Goal: Information Seeking & Learning: Learn about a topic

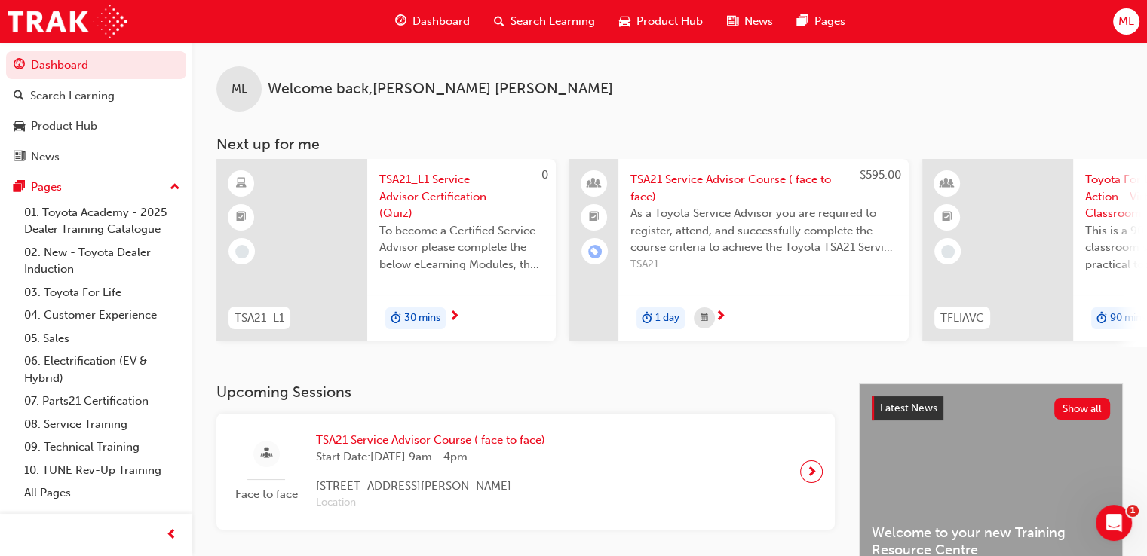
click at [549, 17] on span "Search Learning" at bounding box center [552, 21] width 84 height 17
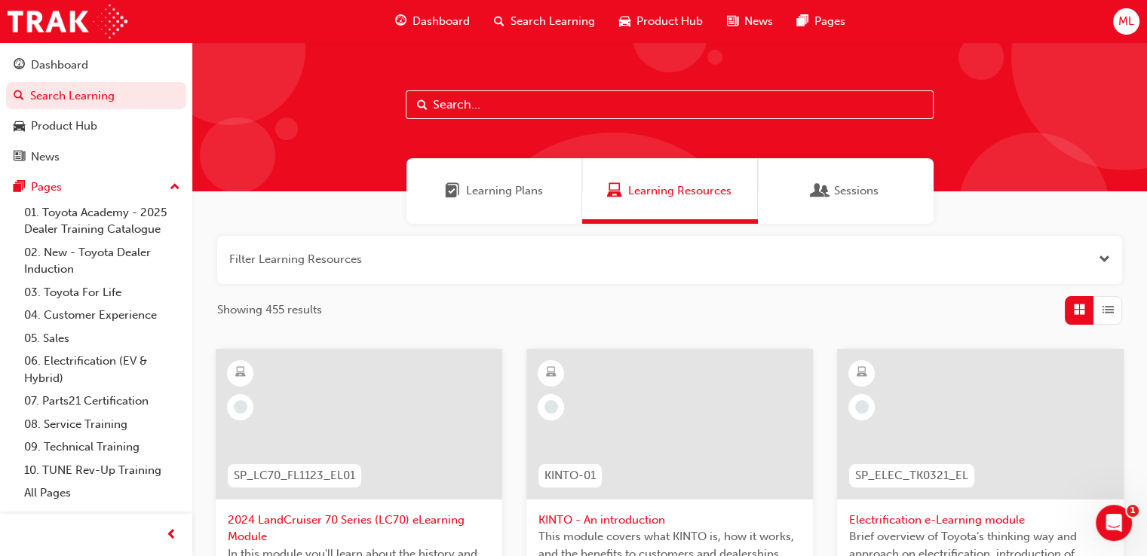
click at [529, 109] on input "text" at bounding box center [670, 104] width 528 height 29
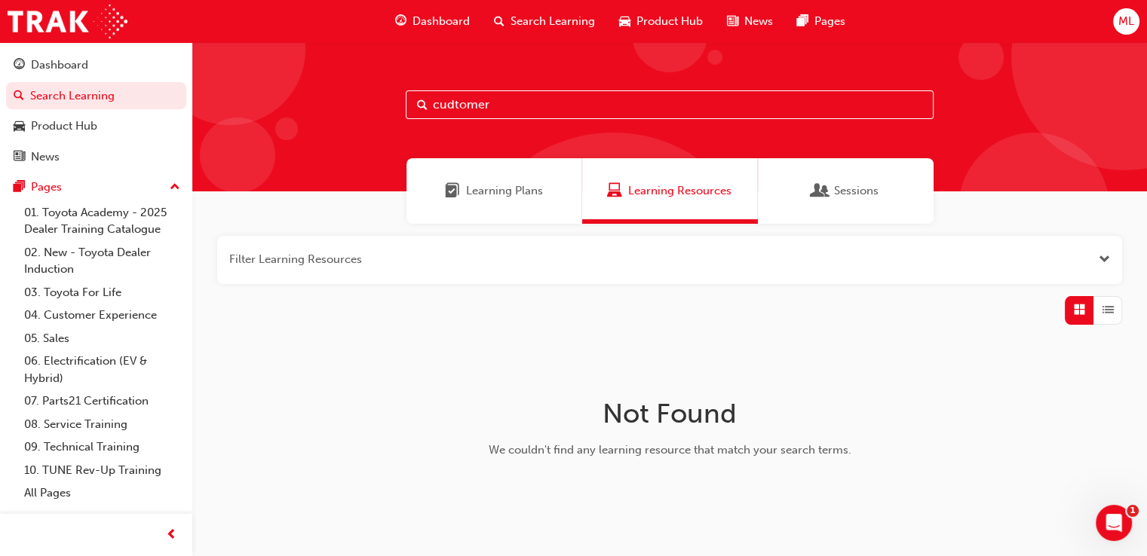
click at [480, 197] on span "Learning Plans" at bounding box center [504, 190] width 77 height 17
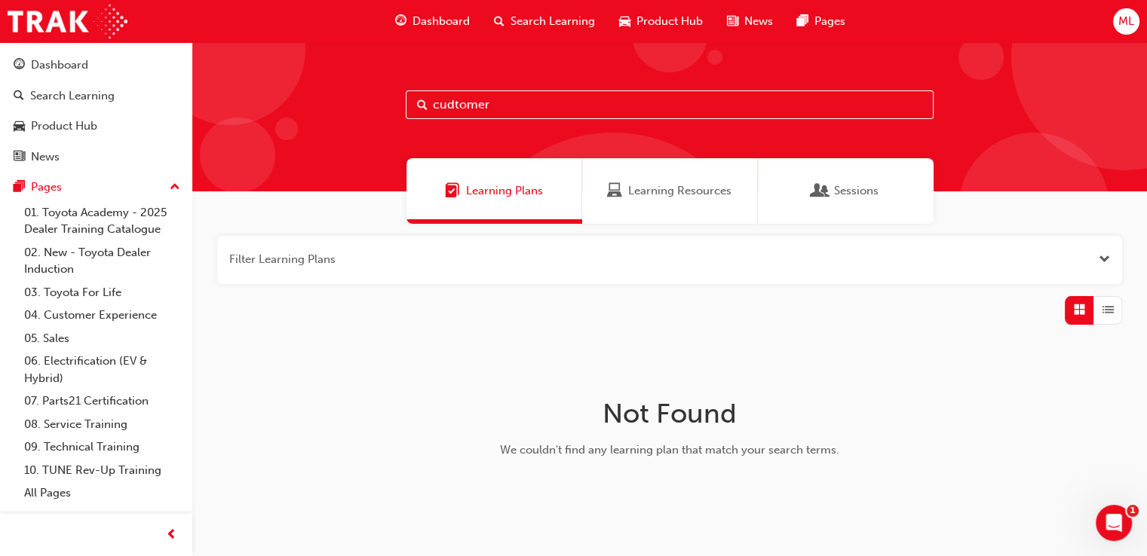
drag, startPoint x: 509, startPoint y: 100, endPoint x: 0, endPoint y: 55, distance: 510.9
click at [0, 55] on div "Dashboard Search Learning Product Hub News Pages Pages 01. Toyota Academy - 202…" at bounding box center [573, 309] width 1147 height 618
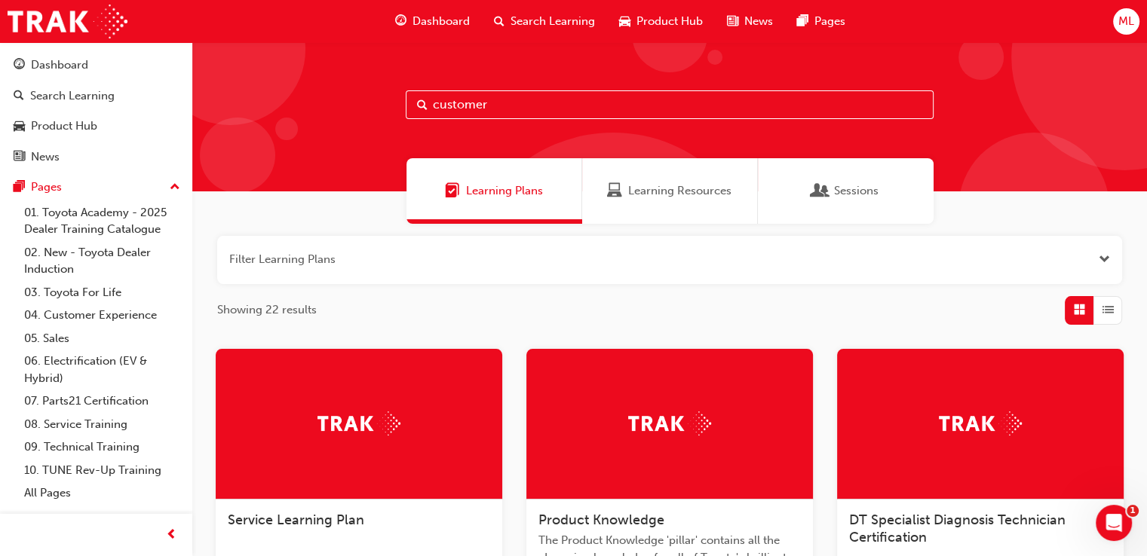
type input "customer"
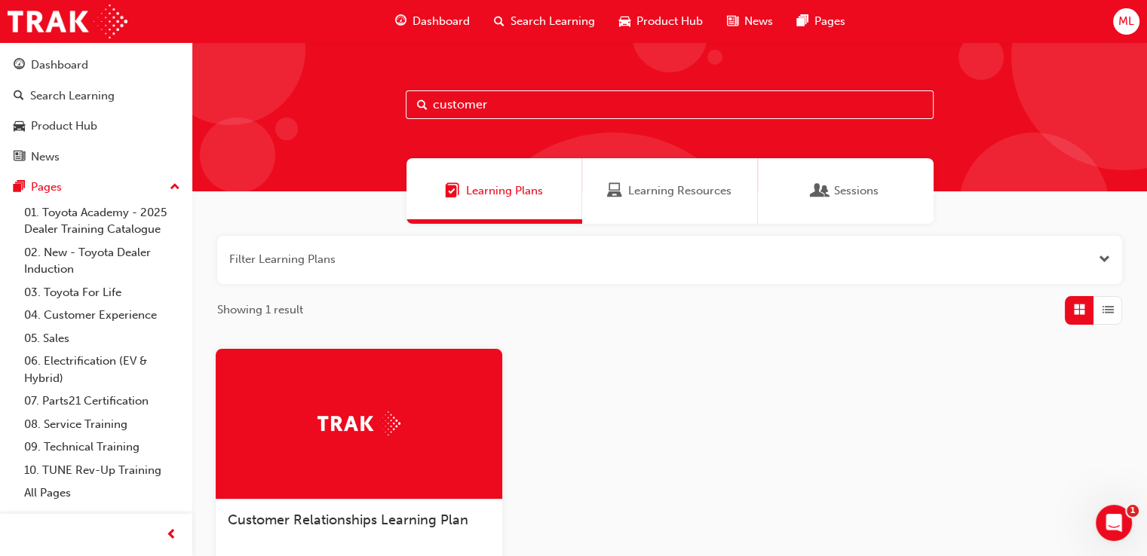
scroll to position [151, 0]
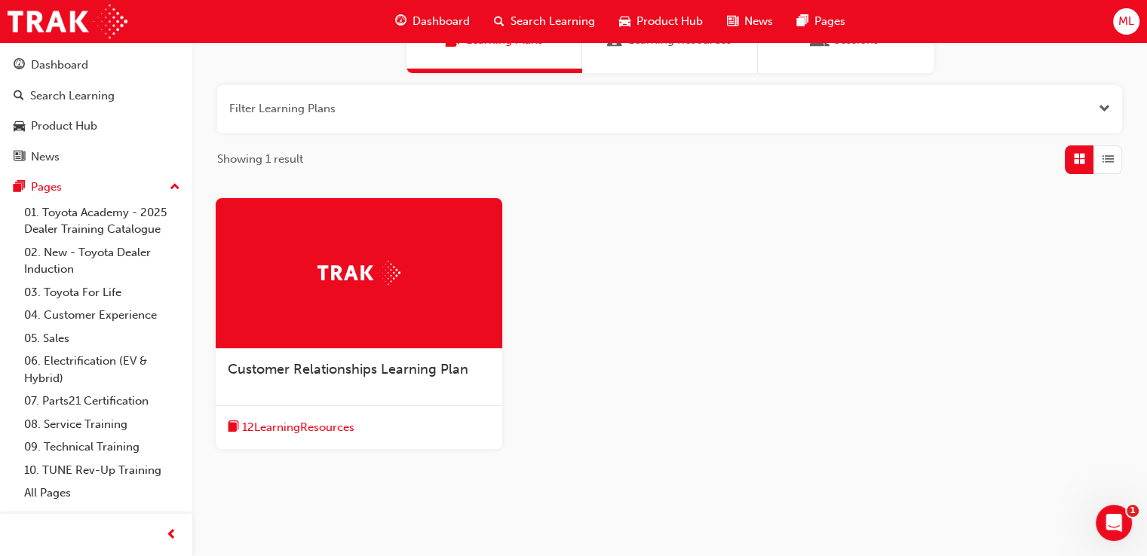
click at [381, 372] on span "Customer Relationships Learning Plan" at bounding box center [348, 369] width 241 height 17
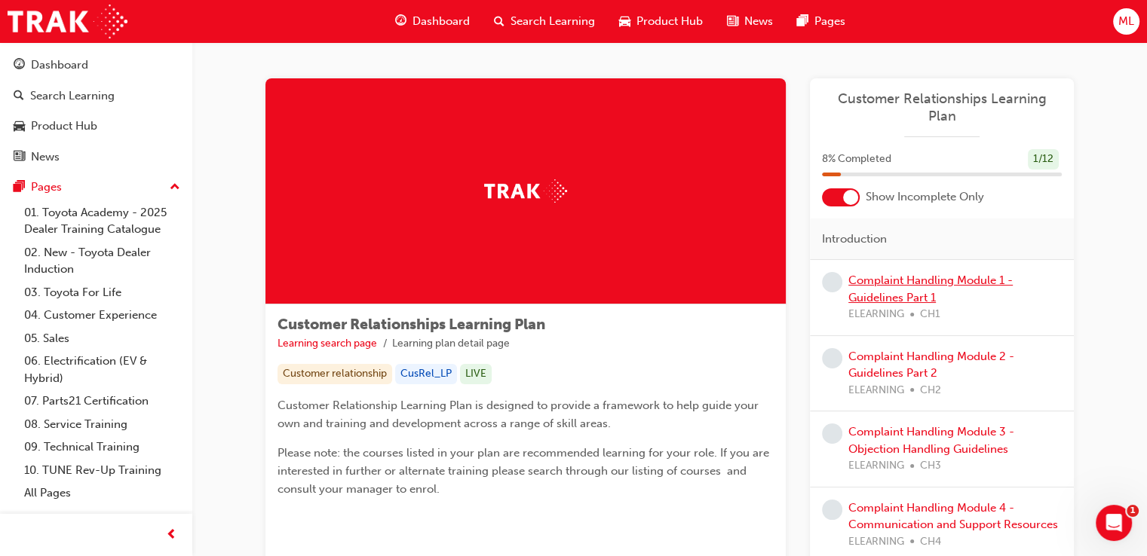
click at [886, 275] on link "Complaint Handling Module 1 - Guidelines Part 1" at bounding box center [930, 289] width 164 height 31
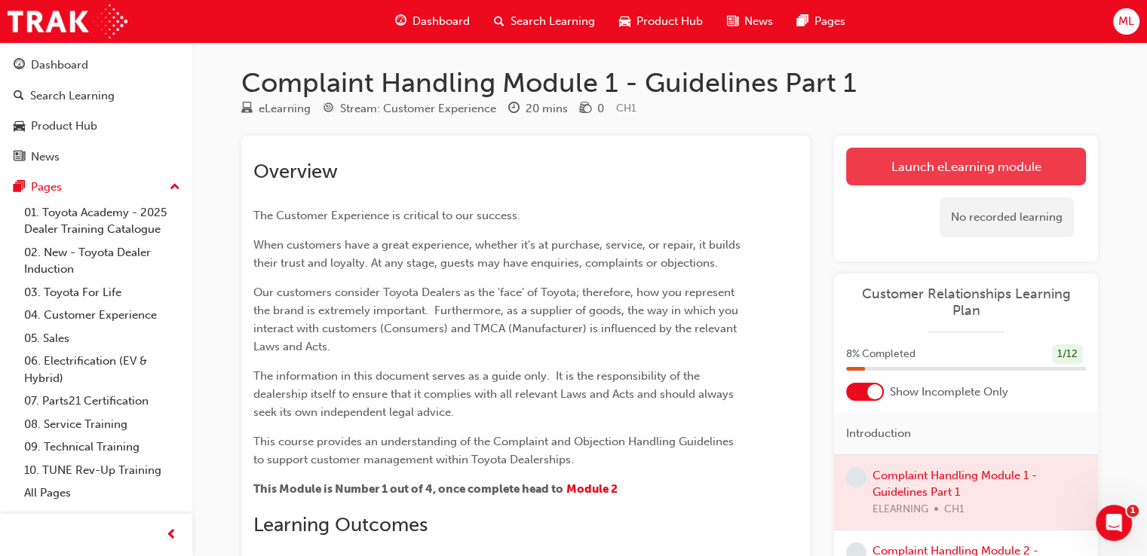
click at [929, 158] on link "Launch eLearning module" at bounding box center [966, 167] width 240 height 38
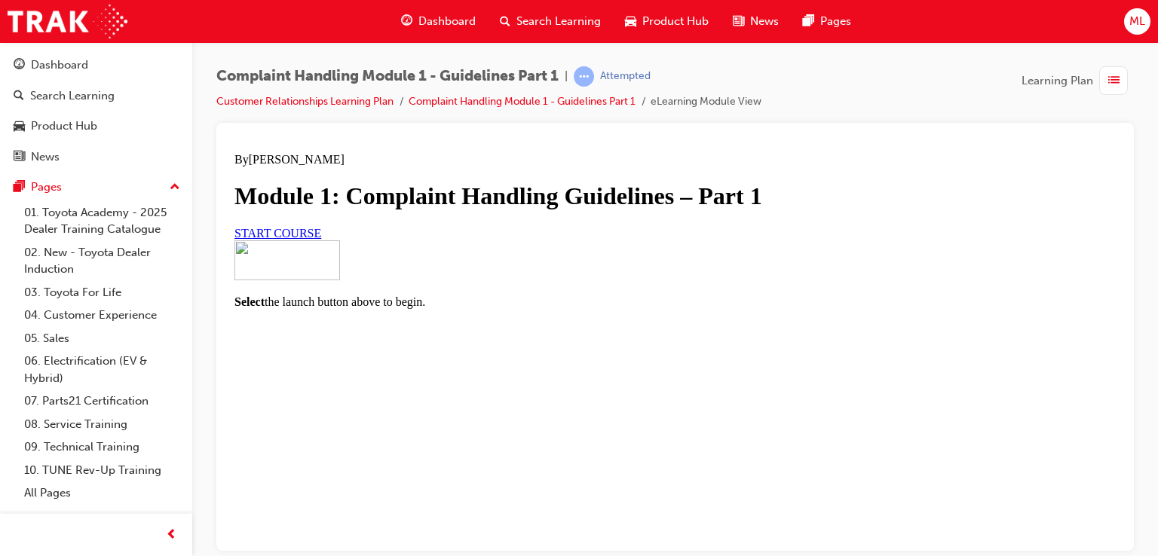
scroll to position [151, 0]
click at [321, 239] on span "START COURSE" at bounding box center [278, 232] width 87 height 13
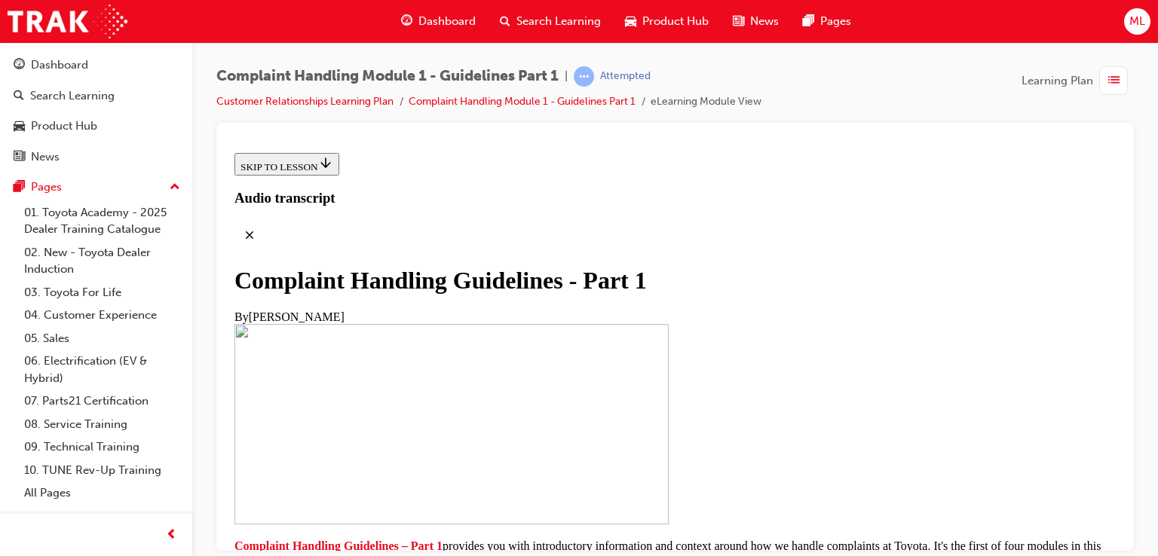
scroll to position [452, 0]
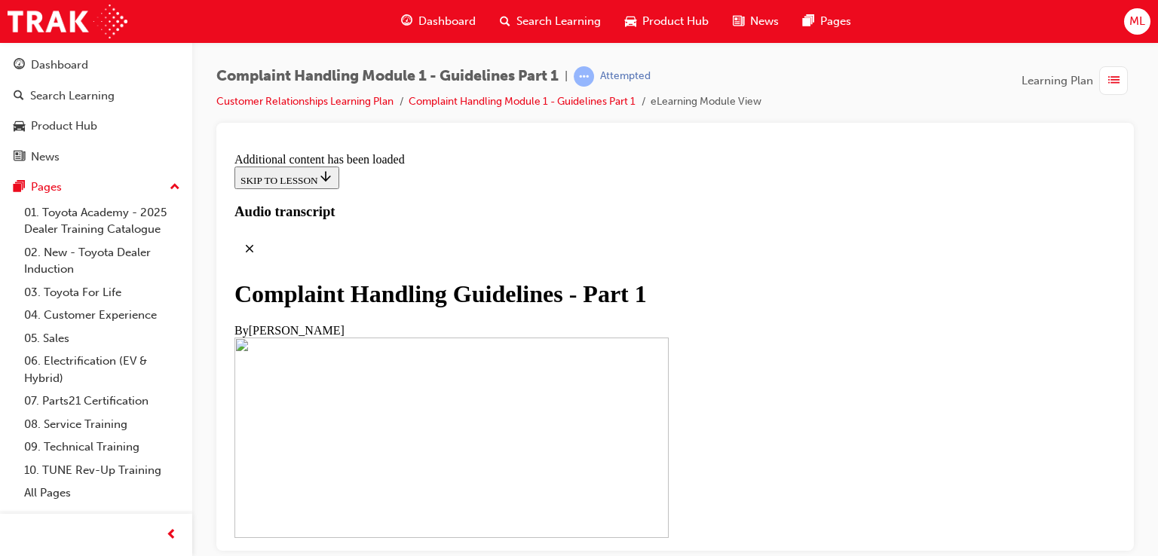
scroll to position [701, 0]
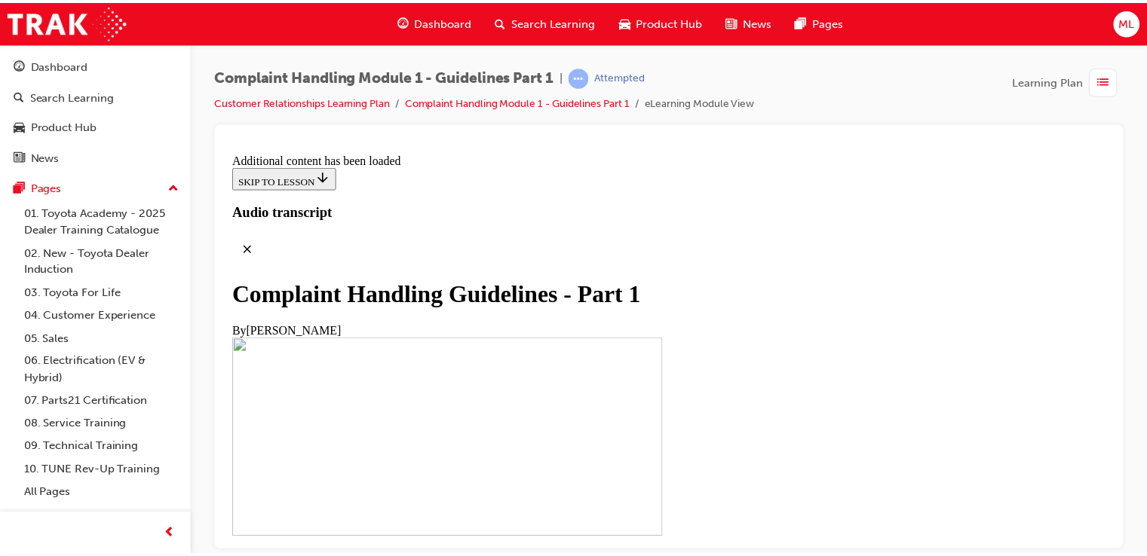
scroll to position [1415, 0]
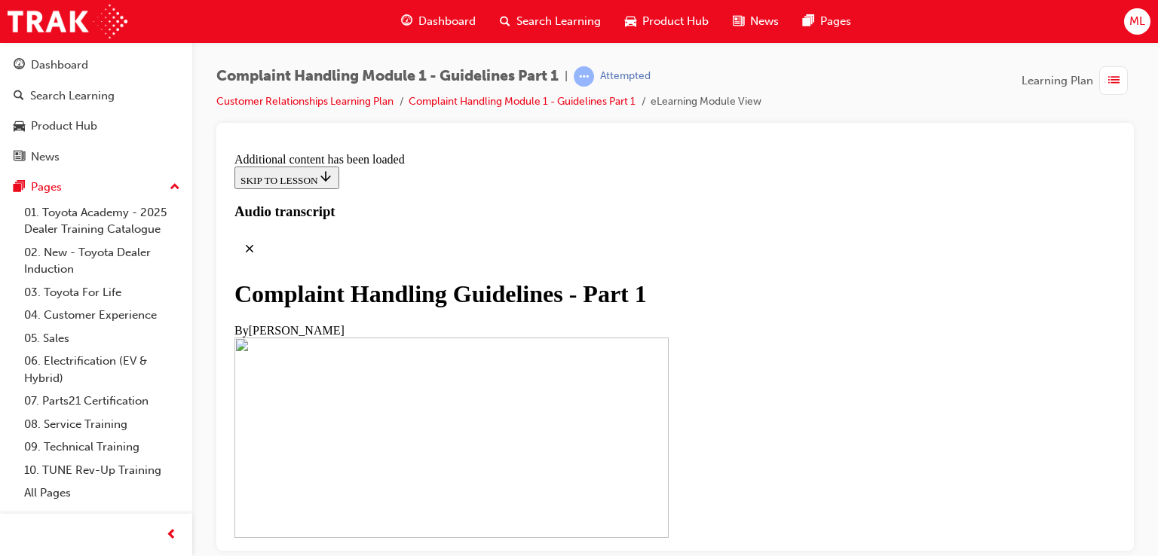
click at [578, 26] on span "Search Learning" at bounding box center [559, 21] width 84 height 17
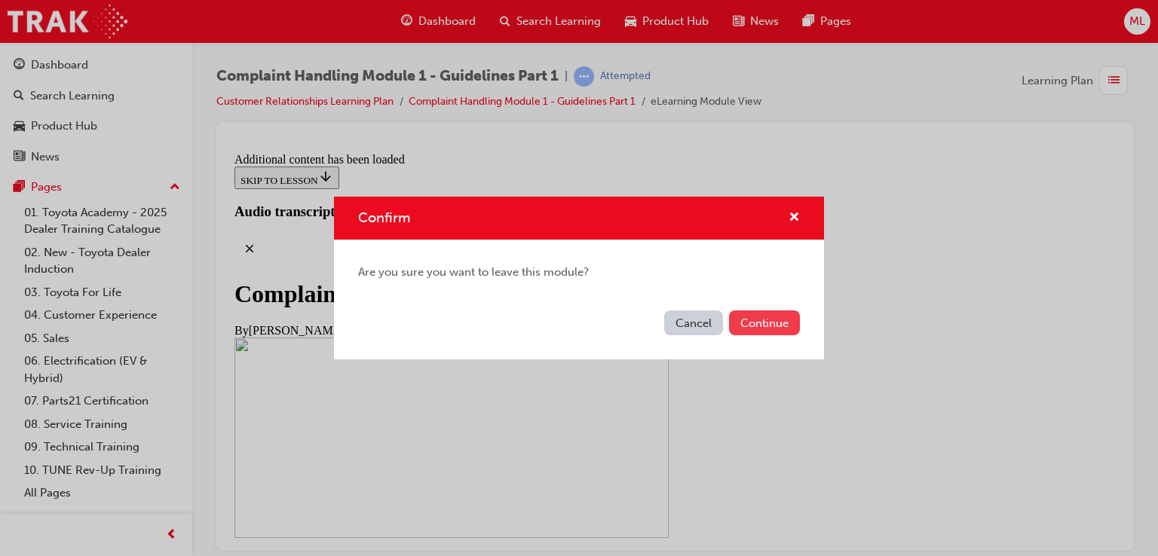
click at [788, 330] on button "Continue" at bounding box center [764, 323] width 71 height 25
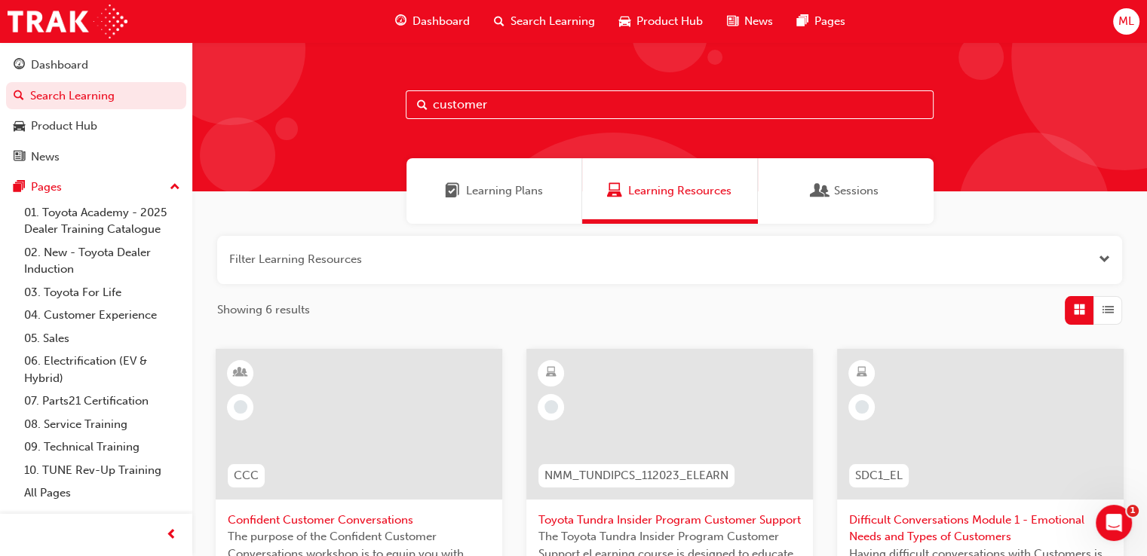
click at [567, 112] on input "customer" at bounding box center [670, 104] width 528 height 29
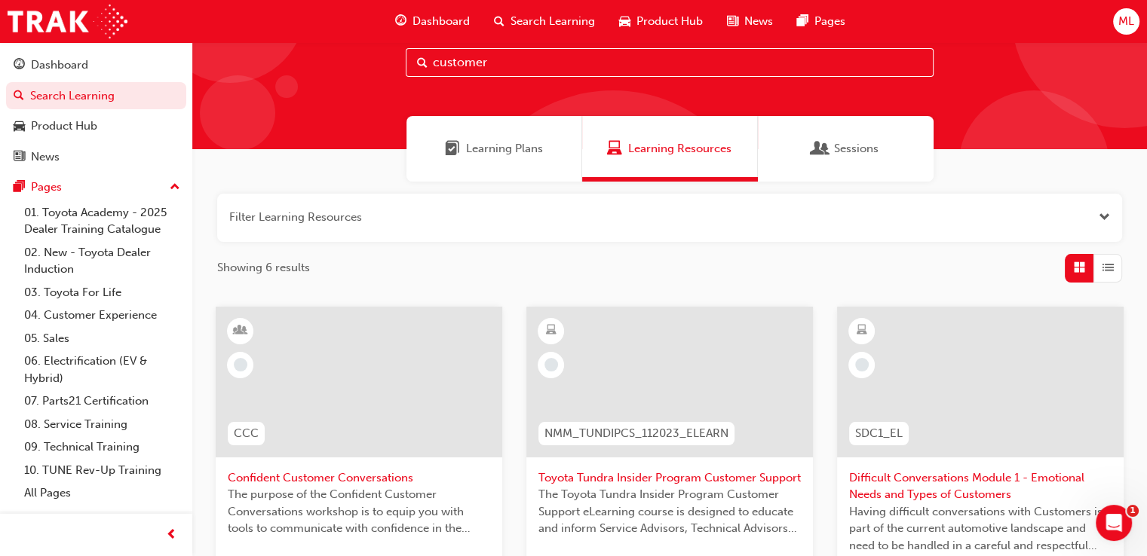
scroll to position [75, 0]
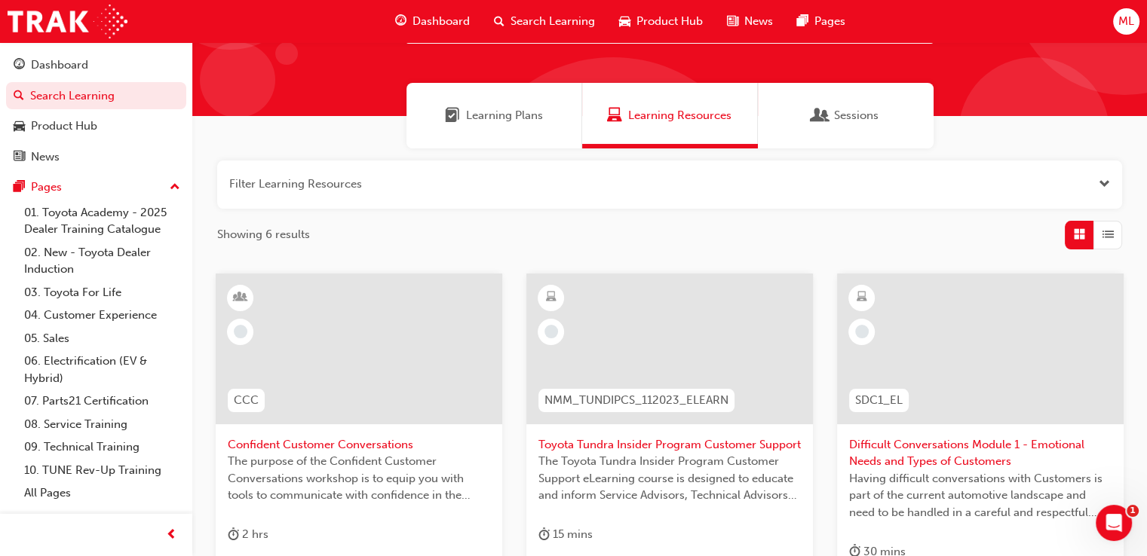
click at [918, 453] on span "Difficult Conversations Module 1 - Emotional Needs and Types of Customers" at bounding box center [980, 454] width 262 height 34
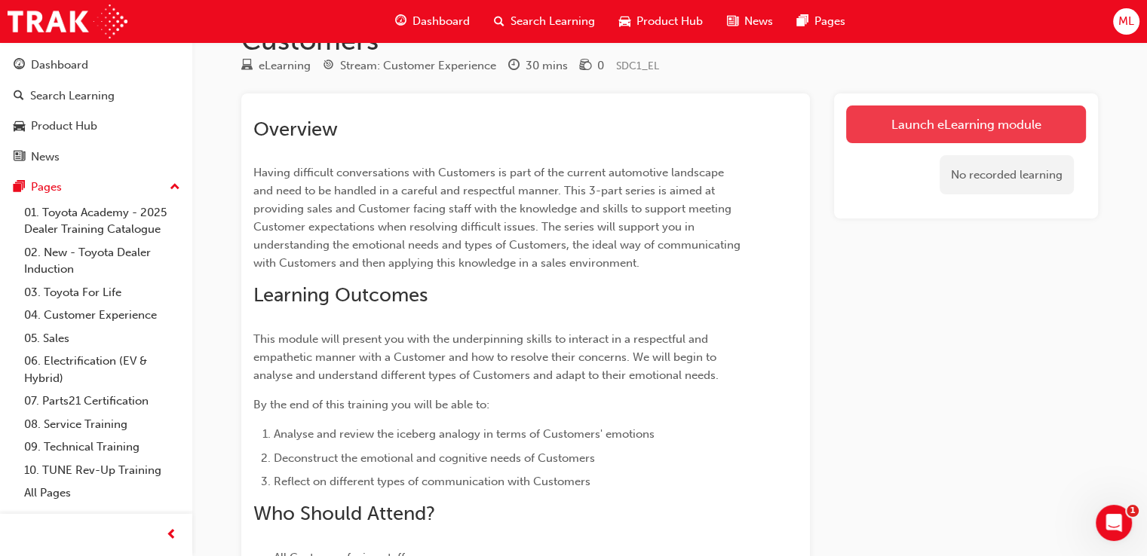
click at [926, 124] on link "Launch eLearning module" at bounding box center [966, 125] width 240 height 38
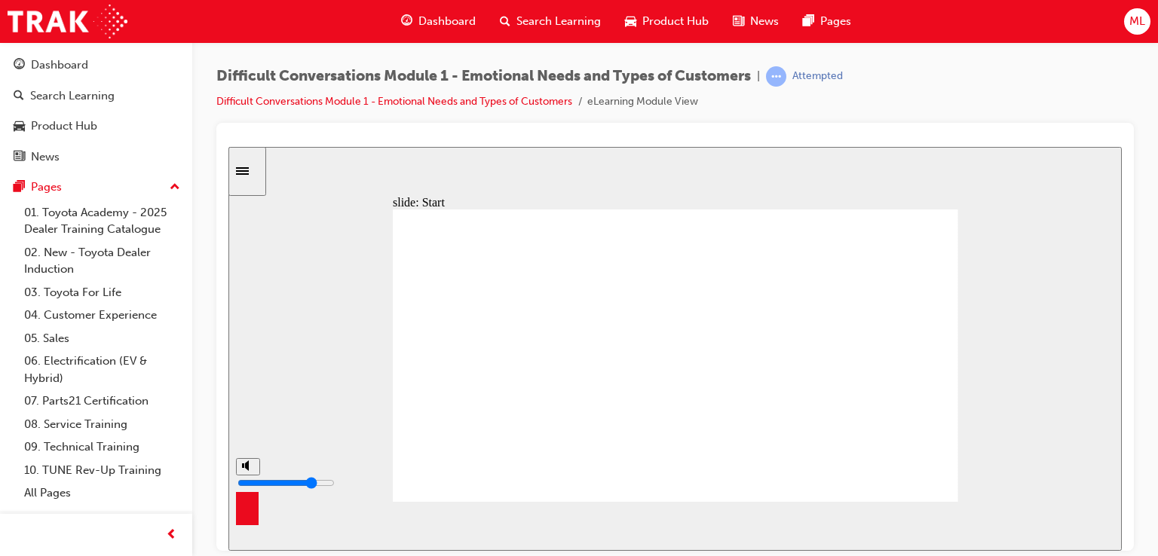
click at [242, 468] on rect "volume" at bounding box center [243, 465] width 2 height 5
drag, startPoint x: 244, startPoint y: 503, endPoint x: 247, endPoint y: 492, distance: 11.0
click at [247, 489] on input "volume" at bounding box center [286, 483] width 97 height 12
type input "1"
click at [247, 489] on input "volume" at bounding box center [286, 483] width 97 height 12
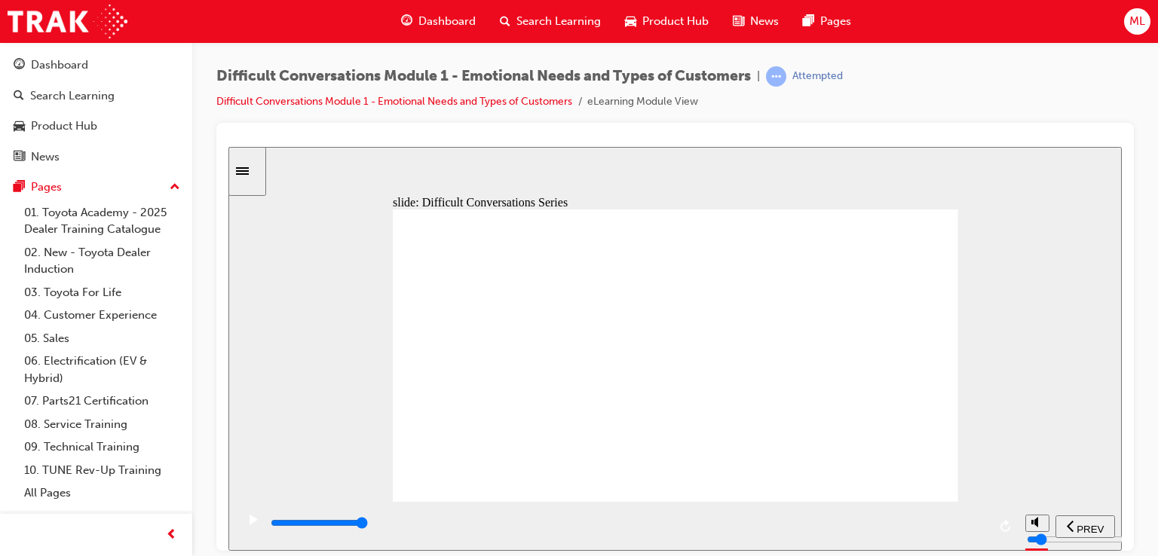
drag, startPoint x: 713, startPoint y: 357, endPoint x: 547, endPoint y: 357, distance: 165.9
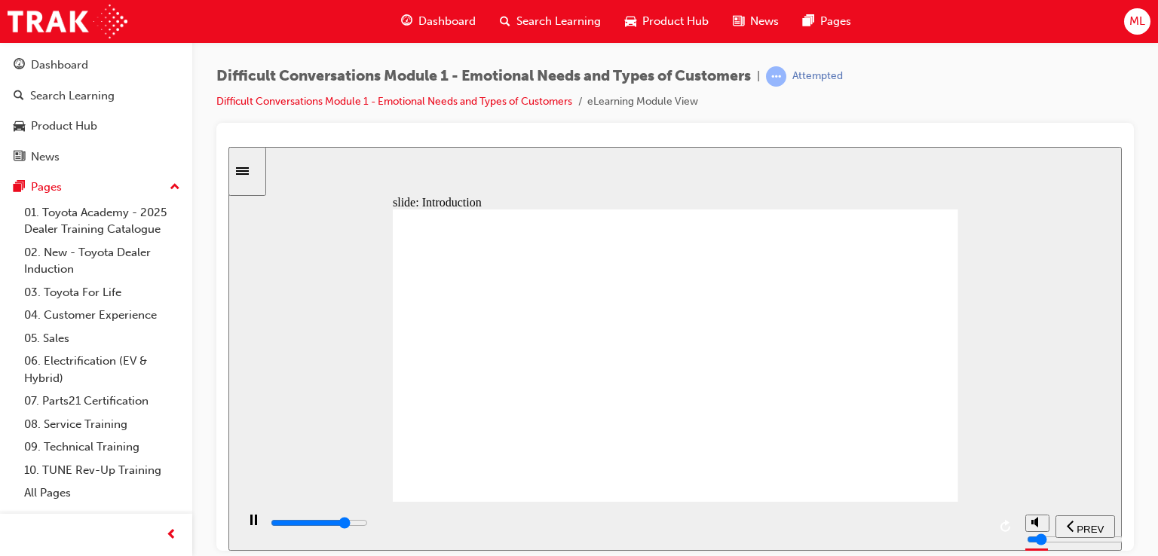
click at [1004, 526] on icon "replay" at bounding box center [1007, 526] width 12 height 12
click at [1037, 471] on circle "volume" at bounding box center [1039, 466] width 10 height 10
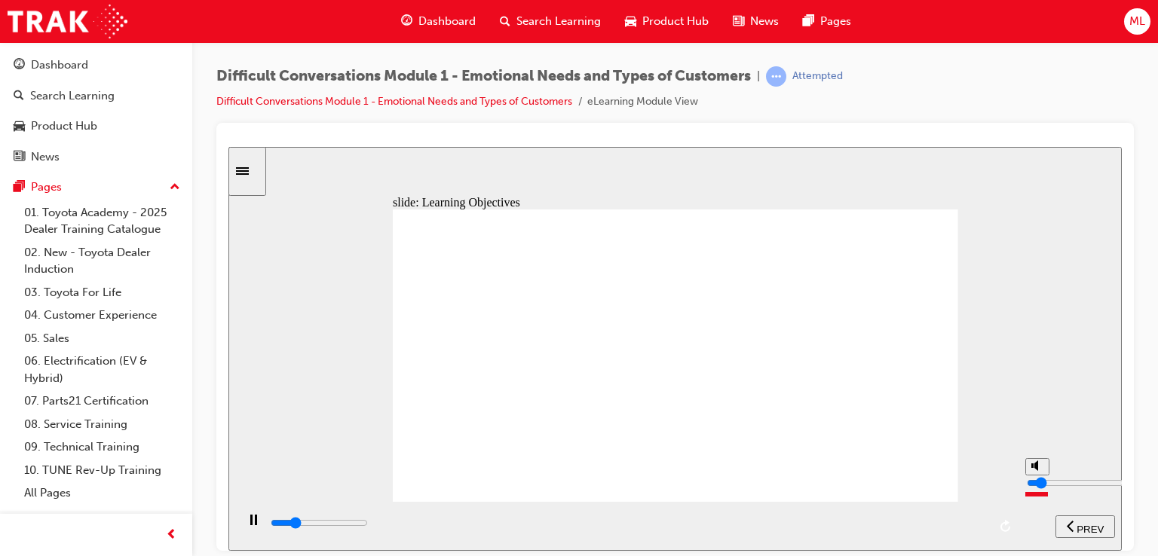
type input "7800"
type input "0"
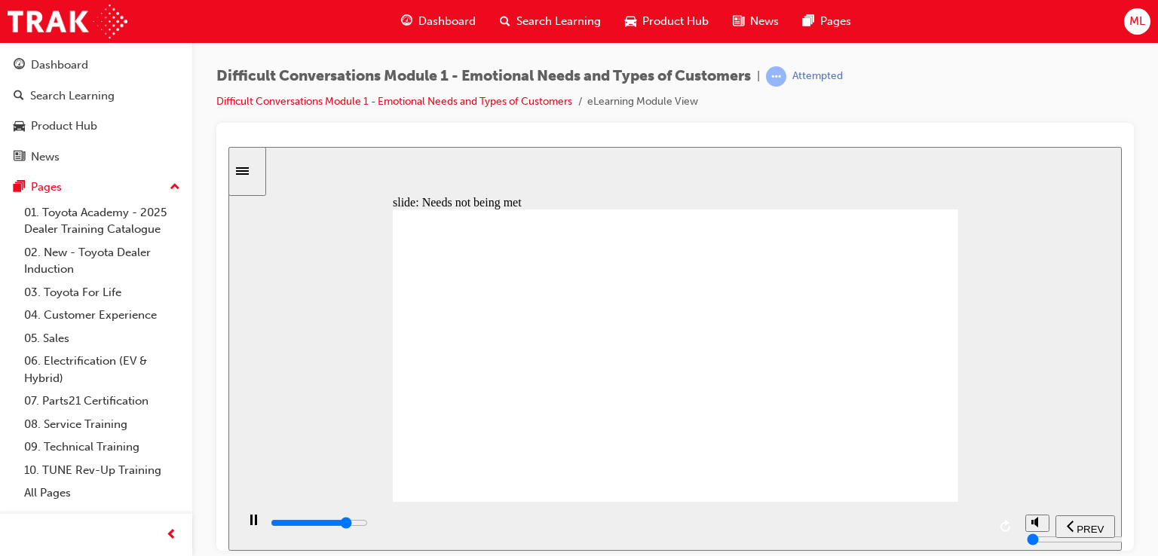
click at [995, 322] on div "slide: Needs not being met Rounded Rectangular Callout 2 The Iceberg Your Guest…" at bounding box center [675, 348] width 894 height 404
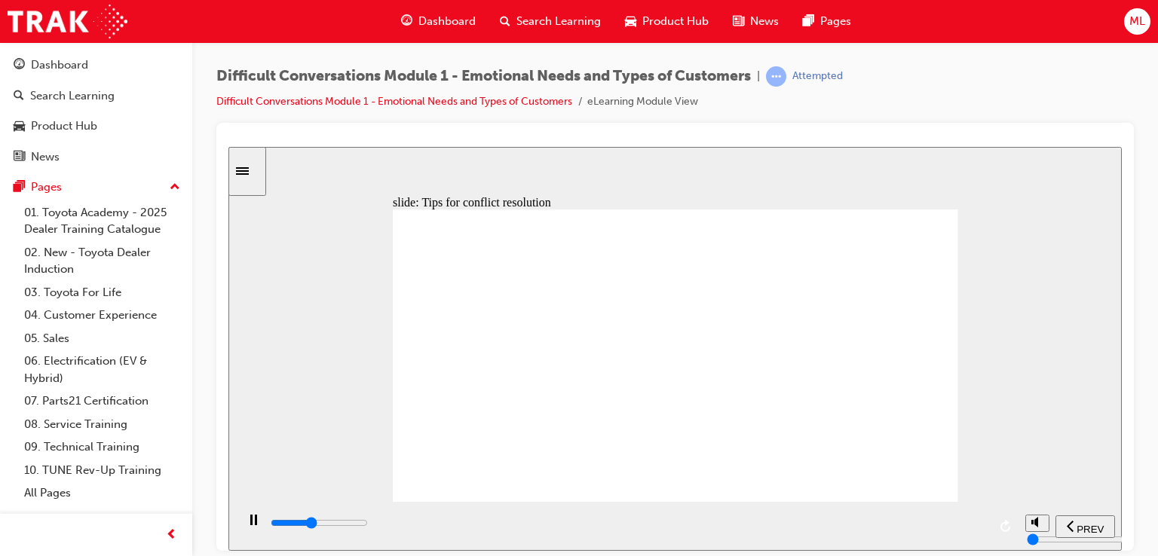
drag, startPoint x: 849, startPoint y: 386, endPoint x: 844, endPoint y: 400, distance: 14.6
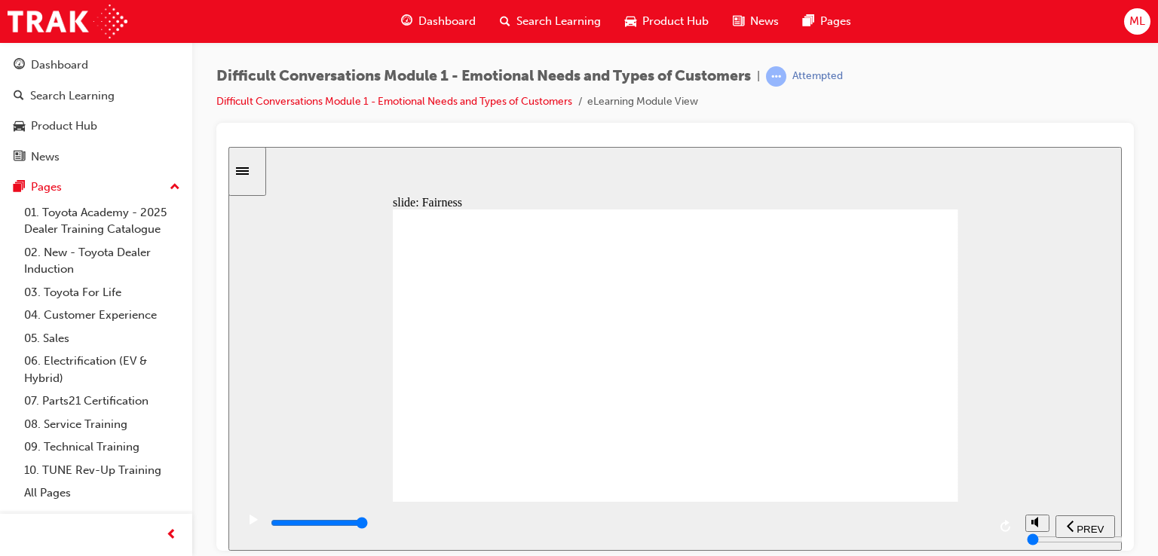
drag, startPoint x: 877, startPoint y: 330, endPoint x: 891, endPoint y: 309, distance: 24.5
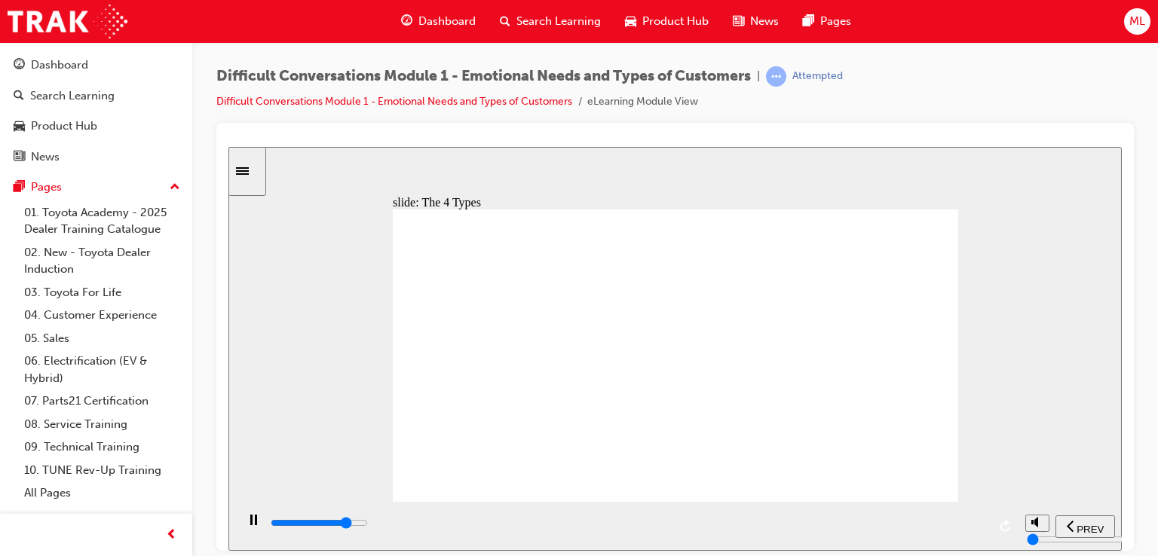
type input "4700"
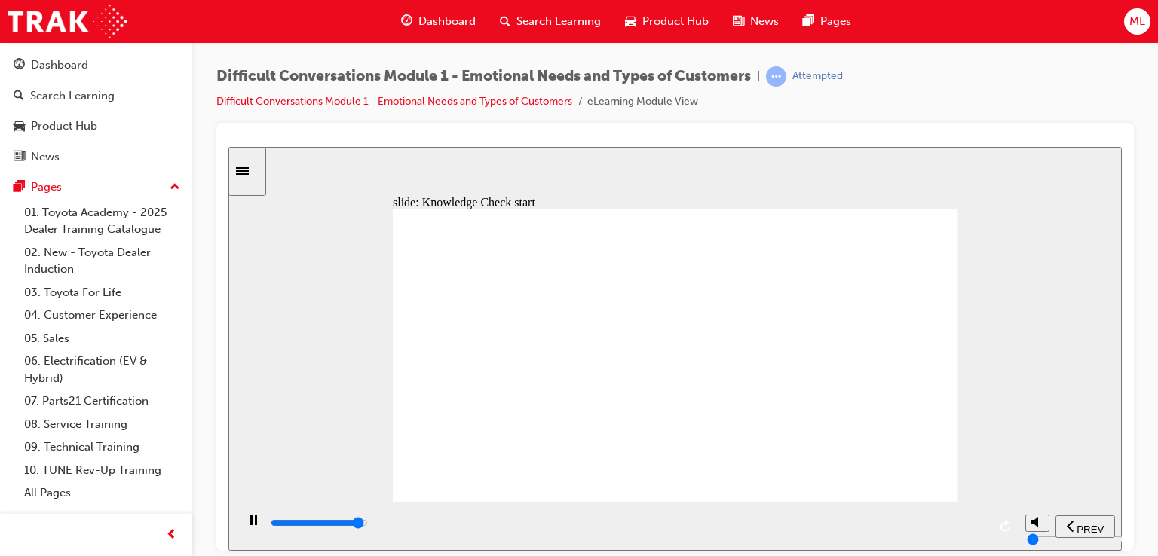
type input "11100"
radio input "true"
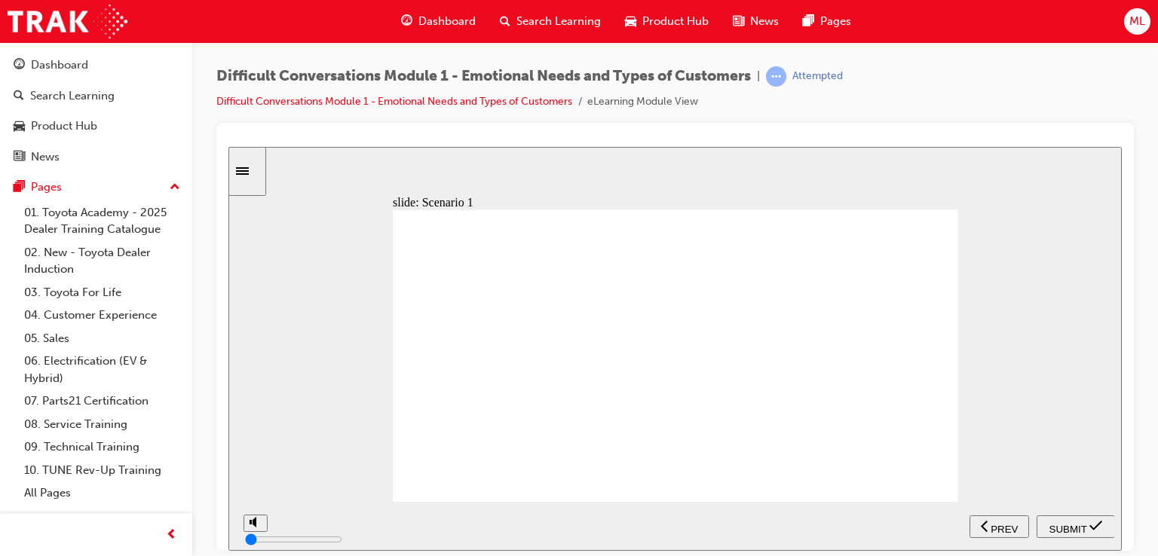
click at [1080, 530] on span "SUBMIT" at bounding box center [1069, 528] width 38 height 11
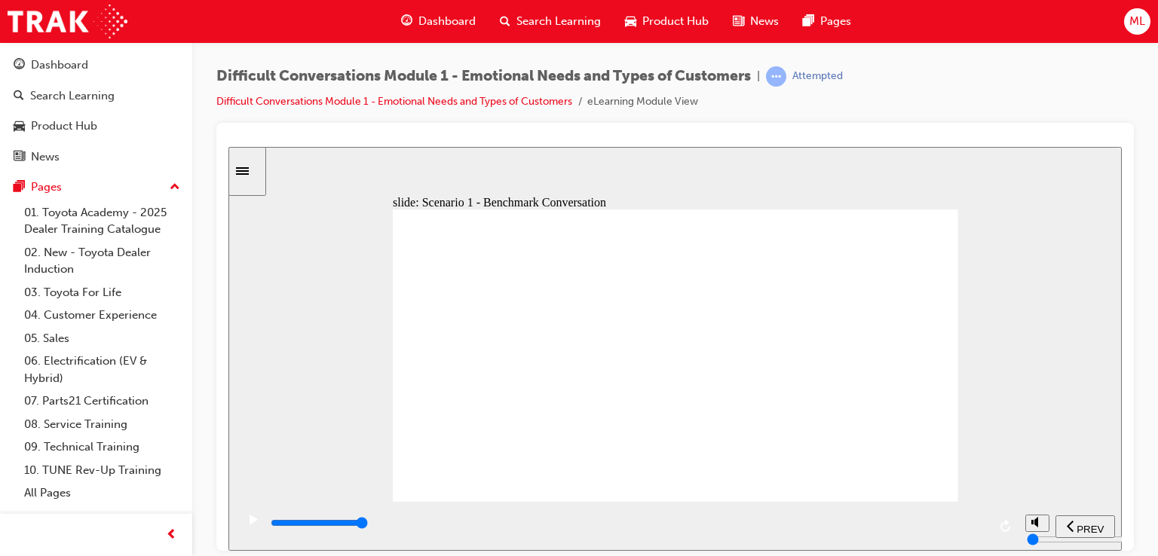
type input "41500"
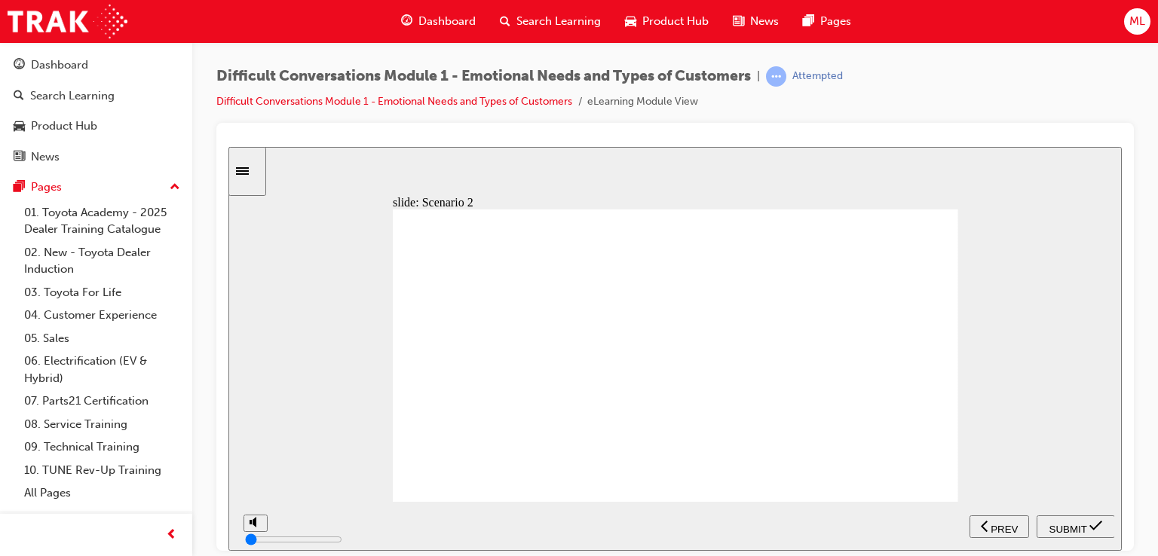
radio input "true"
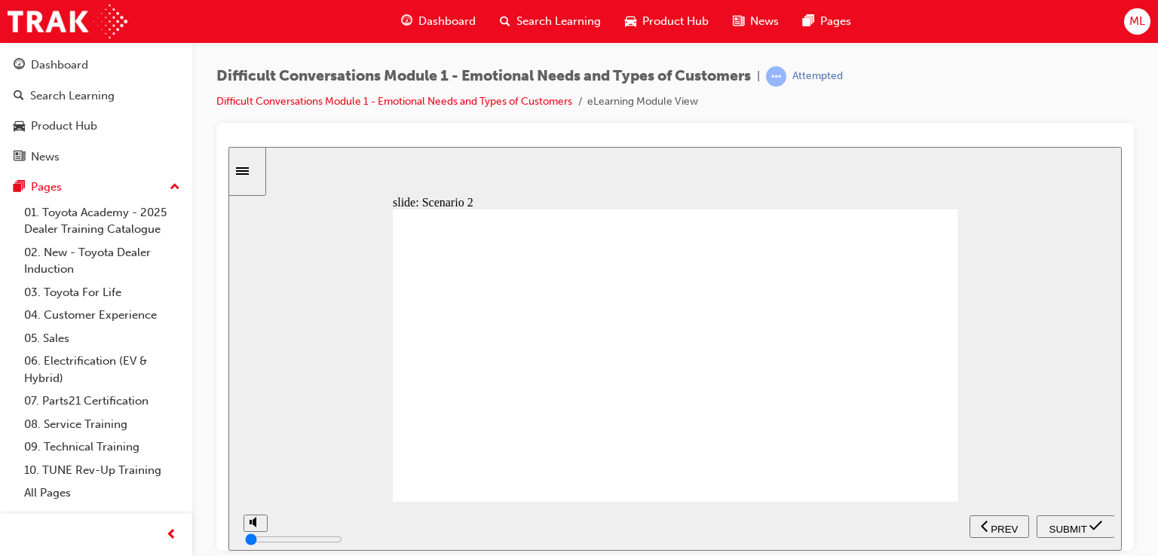
click at [1069, 519] on div "SUBMIT" at bounding box center [1076, 527] width 66 height 16
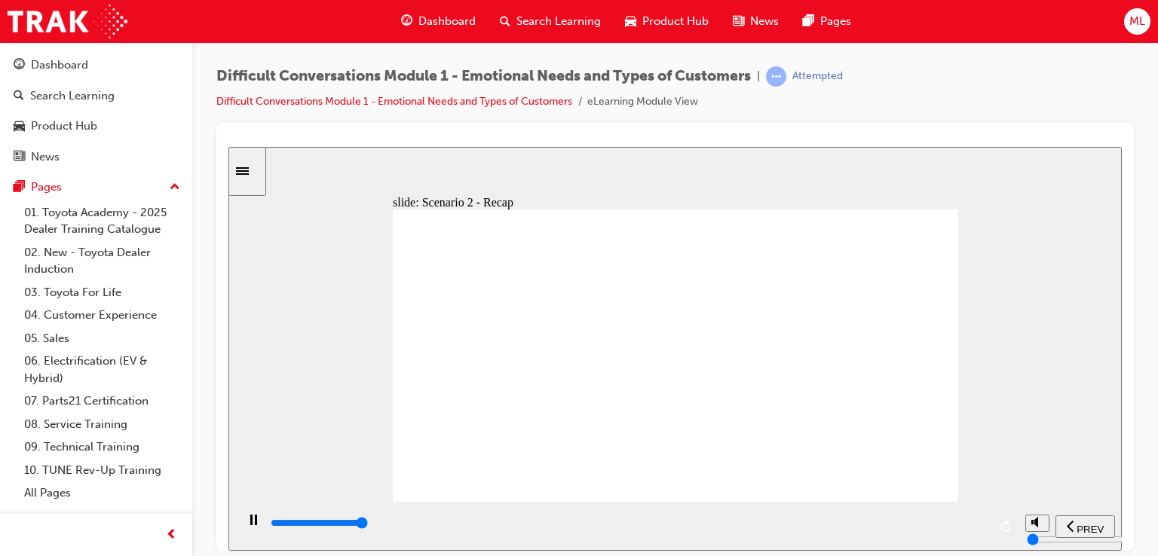
type input "56000"
radio input "true"
click at [1068, 519] on div "SUBMIT" at bounding box center [1076, 527] width 66 height 16
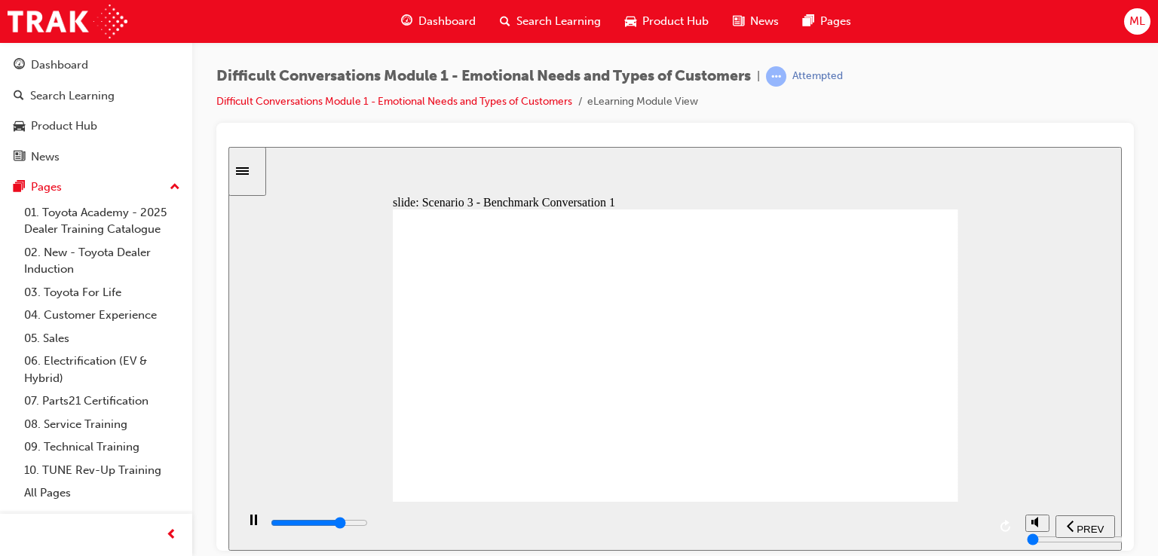
drag, startPoint x: 817, startPoint y: 331, endPoint x: 823, endPoint y: 323, distance: 9.7
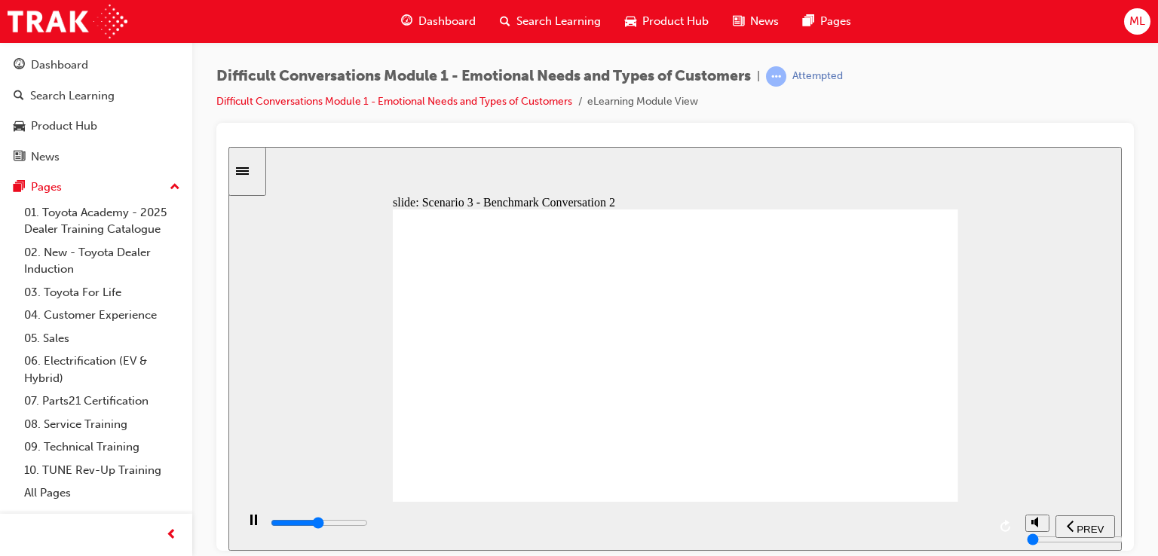
type input "43600"
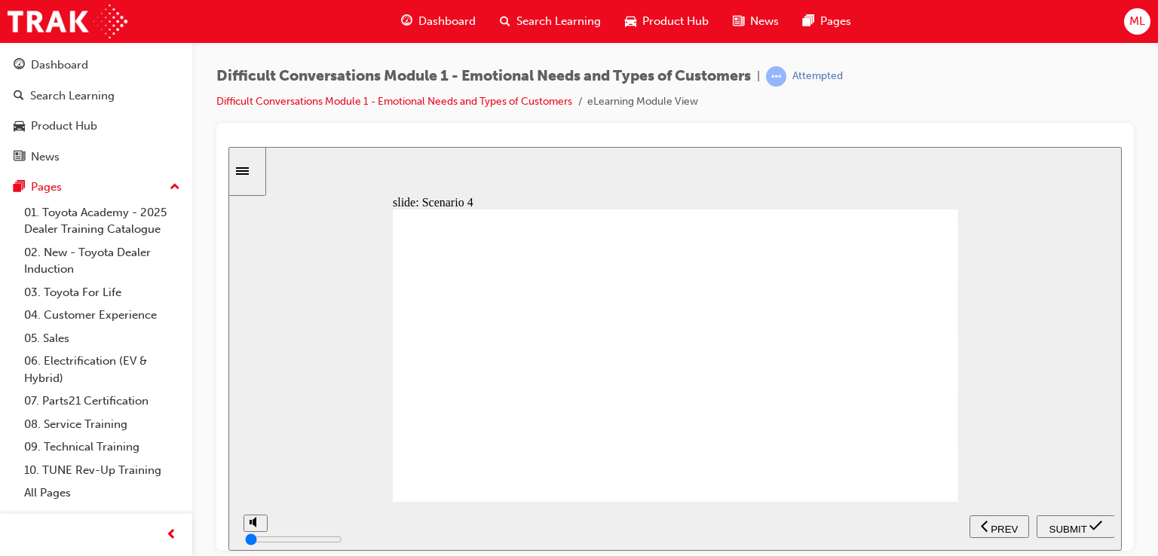
radio input "true"
click at [1074, 523] on span "SUBMIT" at bounding box center [1069, 528] width 38 height 11
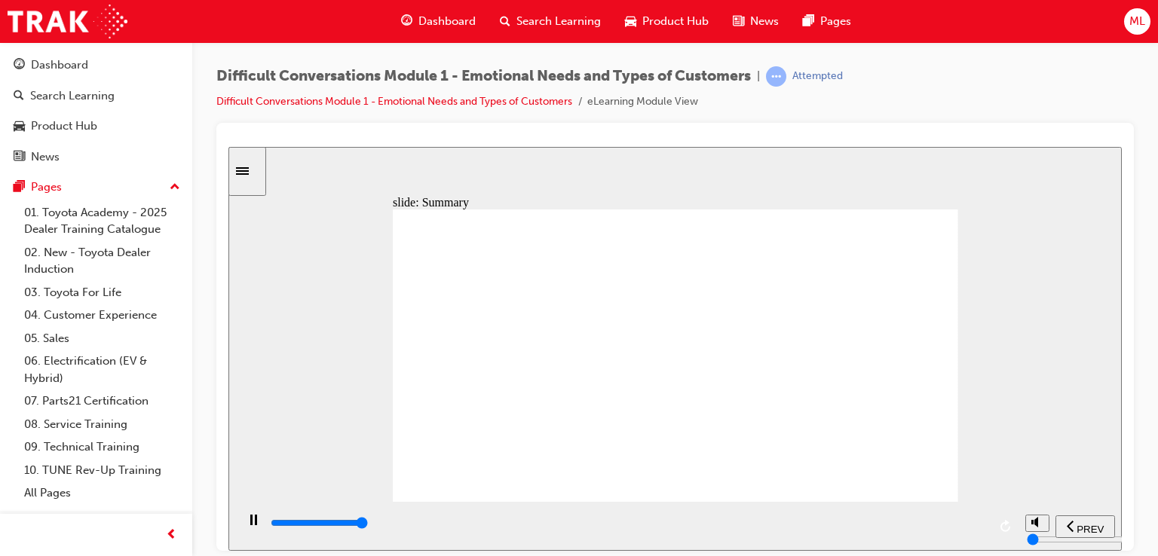
type input "9900"
drag, startPoint x: 879, startPoint y: 238, endPoint x: 701, endPoint y: 456, distance: 281.9
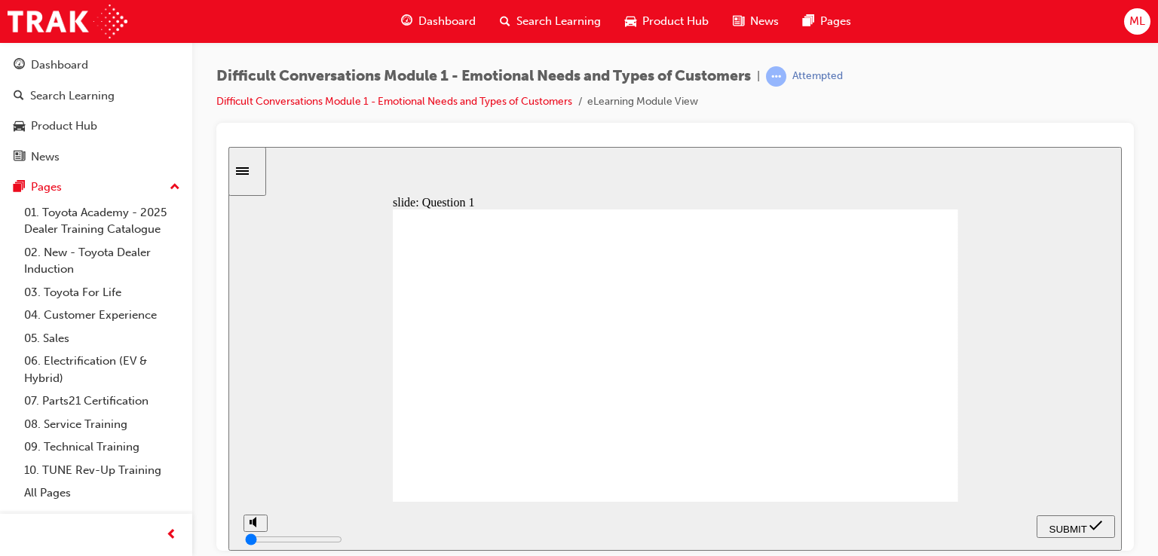
drag, startPoint x: 900, startPoint y: 274, endPoint x: 721, endPoint y: 434, distance: 240.3
drag, startPoint x: 887, startPoint y: 309, endPoint x: 714, endPoint y: 473, distance: 237.9
drag, startPoint x: 905, startPoint y: 337, endPoint x: 703, endPoint y: 363, distance: 203.7
drag, startPoint x: 894, startPoint y: 364, endPoint x: 685, endPoint y: 472, distance: 235.7
drag, startPoint x: 857, startPoint y: 393, endPoint x: 625, endPoint y: 453, distance: 240.0
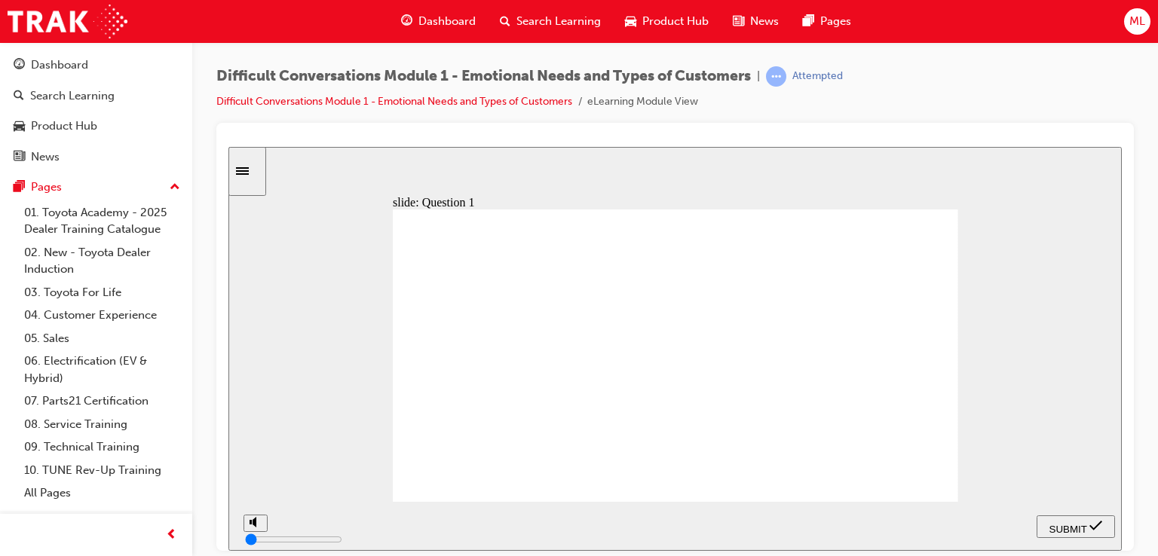
drag, startPoint x: 863, startPoint y: 418, endPoint x: 587, endPoint y: 444, distance: 276.5
drag, startPoint x: 876, startPoint y: 447, endPoint x: 829, endPoint y: 477, distance: 55.2
drag, startPoint x: 865, startPoint y: 479, endPoint x: 691, endPoint y: 334, distance: 226.5
click at [1093, 527] on icon "submit" at bounding box center [1096, 526] width 13 height 14
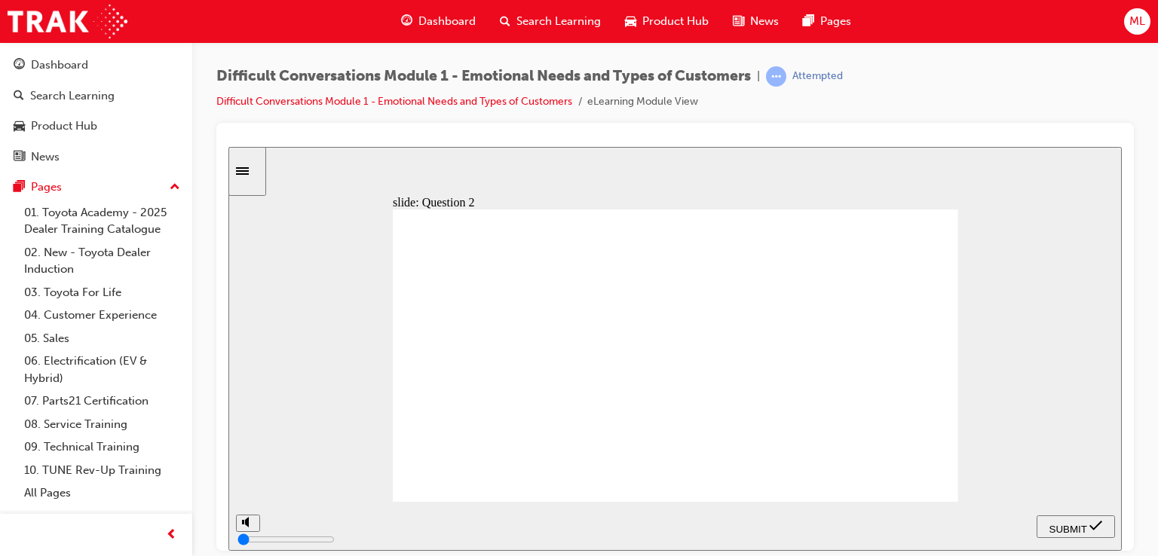
checkbox input "true"
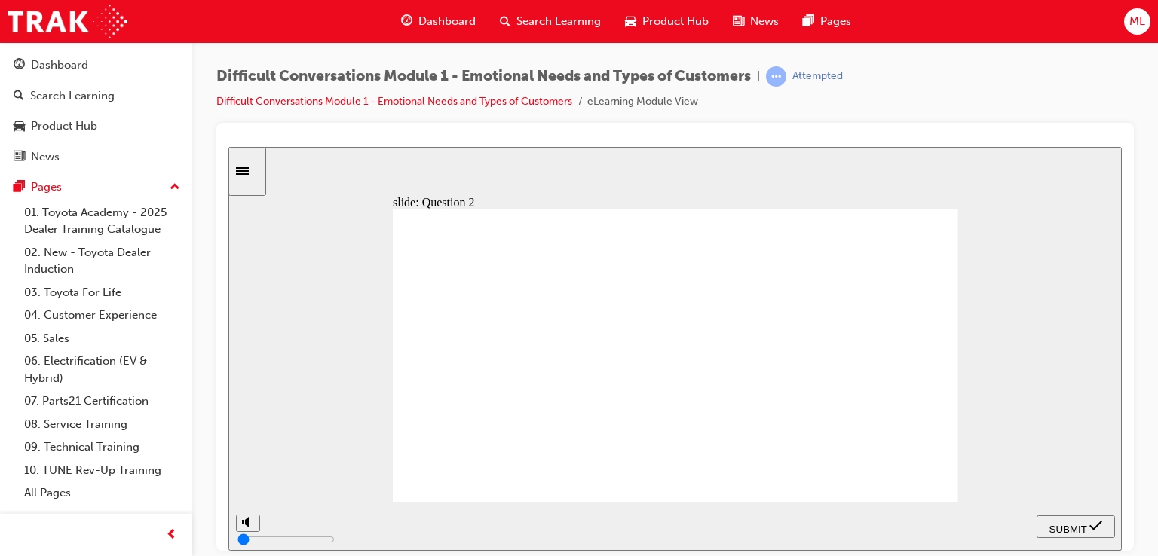
checkbox input "true"
click at [1087, 523] on span "SUBMIT" at bounding box center [1069, 528] width 38 height 11
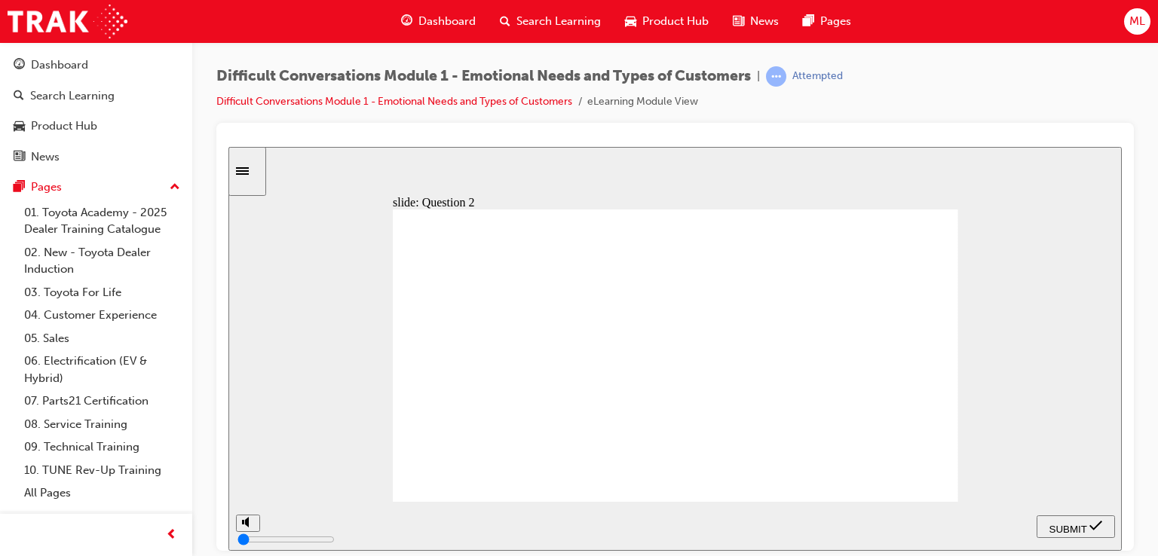
checkbox input "true"
drag, startPoint x: 670, startPoint y: 417, endPoint x: 671, endPoint y: 409, distance: 7.6
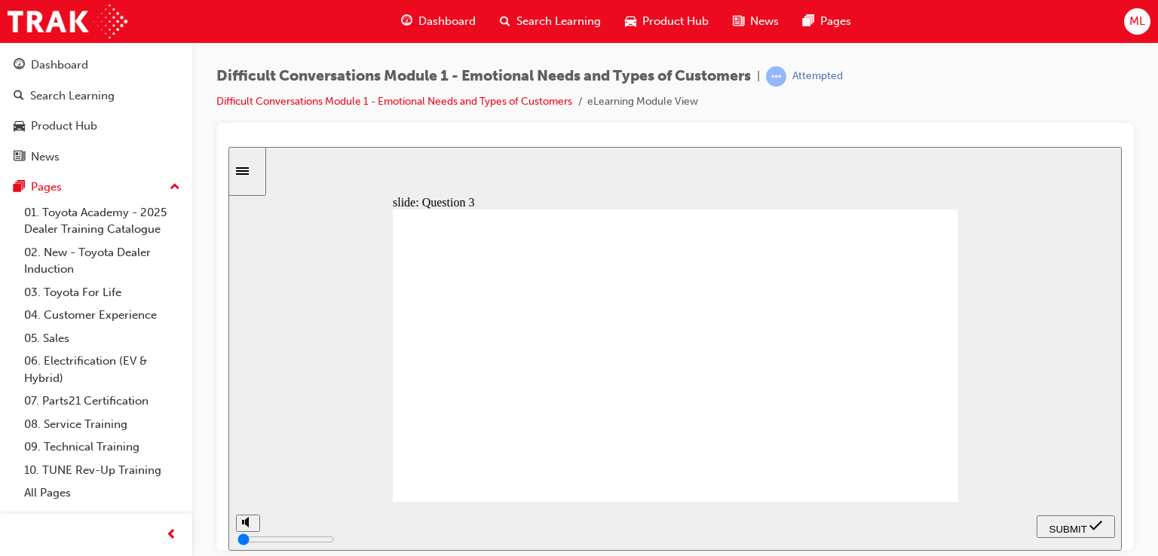
checkbox input "true"
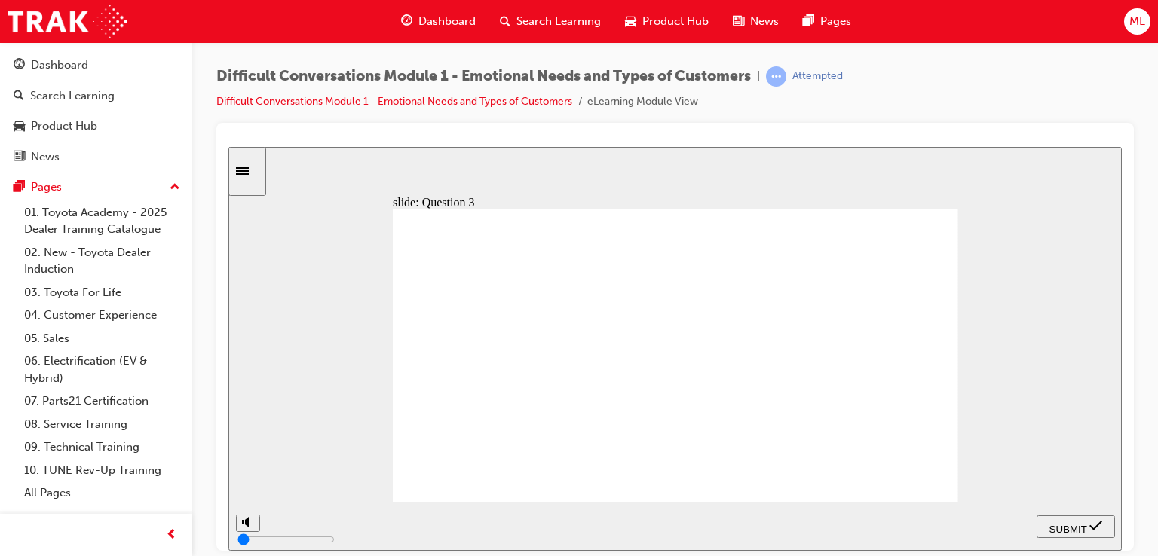
click at [1056, 523] on span "SUBMIT" at bounding box center [1069, 528] width 38 height 11
checkbox input "true"
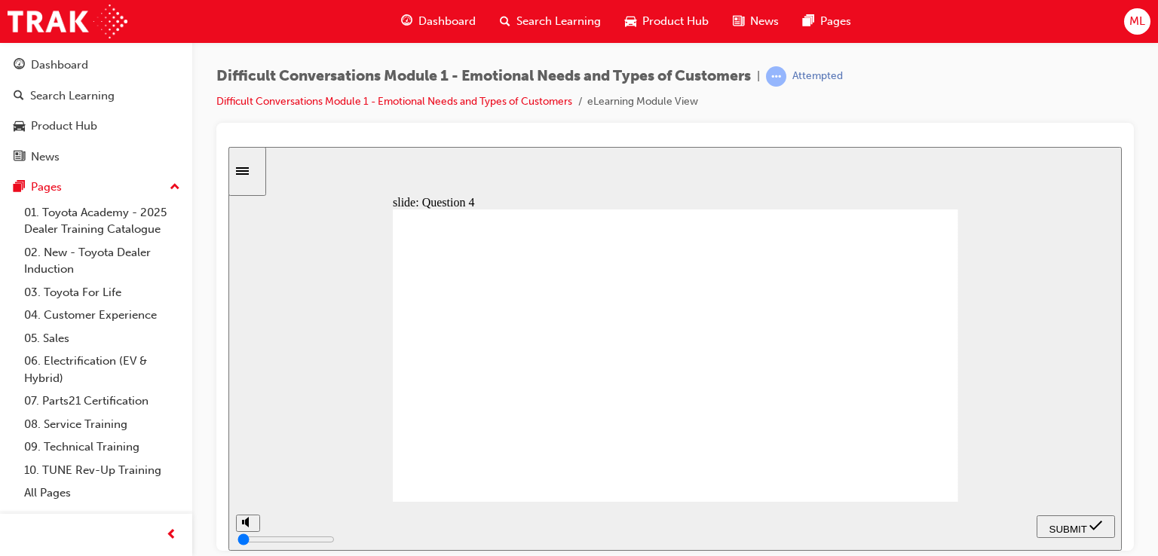
checkbox input "true"
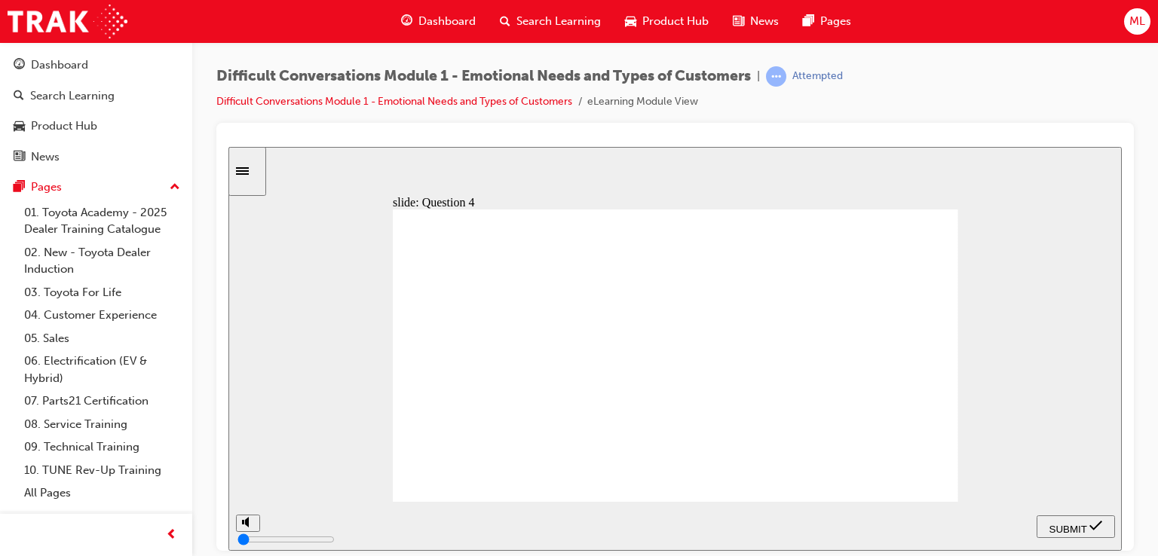
click at [1095, 528] on icon "submit" at bounding box center [1096, 526] width 13 height 14
checkbox input "true"
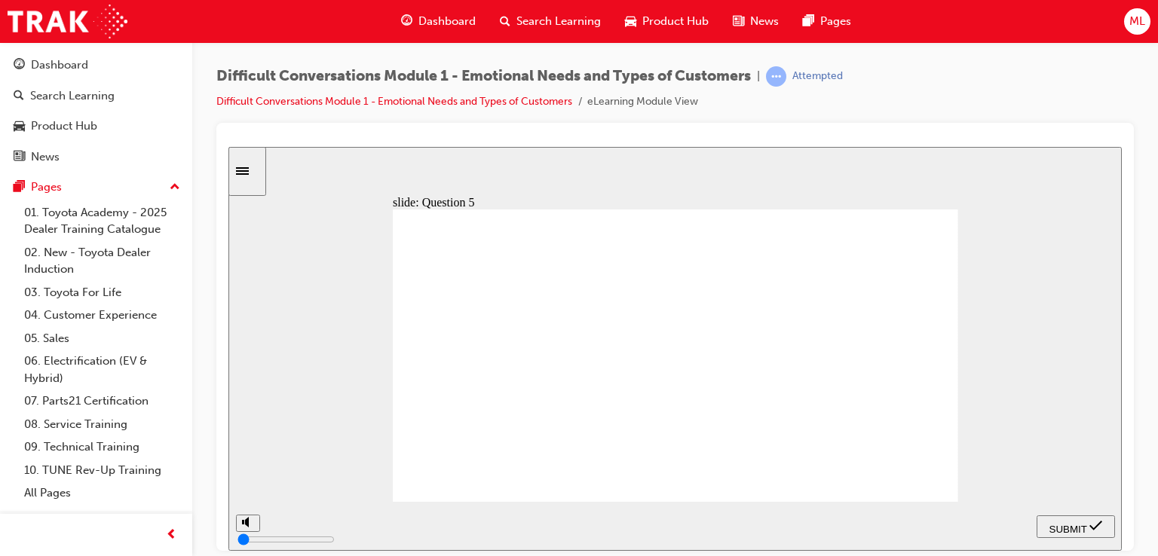
drag, startPoint x: 678, startPoint y: 354, endPoint x: 701, endPoint y: 376, distance: 32.5
checkbox input "true"
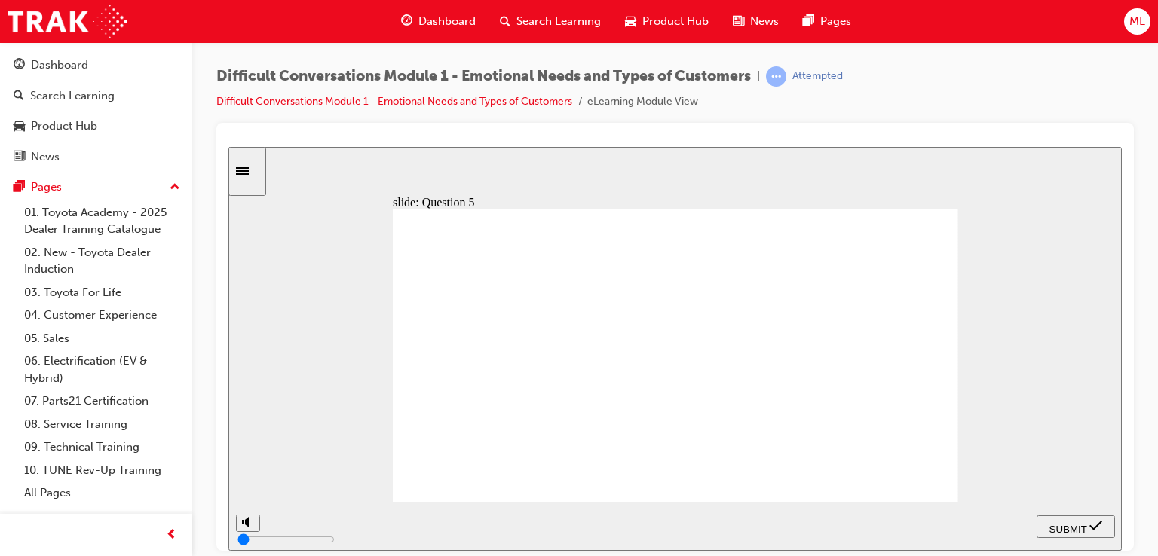
checkbox input "false"
checkbox input "true"
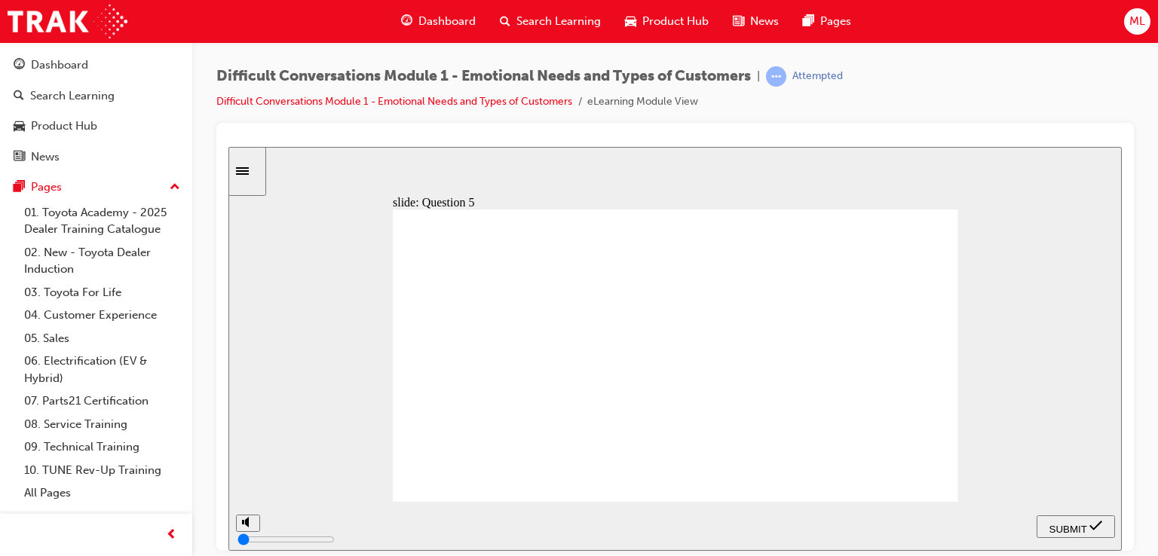
checkbox input "true"
click at [1077, 523] on span "SUBMIT" at bounding box center [1069, 528] width 38 height 11
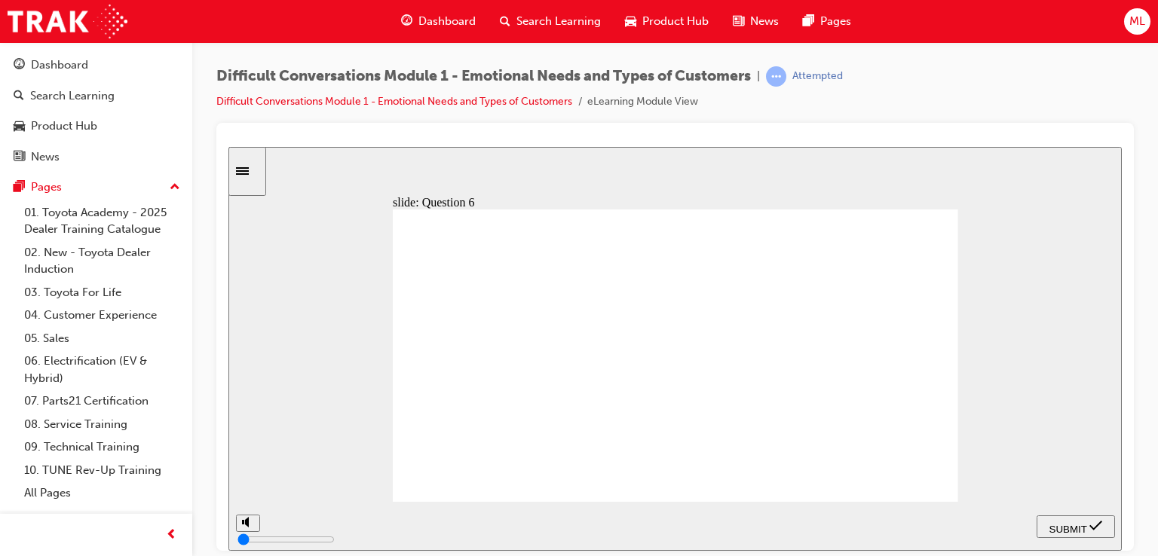
checkbox input "false"
checkbox input "true"
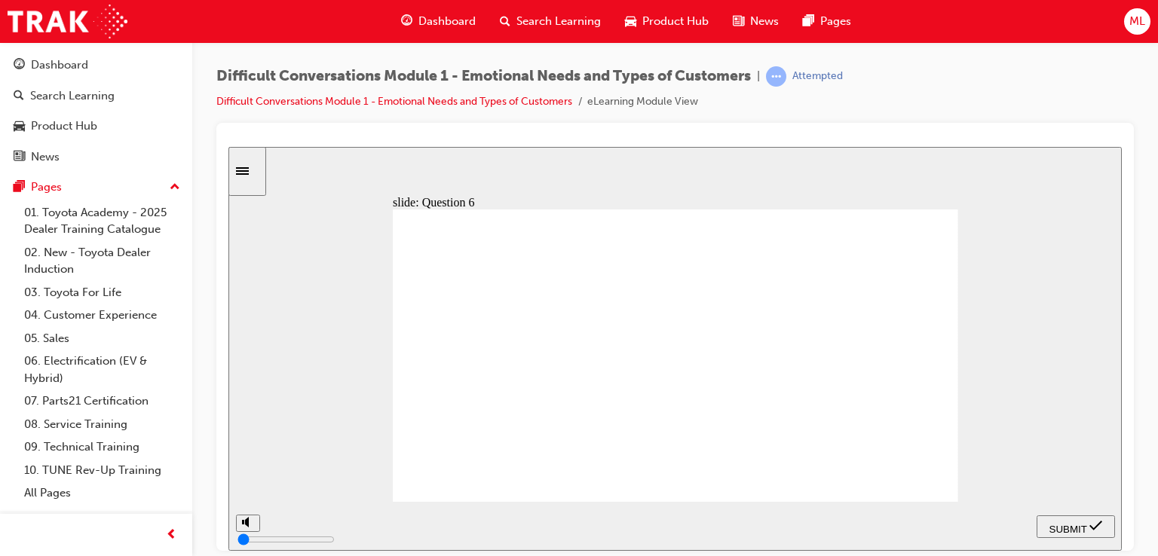
checkbox input "true"
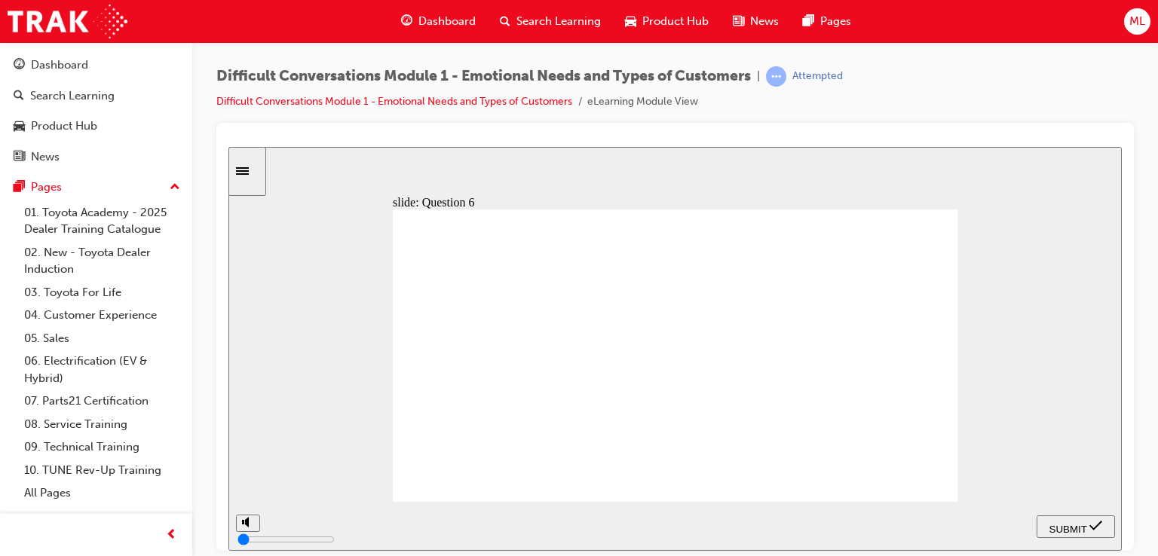
click at [1087, 523] on span "SUBMIT" at bounding box center [1069, 528] width 38 height 11
checkbox input "true"
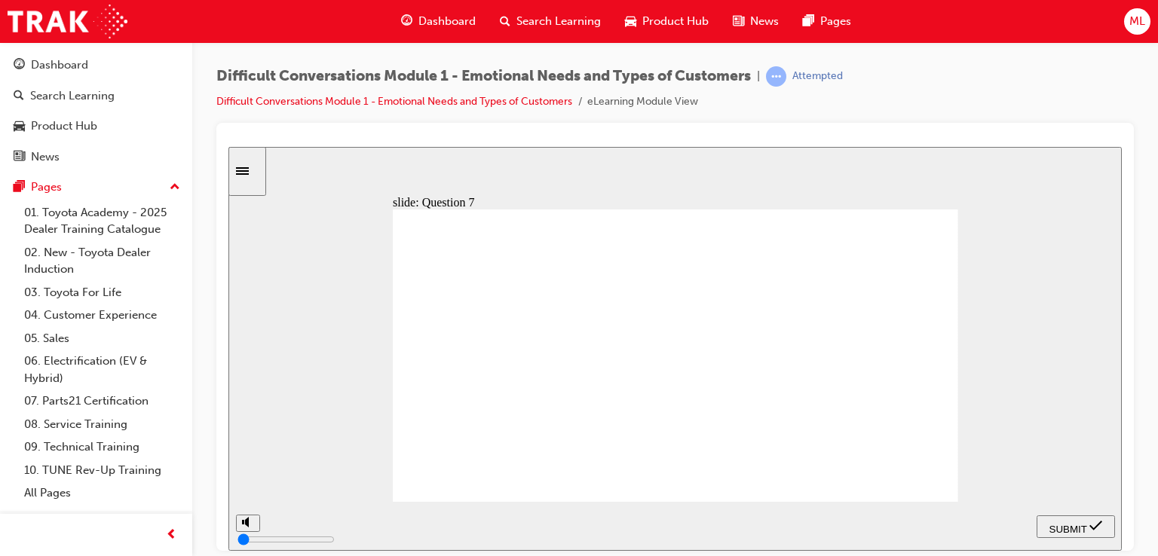
checkbox input "true"
click at [1080, 525] on span "SUBMIT" at bounding box center [1069, 528] width 38 height 11
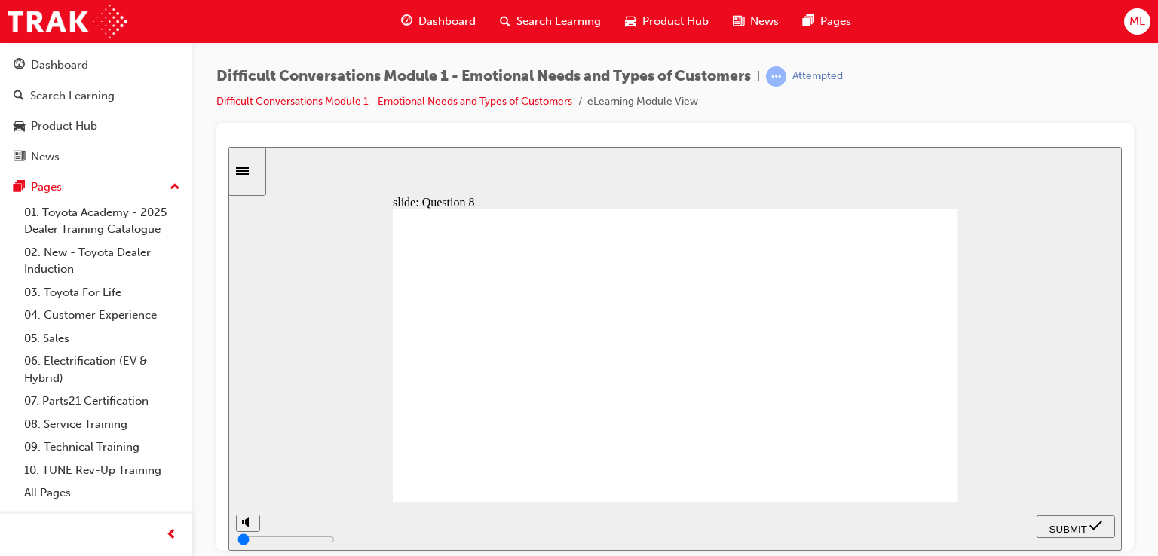
checkbox input "true"
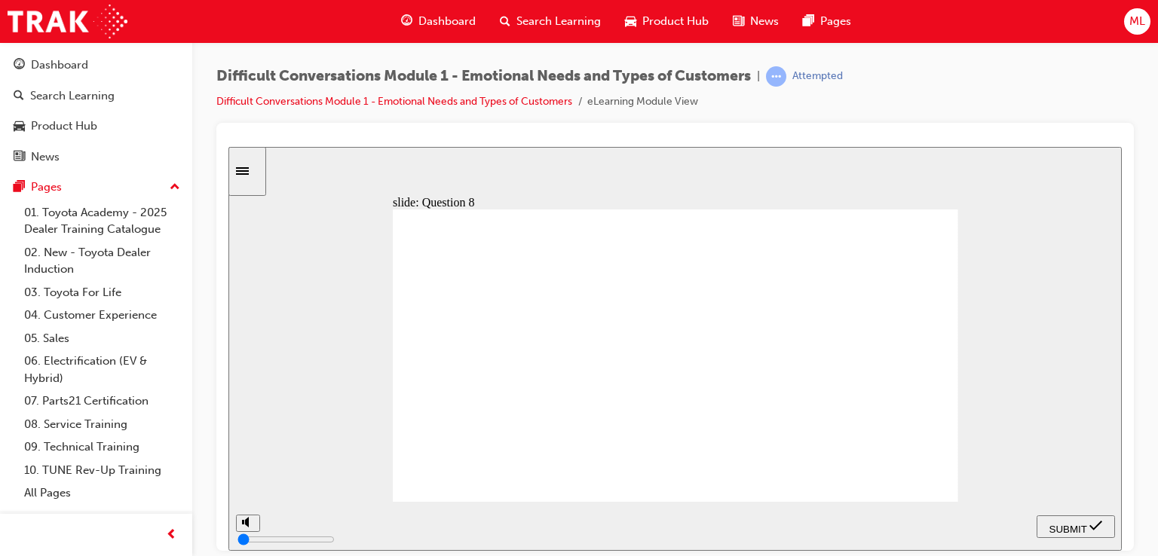
checkbox input "true"
checkbox input "false"
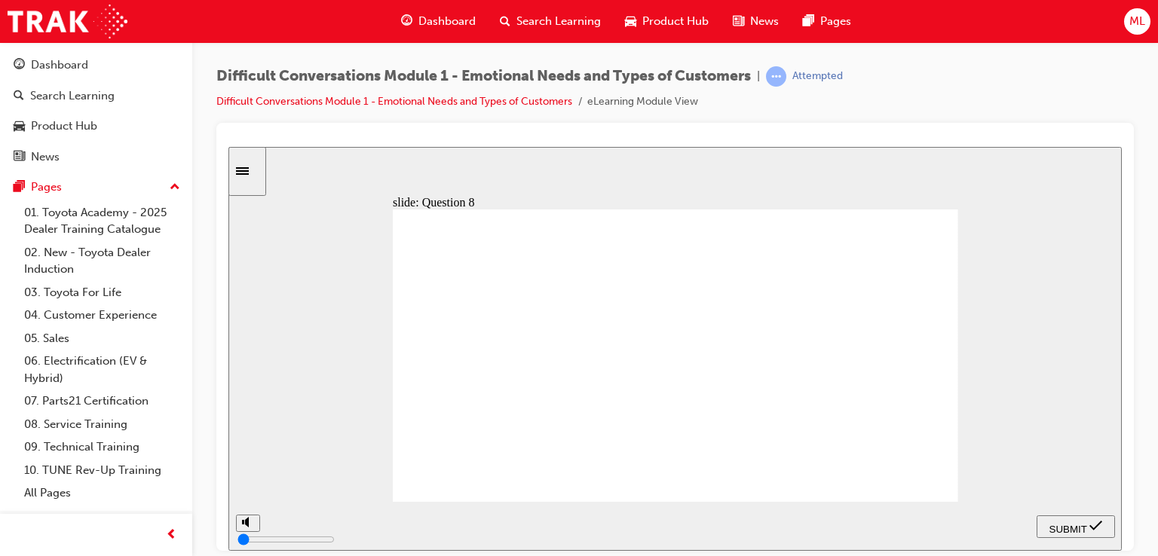
checkbox input "true"
drag, startPoint x: 1079, startPoint y: 514, endPoint x: 1076, endPoint y: 527, distance: 13.9
click at [1078, 518] on nav "PREV NEXT SUBMIT" at bounding box center [1076, 525] width 78 height 49
click at [1076, 528] on span "SUBMIT" at bounding box center [1069, 528] width 38 height 11
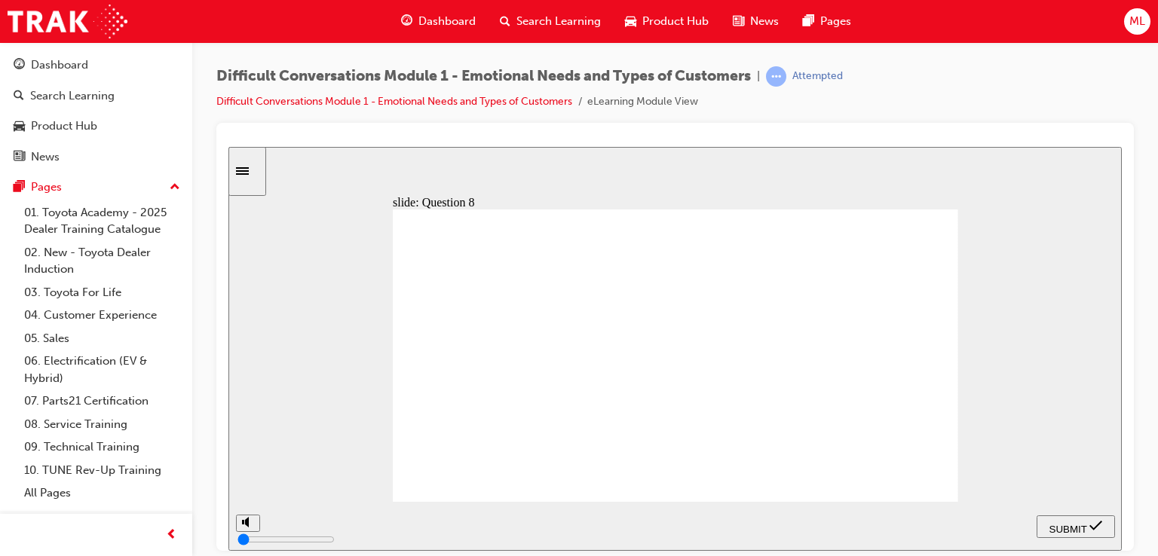
radio input "true"
click at [1081, 533] on div "SUBMIT" at bounding box center [1076, 527] width 66 height 16
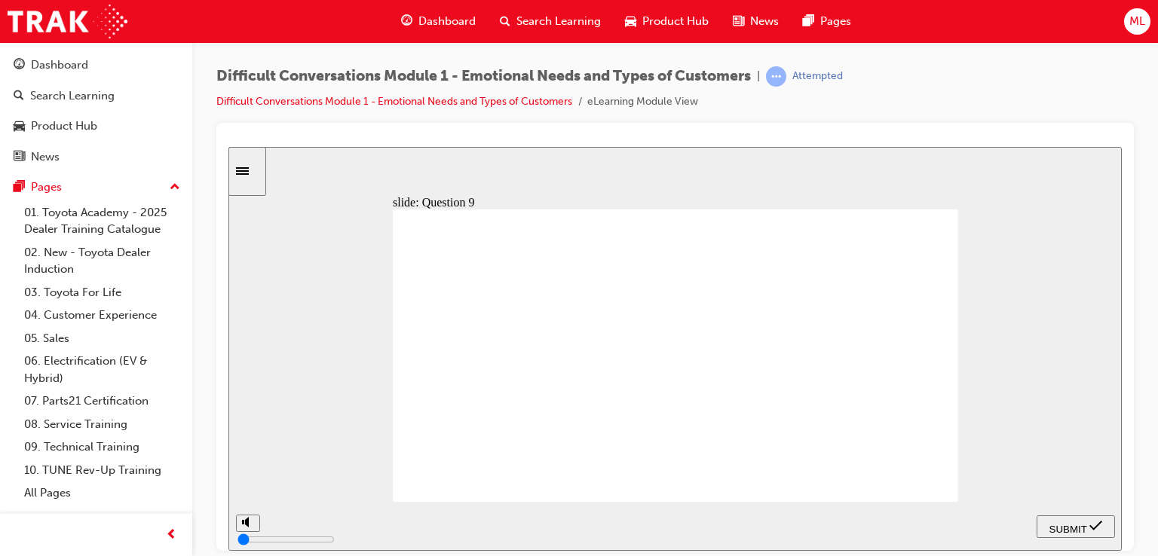
radio input "true"
click at [1068, 529] on span "SUBMIT" at bounding box center [1069, 528] width 38 height 11
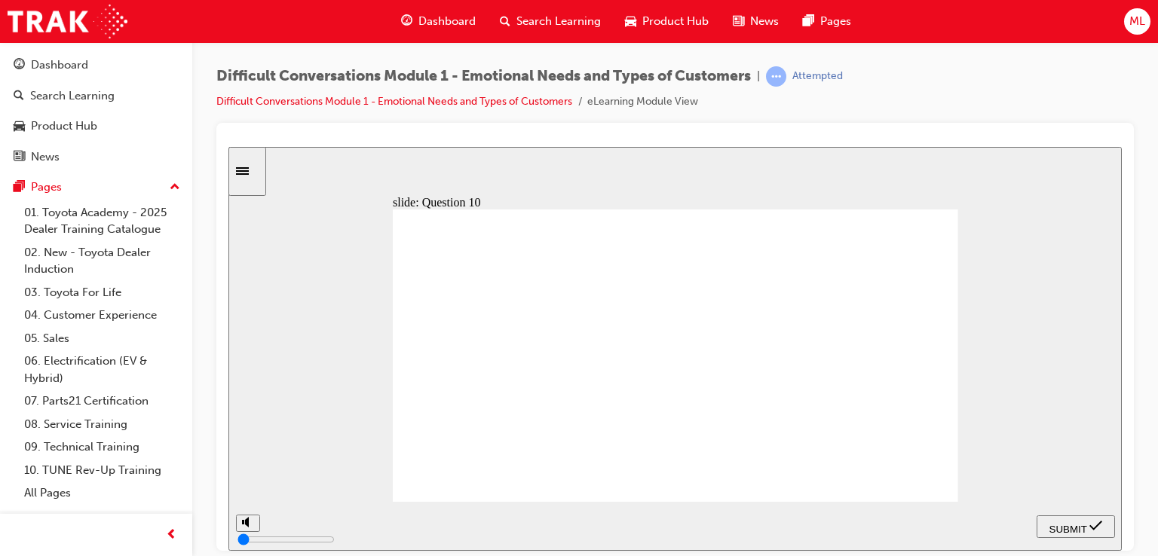
radio input "true"
click at [1074, 525] on span "SUBMIT" at bounding box center [1069, 528] width 38 height 11
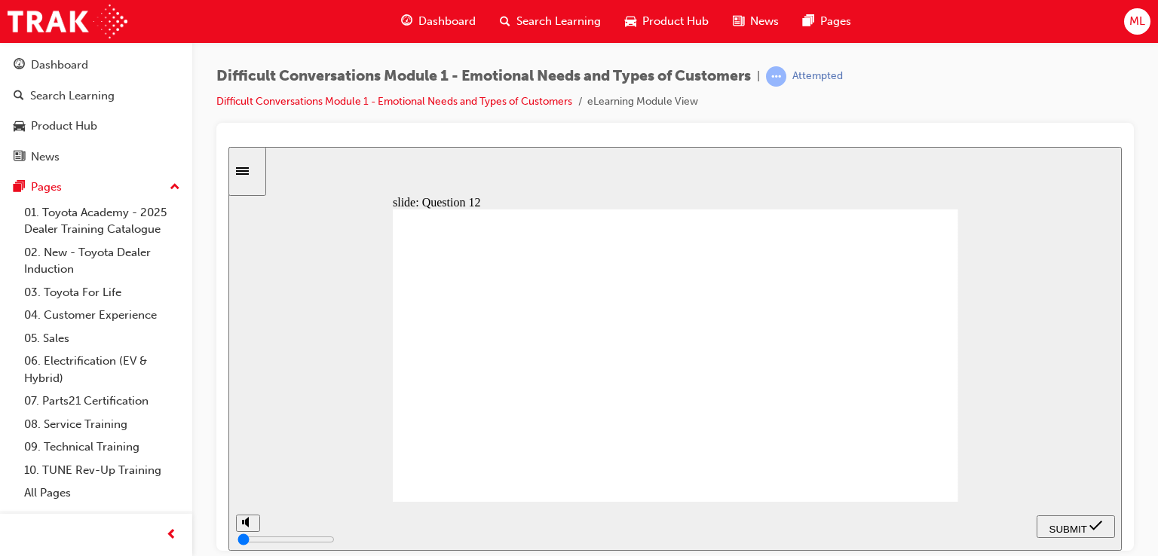
radio input "true"
click at [1072, 523] on span "SUBMIT" at bounding box center [1069, 528] width 38 height 11
drag, startPoint x: 629, startPoint y: 440, endPoint x: 626, endPoint y: 449, distance: 9.5
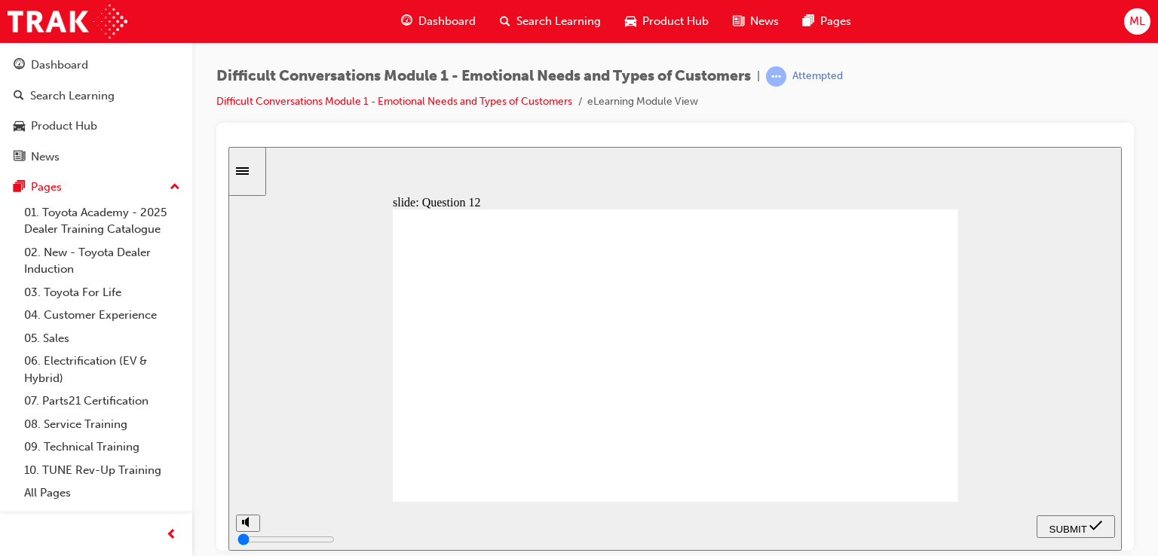
click at [1083, 528] on span "NEXT" at bounding box center [1079, 528] width 26 height 11
click at [228, 146] on span "SUBMIT" at bounding box center [228, 146] width 0 height 0
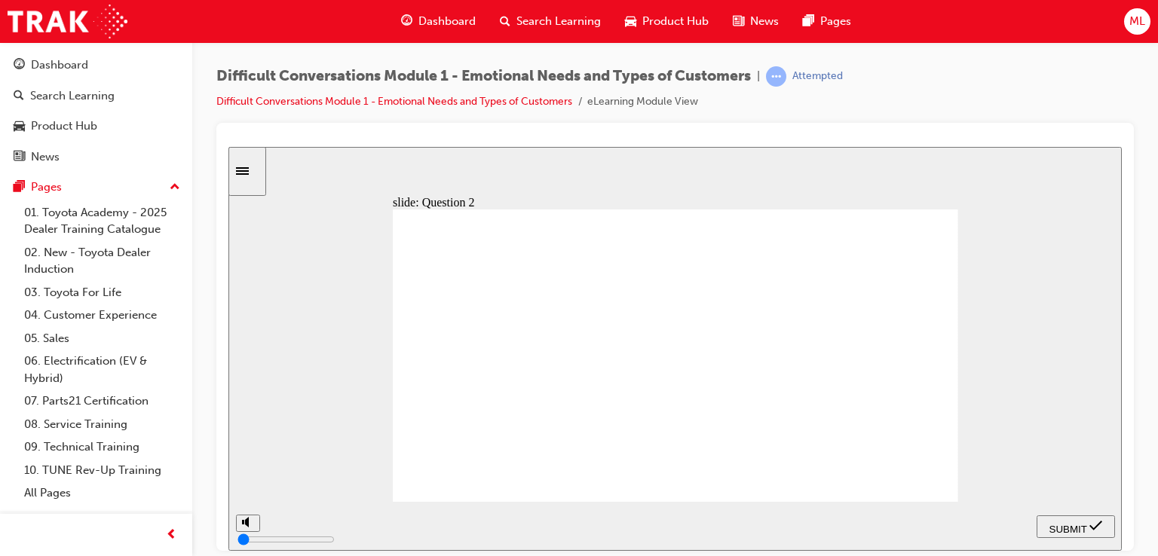
click at [1083, 528] on nav "PREV NEXT SUBMIT" at bounding box center [1076, 525] width 78 height 49
click at [228, 146] on span "NEXT" at bounding box center [228, 146] width 0 height 0
click at [1083, 528] on span "SUBMIT" at bounding box center [1069, 528] width 38 height 11
click at [1083, 528] on span "NEXT" at bounding box center [1079, 528] width 26 height 11
click at [228, 146] on span "SUBMIT" at bounding box center [228, 146] width 0 height 0
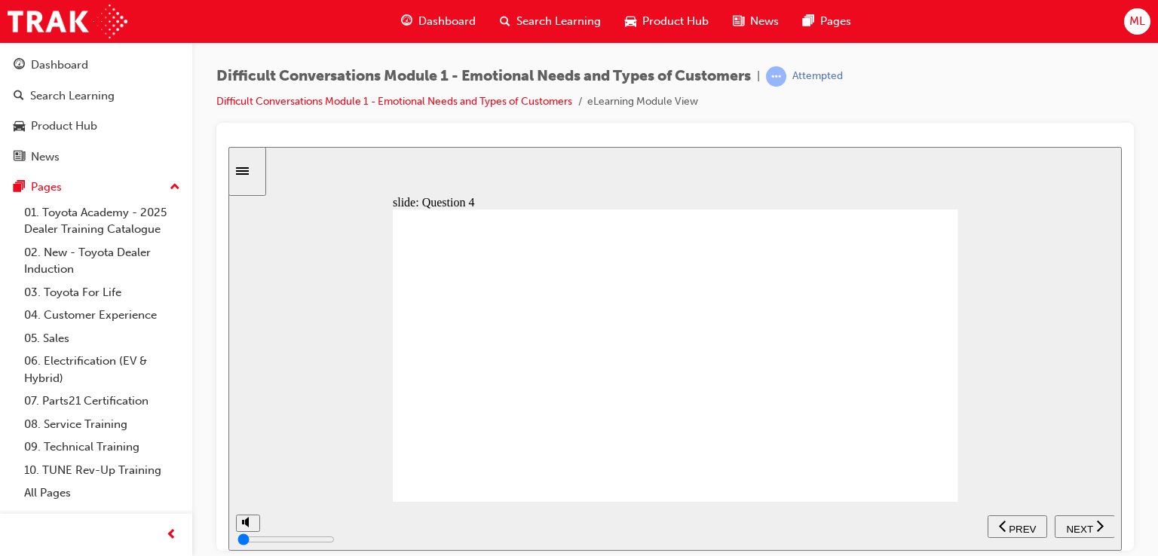
click at [1083, 528] on span "NEXT" at bounding box center [1079, 528] width 26 height 11
drag, startPoint x: 1083, startPoint y: 528, endPoint x: 1089, endPoint y: 455, distance: 73.4
click at [1089, 455] on div "slide: Question 7 Why this is not a good thing to do The Guest needs to feel th…" at bounding box center [675, 348] width 894 height 404
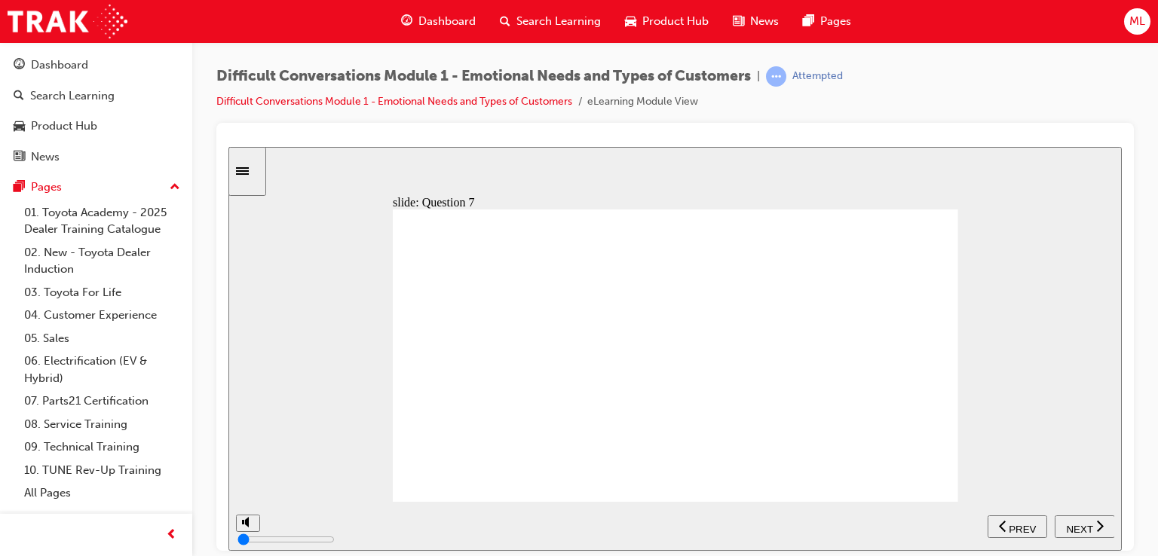
click at [1022, 528] on span "PREV" at bounding box center [1022, 528] width 27 height 11
click at [1081, 523] on span "NEXT" at bounding box center [1079, 528] width 26 height 11
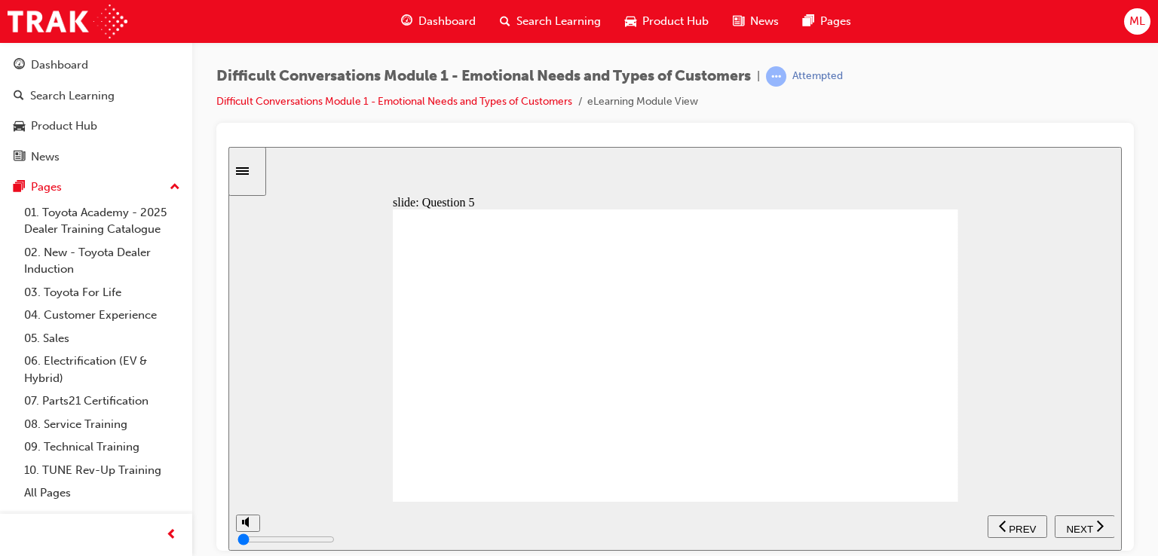
click at [1081, 523] on span "NEXT" at bounding box center [1079, 528] width 26 height 11
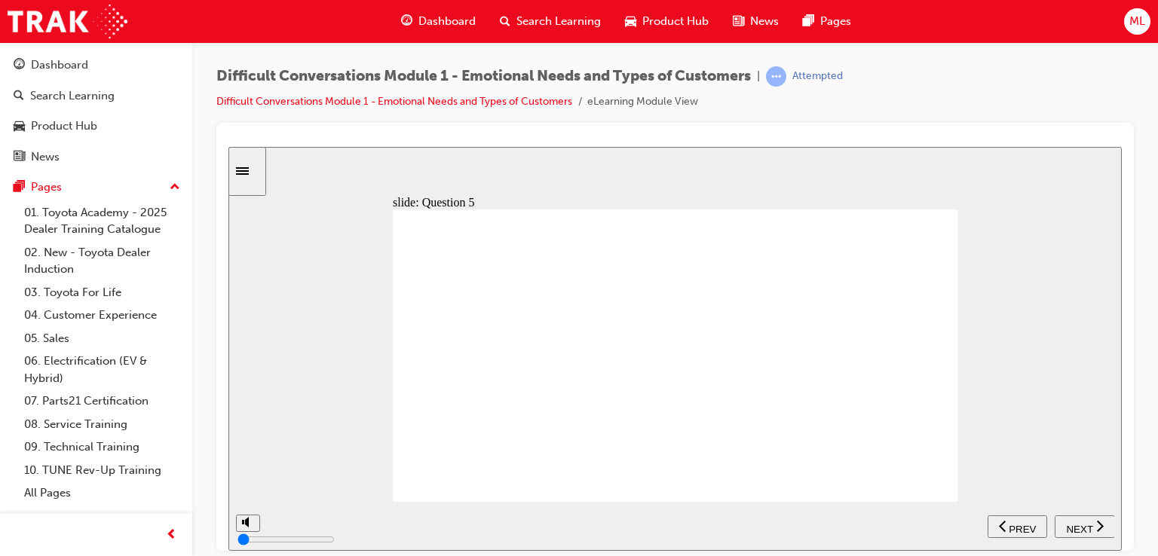
click at [1081, 523] on span "NEXT" at bounding box center [1079, 528] width 26 height 11
click at [1081, 523] on nav "PREV NEXT SUBMIT" at bounding box center [1051, 525] width 127 height 49
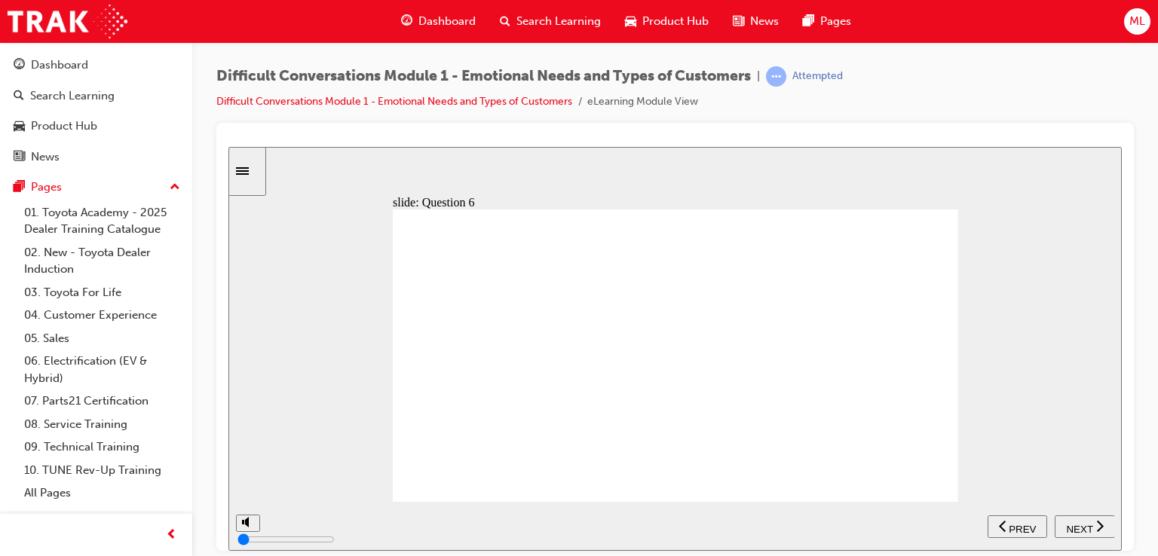
click at [1081, 523] on span "NEXT" at bounding box center [1079, 528] width 26 height 11
click at [228, 146] on span "NEXT" at bounding box center [228, 146] width 0 height 0
click at [1081, 523] on span "NEXT" at bounding box center [1079, 528] width 26 height 11
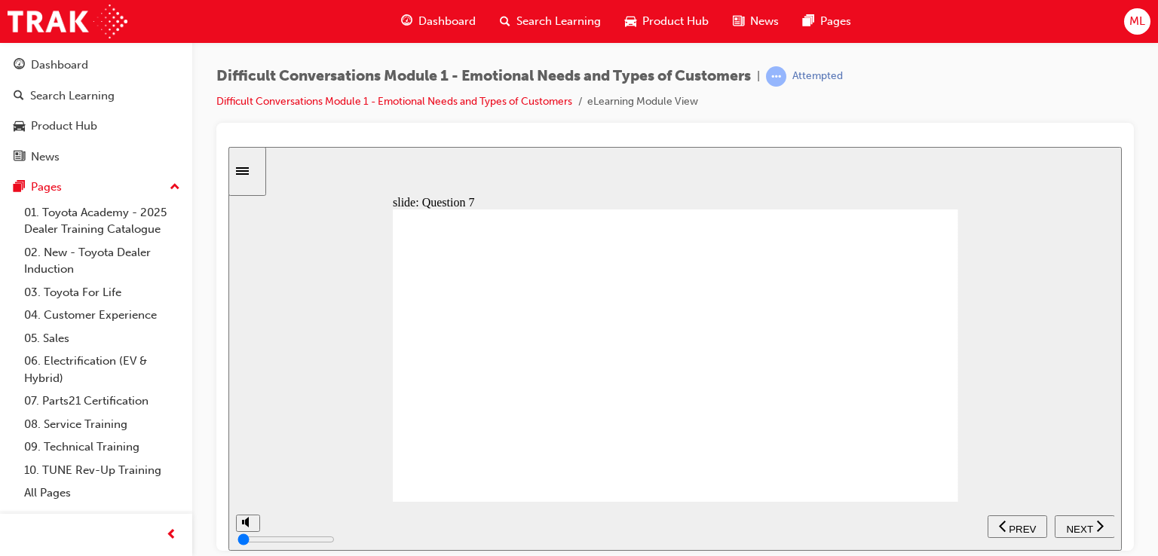
click at [1081, 523] on span "NEXT" at bounding box center [1079, 528] width 26 height 11
click at [1081, 523] on nav "PREV NEXT SUBMIT" at bounding box center [1076, 525] width 78 height 49
click at [1081, 523] on span "NEXT" at bounding box center [1079, 528] width 26 height 11
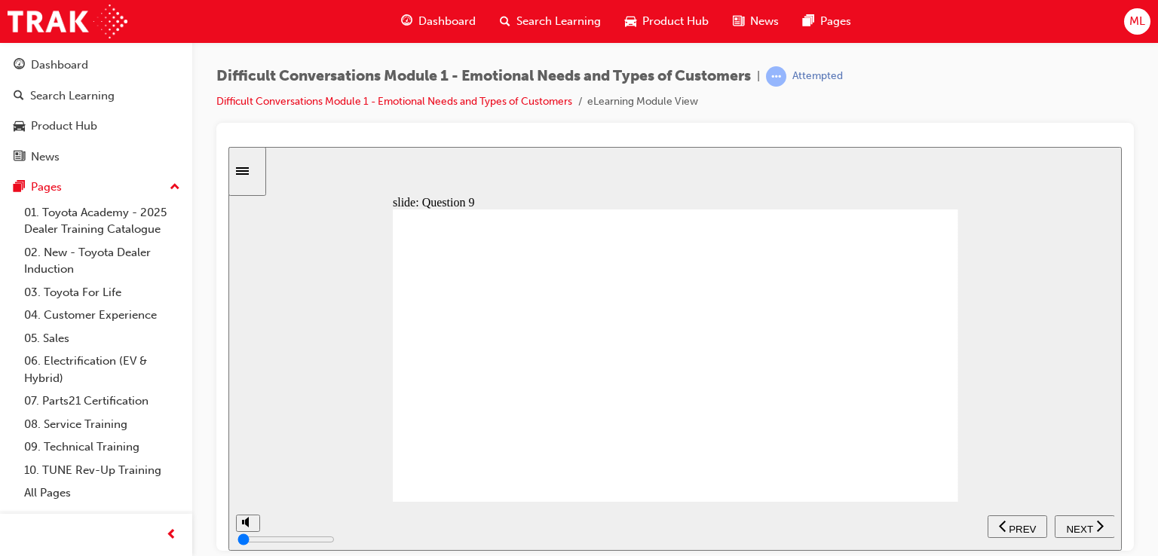
click at [1081, 523] on span "NEXT" at bounding box center [1079, 528] width 26 height 11
click at [1081, 523] on span "PREV" at bounding box center [1090, 528] width 27 height 11
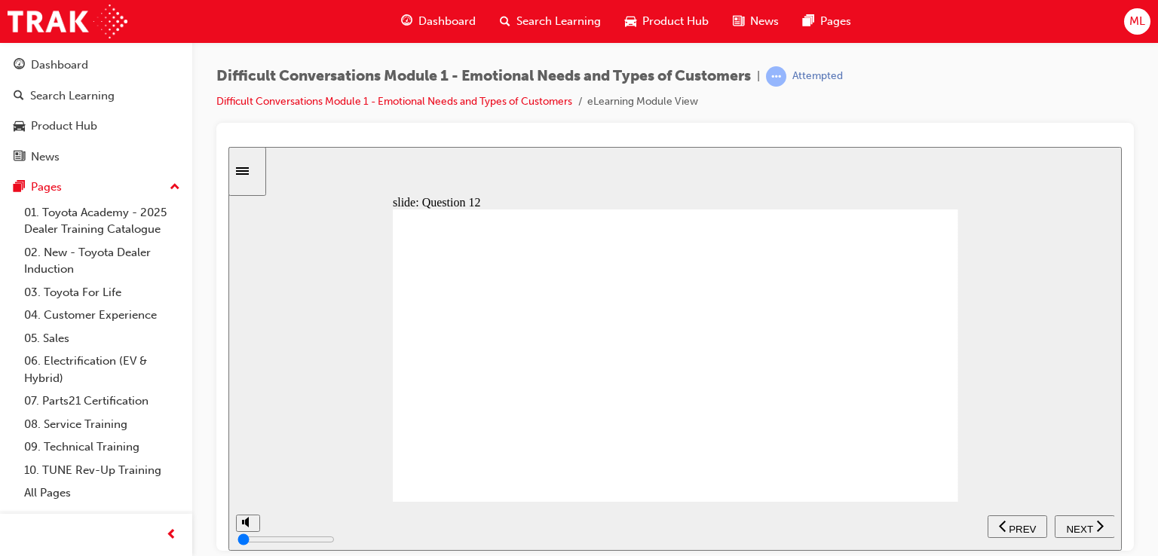
click at [1077, 523] on span "NEXT" at bounding box center [1079, 528] width 26 height 11
type input "4000"
click at [422, 97] on link "Difficult Conversations Module 1 - Emotional Needs and Types of Customers" at bounding box center [394, 101] width 356 height 13
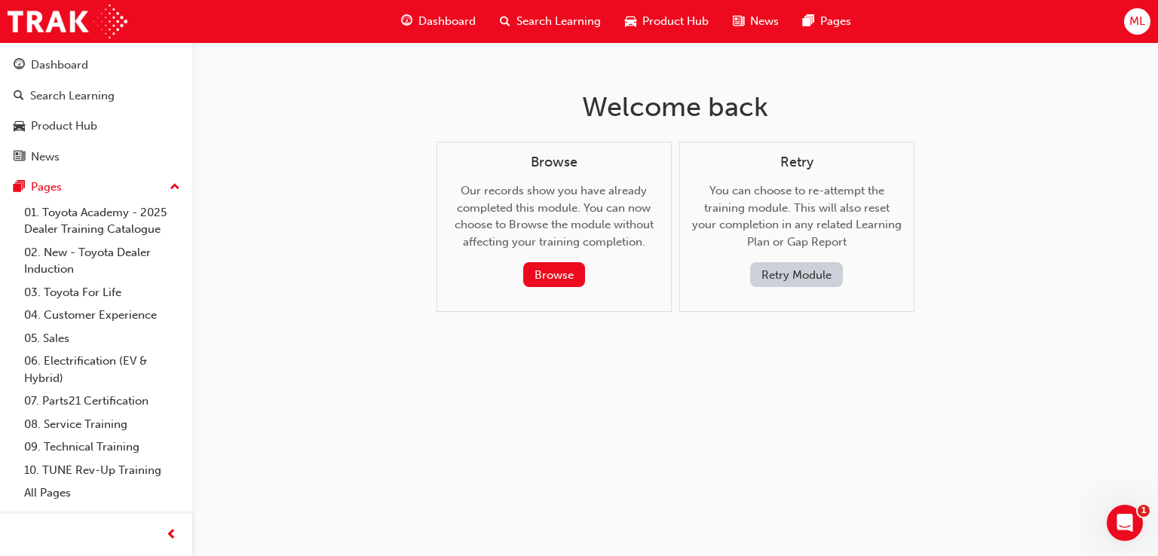
click at [535, 22] on span "Search Learning" at bounding box center [559, 21] width 84 height 17
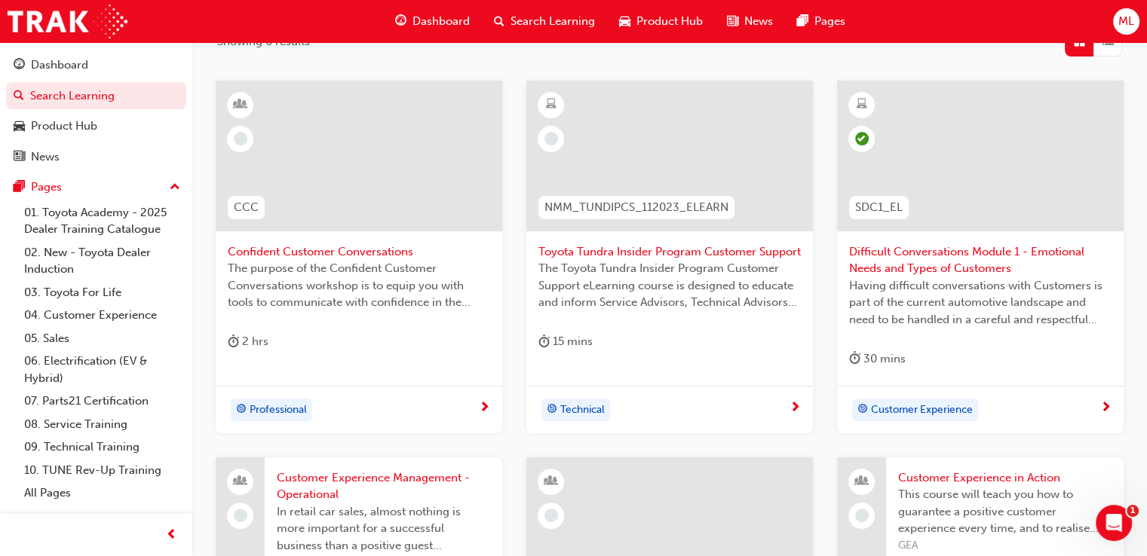
scroll to position [302, 0]
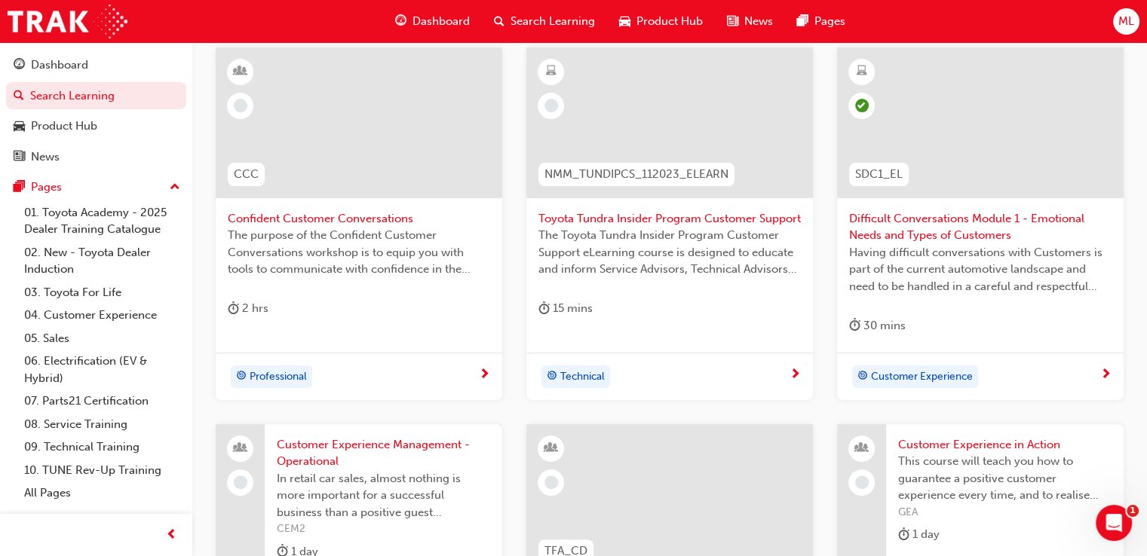
click at [903, 241] on span "Difficult Conversations Module 1 - Emotional Needs and Types of Customers" at bounding box center [980, 227] width 262 height 34
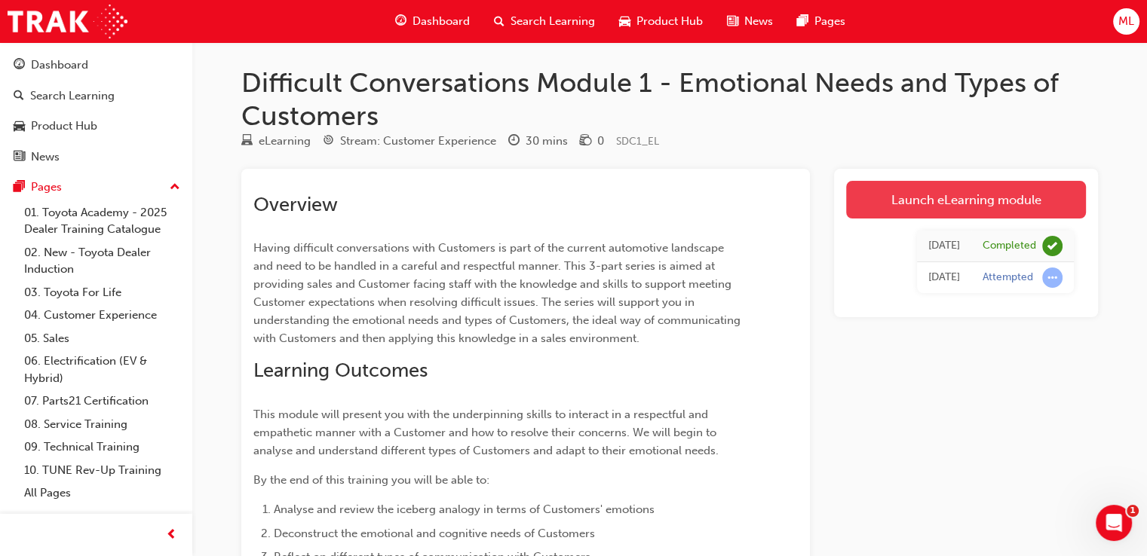
click at [924, 211] on link "Launch eLearning module" at bounding box center [966, 200] width 240 height 38
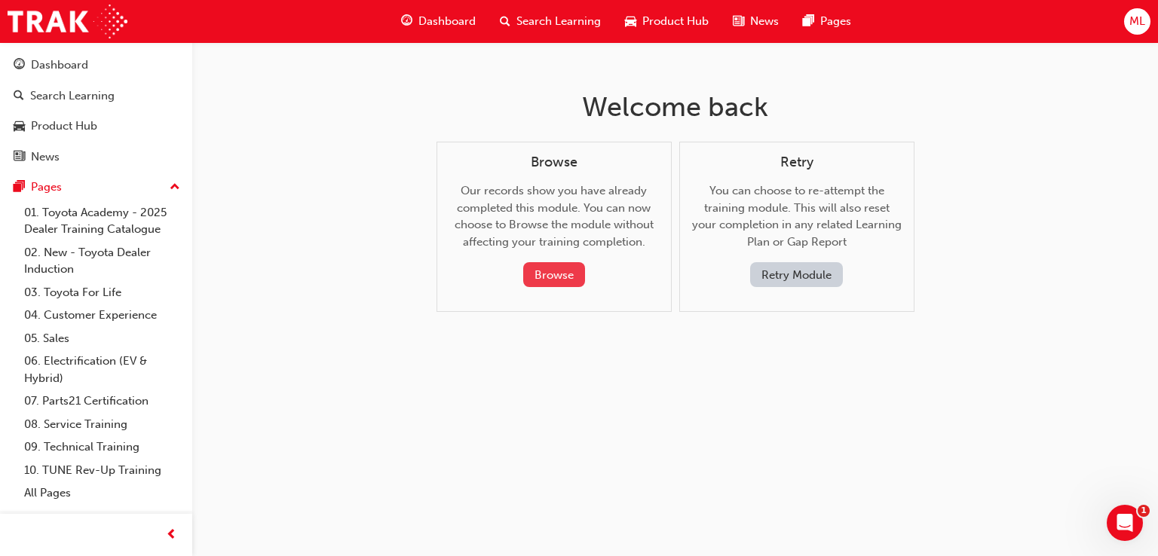
click at [558, 271] on button "Browse" at bounding box center [554, 274] width 62 height 25
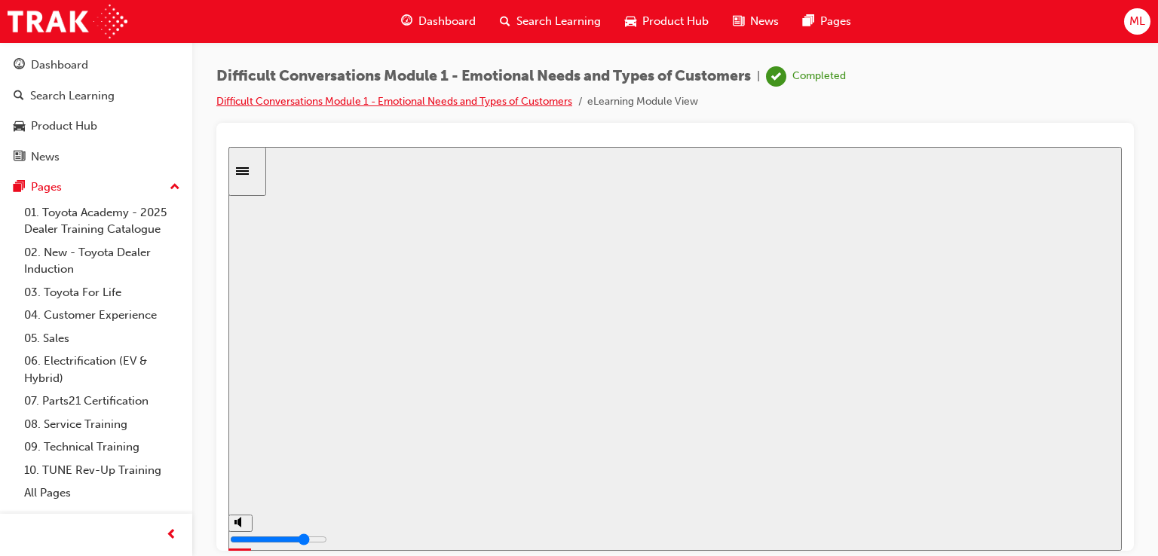
click at [328, 100] on link "Difficult Conversations Module 1 - Emotional Needs and Types of Customers" at bounding box center [394, 101] width 356 height 13
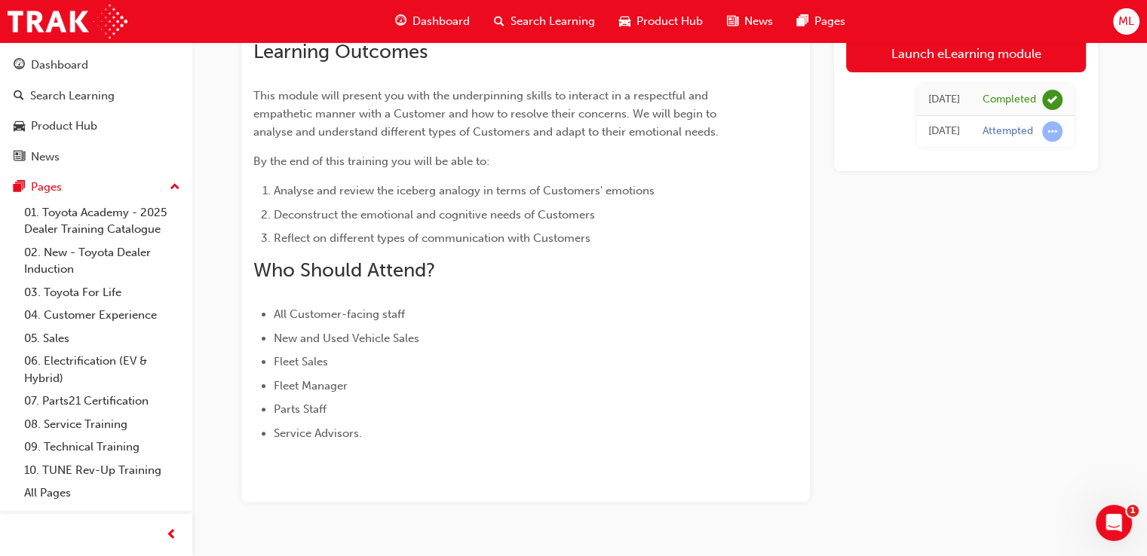
scroll to position [351, 0]
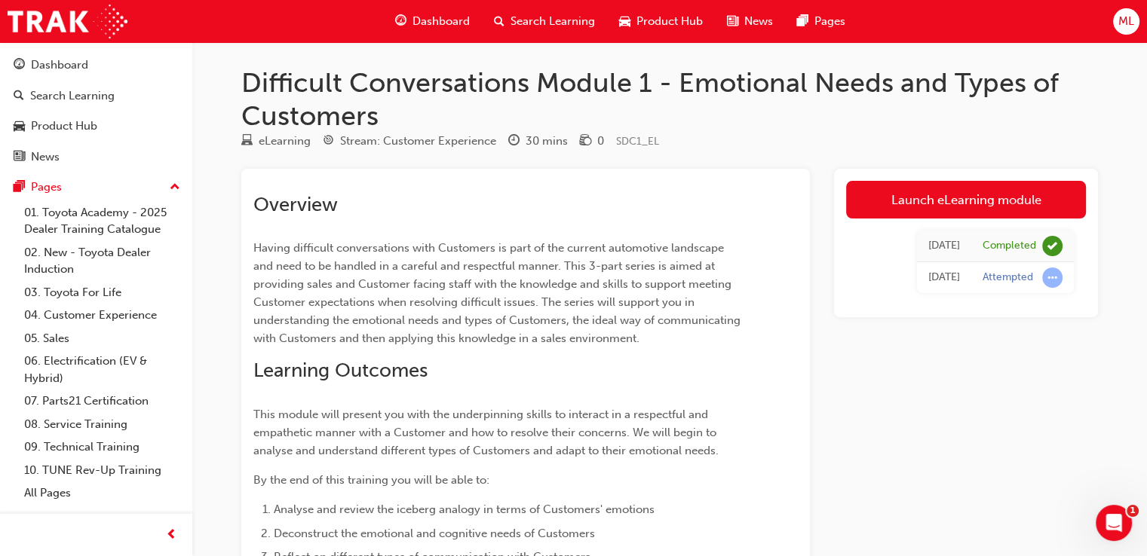
click at [533, 15] on span "Search Learning" at bounding box center [552, 21] width 84 height 17
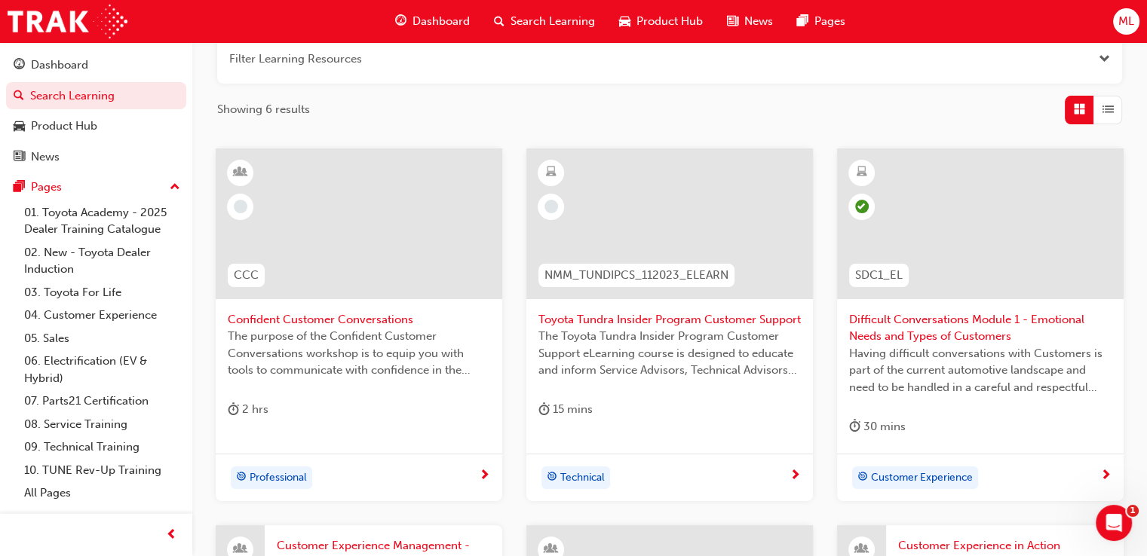
scroll to position [302, 0]
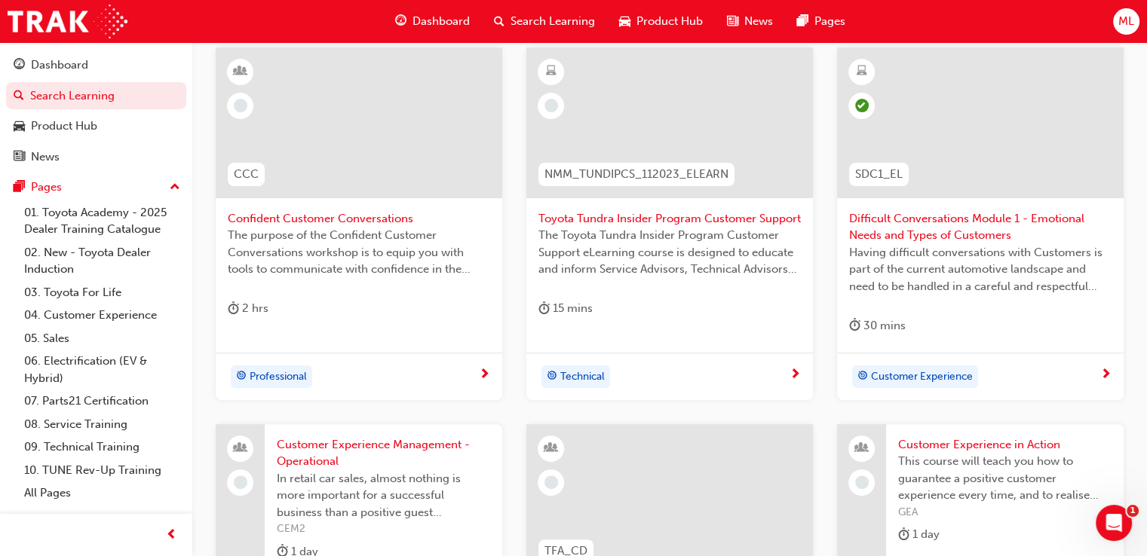
click at [1107, 374] on span "next-icon" at bounding box center [1105, 376] width 11 height 14
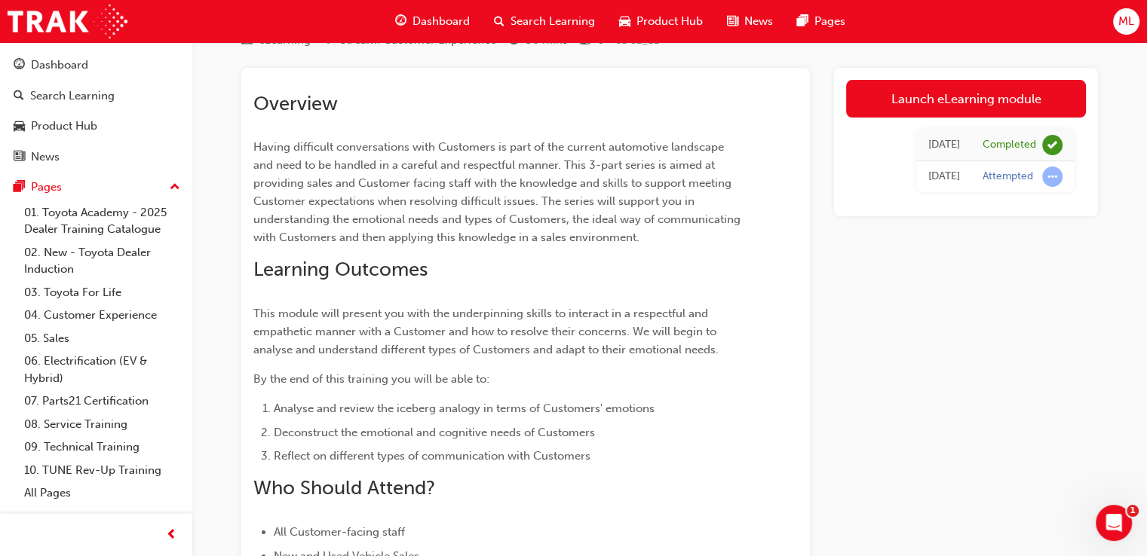
scroll to position [75, 0]
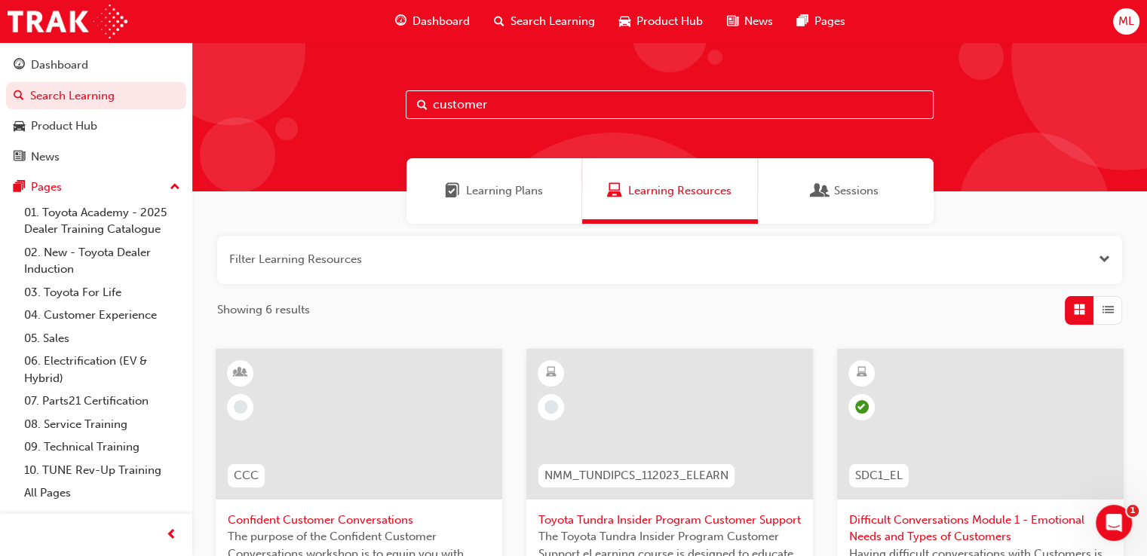
click at [1104, 305] on span "List" at bounding box center [1107, 310] width 11 height 17
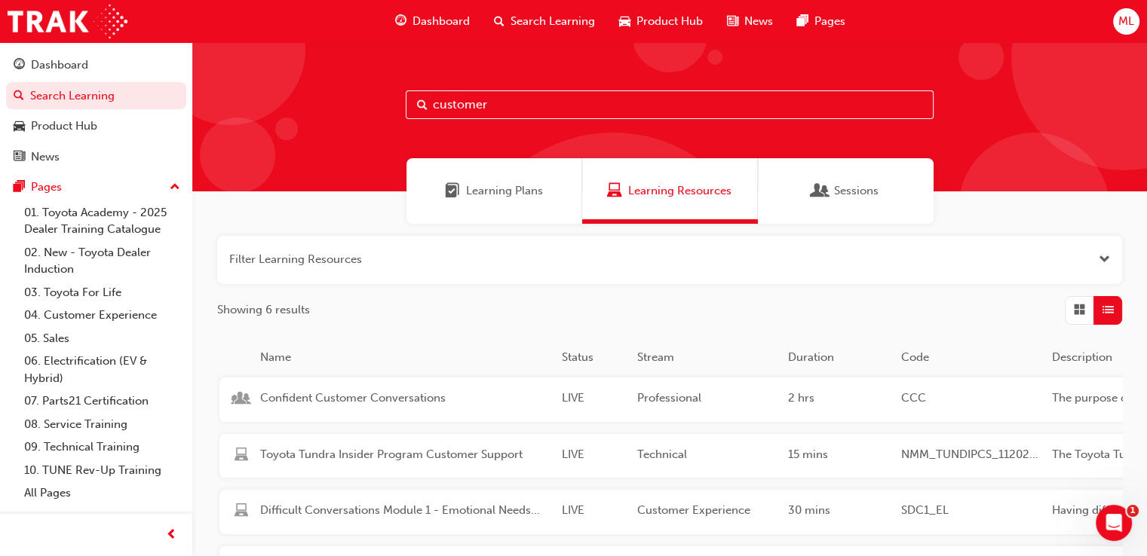
click at [1074, 308] on span "Grid" at bounding box center [1079, 310] width 11 height 17
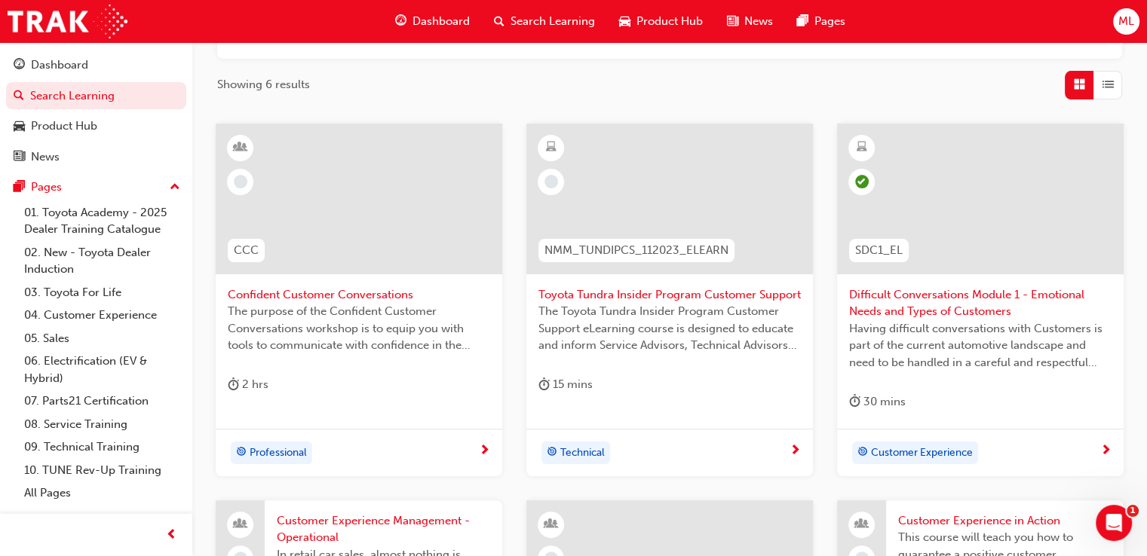
scroll to position [226, 0]
click at [924, 300] on span "Difficult Conversations Module 1 - Emotional Needs and Types of Customers" at bounding box center [980, 303] width 262 height 34
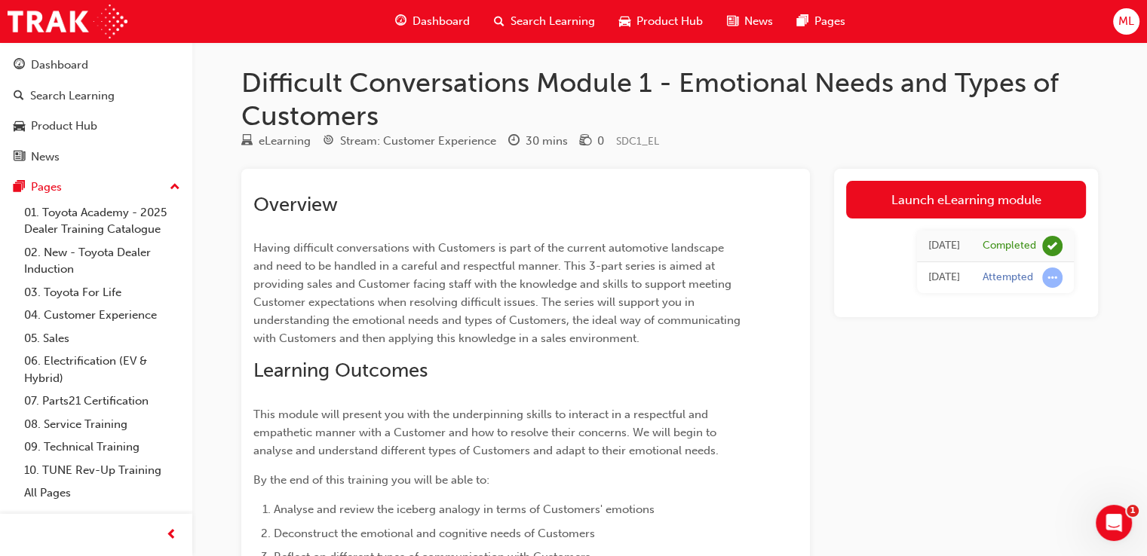
click at [531, 13] on span "Search Learning" at bounding box center [552, 21] width 84 height 17
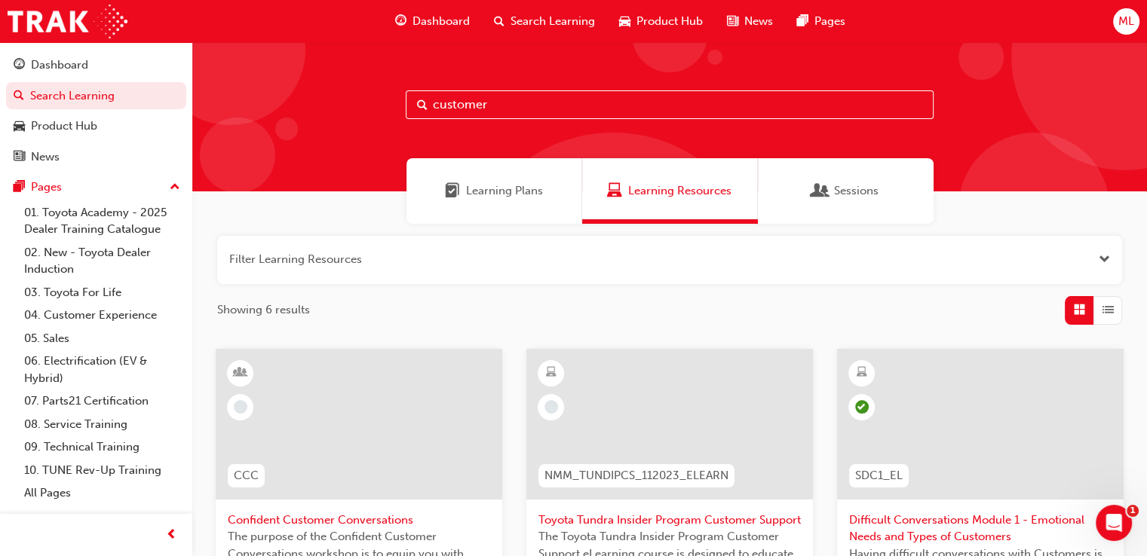
click at [554, 112] on input "customer" at bounding box center [670, 104] width 528 height 29
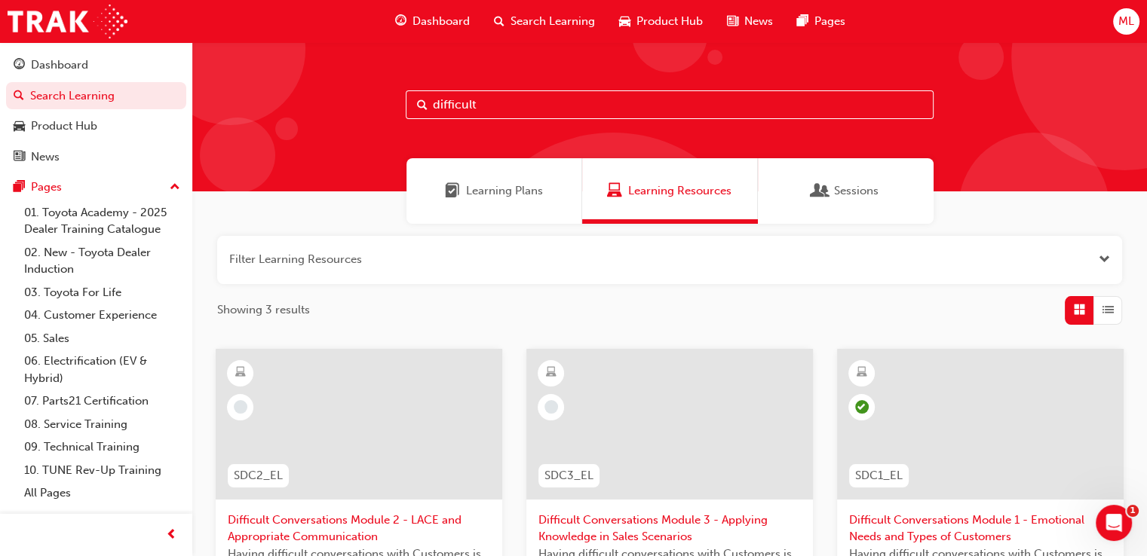
scroll to position [151, 0]
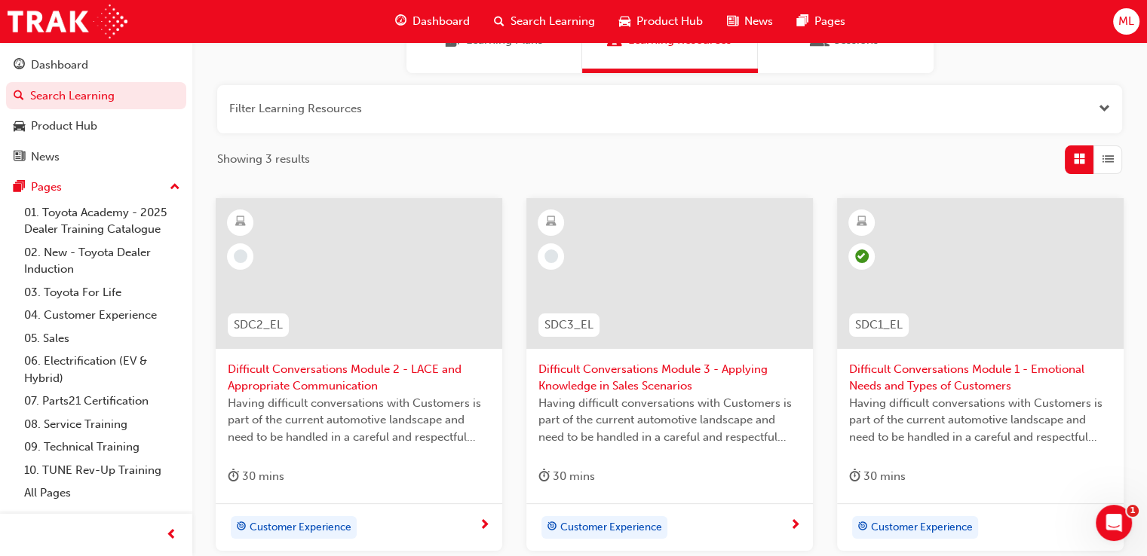
type input "difficult"
click at [418, 366] on span "Difficult Conversations Module 2 - LACE and Appropriate Communication" at bounding box center [359, 378] width 262 height 34
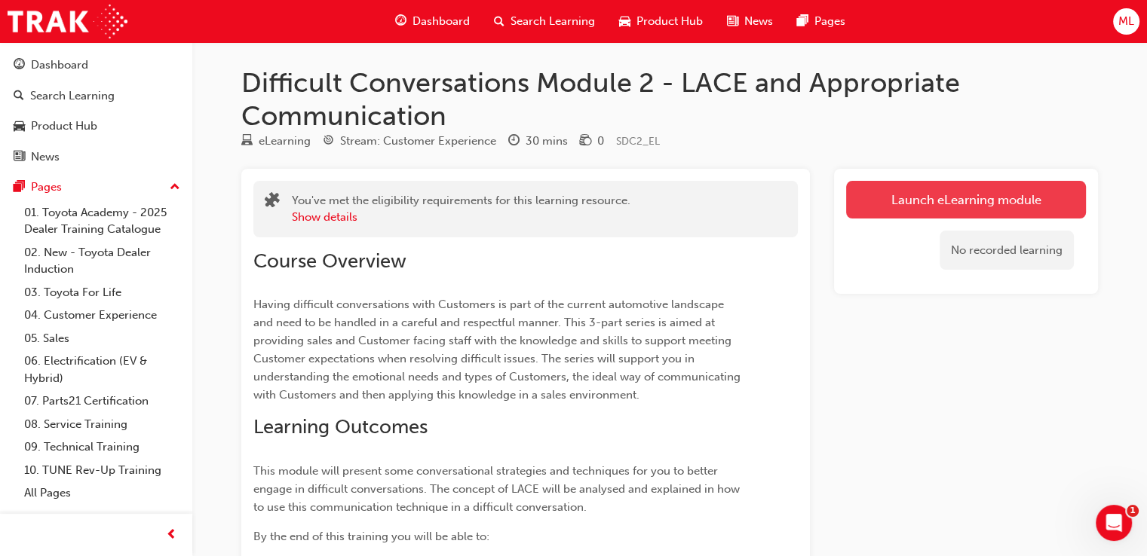
click at [943, 200] on link "Launch eLearning module" at bounding box center [966, 200] width 240 height 38
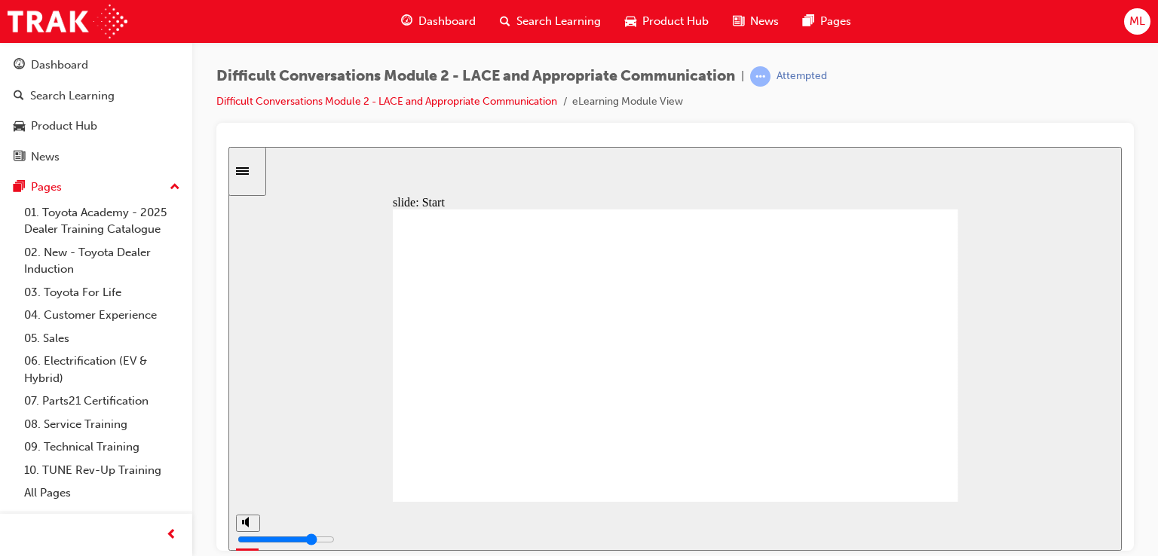
drag, startPoint x: 489, startPoint y: 482, endPoint x: 480, endPoint y: 482, distance: 9.8
click at [247, 479] on input "volume" at bounding box center [286, 483] width 97 height 12
type input "3"
click at [247, 486] on input "volume" at bounding box center [286, 483] width 97 height 12
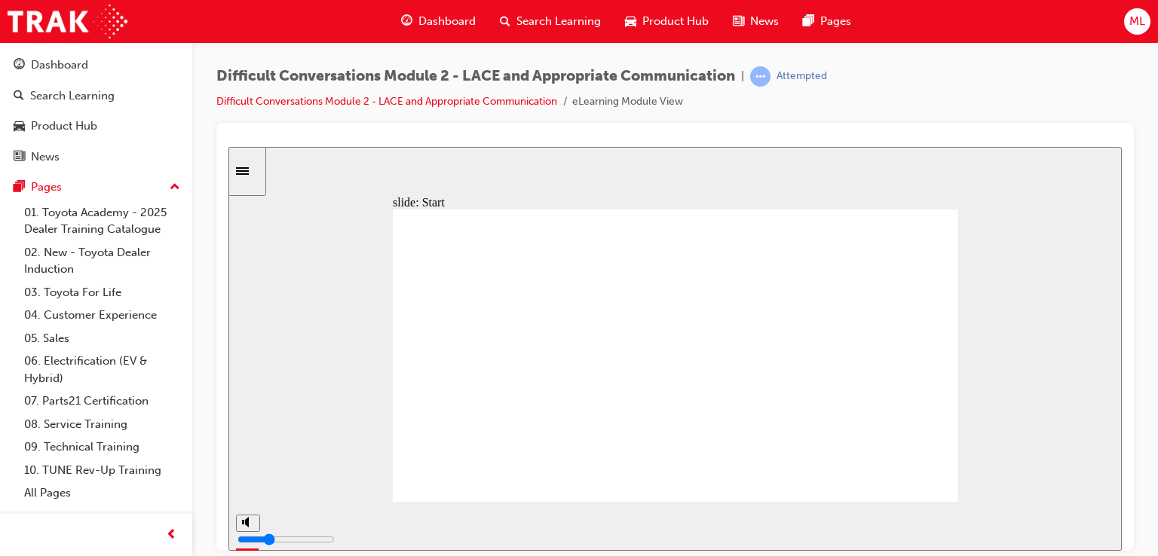
click at [1059, 432] on div "slide: Difficult Conversations Series Having difficult conversations with Guest…" at bounding box center [675, 348] width 894 height 404
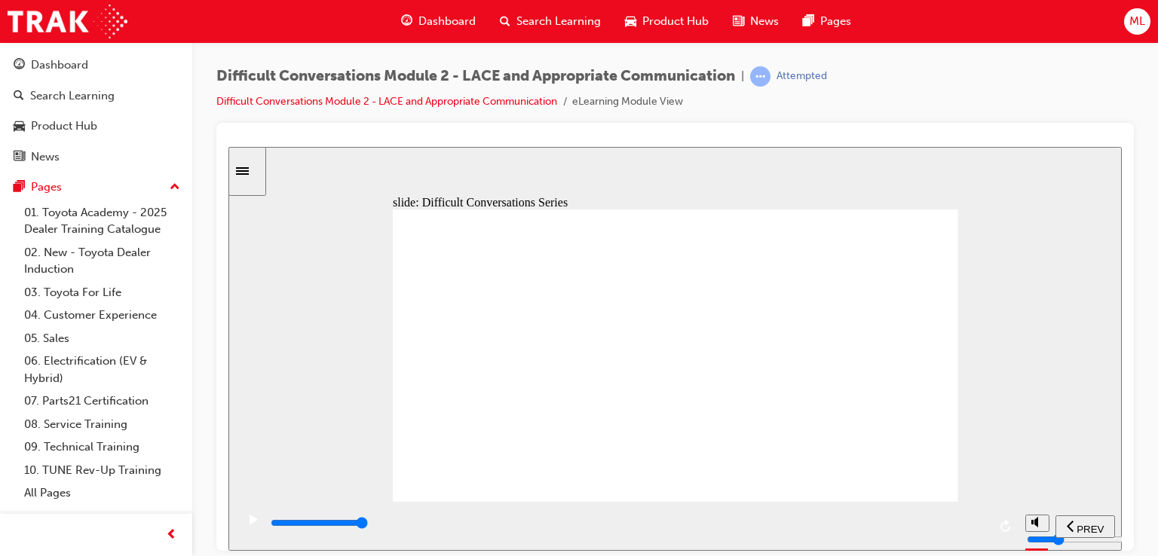
drag, startPoint x: 845, startPoint y: 452, endPoint x: 840, endPoint y: 465, distance: 14.6
click at [262, 527] on div "playback controls" at bounding box center [627, 525] width 782 height 49
click at [253, 526] on div "play/pause" at bounding box center [254, 527] width 26 height 26
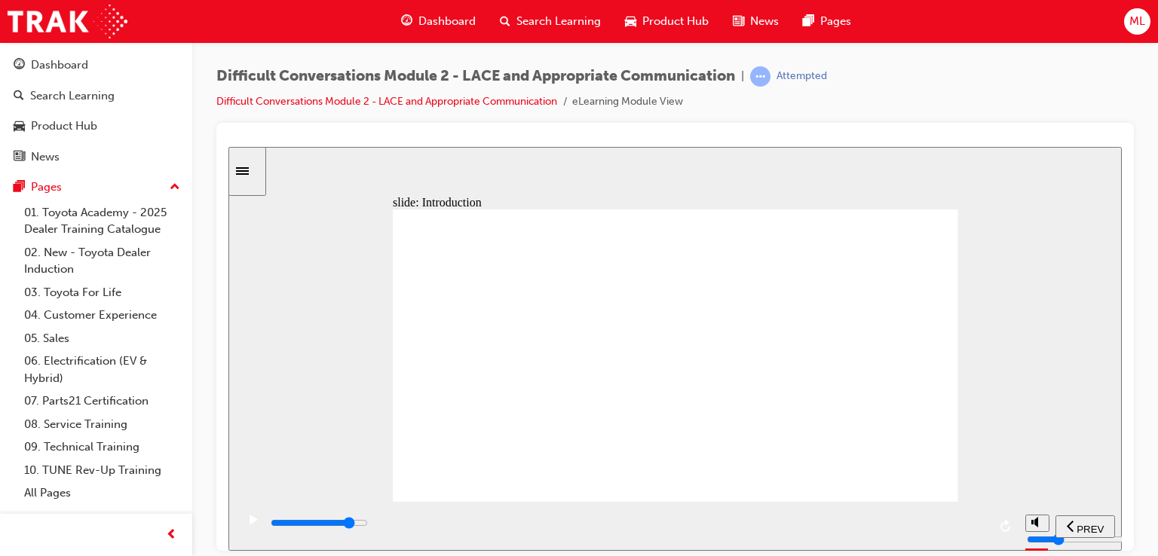
click at [250, 524] on icon "play/pause" at bounding box center [254, 519] width 8 height 10
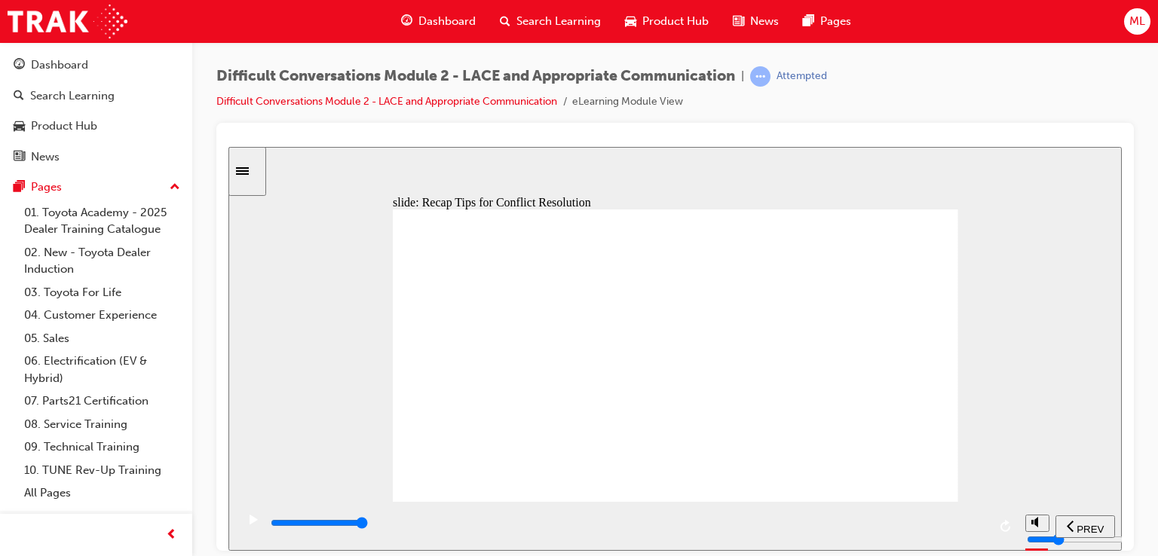
drag, startPoint x: 559, startPoint y: 458, endPoint x: 695, endPoint y: 459, distance: 136.5
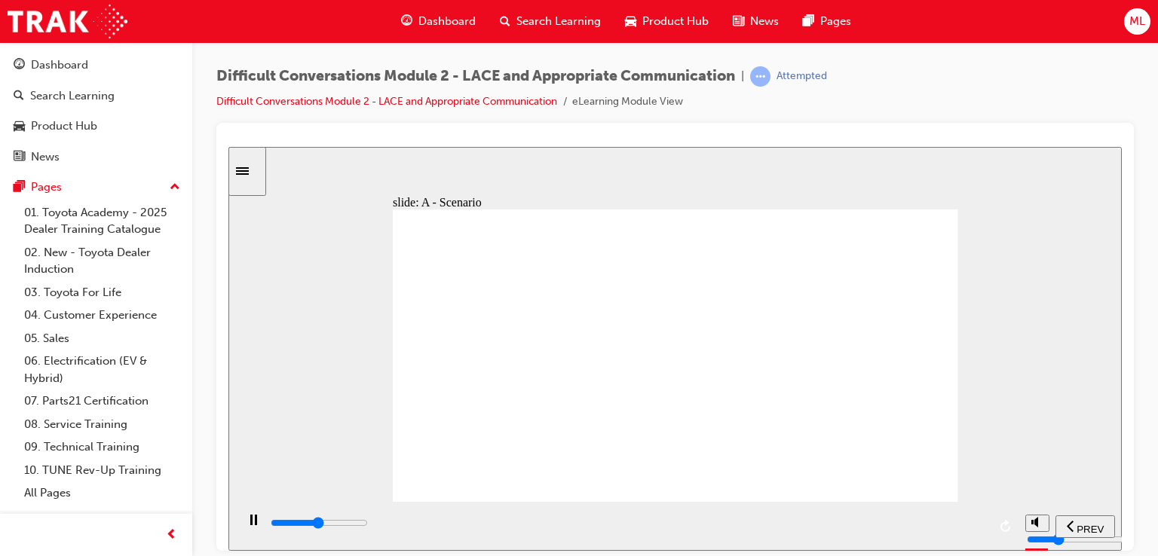
drag, startPoint x: 869, startPoint y: 448, endPoint x: 869, endPoint y: 434, distance: 14.3
click at [869, 439] on div "I understand that there is a price change. This can happen for a number of reas…" at bounding box center [676, 362] width 566 height 306
click at [973, 372] on div "slide: A - Scenario What’s the reason for the price change? There isn’t anythin…" at bounding box center [675, 348] width 894 height 404
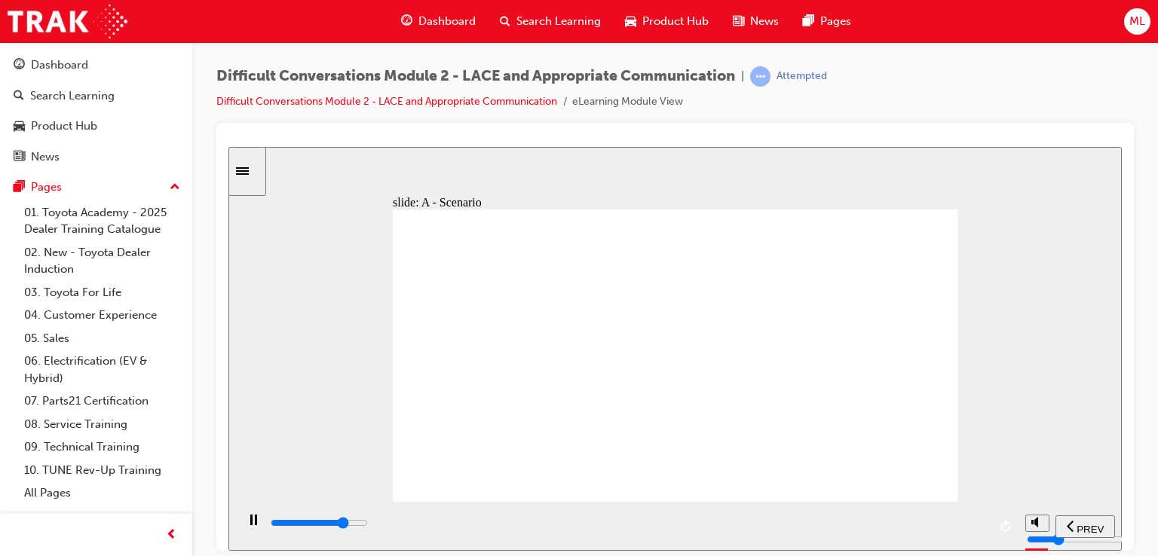
drag, startPoint x: 562, startPoint y: 329, endPoint x: 587, endPoint y: 321, distance: 26.7
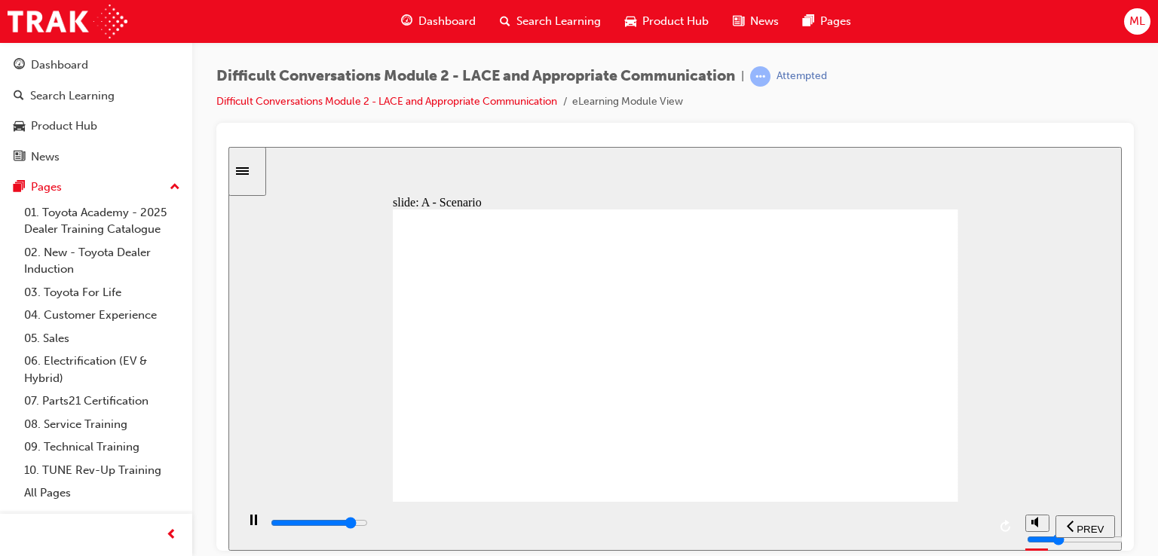
type input "3100"
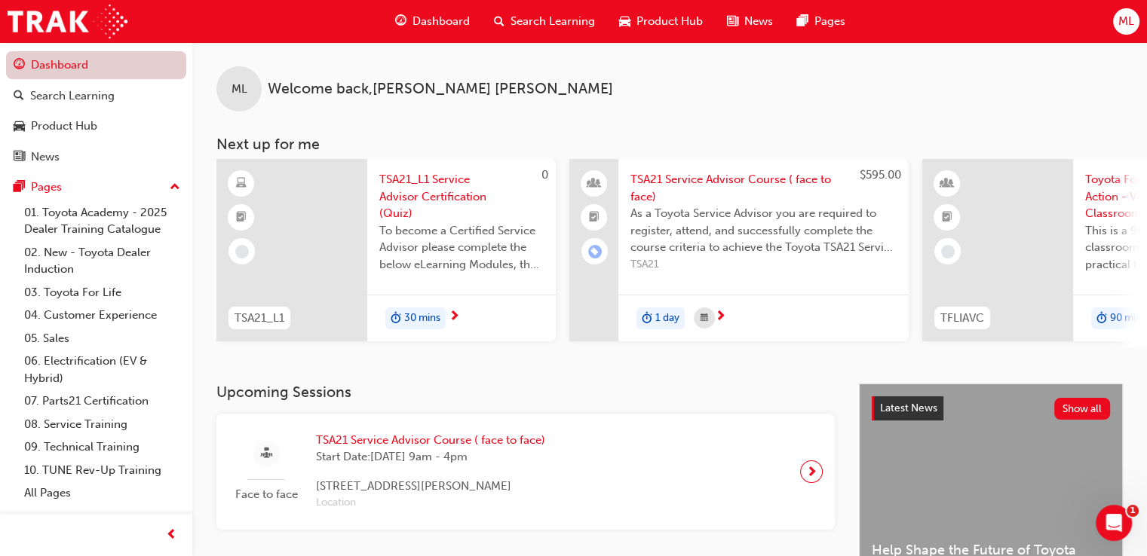
click at [87, 70] on link "Dashboard" at bounding box center [96, 65] width 180 height 28
click at [533, 24] on span "Search Learning" at bounding box center [552, 21] width 84 height 17
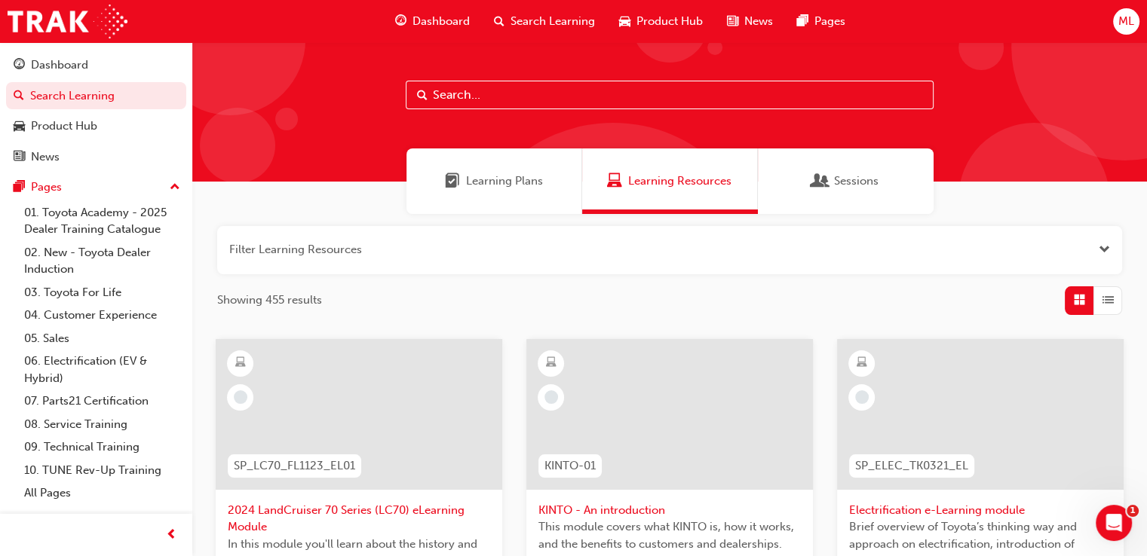
scroll to position [75, 0]
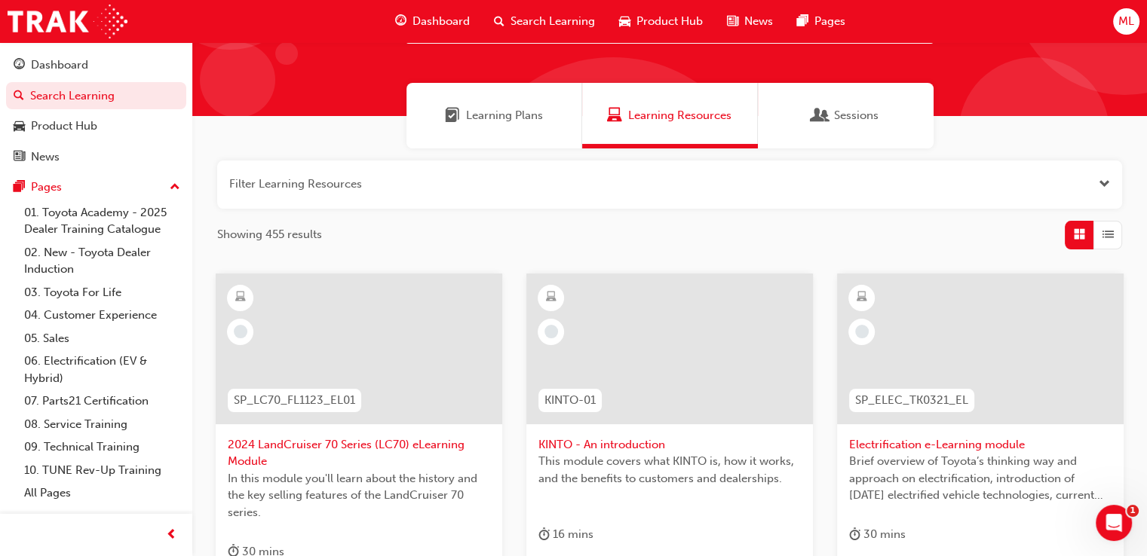
click at [602, 198] on button "button" at bounding box center [669, 185] width 905 height 48
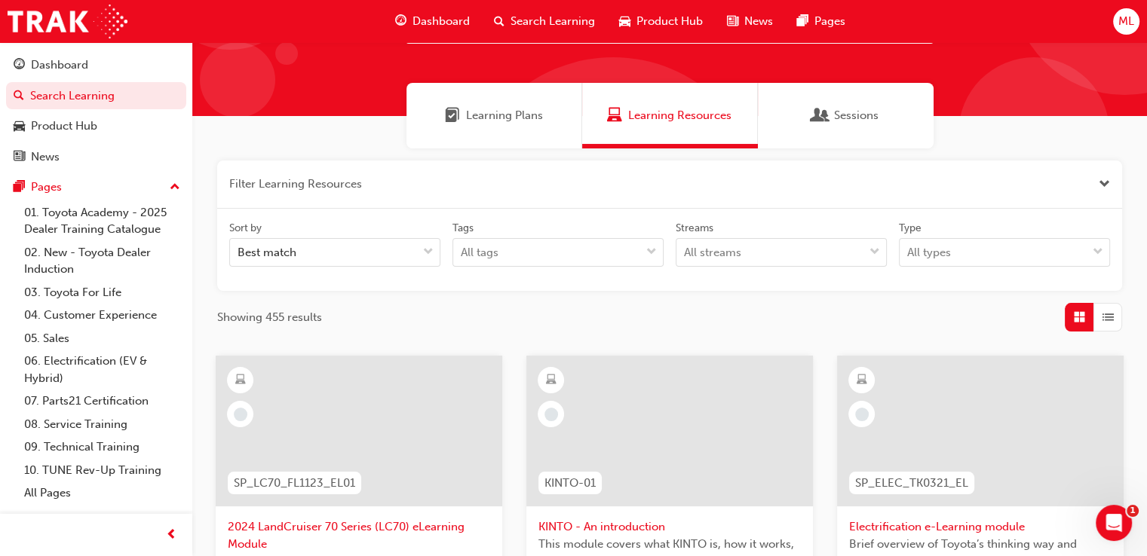
click at [576, 183] on button "button" at bounding box center [669, 185] width 905 height 48
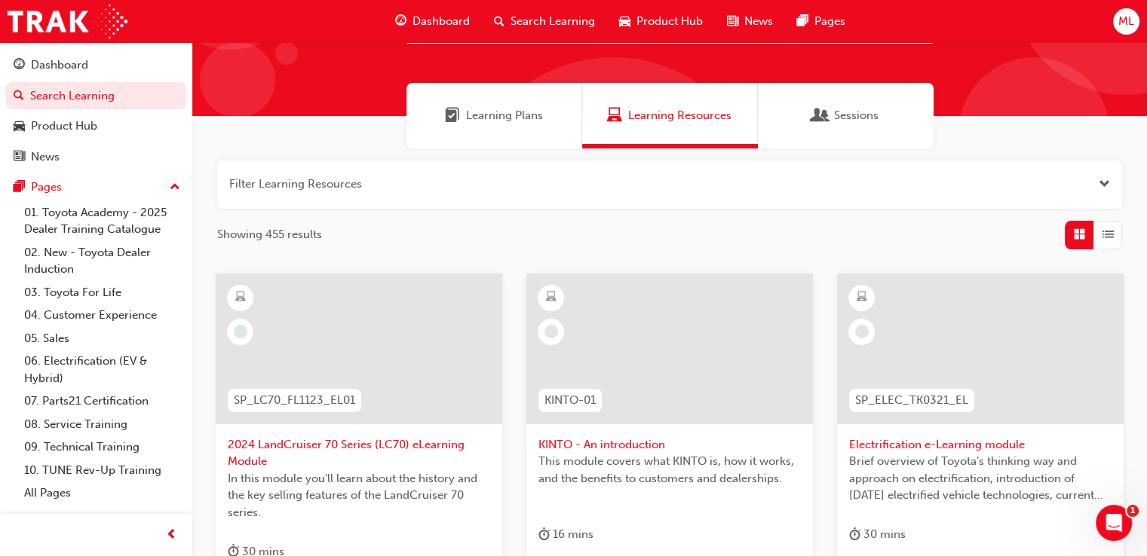
click at [314, 173] on button "button" at bounding box center [669, 185] width 905 height 48
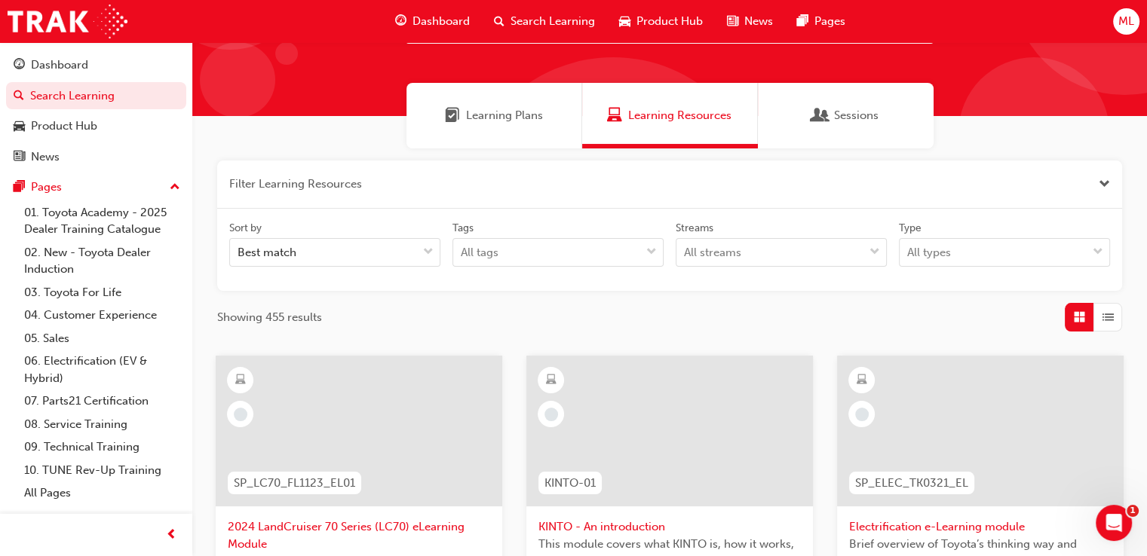
click at [433, 103] on div "Learning Plans" at bounding box center [494, 116] width 176 height 66
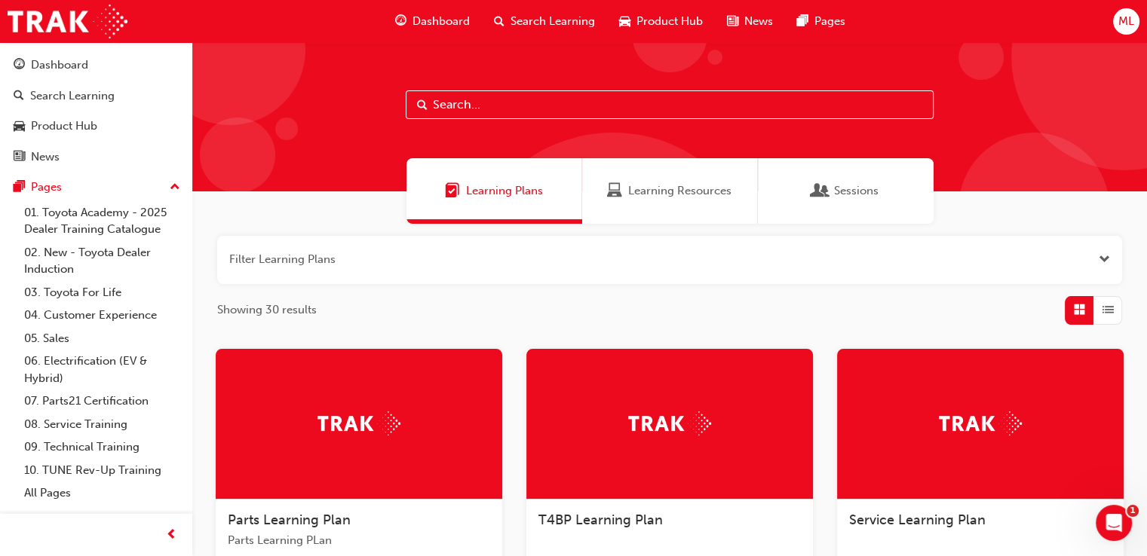
click at [600, 111] on input "text" at bounding box center [670, 104] width 528 height 29
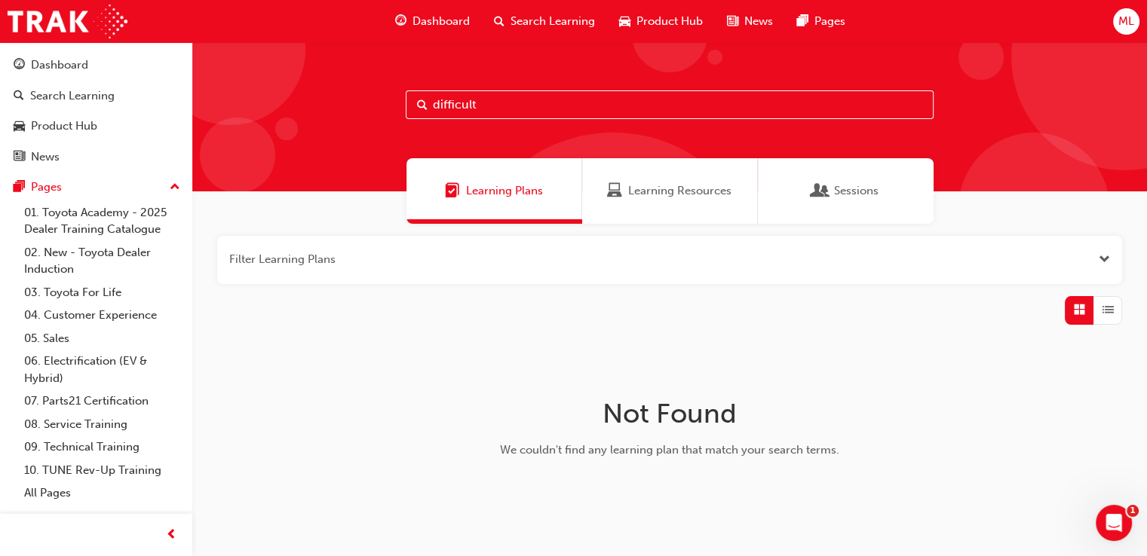
click at [612, 106] on input "difficult" at bounding box center [670, 104] width 528 height 29
click at [527, 111] on input "difficult" at bounding box center [670, 104] width 528 height 29
drag, startPoint x: 506, startPoint y: 112, endPoint x: 214, endPoint y: 90, distance: 292.6
click at [214, 94] on div "diff" at bounding box center [669, 116] width 955 height 149
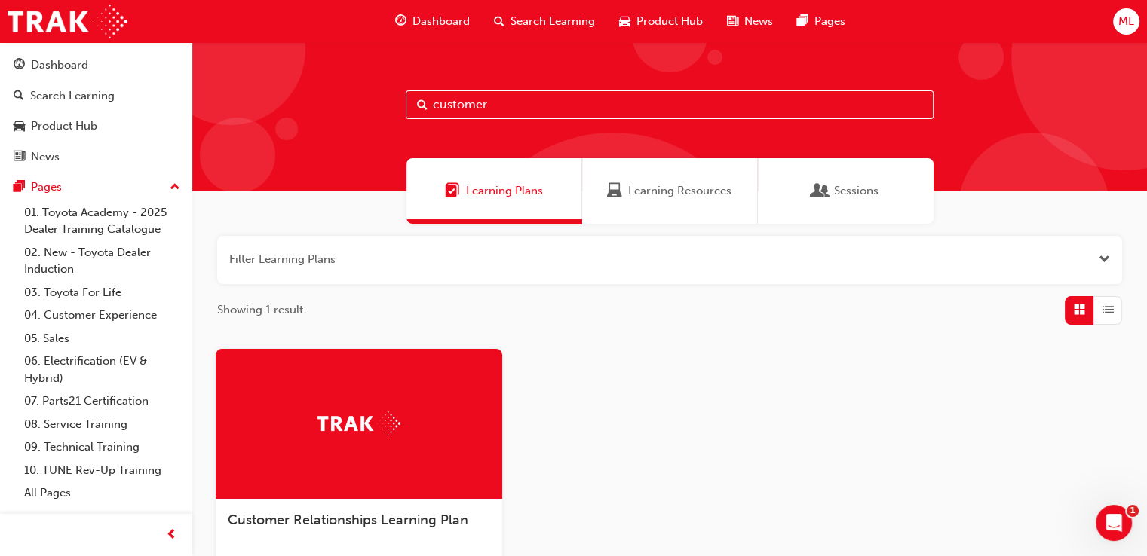
type input "customer"
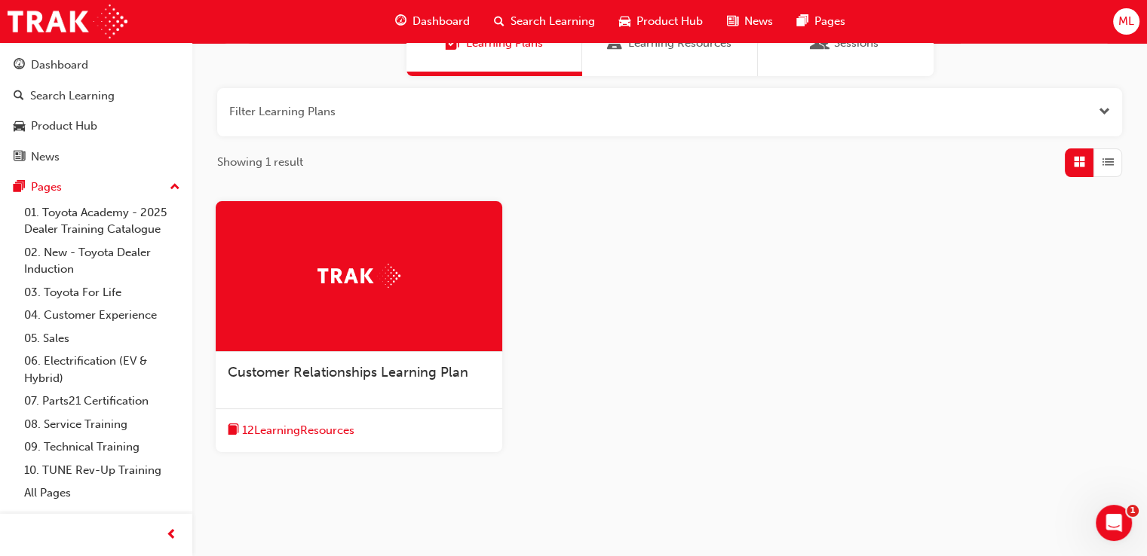
scroll to position [190, 0]
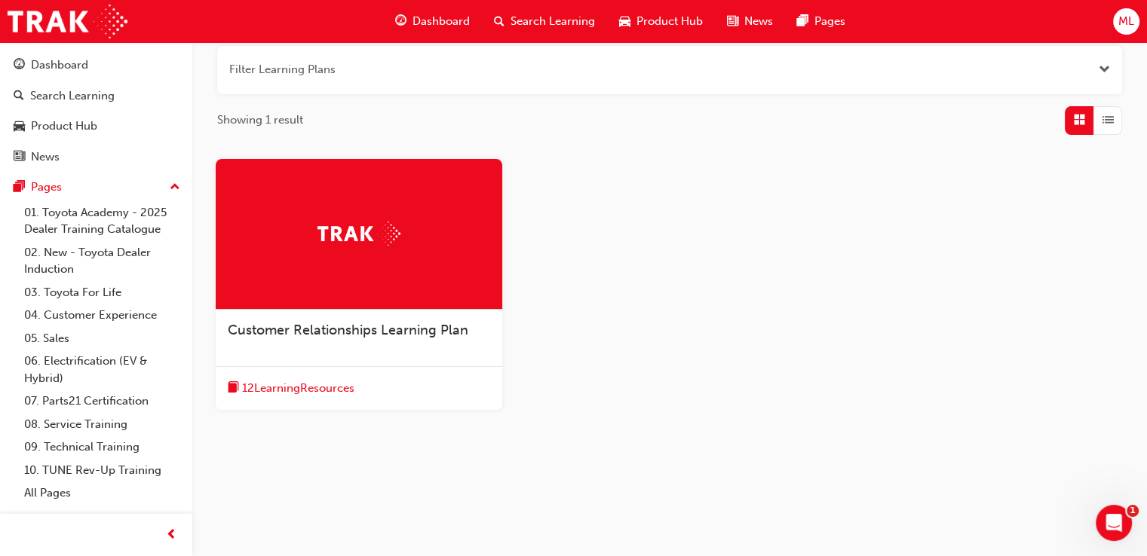
click at [356, 327] on span "Customer Relationships Learning Plan" at bounding box center [348, 330] width 241 height 17
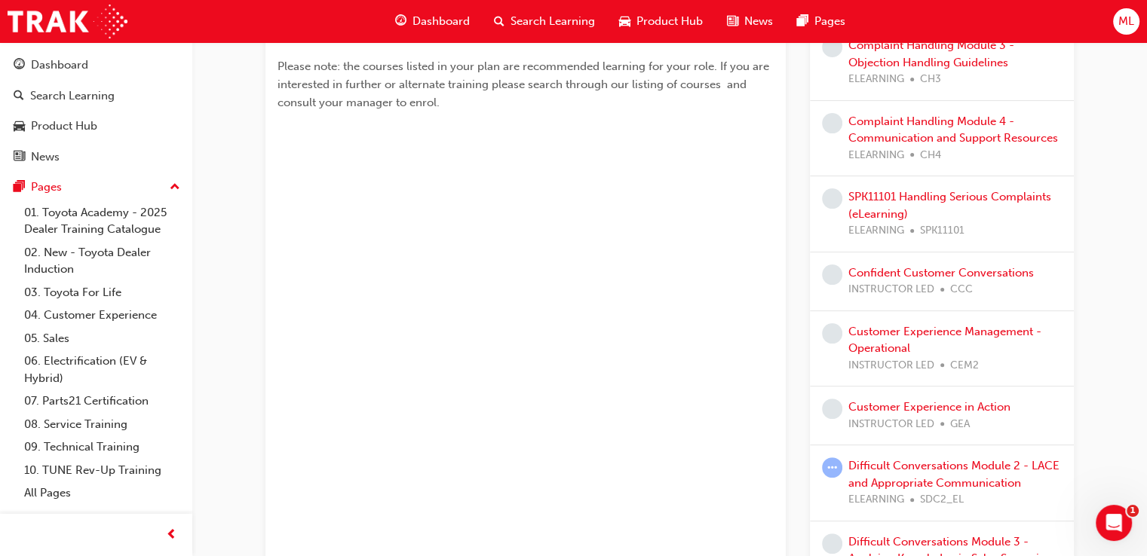
scroll to position [519, 0]
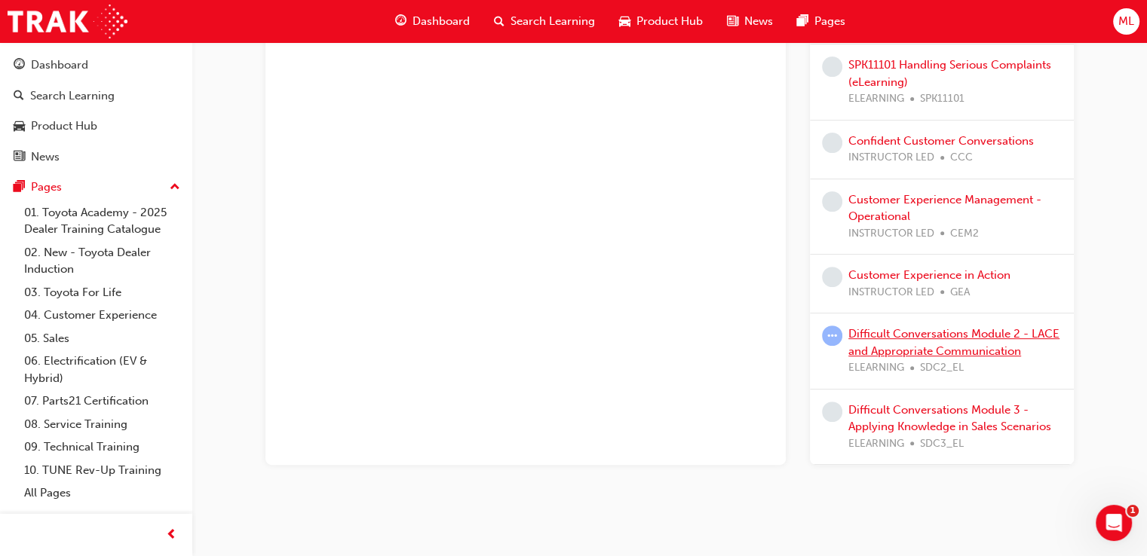
click at [958, 327] on link "Difficult Conversations Module 2 - LACE and Appropriate Communication" at bounding box center [953, 342] width 211 height 31
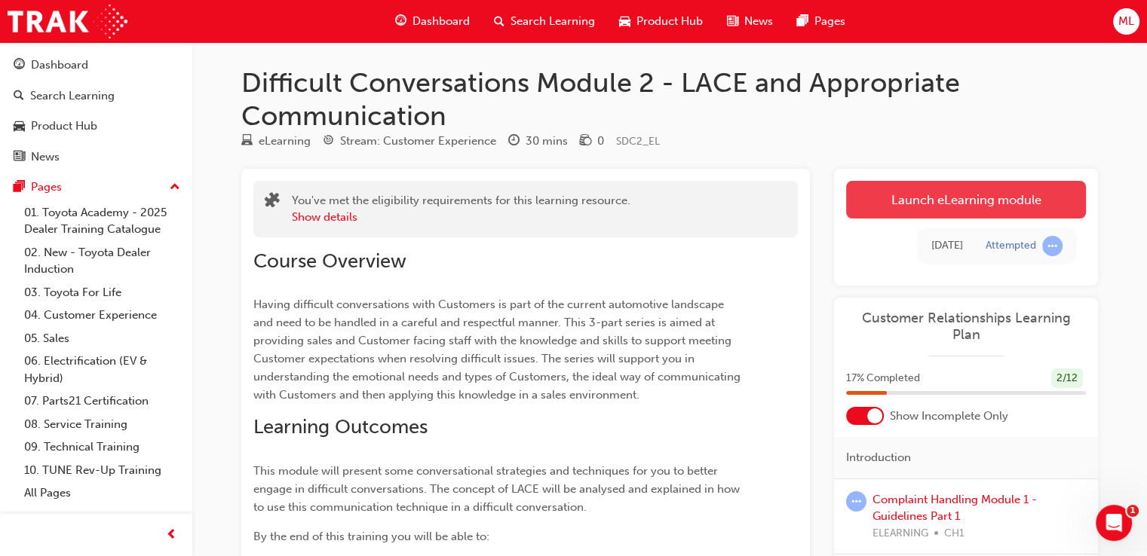
click at [932, 207] on link "Launch eLearning module" at bounding box center [966, 200] width 240 height 38
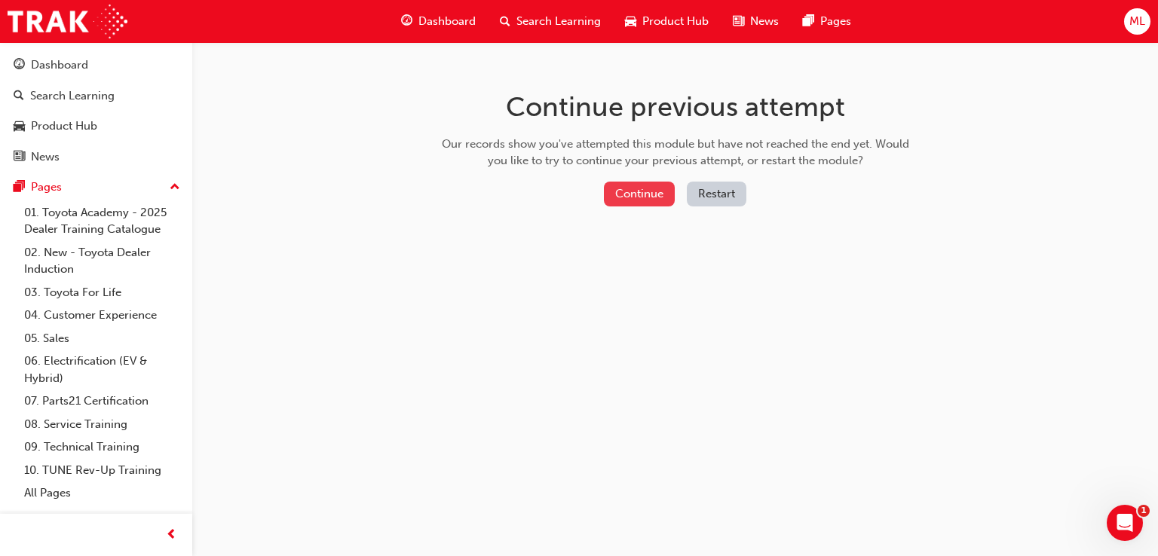
click at [648, 190] on button "Continue" at bounding box center [639, 194] width 71 height 25
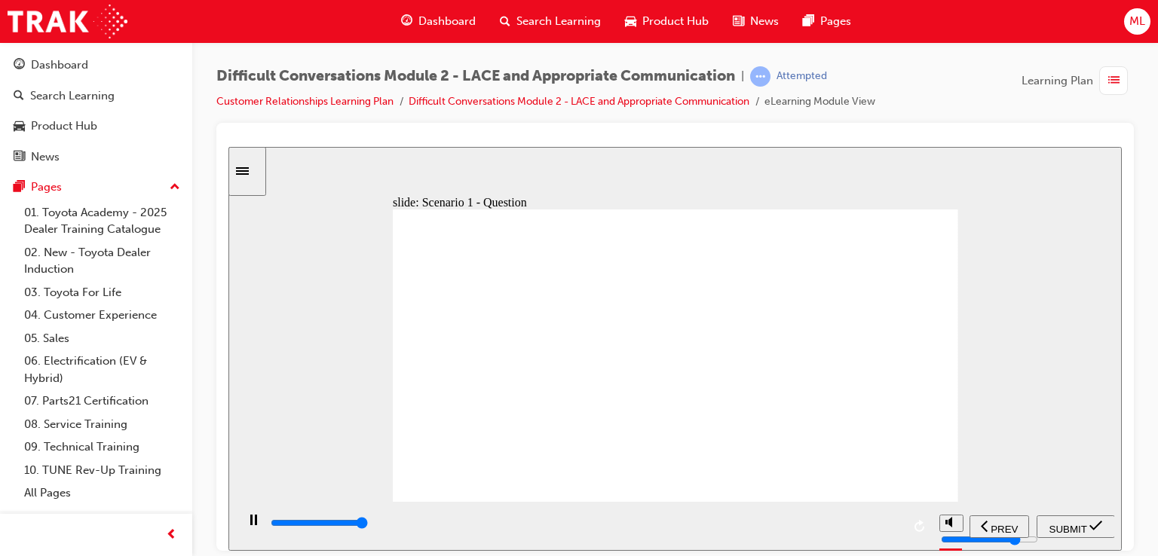
type input "14600"
checkbox input "true"
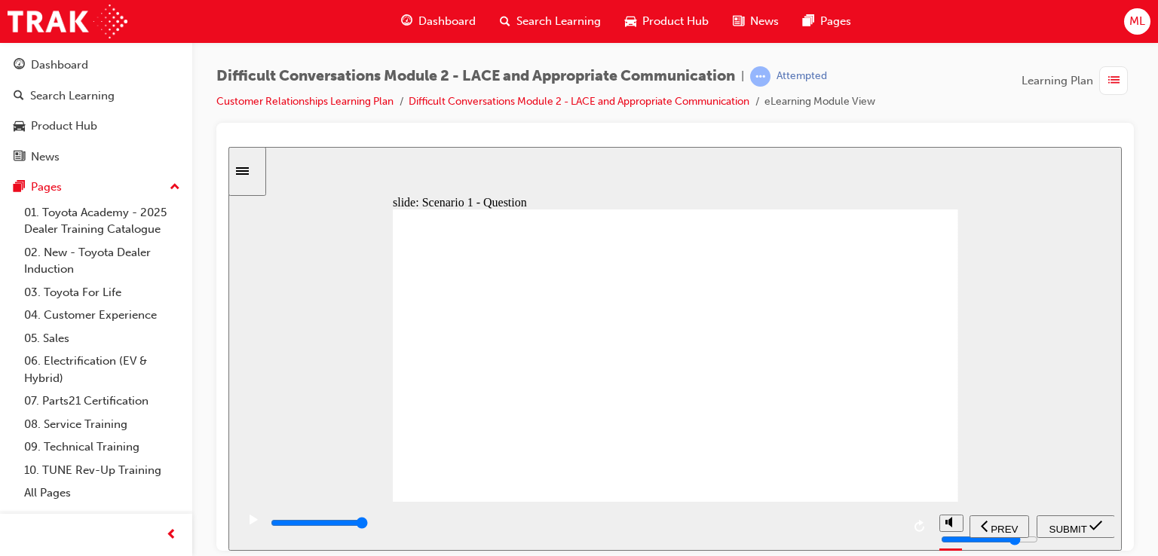
checkbox input "true"
click at [1093, 532] on span "submit" at bounding box center [1096, 528] width 13 height 11
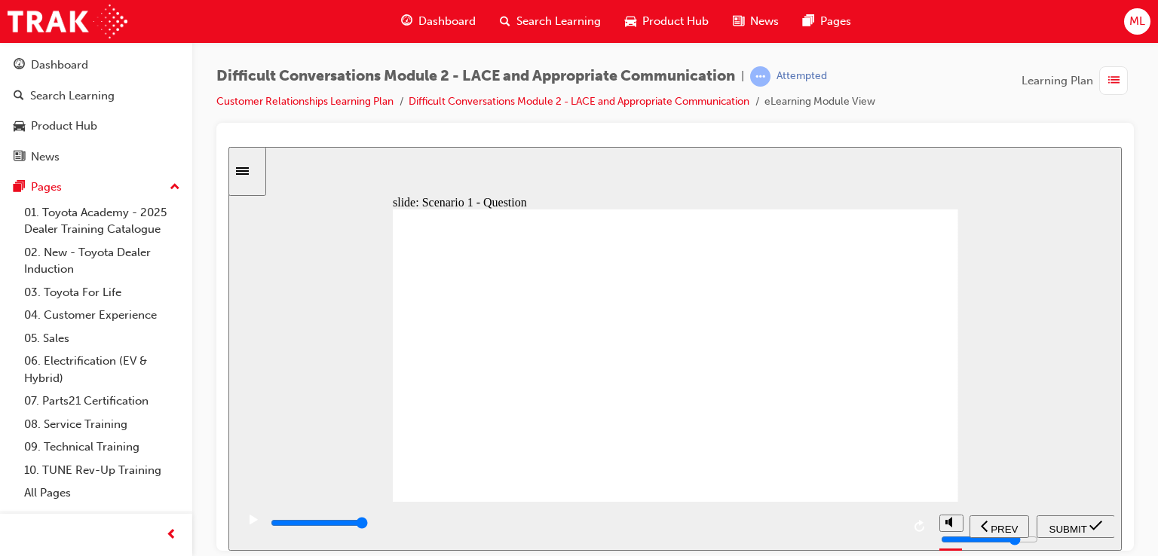
type input "8000"
checkbox input "true"
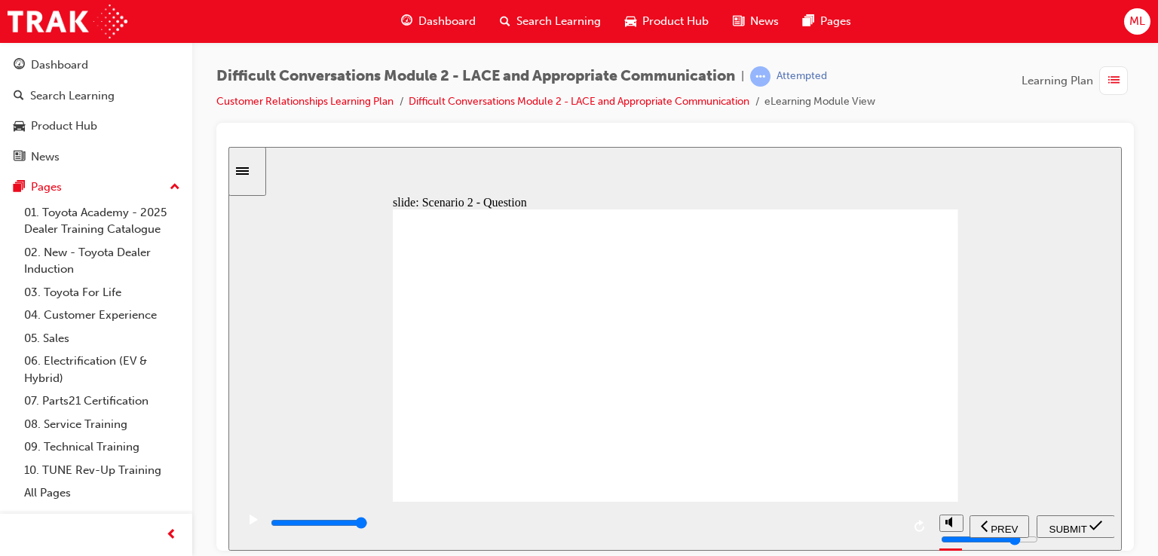
checkbox input "true"
click at [1083, 527] on span "SUBMIT" at bounding box center [1069, 528] width 38 height 11
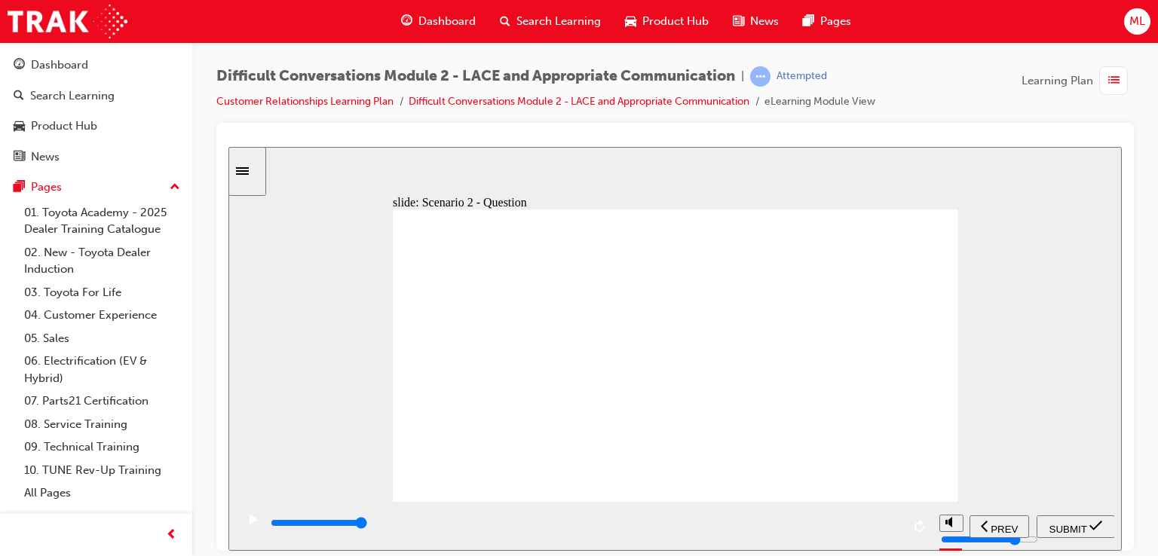
type input "9200"
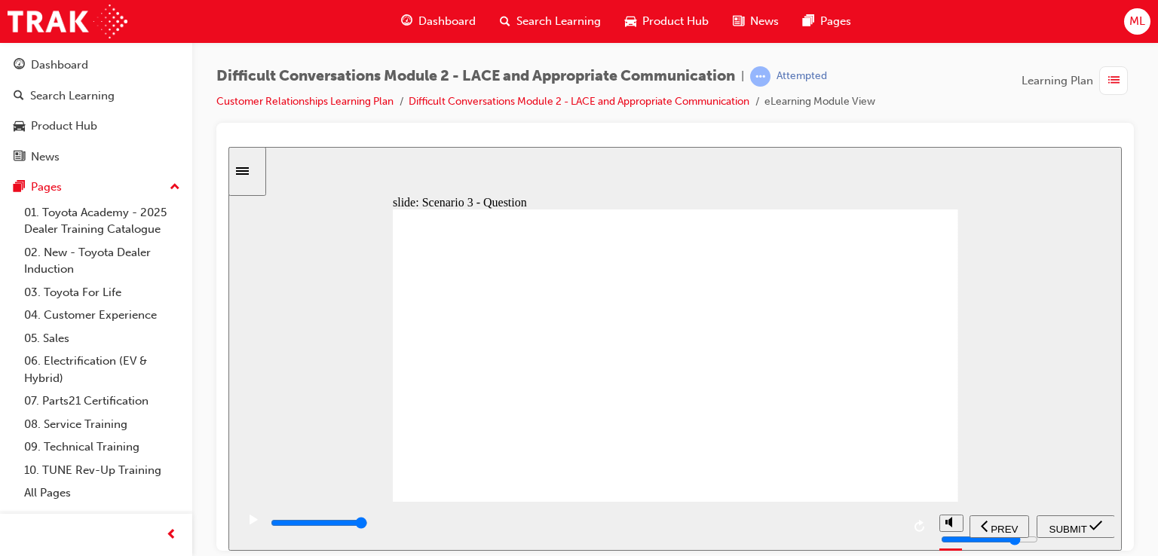
checkbox input "false"
checkbox input "true"
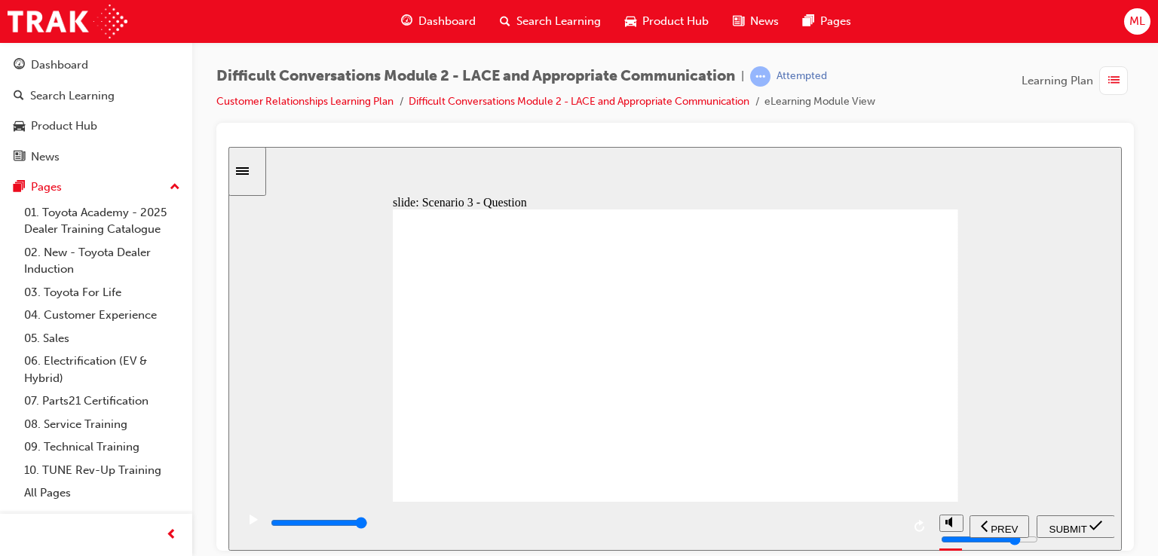
checkbox input "true"
click at [1062, 531] on span "SUBMIT" at bounding box center [1069, 528] width 38 height 11
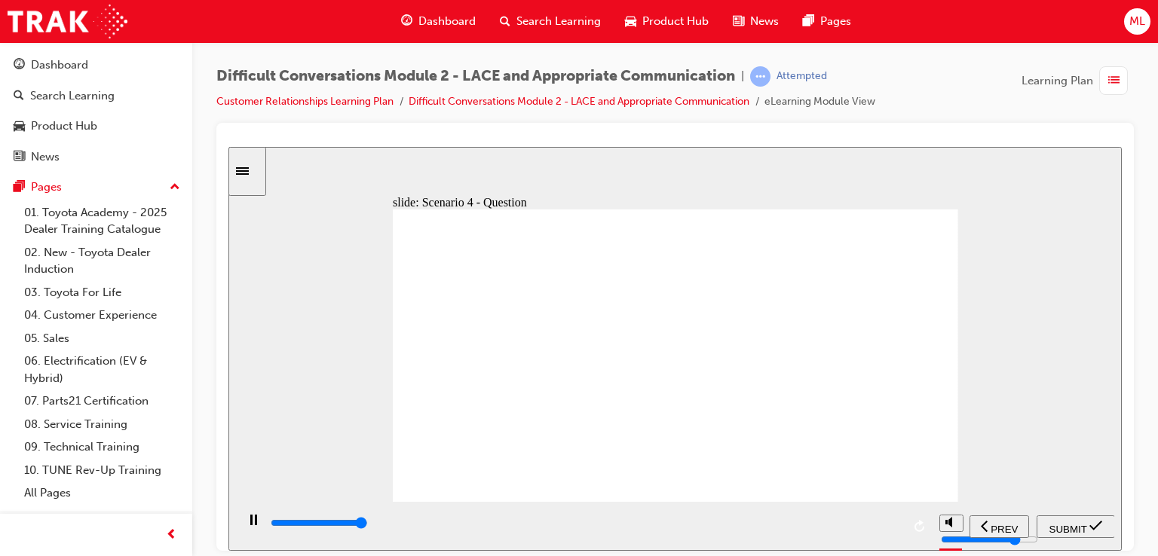
type input "8900"
checkbox input "true"
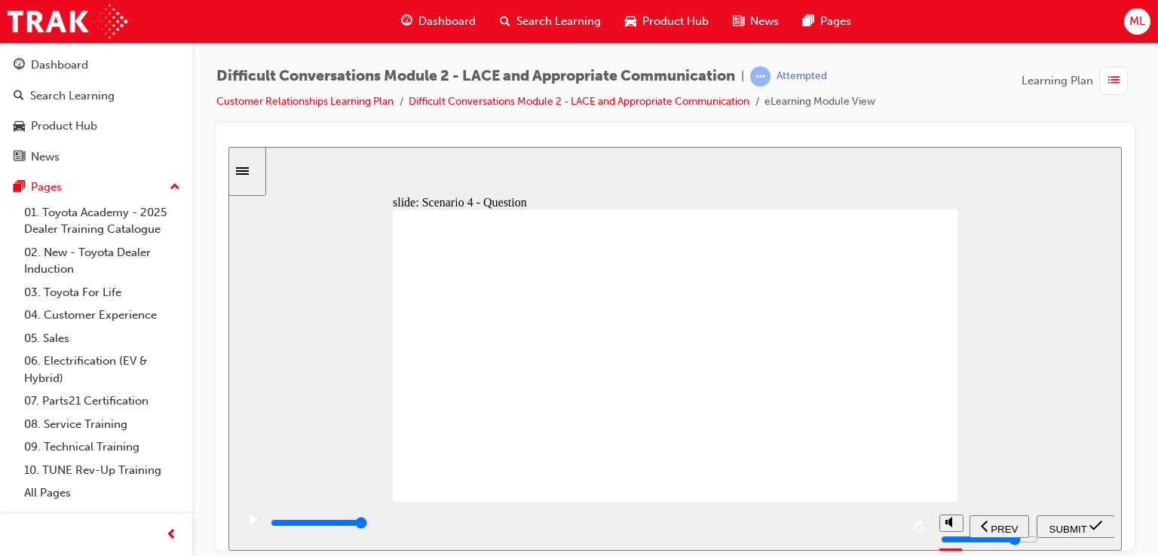
click at [1073, 519] on div "SUBMIT" at bounding box center [1076, 527] width 66 height 16
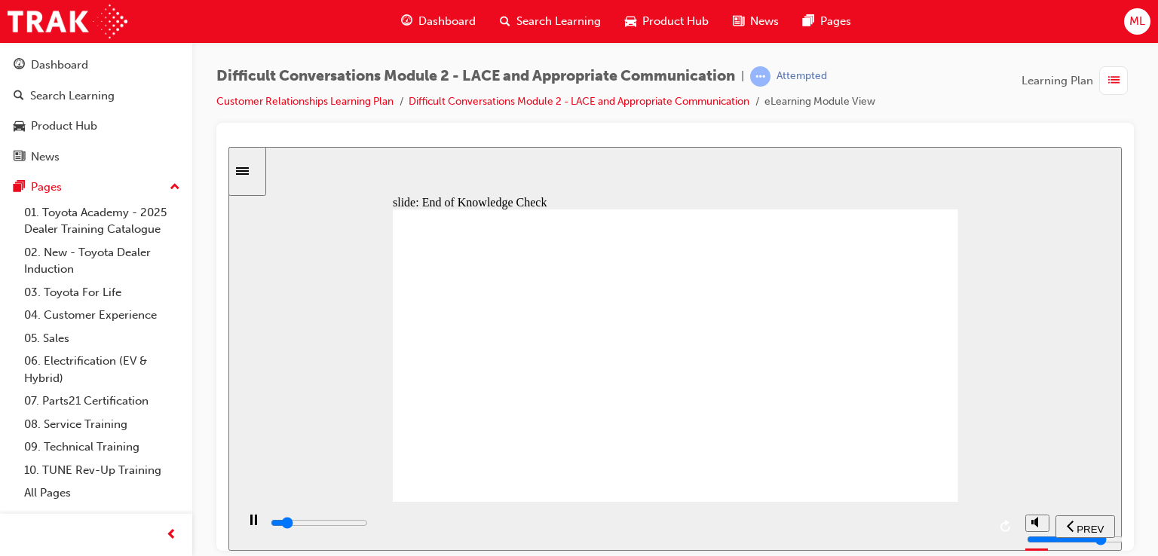
drag, startPoint x: 661, startPoint y: 334, endPoint x: 664, endPoint y: 342, distance: 7.9
drag, startPoint x: 740, startPoint y: 351, endPoint x: 742, endPoint y: 364, distance: 12.9
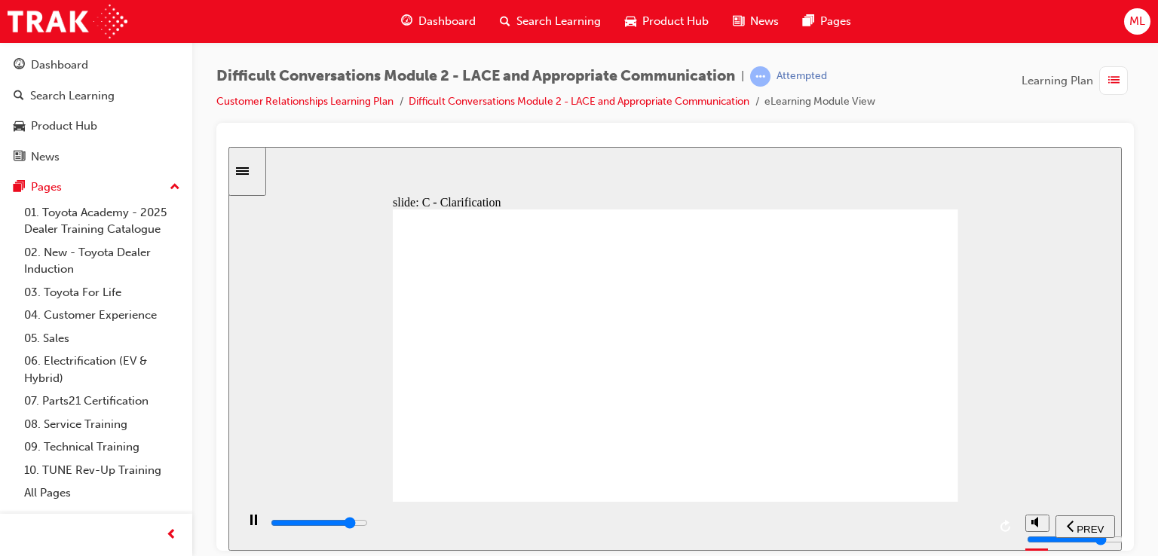
drag, startPoint x: 758, startPoint y: 297, endPoint x: 751, endPoint y: 302, distance: 8.6
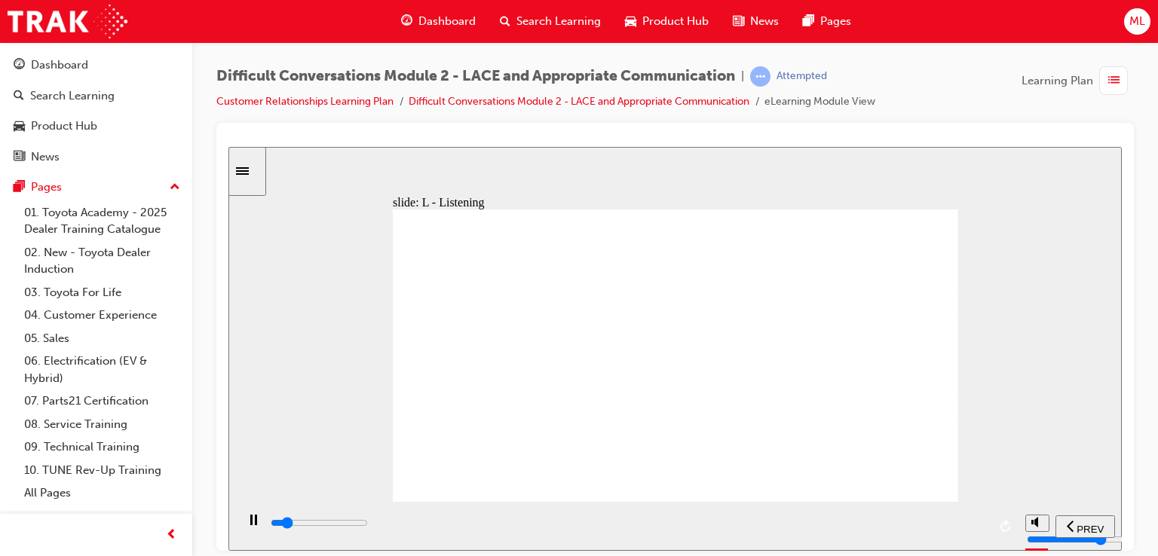
drag, startPoint x: 697, startPoint y: 307, endPoint x: 700, endPoint y: 294, distance: 13.0
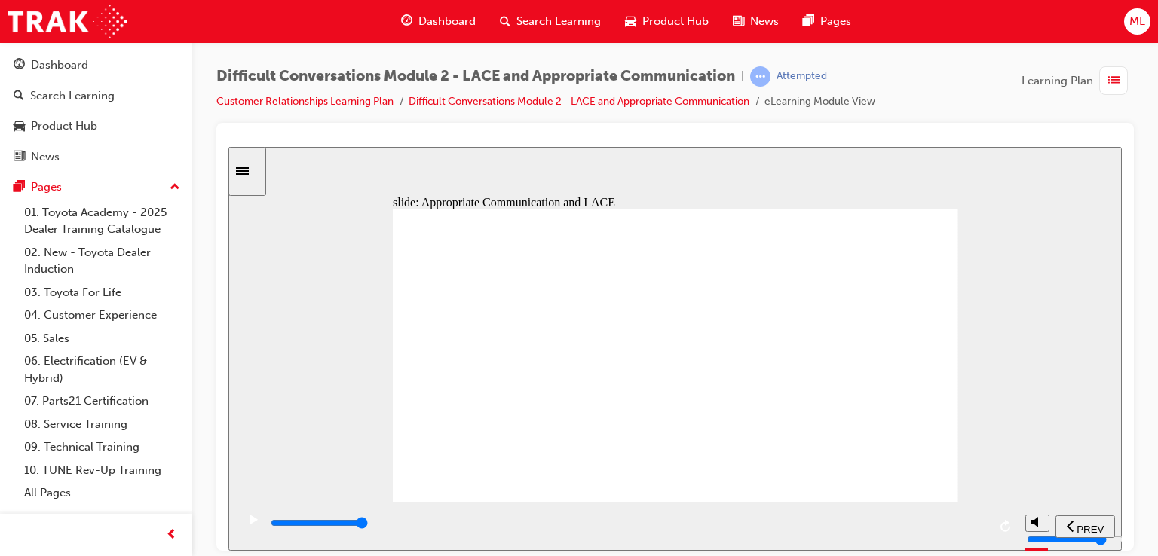
drag, startPoint x: 777, startPoint y: 341, endPoint x: 777, endPoint y: 349, distance: 8.3
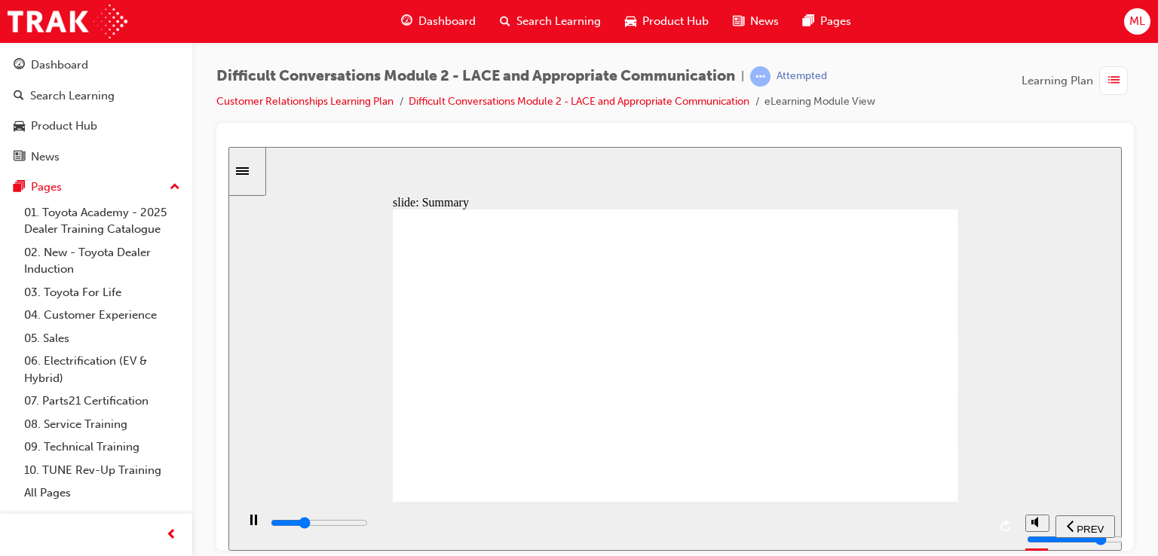
click at [1046, 486] on div "slide: Summary Summary Group 1 Oval 1 Line 1 Combining the strategies of LACE a…" at bounding box center [675, 348] width 894 height 404
click at [1042, 521] on div "misc controls" at bounding box center [1037, 503] width 23 height 57
click at [1042, 471] on icon "volume" at bounding box center [1038, 465] width 12 height 11
type input "22800"
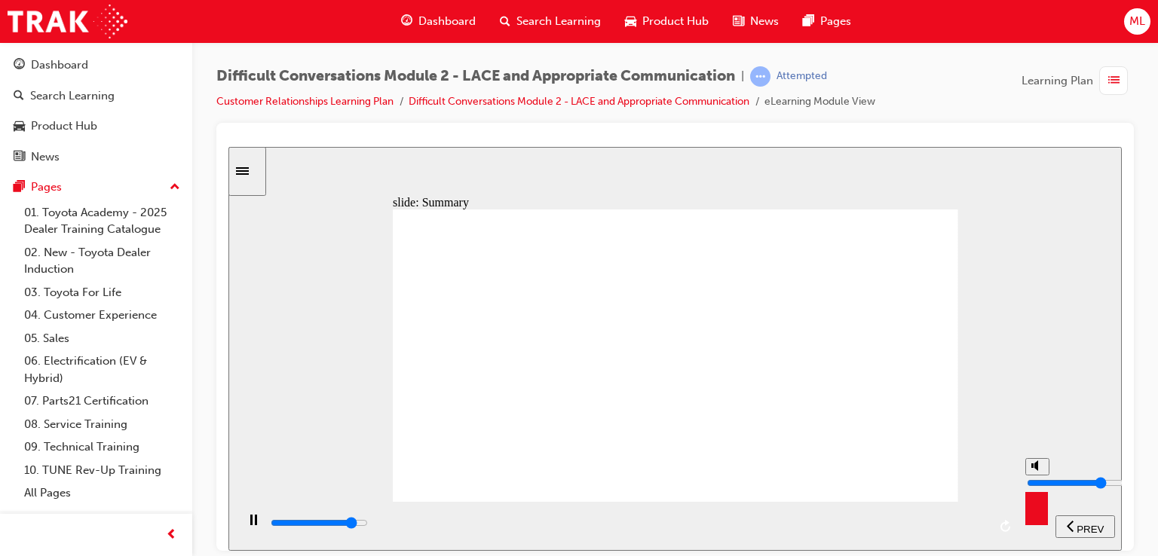
type input "0"
type input "9600"
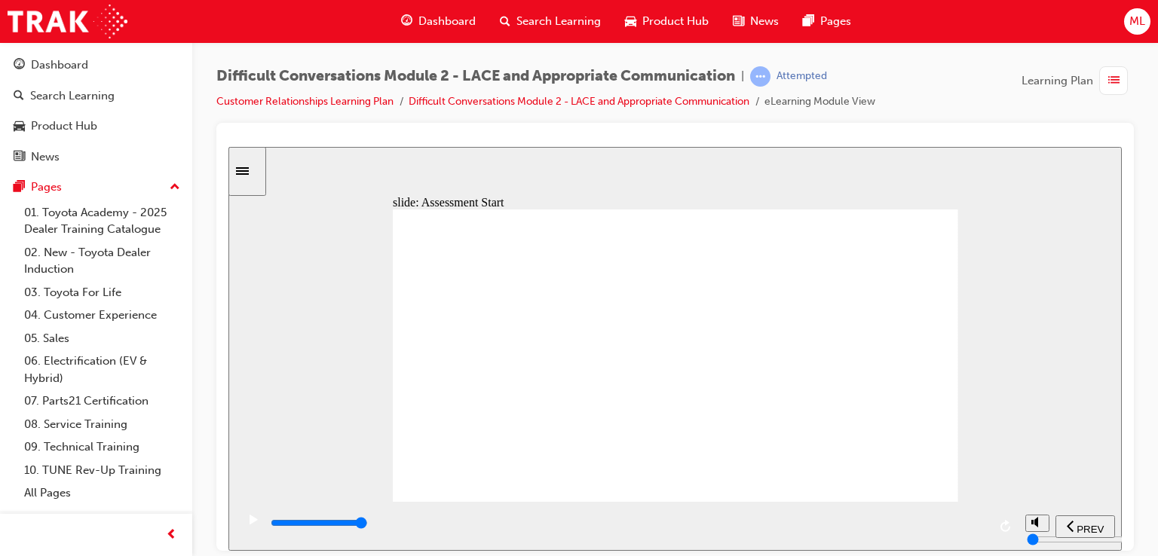
checkbox input "false"
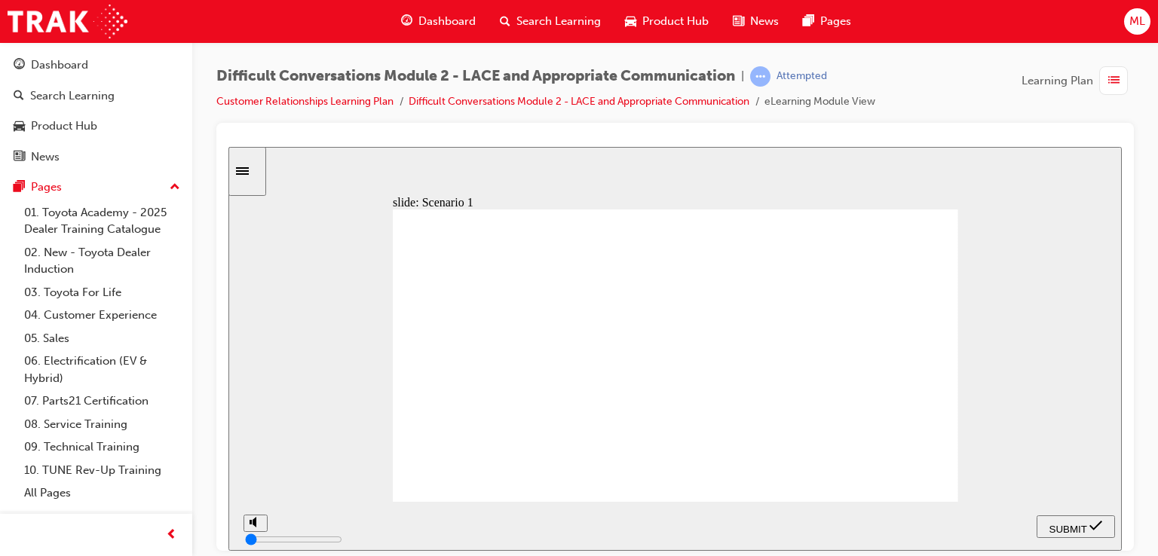
checkbox input "true"
click at [1079, 525] on span "SUBMIT" at bounding box center [1069, 528] width 38 height 11
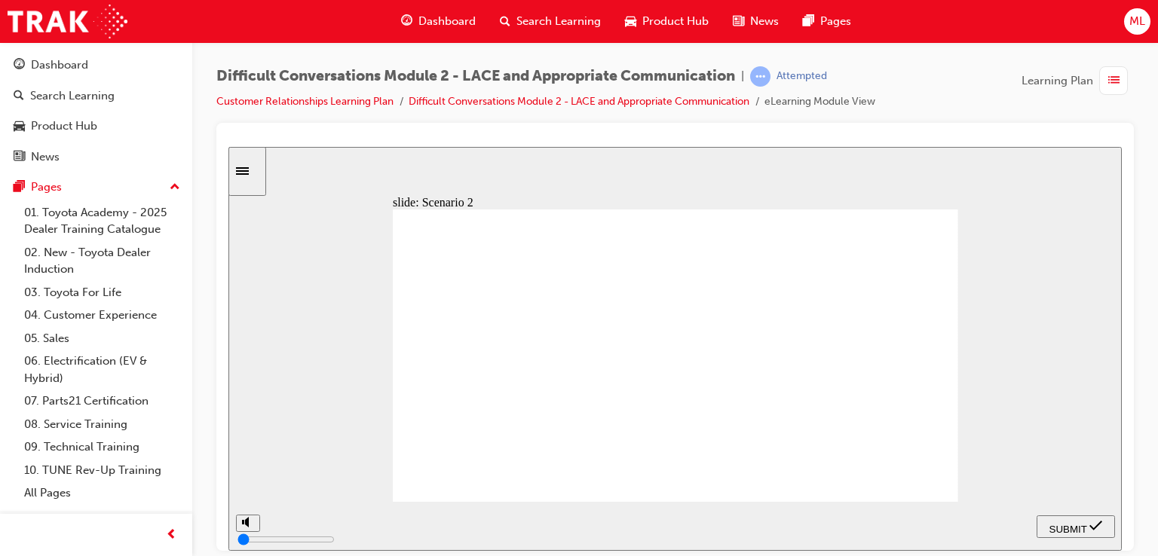
checkbox input "true"
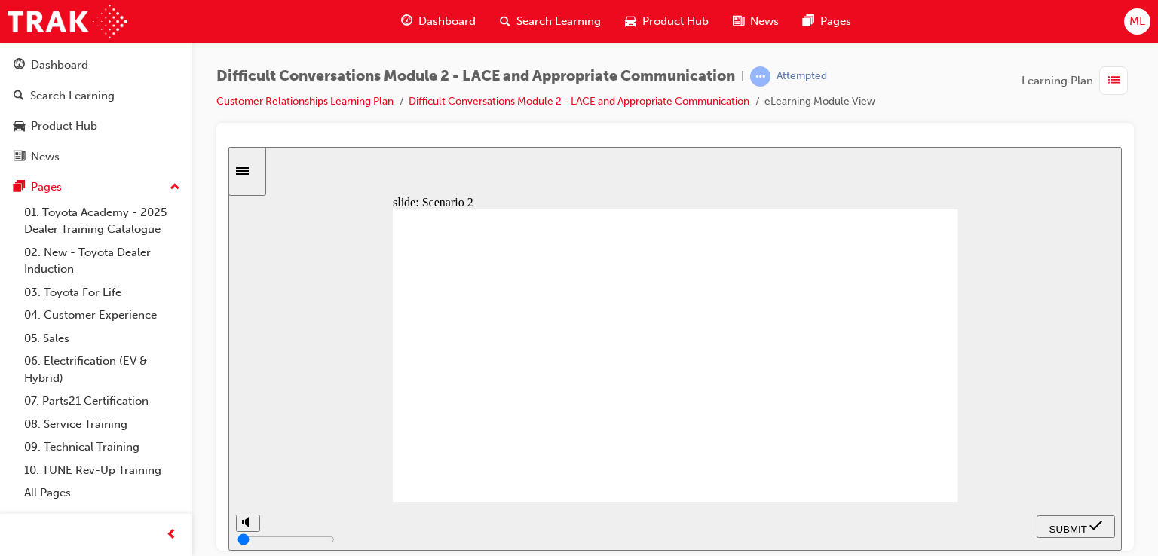
checkbox input "true"
click at [1083, 530] on span "SUBMIT" at bounding box center [1069, 528] width 38 height 11
checkbox input "true"
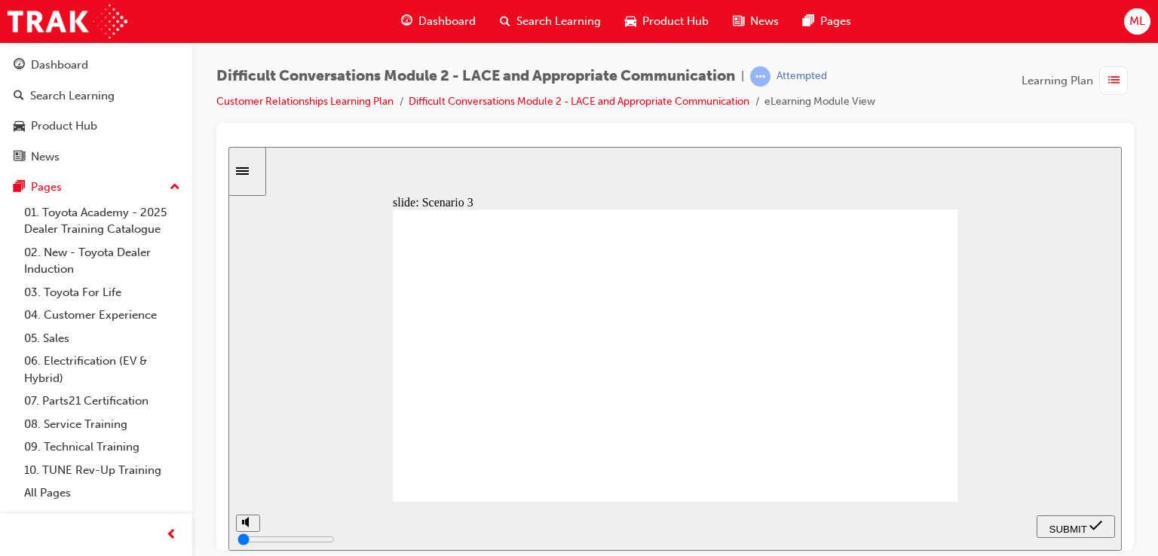
click at [821, 170] on div "slide: Scenario 3 Assessment – Question 3/3 Rectangle 2 Rectangle 1 What are so…" at bounding box center [675, 348] width 894 height 404
checkbox input "true"
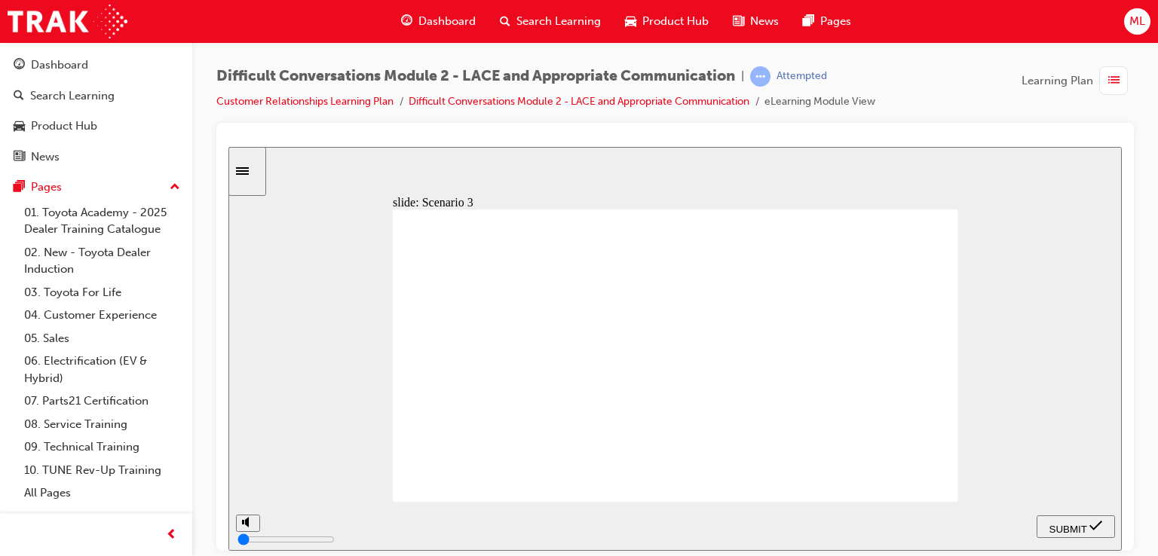
click at [1070, 526] on span "SUBMIT" at bounding box center [1069, 528] width 38 height 11
type input "3300"
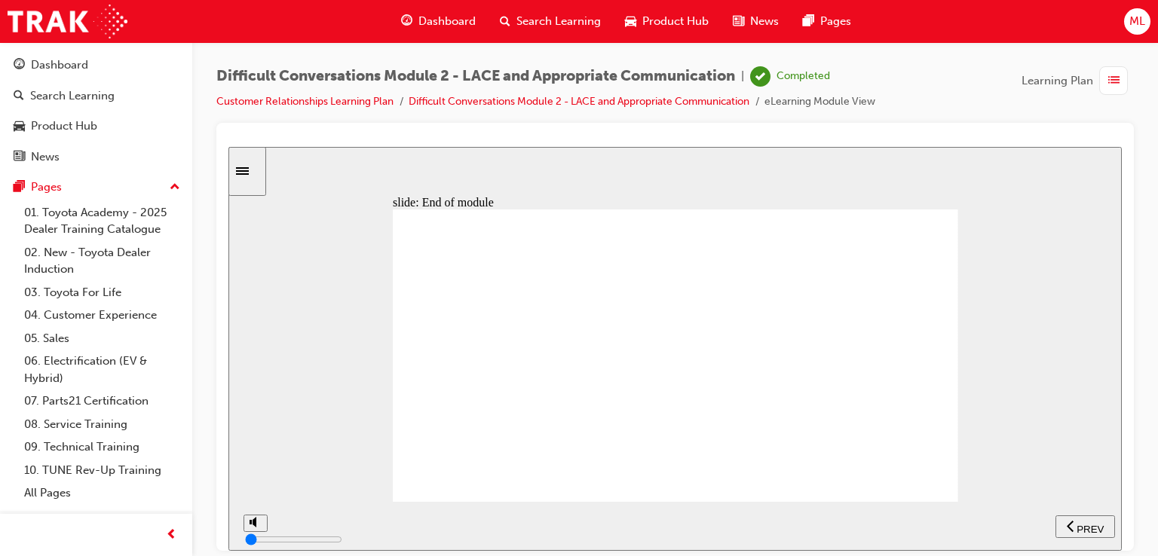
click at [336, 103] on link "Customer Relationships Learning Plan" at bounding box center [304, 101] width 177 height 13
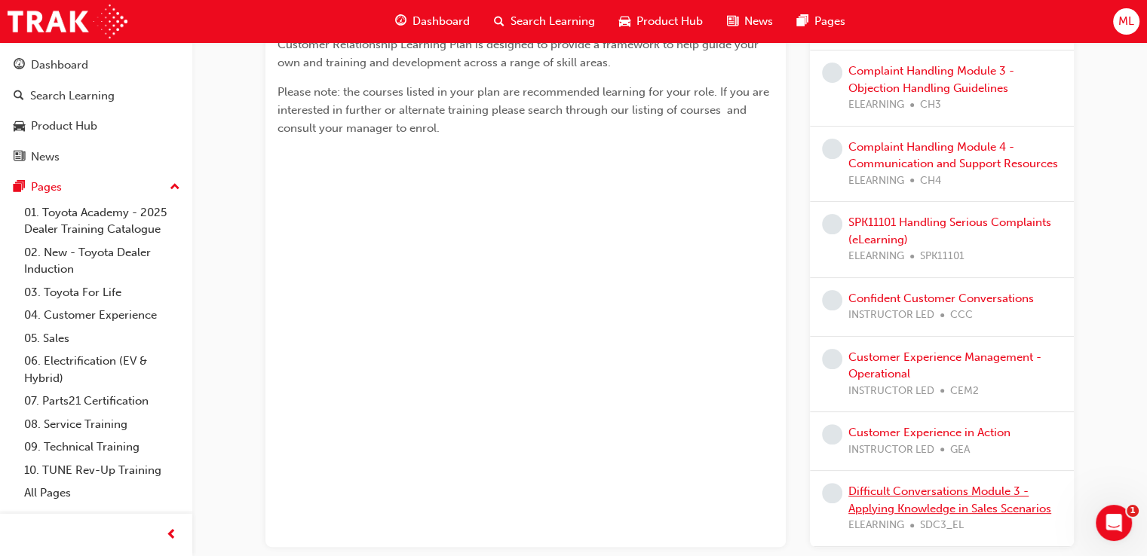
scroll to position [443, 0]
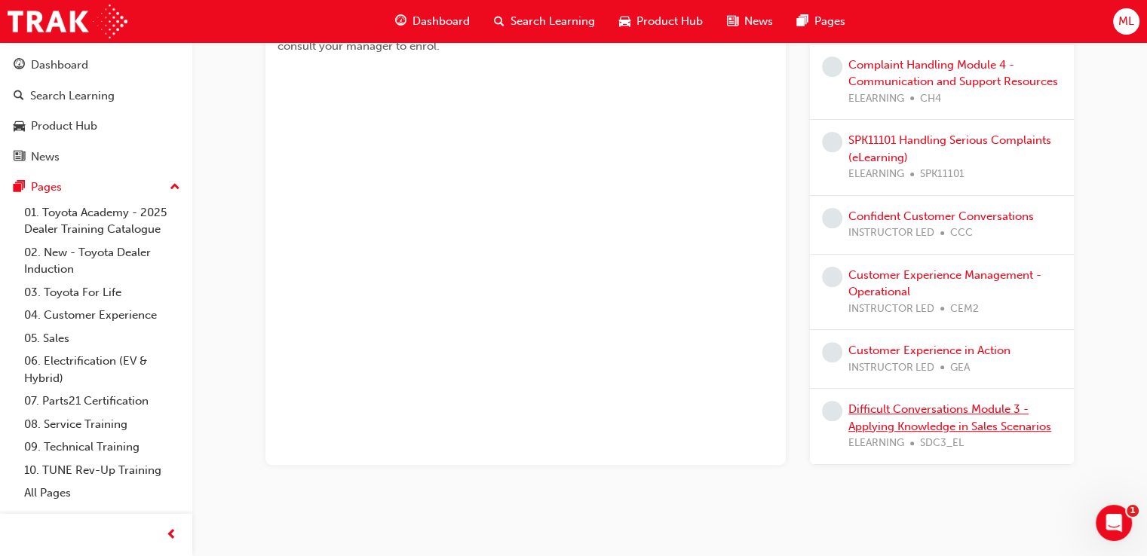
click at [978, 403] on link "Difficult Conversations Module 3 - Applying Knowledge in Sales Scenarios" at bounding box center [949, 418] width 203 height 31
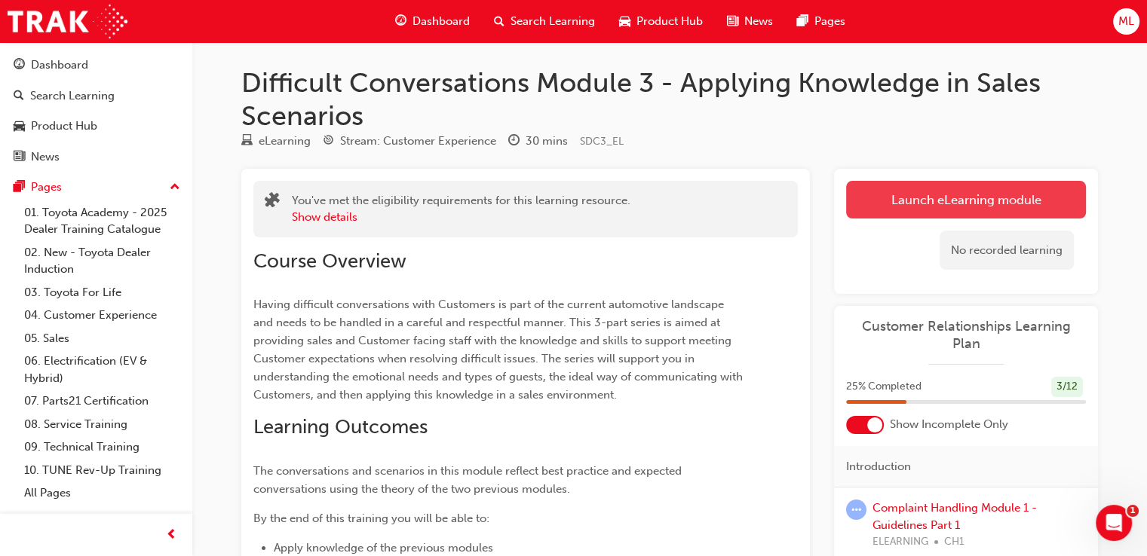
click at [920, 200] on link "Launch eLearning module" at bounding box center [966, 200] width 240 height 38
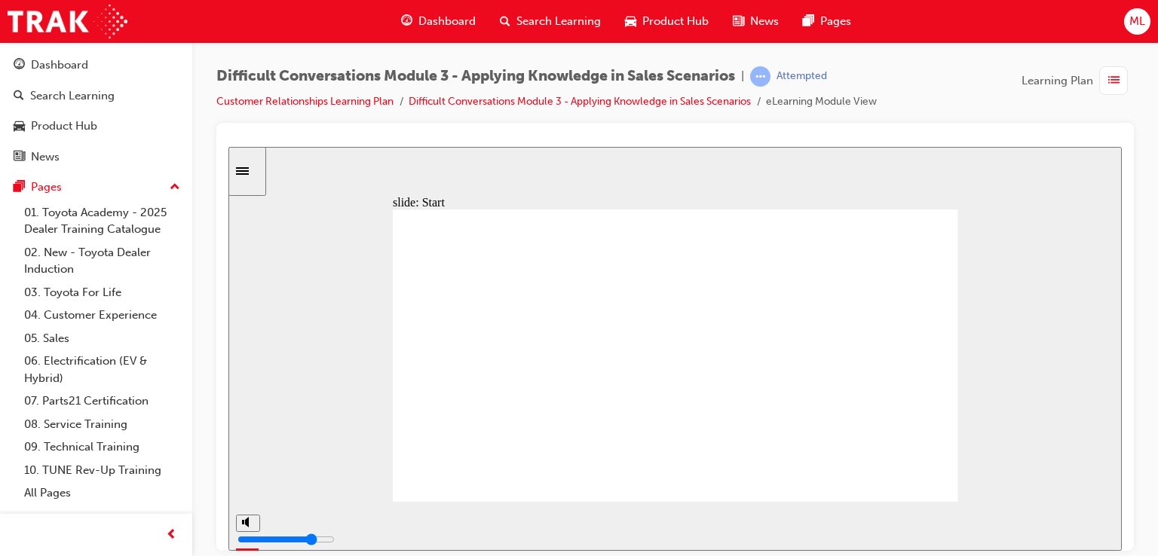
click at [872, 186] on div "slide: Start Rectangle Difficult Conversations - Module 3 Applying your Knowled…" at bounding box center [675, 348] width 894 height 404
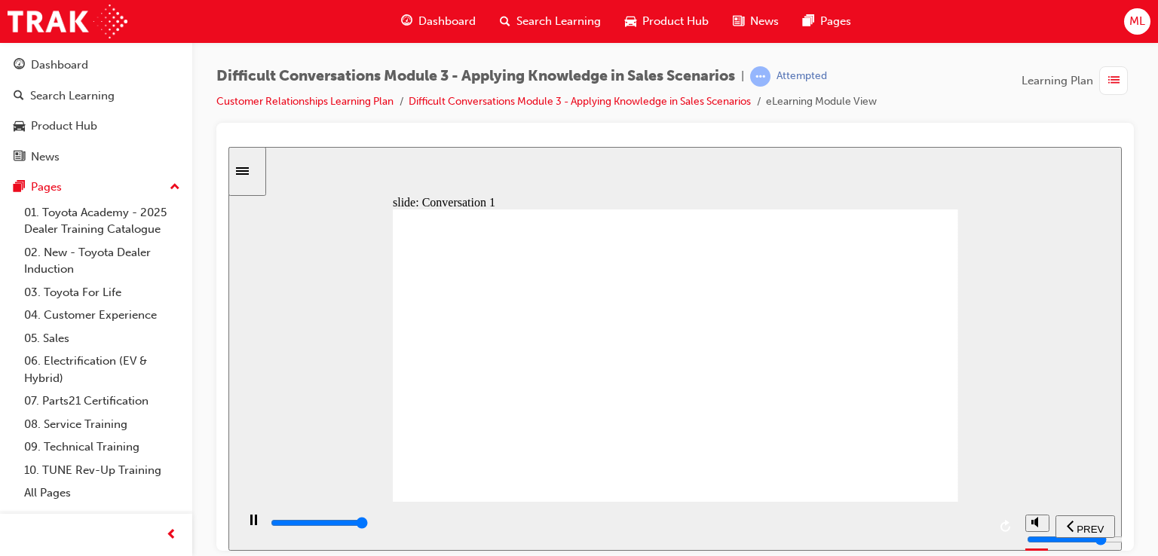
type input "24800"
radio input "true"
click at [1081, 529] on span "SUBMIT" at bounding box center [1069, 528] width 38 height 11
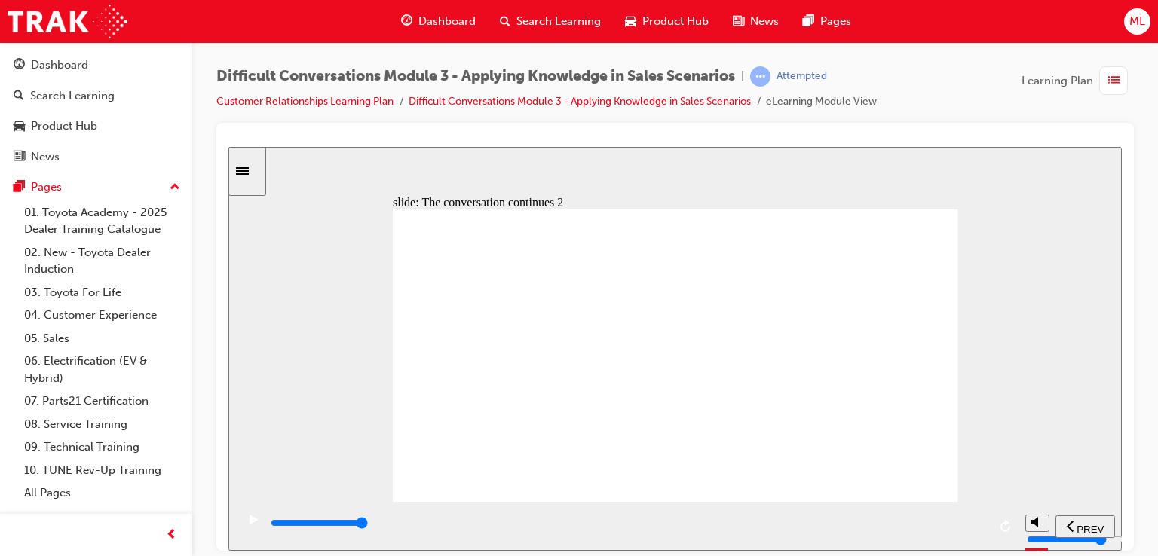
type input "10200"
click at [1004, 418] on div "slide: [MEDICAL_DATA] 2 Scenario Rectangle 1 What type of personality traits do…" at bounding box center [675, 348] width 894 height 404
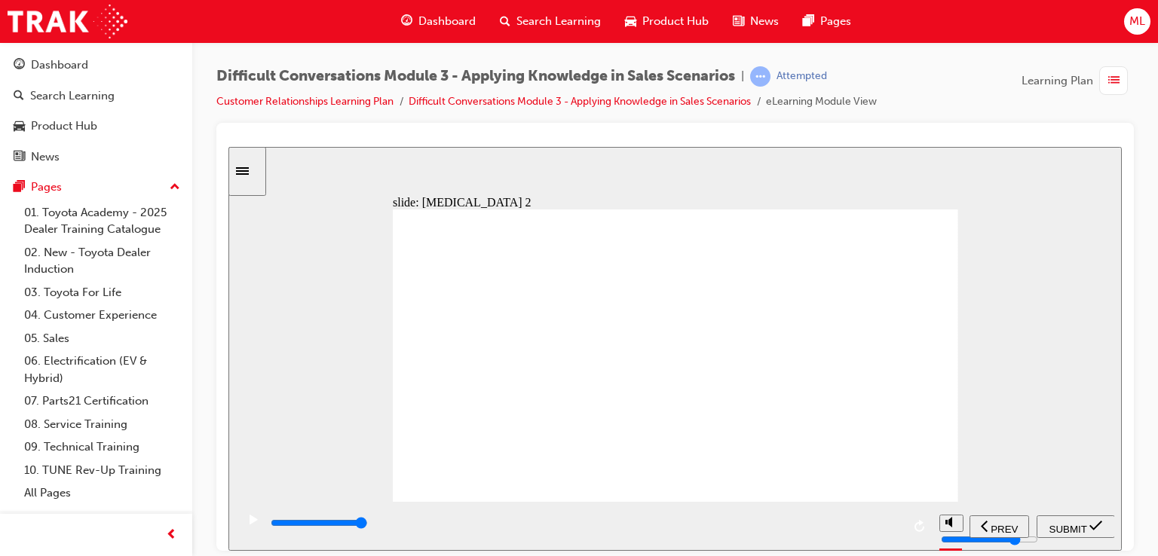
radio input "true"
click at [1080, 529] on span "SUBMIT" at bounding box center [1069, 528] width 38 height 11
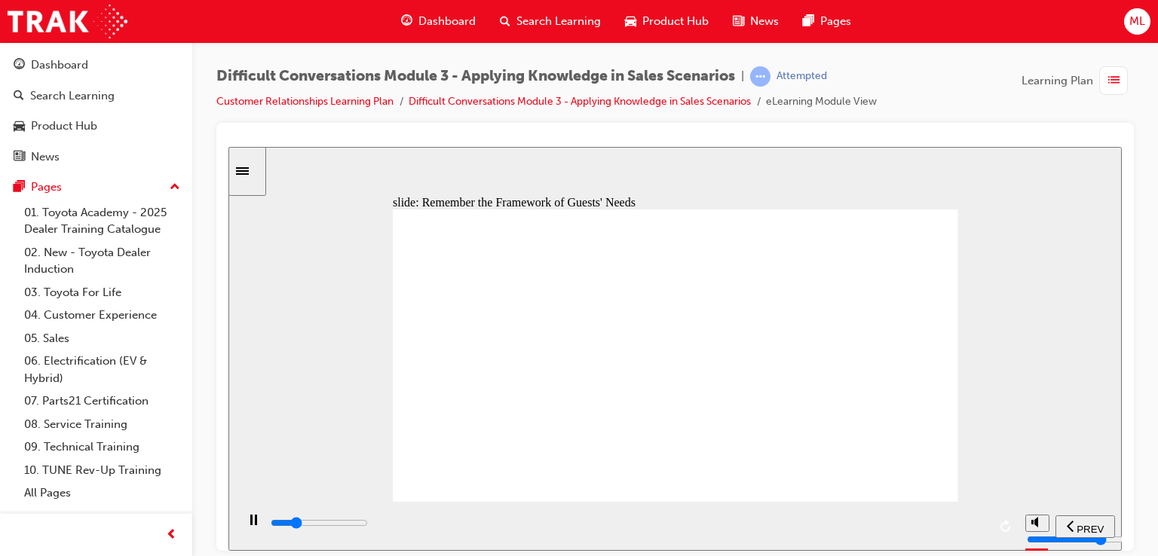
drag, startPoint x: 654, startPoint y: 392, endPoint x: 686, endPoint y: 392, distance: 32.4
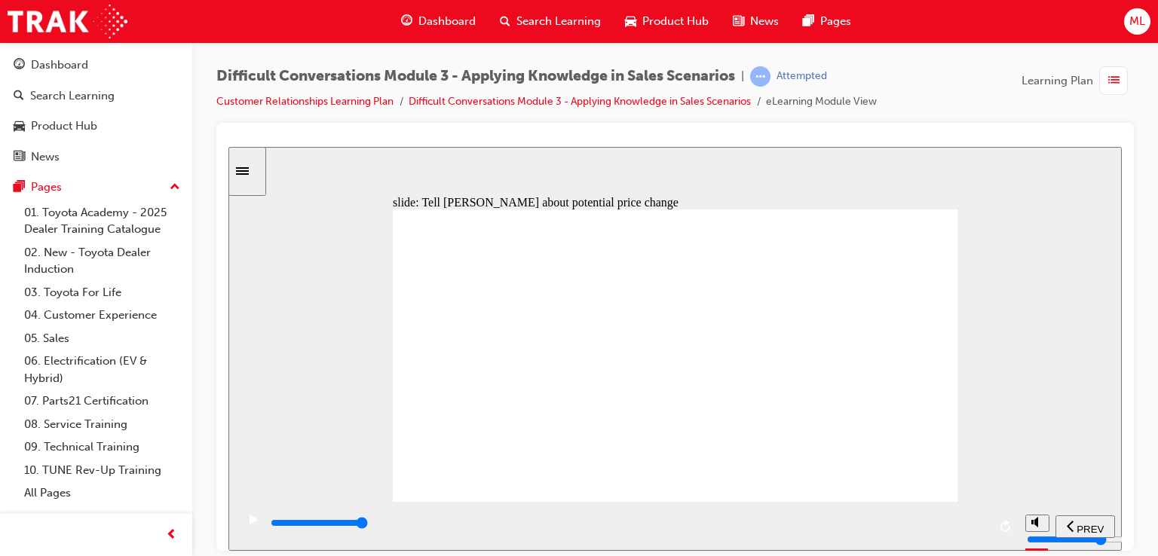
drag, startPoint x: 813, startPoint y: 302, endPoint x: 812, endPoint y: 314, distance: 12.1
drag, startPoint x: 764, startPoint y: 445, endPoint x: 872, endPoint y: 533, distance: 139.3
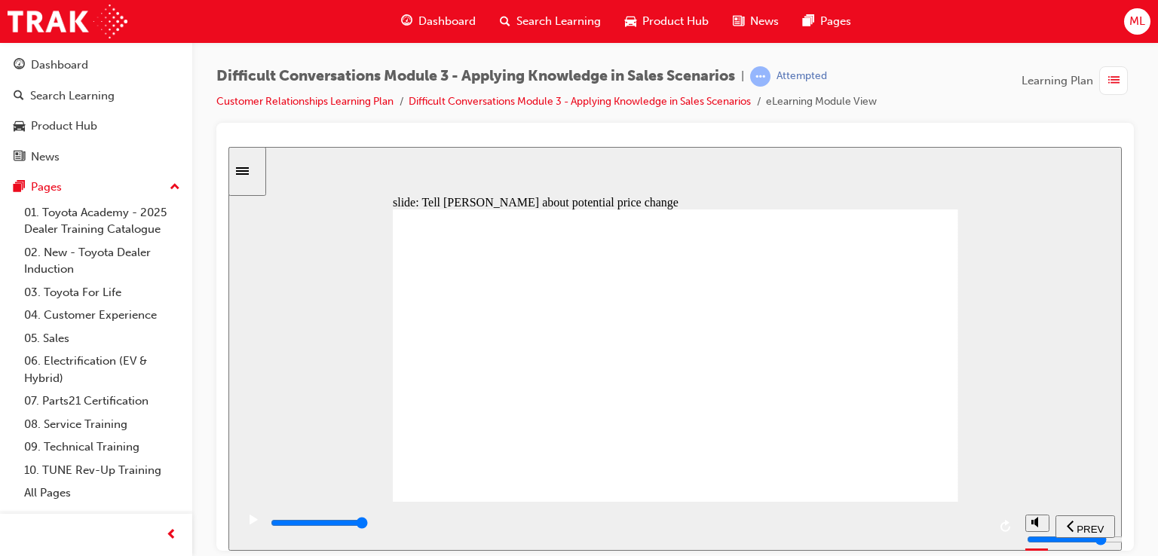
click at [902, 464] on div "Jack is apprehensive about the order but still goes ahead with ordering his RAV…" at bounding box center [676, 362] width 566 height 306
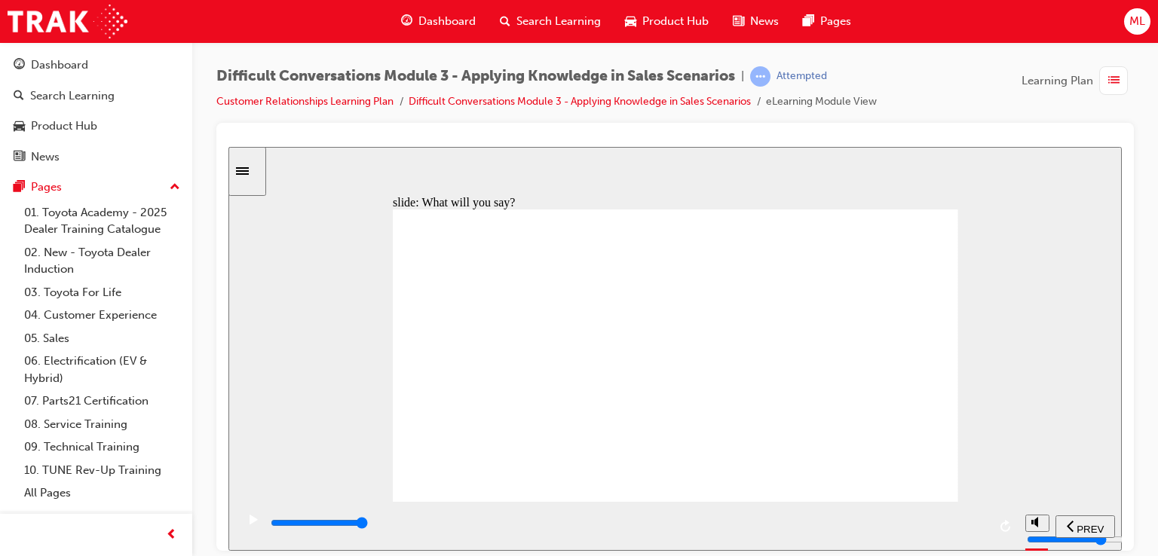
drag, startPoint x: 914, startPoint y: 421, endPoint x: 912, endPoint y: 412, distance: 8.6
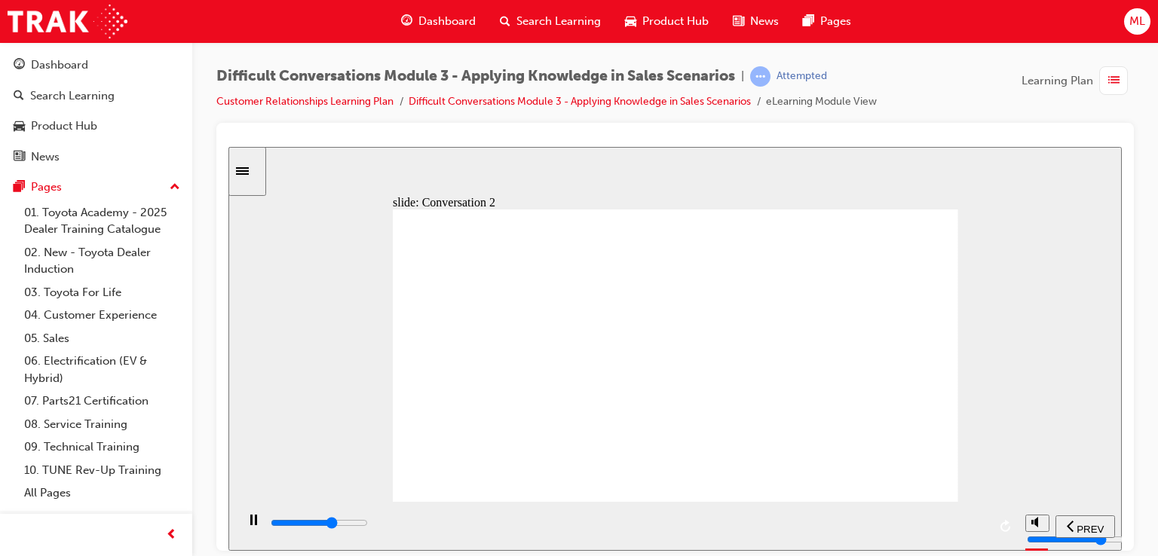
click at [959, 429] on div "slide: Conversation 2 Scenario Hi Jack. How are you today? Rectangle 1 Could be…" at bounding box center [675, 348] width 894 height 404
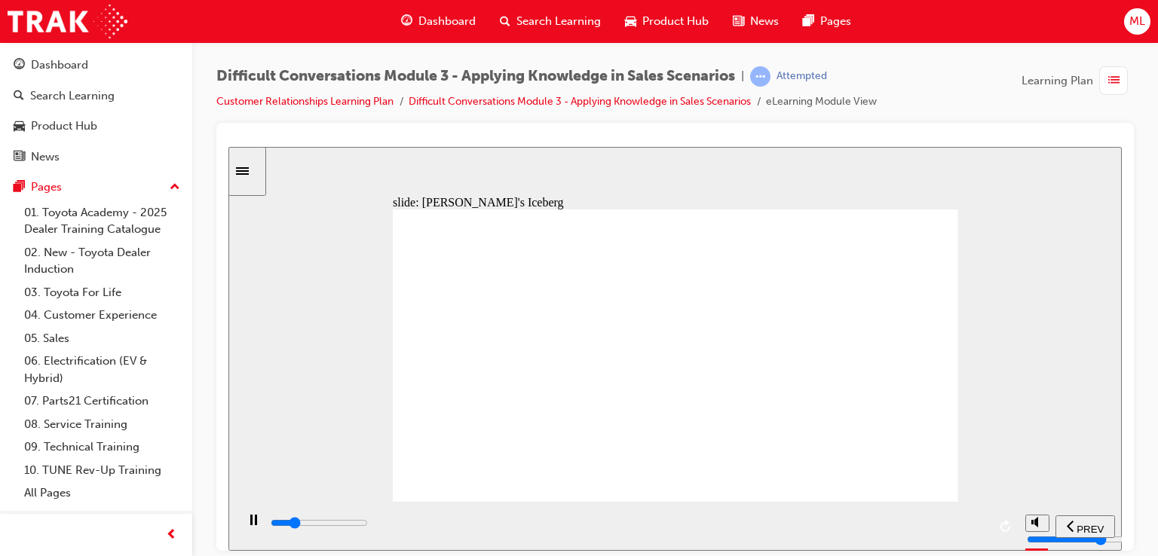
drag, startPoint x: 848, startPoint y: 241, endPoint x: 606, endPoint y: 282, distance: 244.7
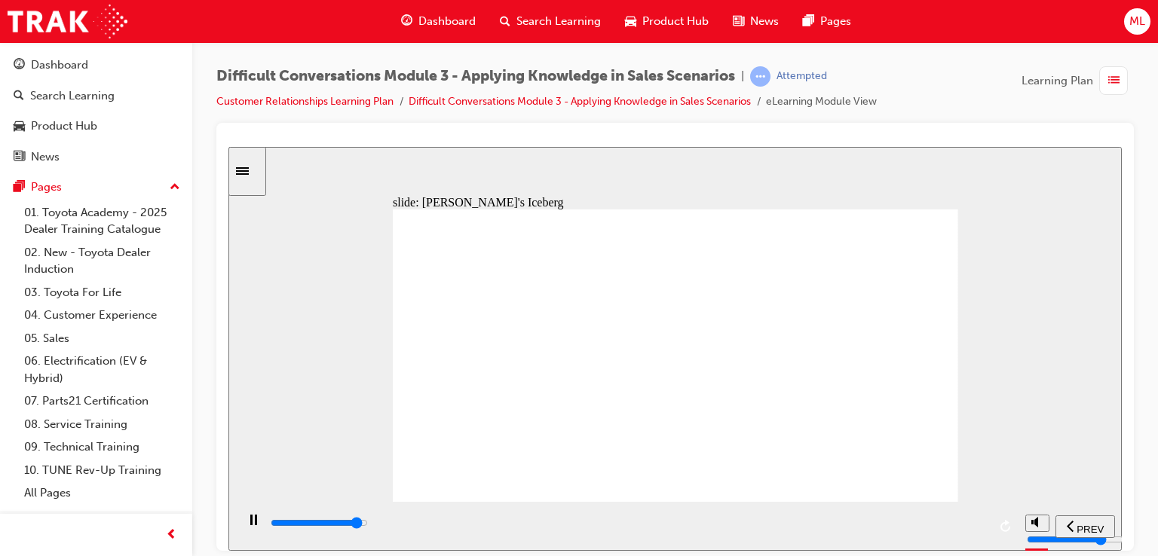
drag, startPoint x: 885, startPoint y: 244, endPoint x: 648, endPoint y: 289, distance: 241.1
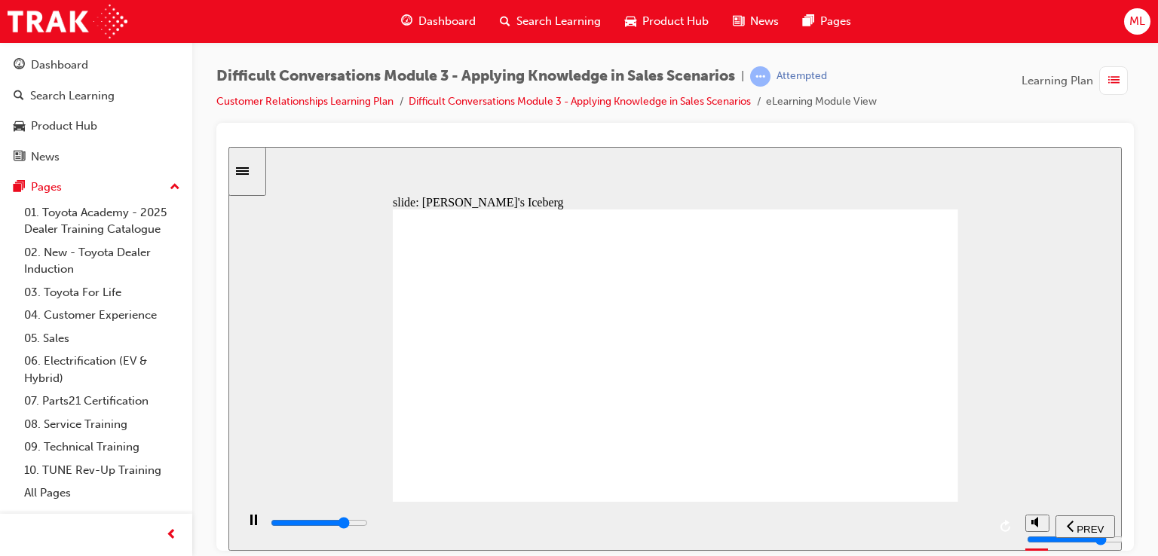
drag, startPoint x: 862, startPoint y: 238, endPoint x: 618, endPoint y: 281, distance: 247.5
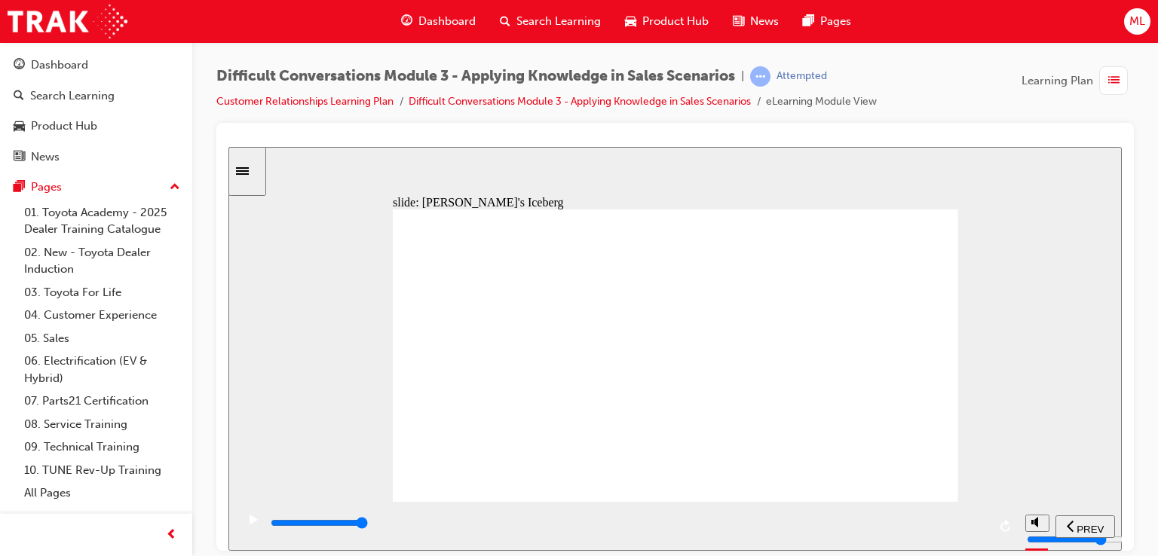
drag, startPoint x: 857, startPoint y: 247, endPoint x: 600, endPoint y: 339, distance: 272.6
drag, startPoint x: 830, startPoint y: 244, endPoint x: 591, endPoint y: 337, distance: 256.7
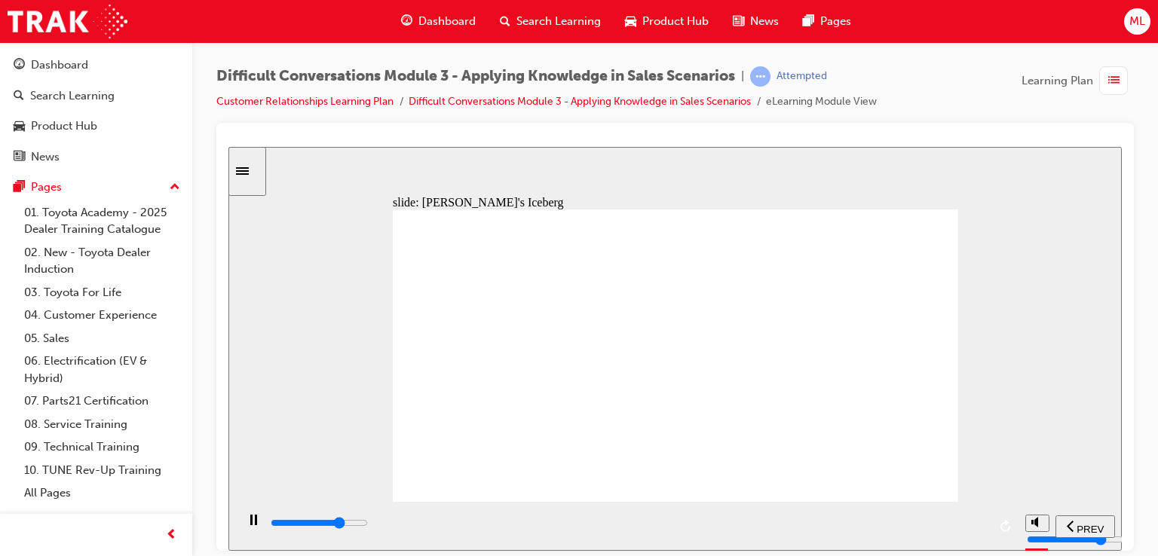
drag, startPoint x: 854, startPoint y: 235, endPoint x: 615, endPoint y: 325, distance: 254.9
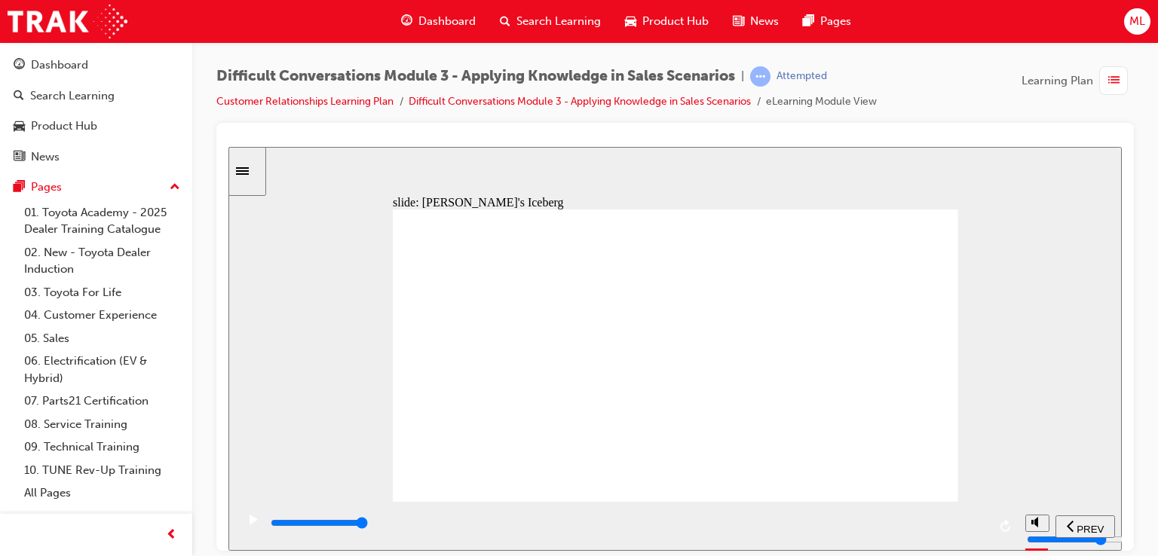
drag, startPoint x: 860, startPoint y: 235, endPoint x: 617, endPoint y: 277, distance: 246.4
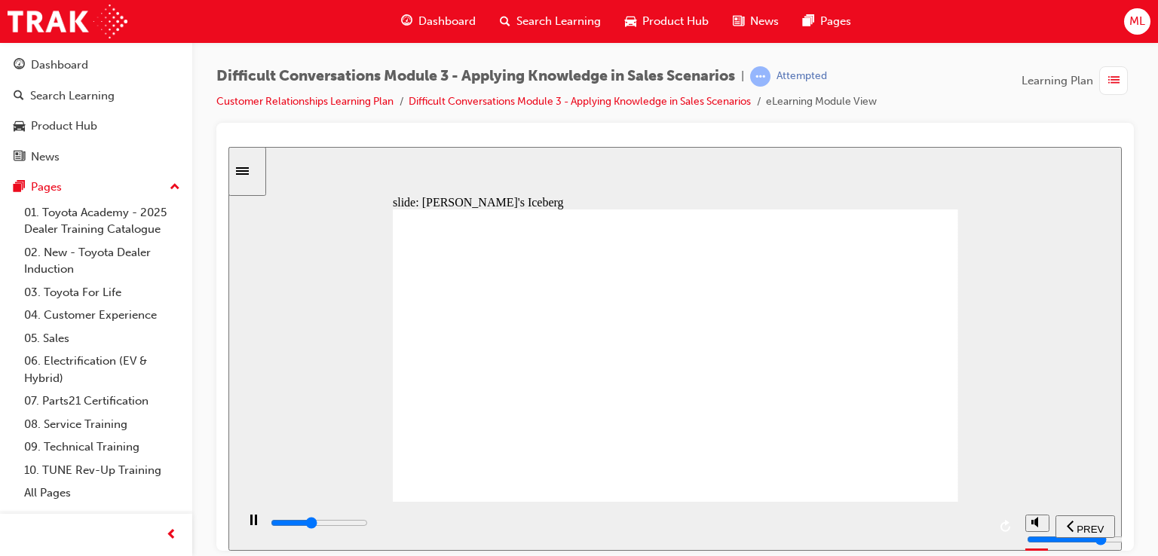
drag, startPoint x: 872, startPoint y: 241, endPoint x: 615, endPoint y: 334, distance: 272.6
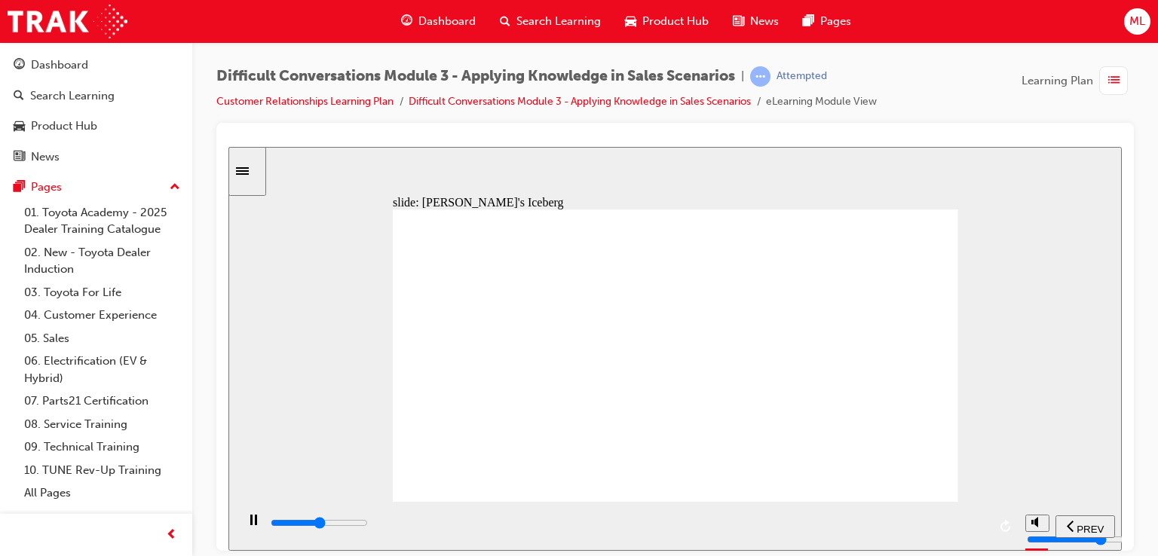
drag, startPoint x: 881, startPoint y: 246, endPoint x: 630, endPoint y: 293, distance: 254.8
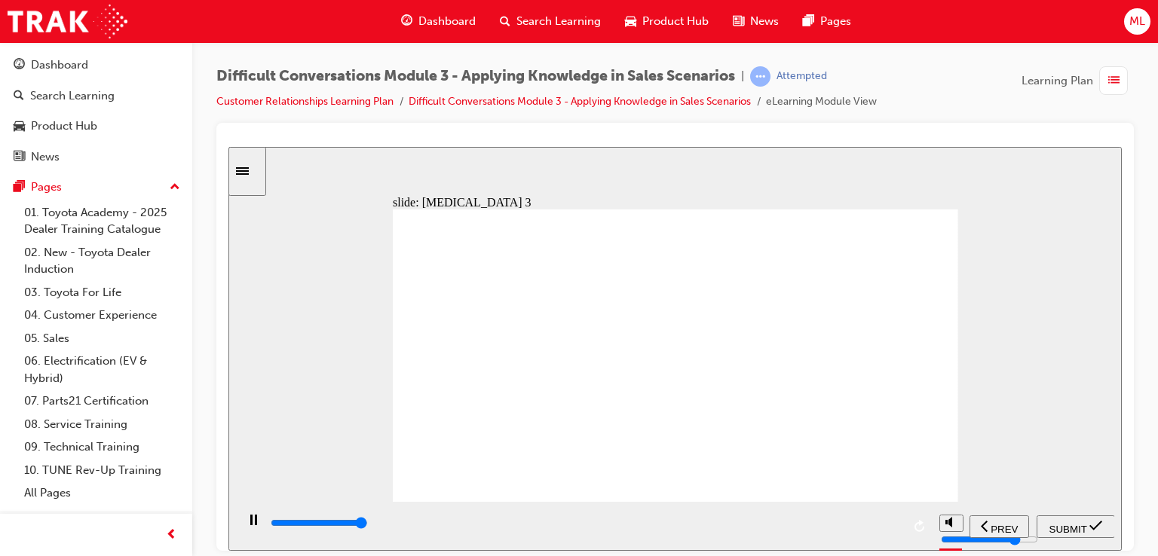
type input "9000"
radio input "true"
click at [1087, 531] on span "SUBMIT" at bounding box center [1069, 528] width 38 height 11
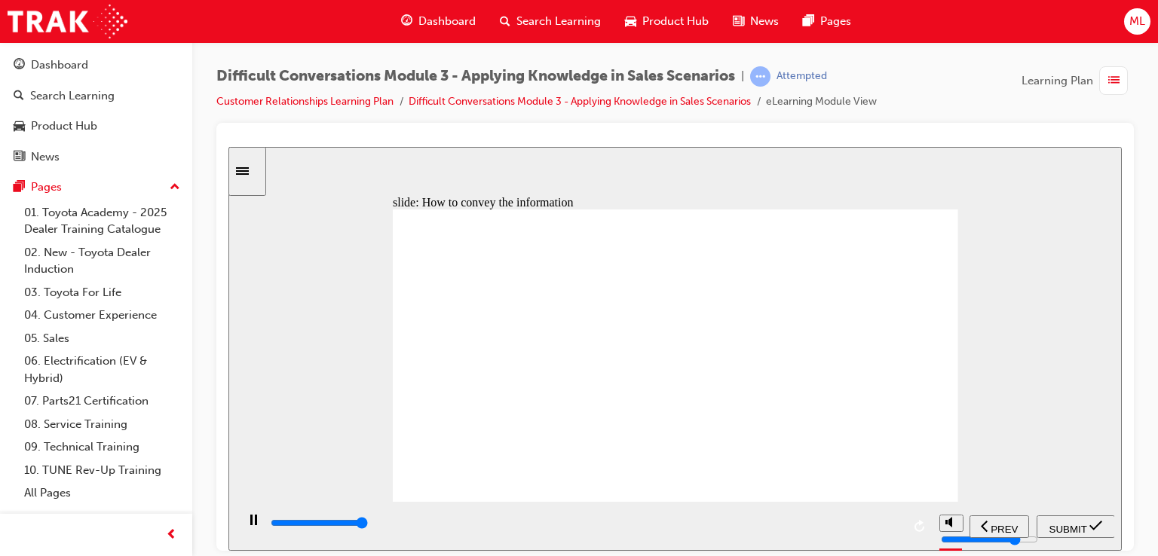
type input "9800"
checkbox input "true"
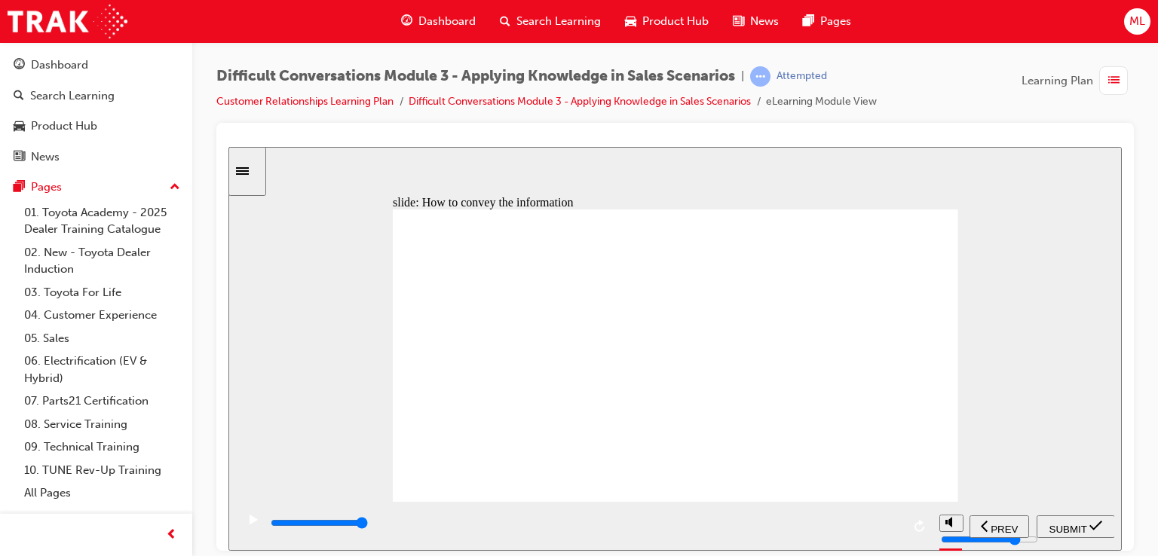
checkbox input "true"
click at [1080, 524] on span "SUBMIT" at bounding box center [1069, 528] width 38 height 11
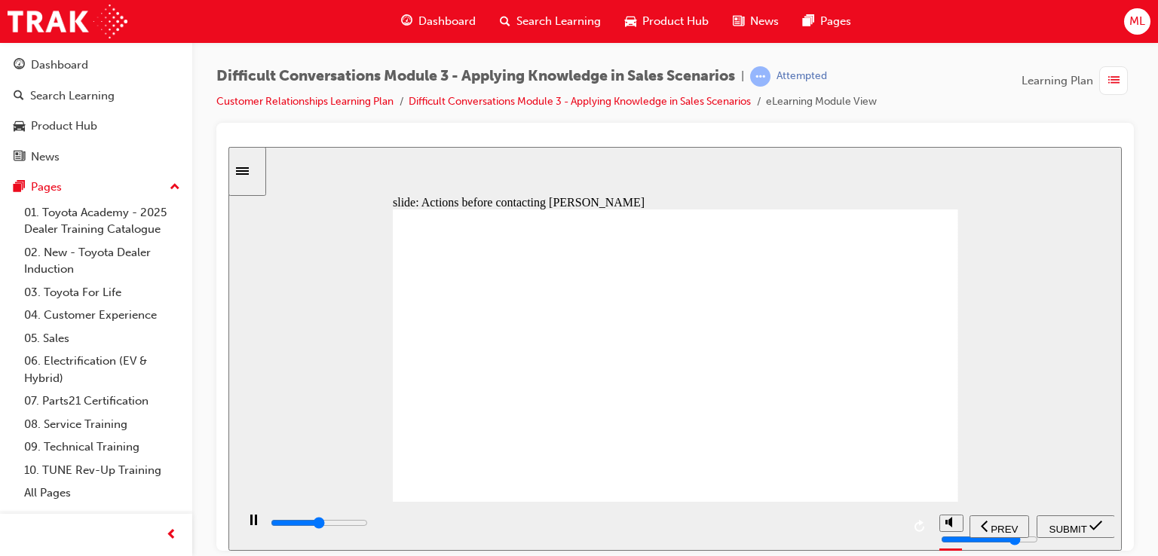
type input "5400"
checkbox input "true"
type input "10900"
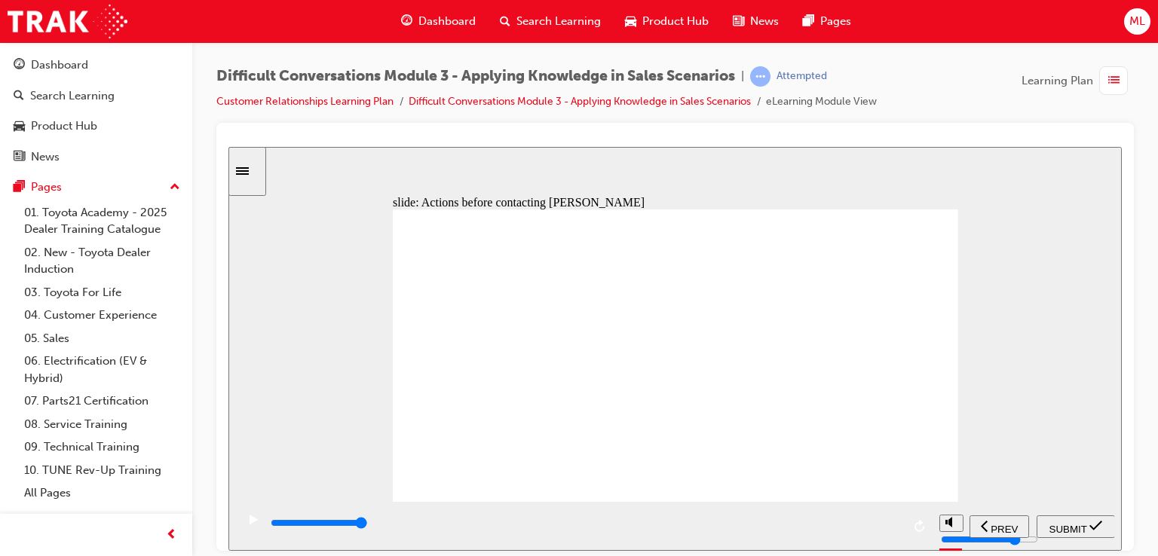
checkbox input "true"
click at [1093, 527] on icon "submit" at bounding box center [1096, 526] width 13 height 14
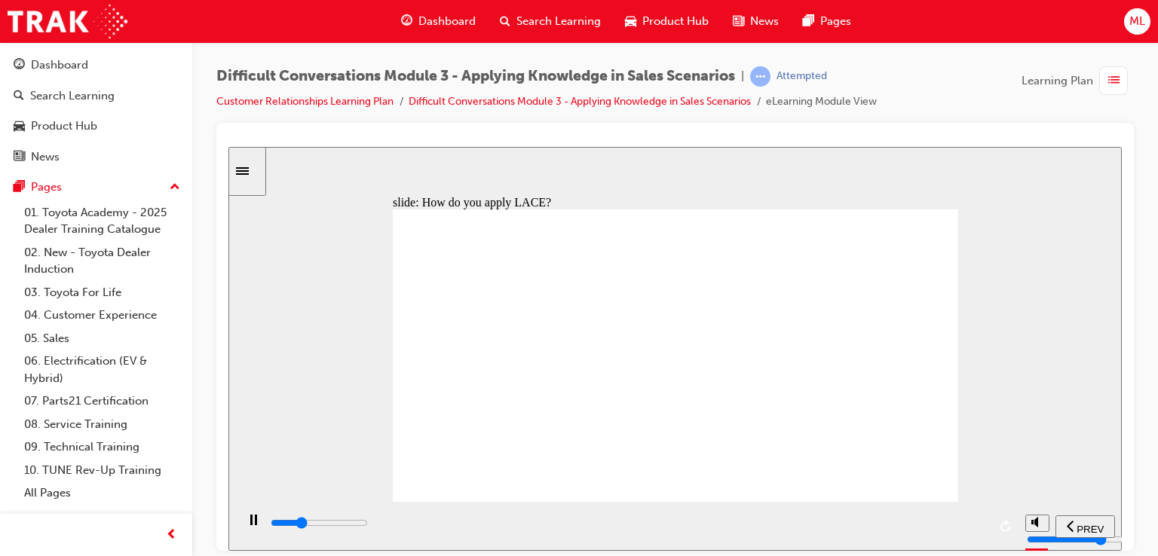
type input "10500"
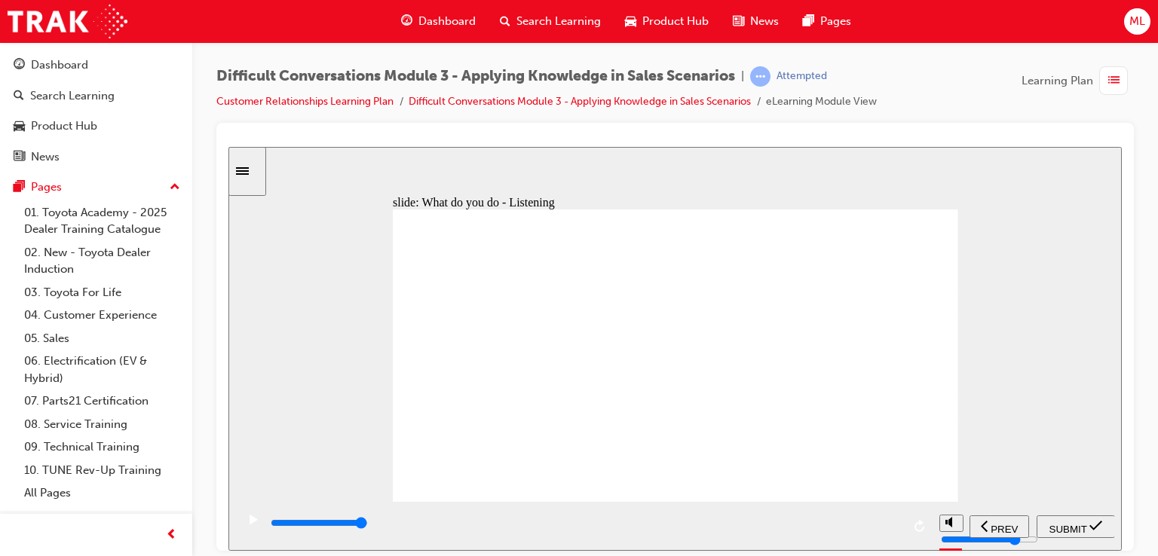
checkbox input "true"
click at [1071, 524] on span "SUBMIT" at bounding box center [1069, 528] width 38 height 11
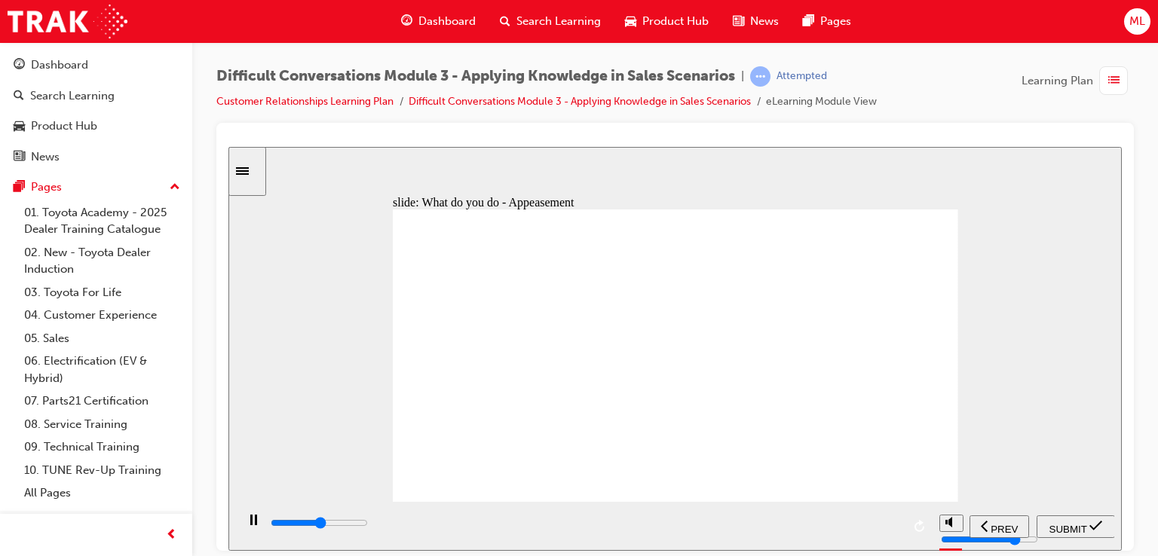
type input "5100"
checkbox input "true"
type input "7500"
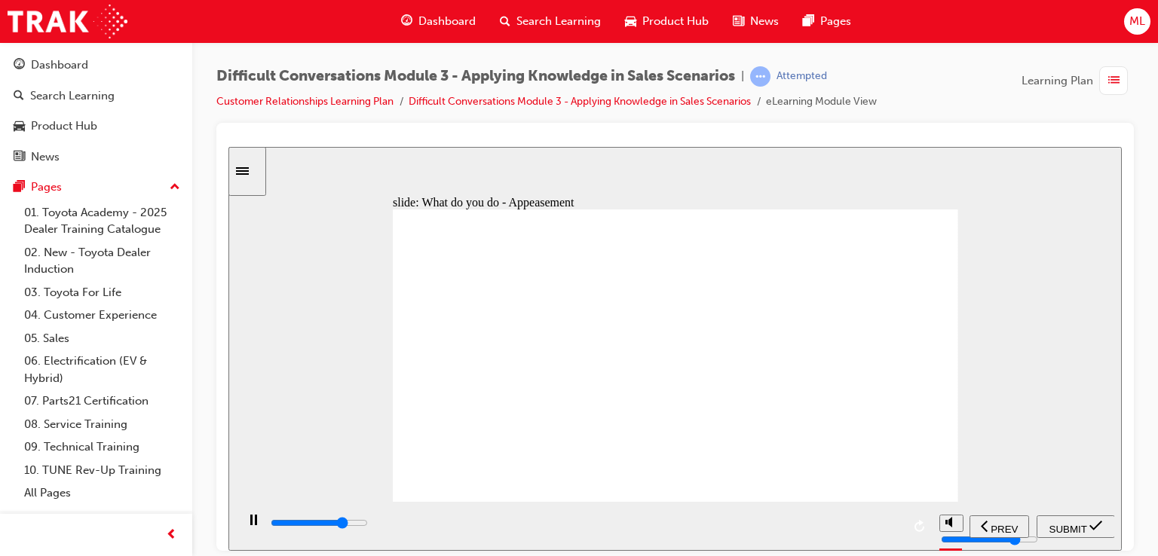
checkbox input "true"
type input "9700"
checkbox input "true"
click at [1090, 533] on div "SUBMIT" at bounding box center [1076, 527] width 66 height 16
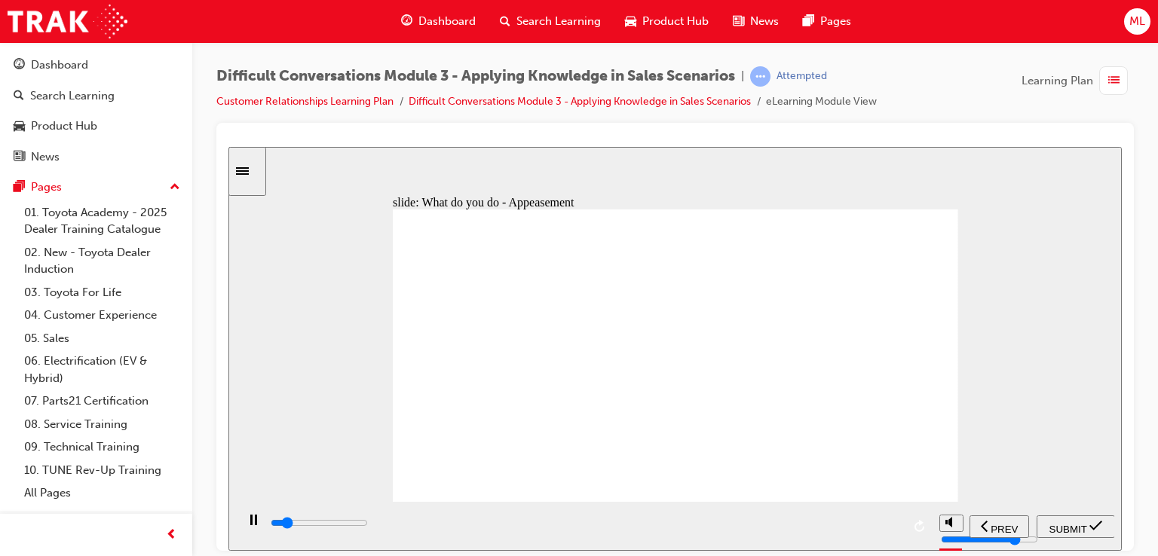
type input "6000"
checkbox input "true"
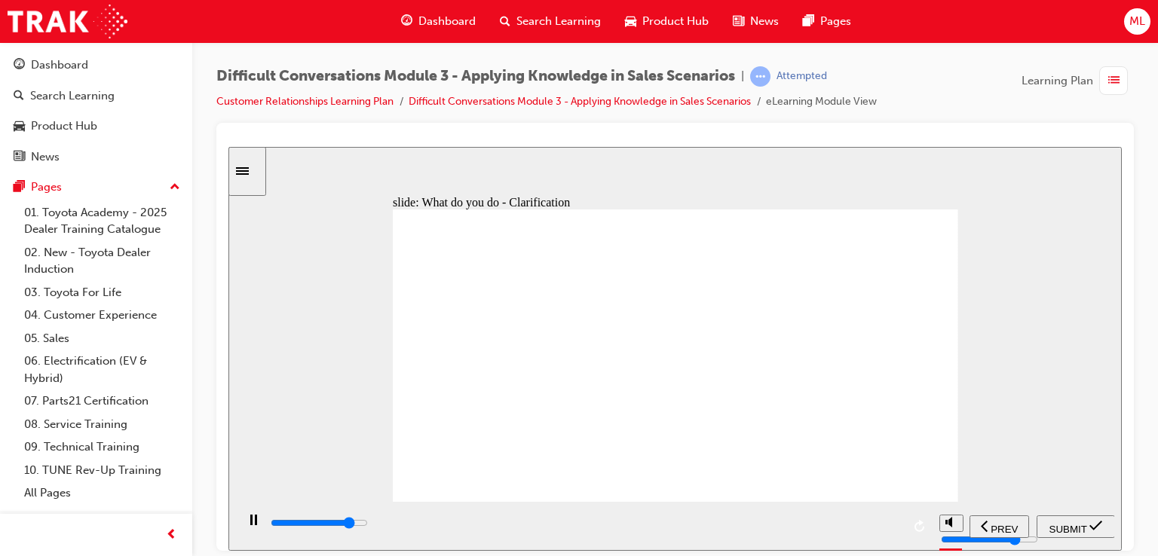
type input "8500"
checkbox input "true"
type input "10000"
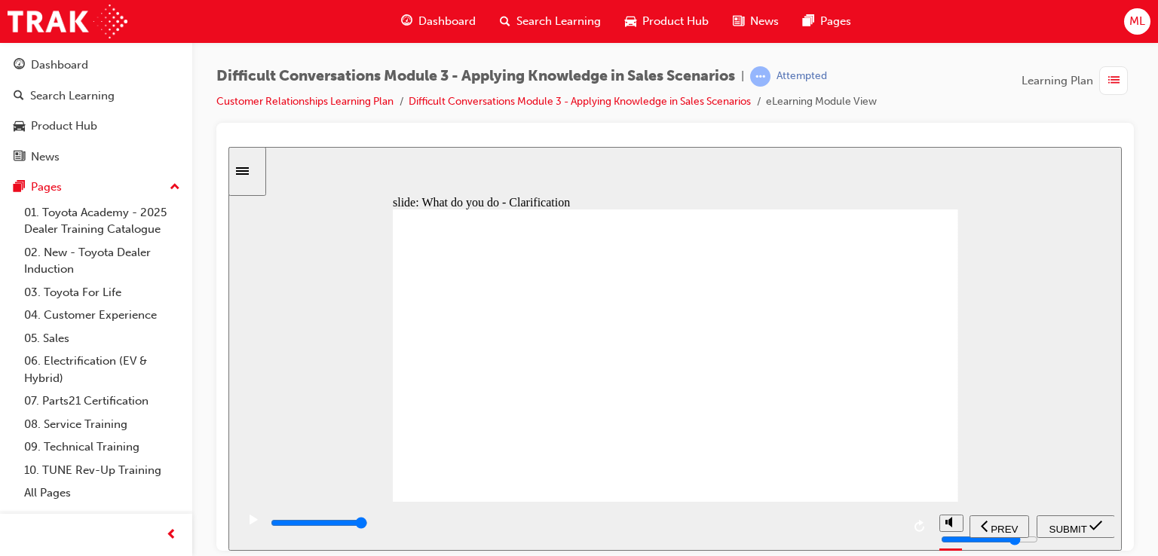
checkbox input "true"
click at [1063, 523] on span "SUBMIT" at bounding box center [1069, 528] width 38 height 11
type input "8400"
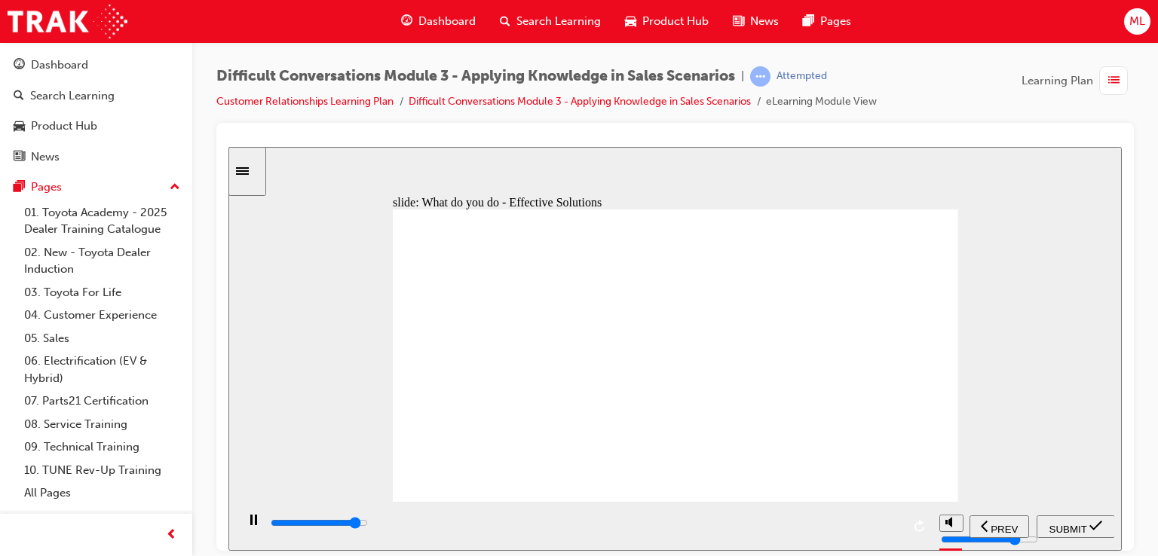
checkbox input "true"
type input "9100"
checkbox input "true"
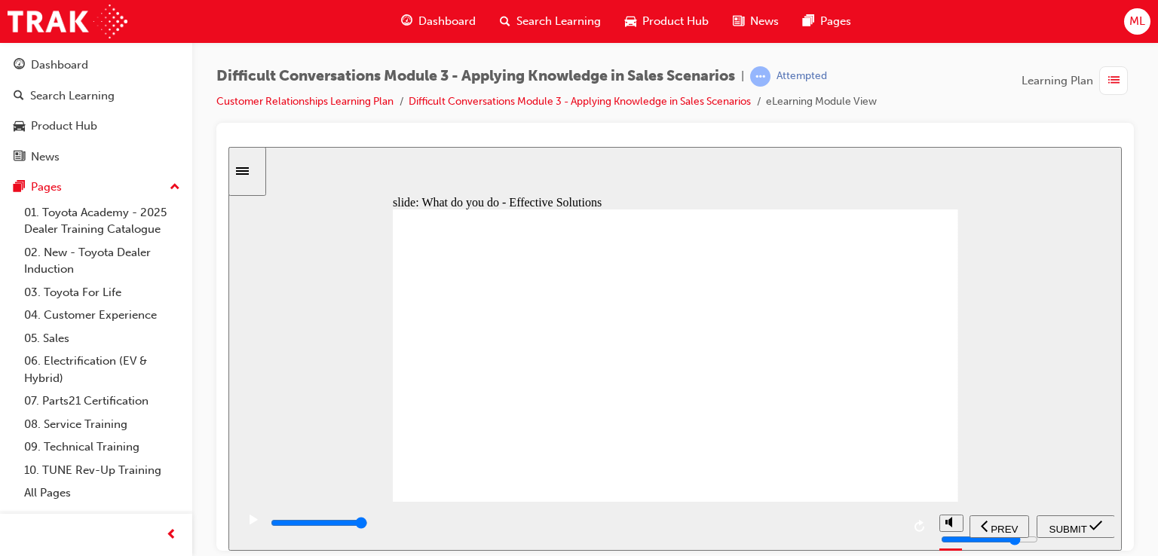
checkbox input "true"
click at [1079, 523] on span "SUBMIT" at bounding box center [1069, 528] width 38 height 11
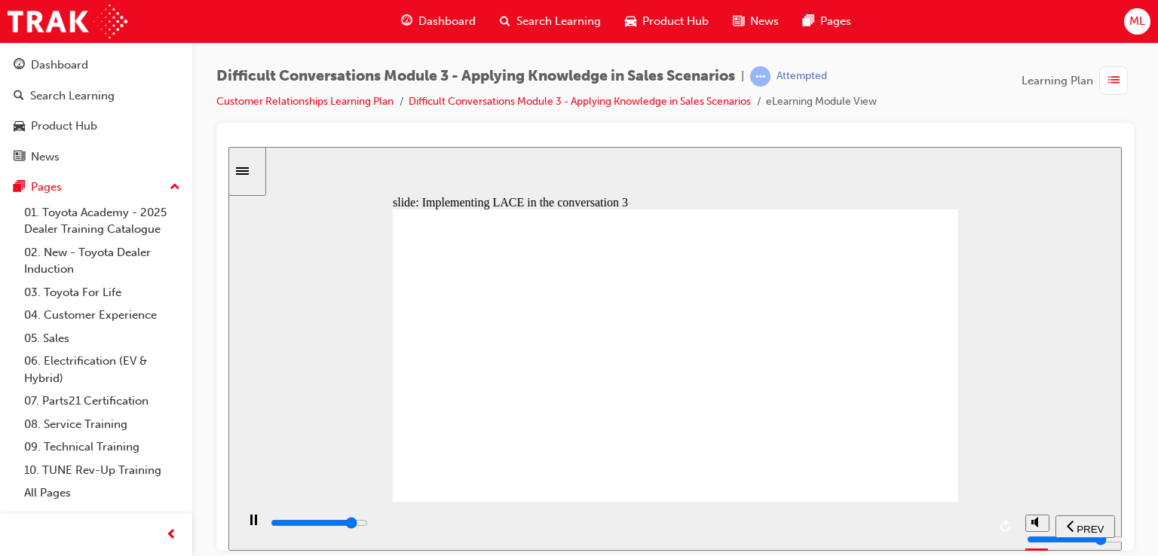
click at [1026, 467] on div "slide: Implementing LACE in the conversation 3 Scenario Implementing LACE Recta…" at bounding box center [675, 348] width 894 height 404
type input "17600"
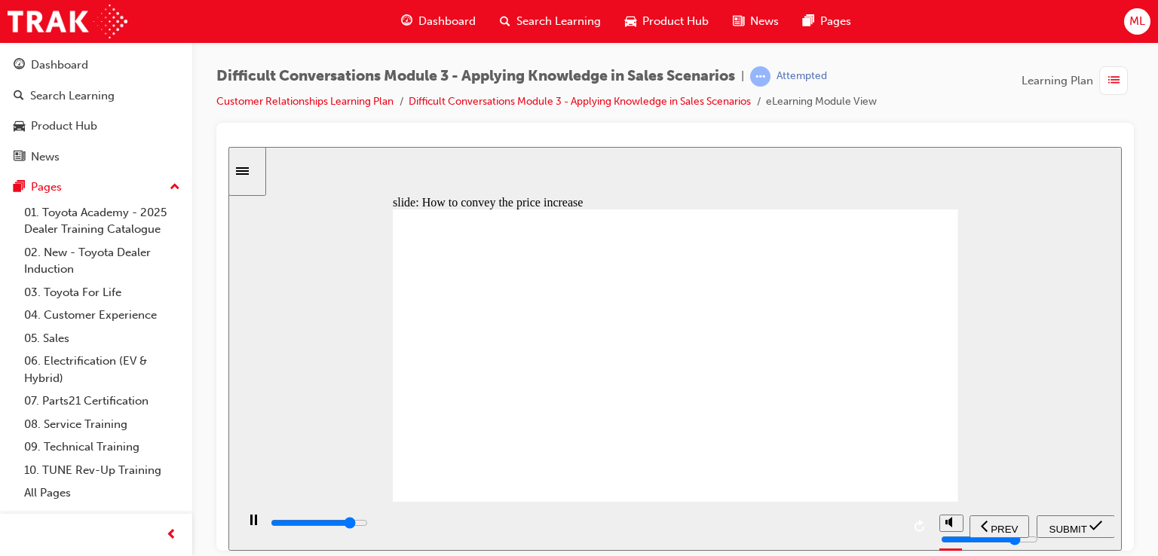
type input "7900"
checkbox input "true"
type input "9100"
checkbox input "true"
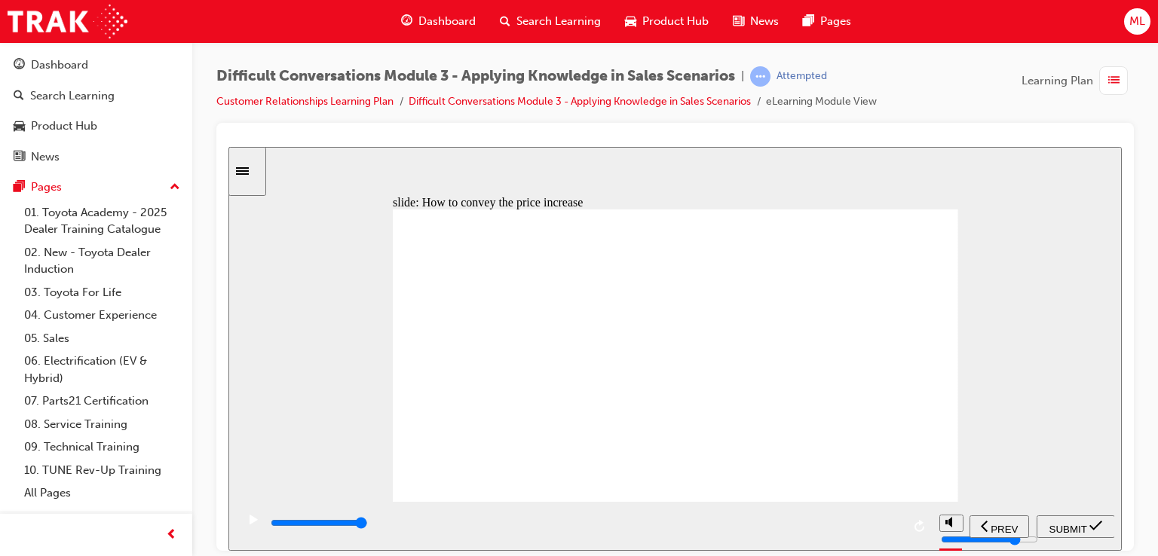
checkbox input "true"
click at [1076, 527] on span "SUBMIT" at bounding box center [1069, 528] width 38 height 11
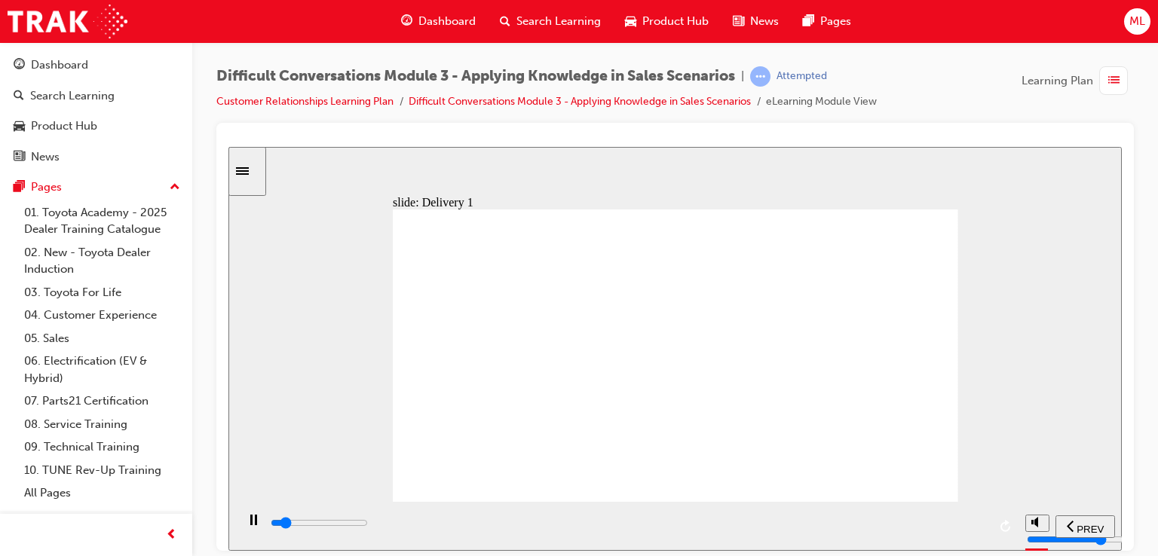
drag, startPoint x: 731, startPoint y: 383, endPoint x: 739, endPoint y: 397, distance: 16.2
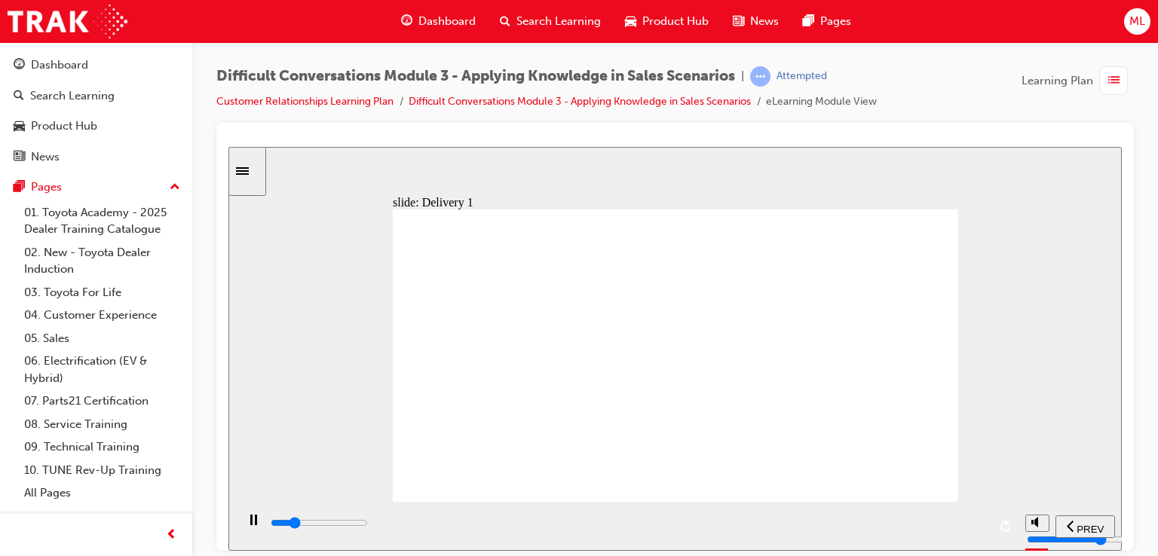
drag, startPoint x: 683, startPoint y: 322, endPoint x: 674, endPoint y: 323, distance: 9.1
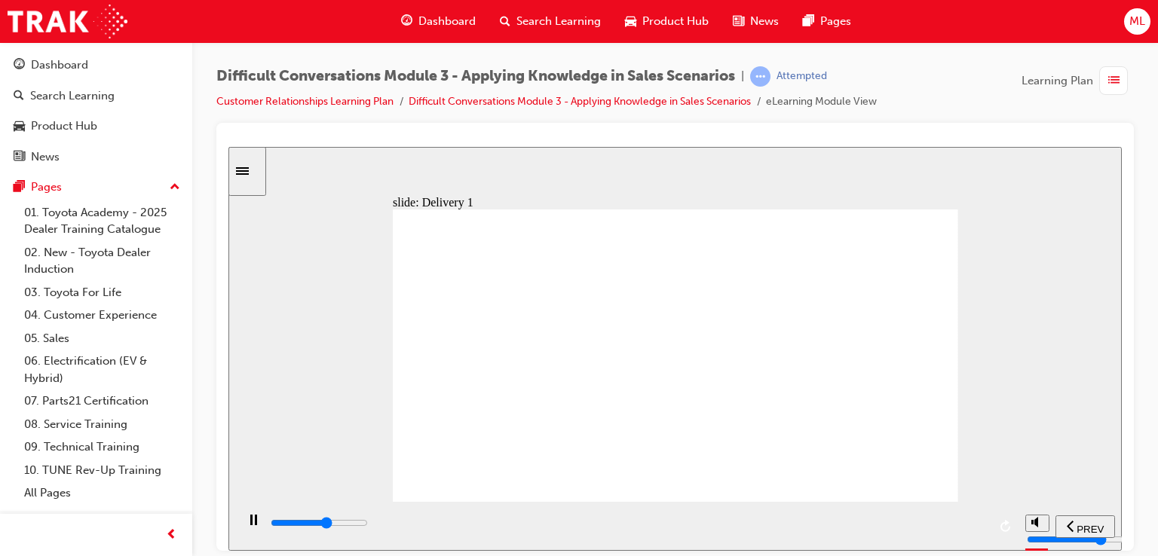
drag, startPoint x: 1096, startPoint y: 418, endPoint x: 1076, endPoint y: 428, distance: 21.9
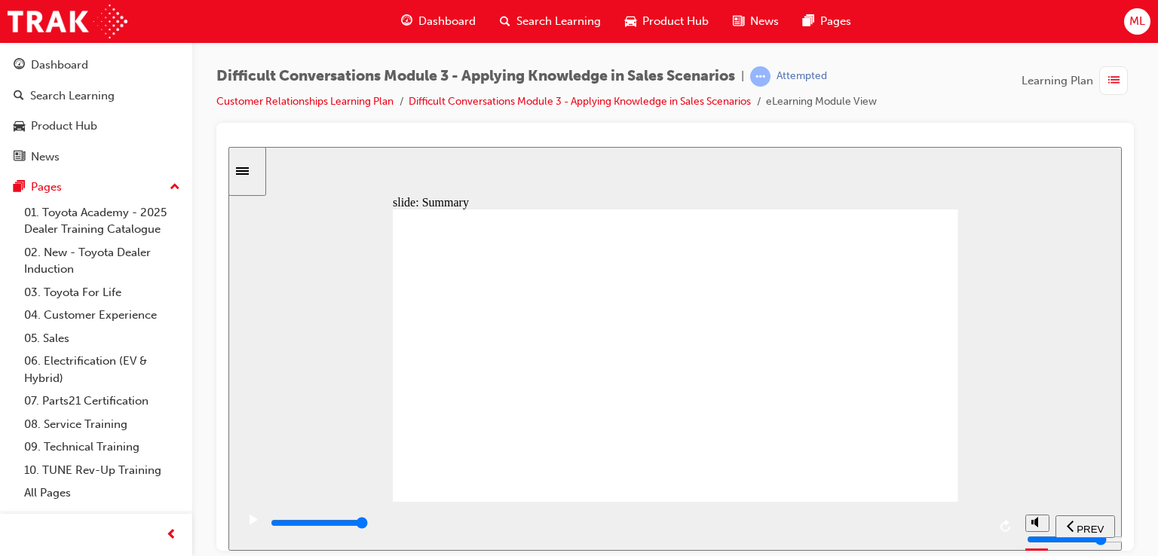
drag, startPoint x: 691, startPoint y: 307, endPoint x: 1073, endPoint y: 536, distance: 445.8
drag, startPoint x: 682, startPoint y: 446, endPoint x: 688, endPoint y: 480, distance: 34.3
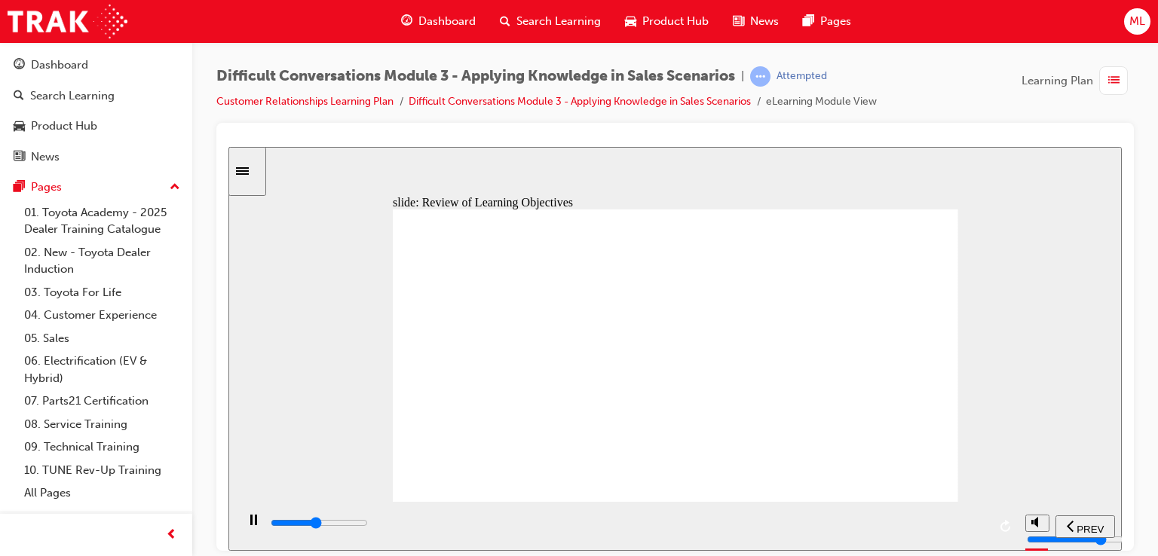
type input "13000"
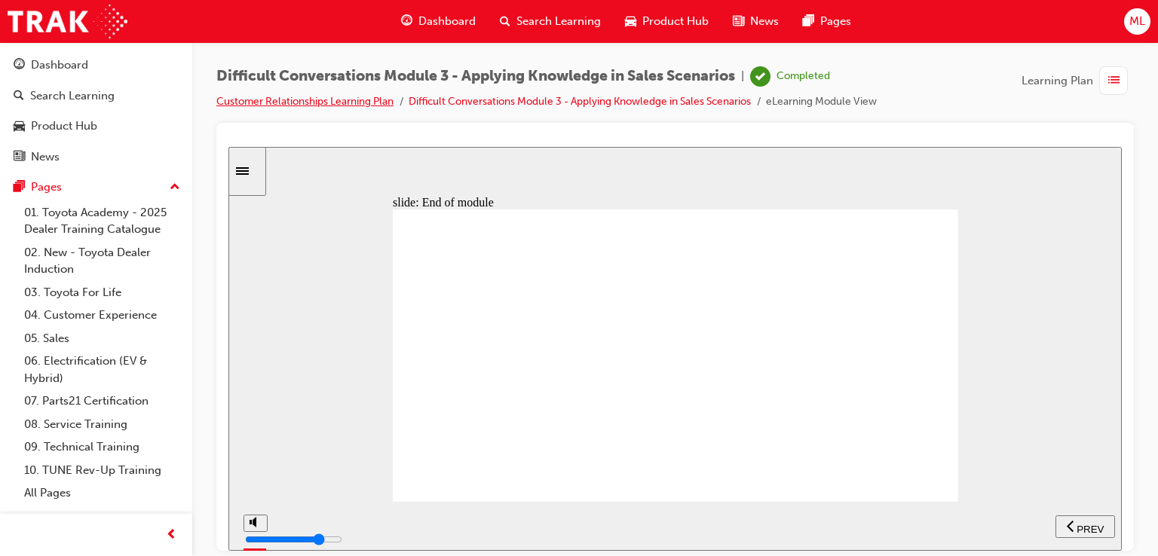
click at [320, 106] on link "Customer Relationships Learning Plan" at bounding box center [304, 101] width 177 height 13
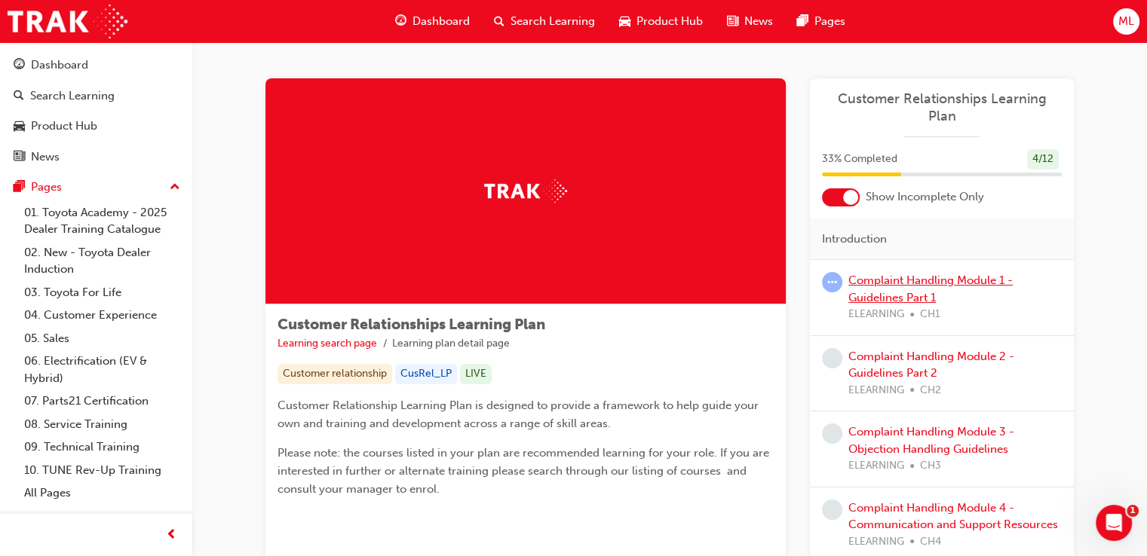
click at [891, 275] on link "Complaint Handling Module 1 - Guidelines Part 1" at bounding box center [930, 289] width 164 height 31
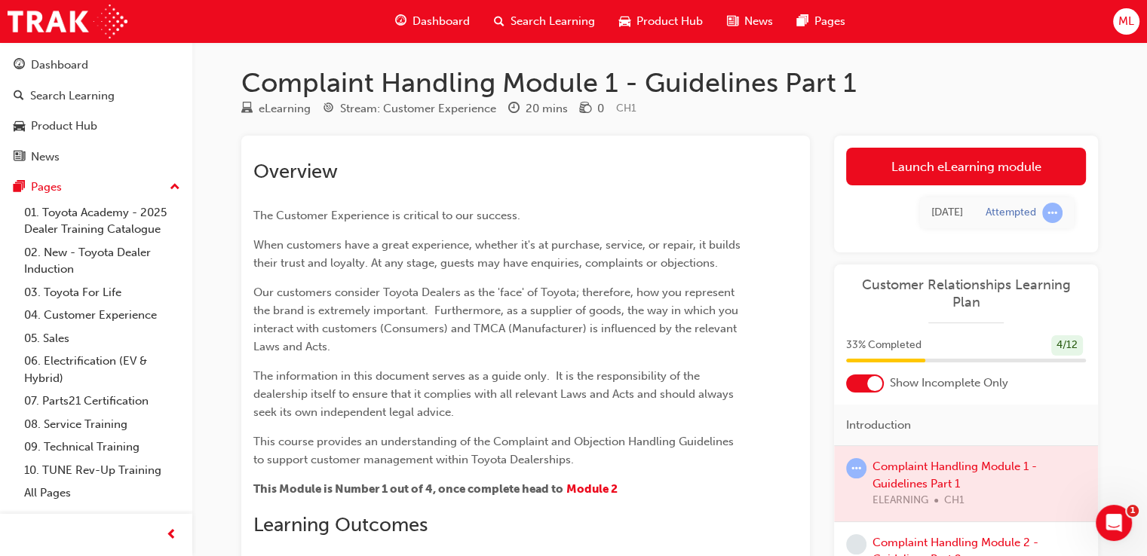
click at [917, 167] on link "Launch eLearning module" at bounding box center [966, 167] width 240 height 38
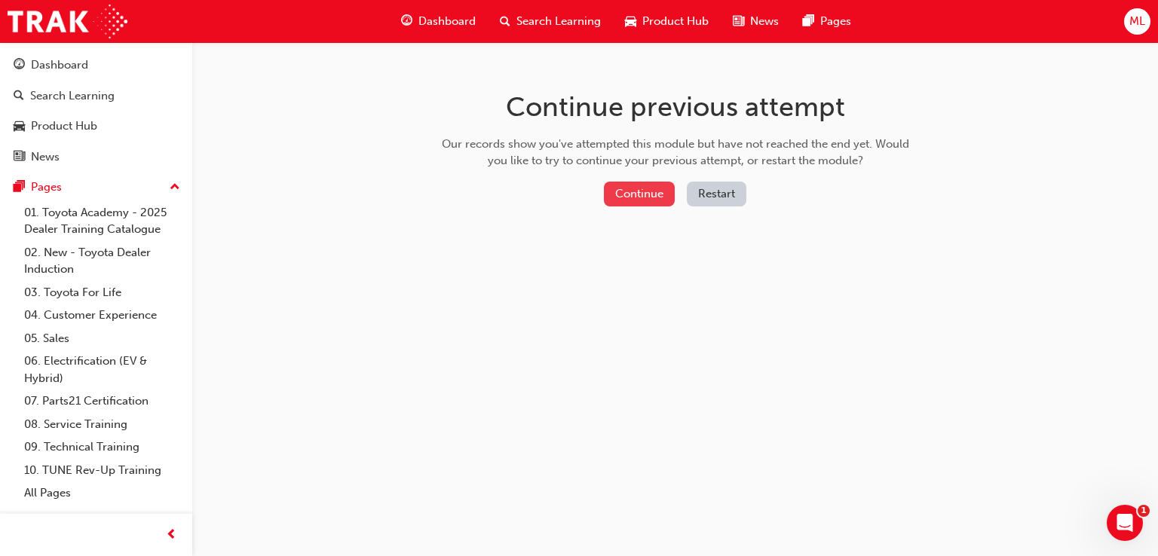
click at [658, 197] on button "Continue" at bounding box center [639, 194] width 71 height 25
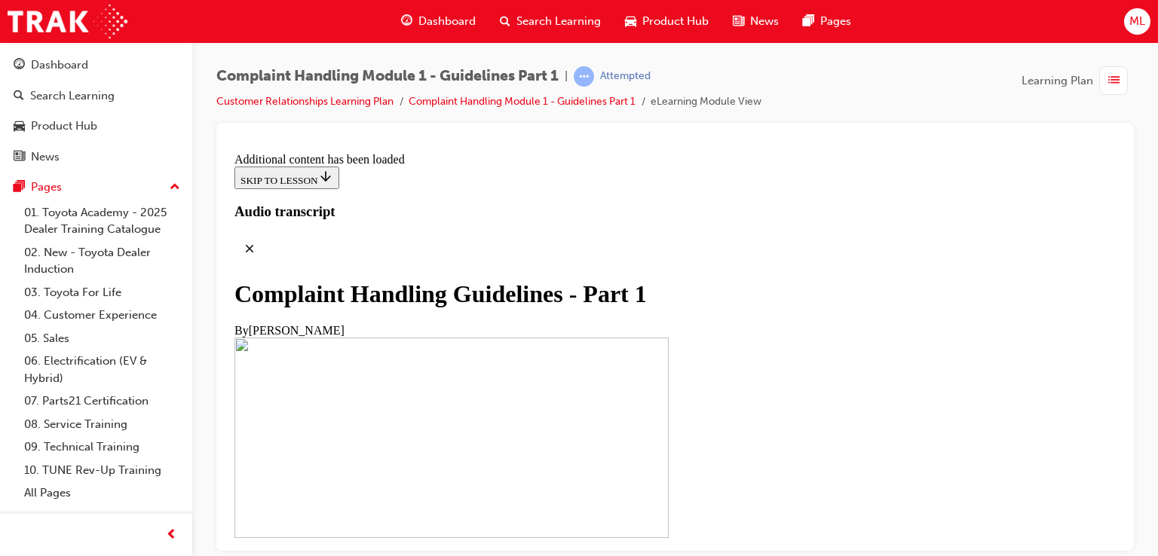
scroll to position [1813, 0]
drag, startPoint x: 923, startPoint y: 247, endPoint x: 915, endPoint y: 252, distance: 9.2
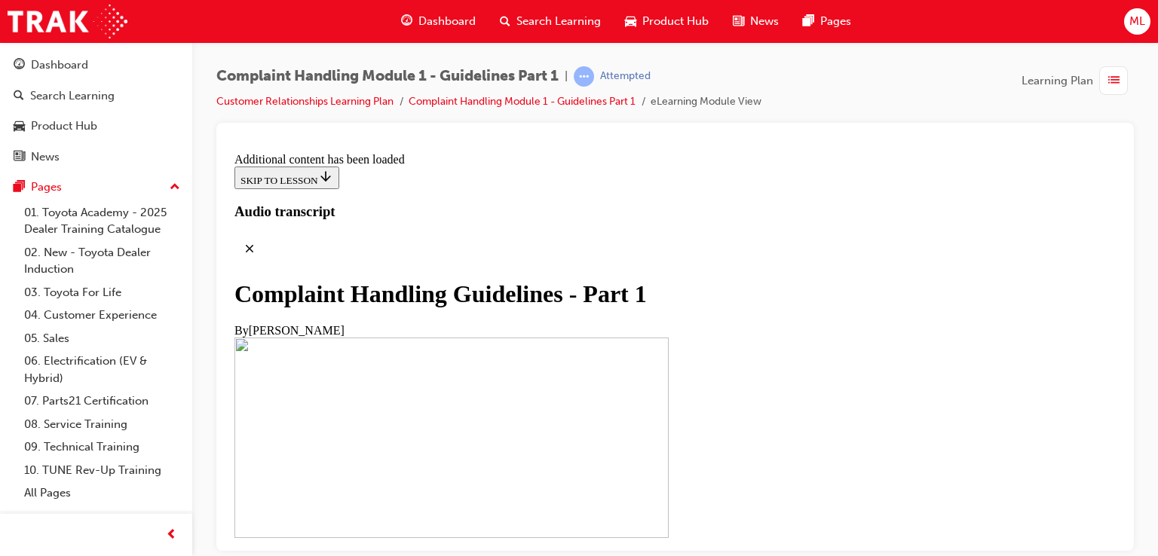
scroll to position [2605, 0]
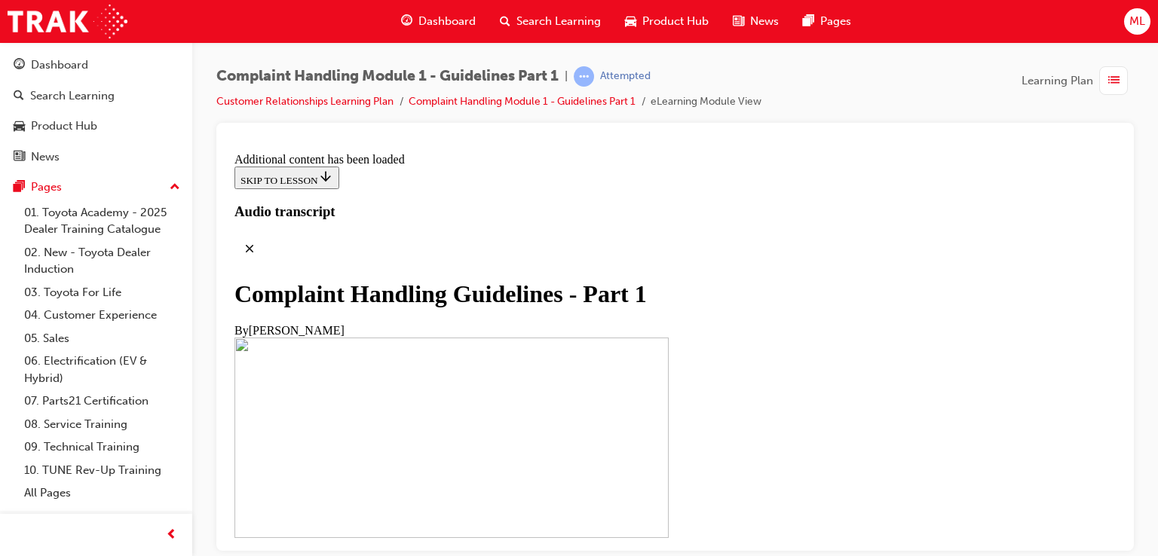
scroll to position [3613, 0]
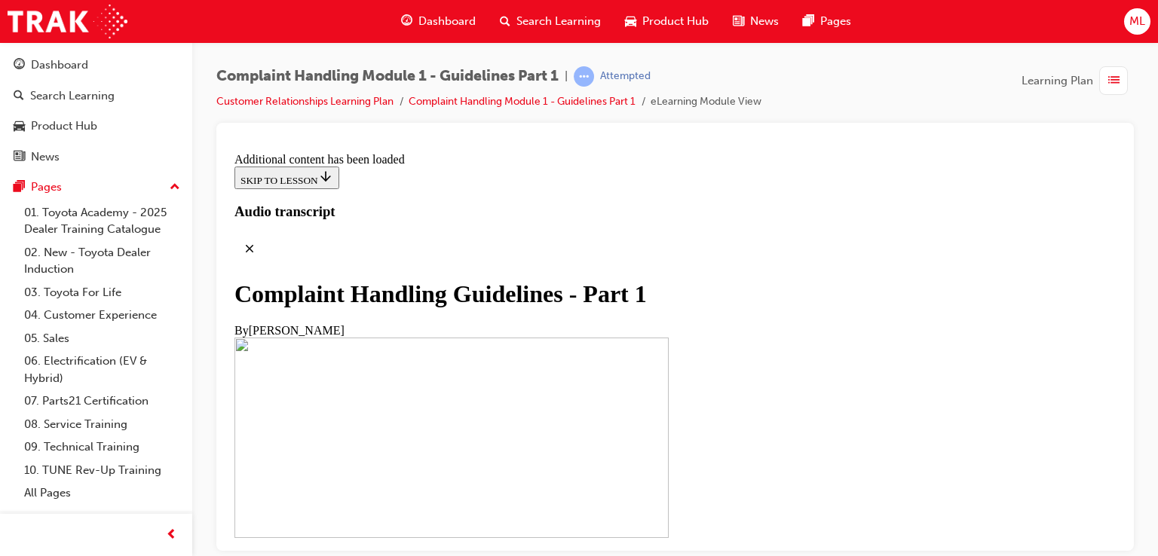
scroll to position [6057, 0]
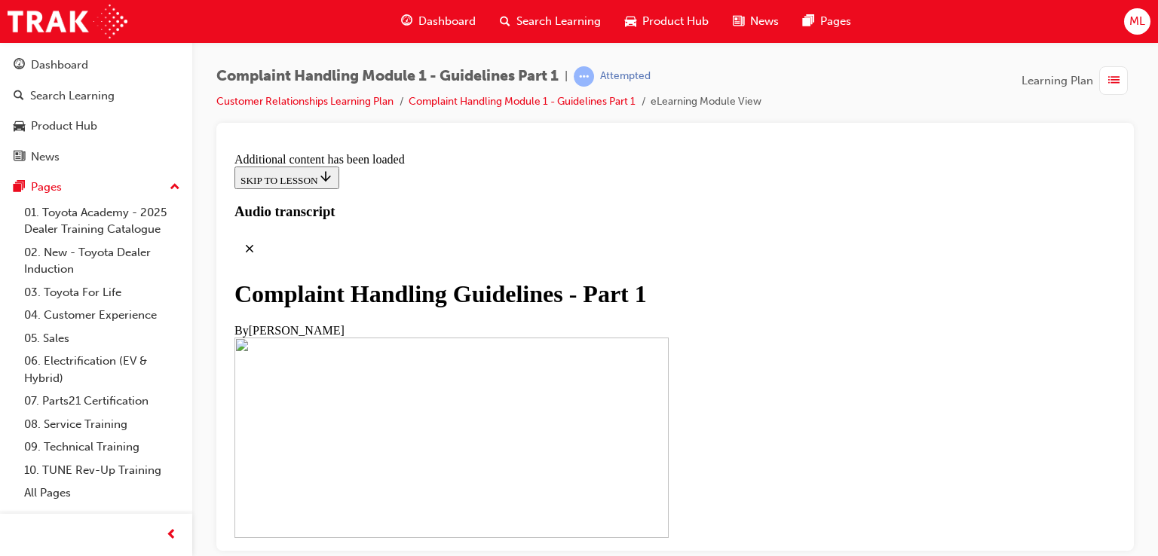
scroll to position [7010, 0]
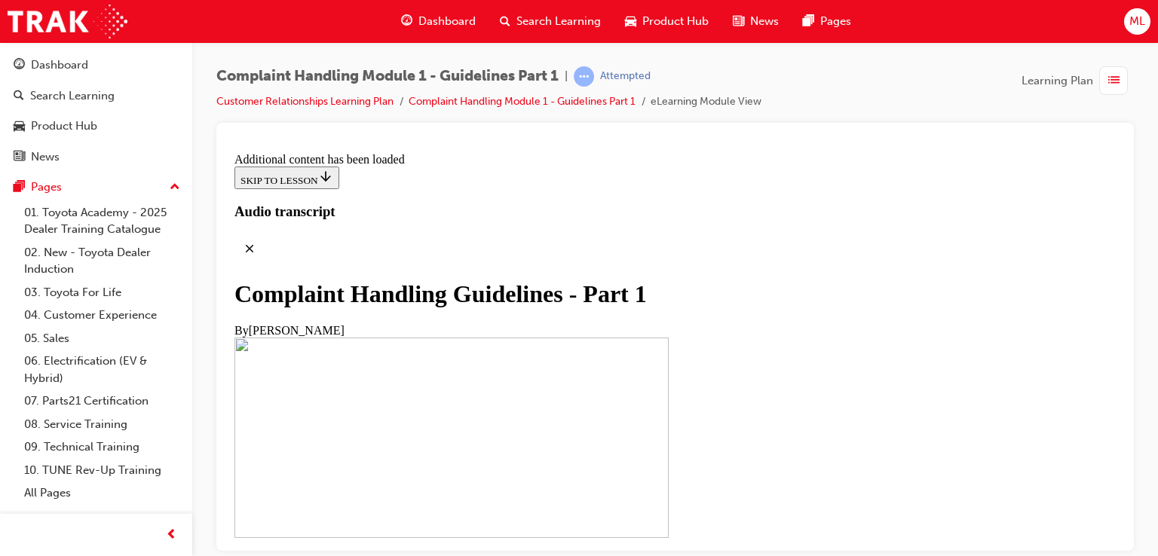
scroll to position [9179, 0]
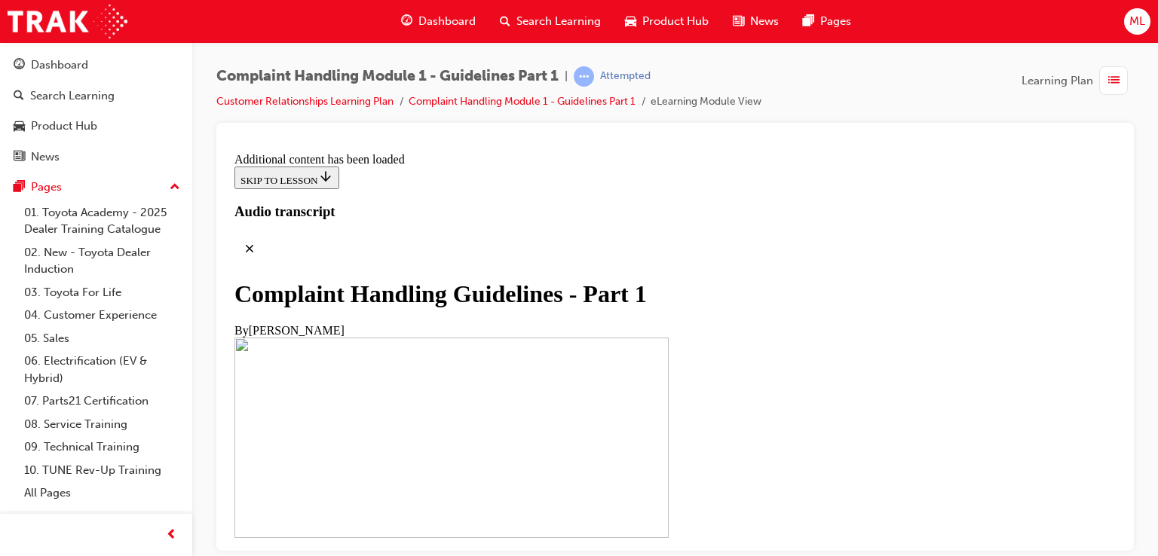
radio input "true"
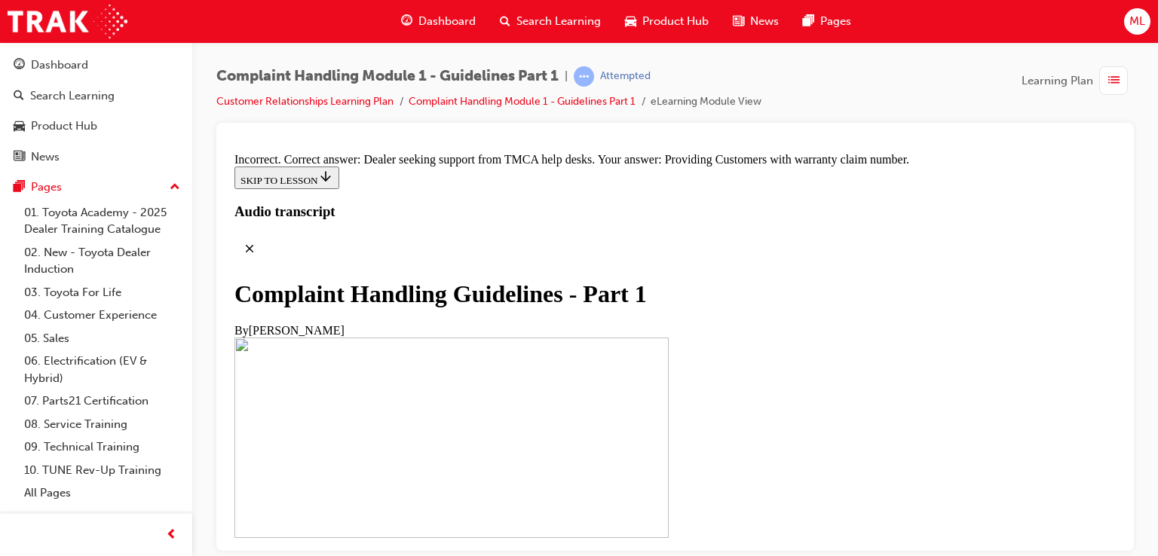
radio input "true"
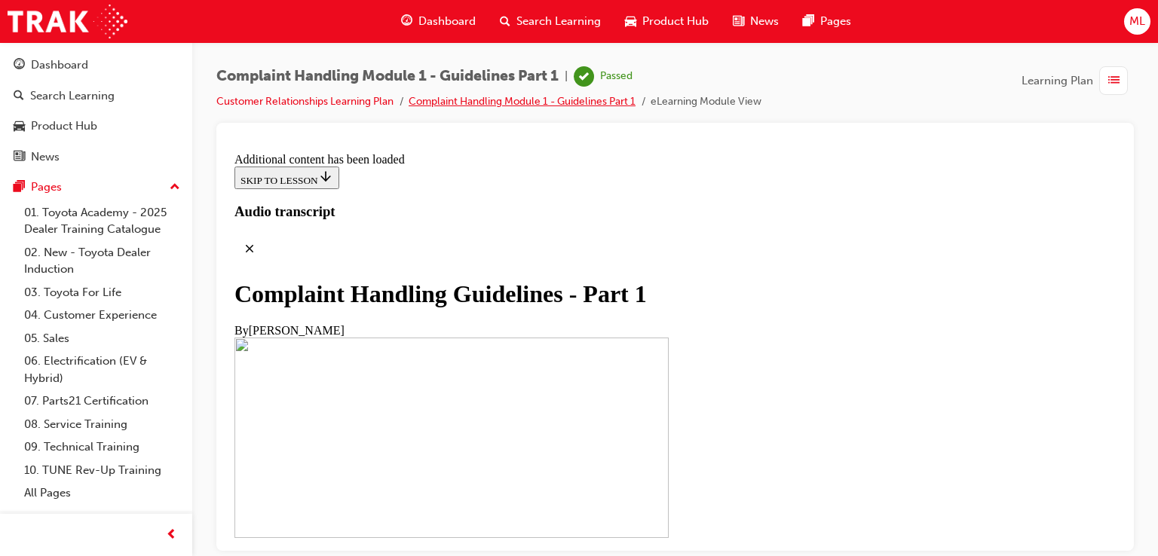
scroll to position [10760, 0]
click at [363, 98] on link "Customer Relationships Learning Plan" at bounding box center [304, 101] width 177 height 13
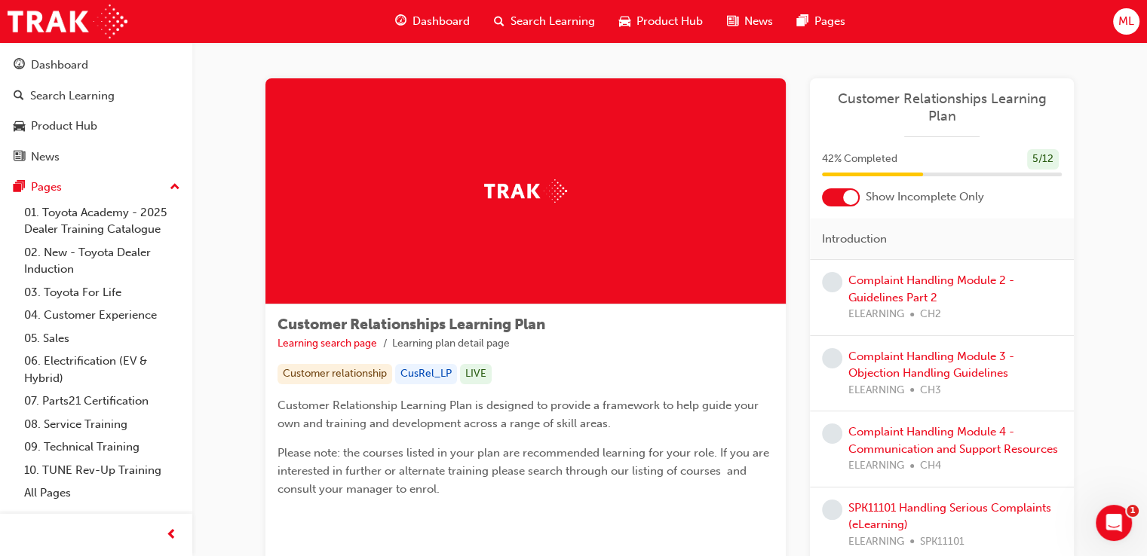
click at [890, 272] on div "Complaint Handling Module 2 - Guidelines Part 2 ELEARNING CH2" at bounding box center [954, 297] width 213 height 51
click at [910, 272] on div "Complaint Handling Module 2 - Guidelines Part 2 ELEARNING CH2" at bounding box center [954, 297] width 213 height 51
click at [909, 274] on link "Complaint Handling Module 2 - Guidelines Part 2" at bounding box center [931, 289] width 166 height 31
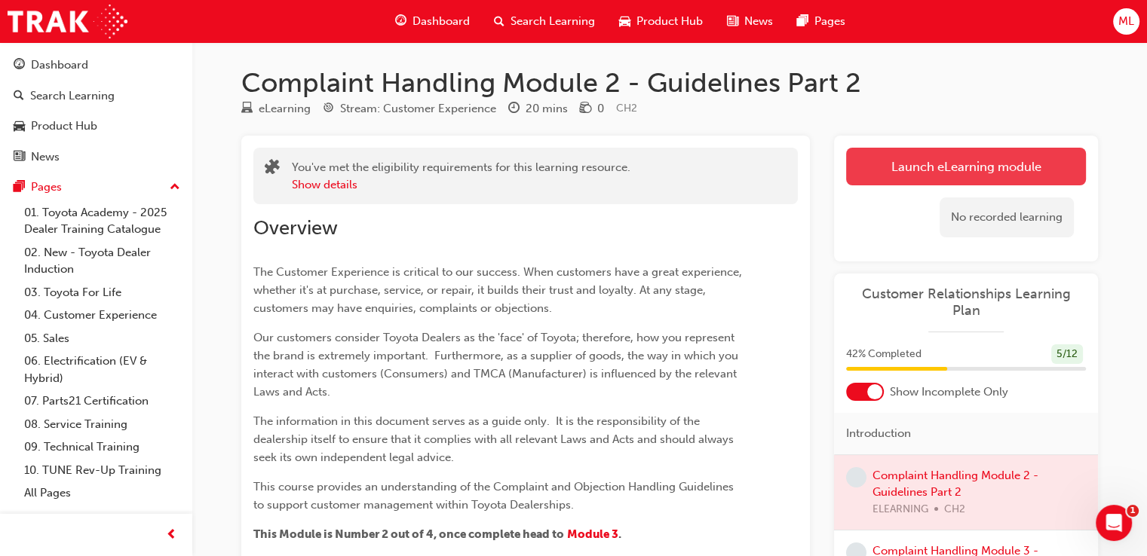
click at [919, 165] on link "Launch eLearning module" at bounding box center [966, 167] width 240 height 38
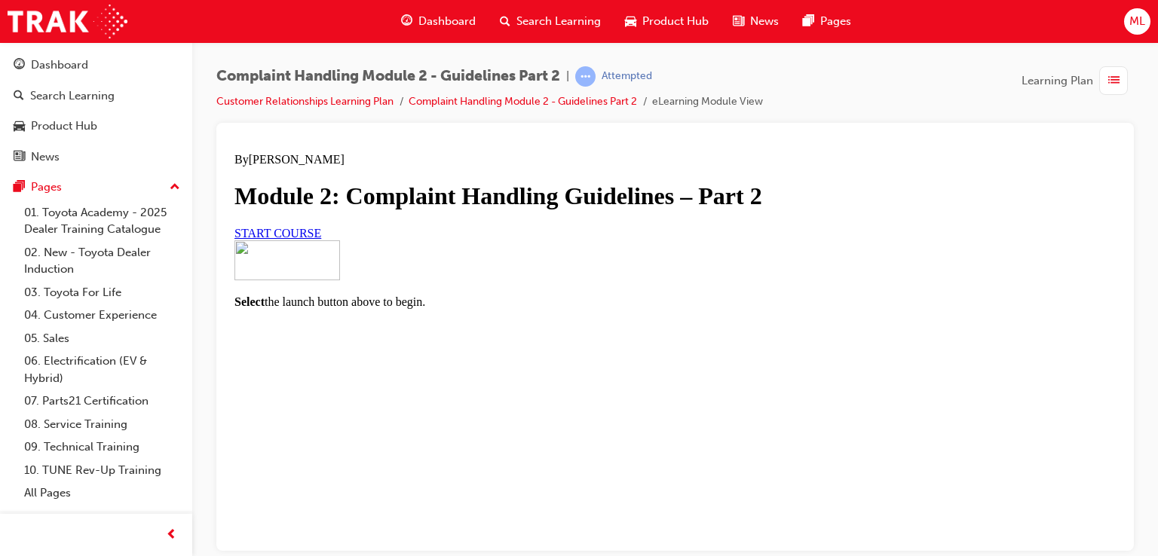
click at [321, 239] on link "START COURSE" at bounding box center [278, 232] width 87 height 13
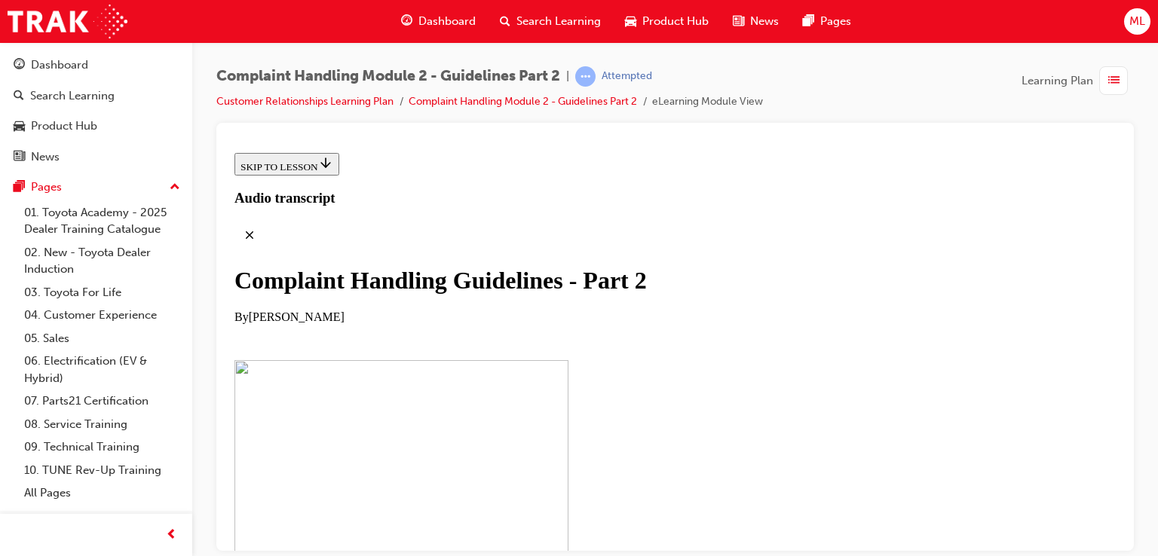
scroll to position [377, 0]
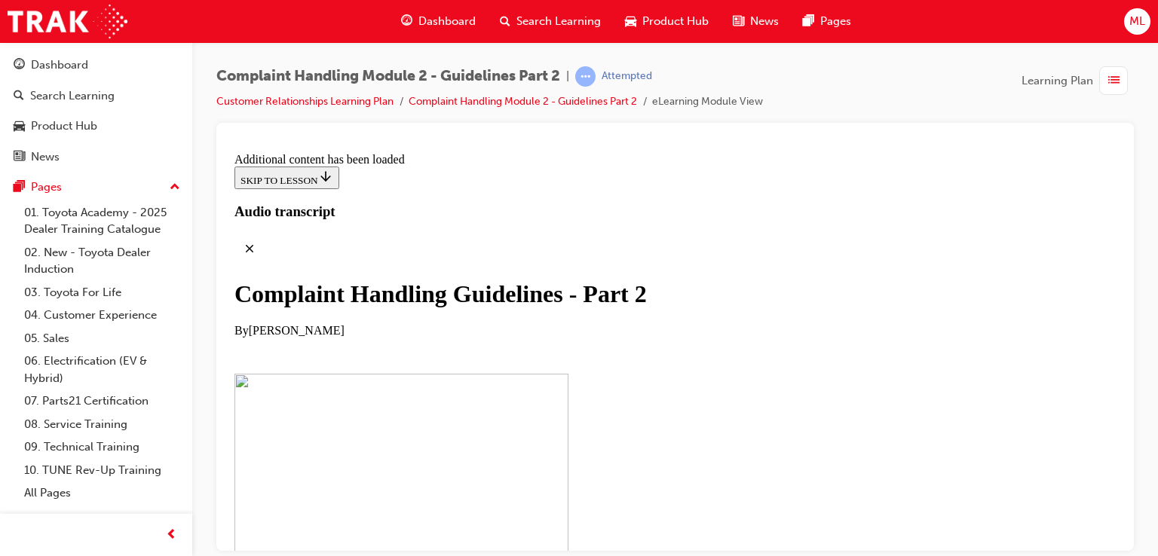
scroll to position [1262, 0]
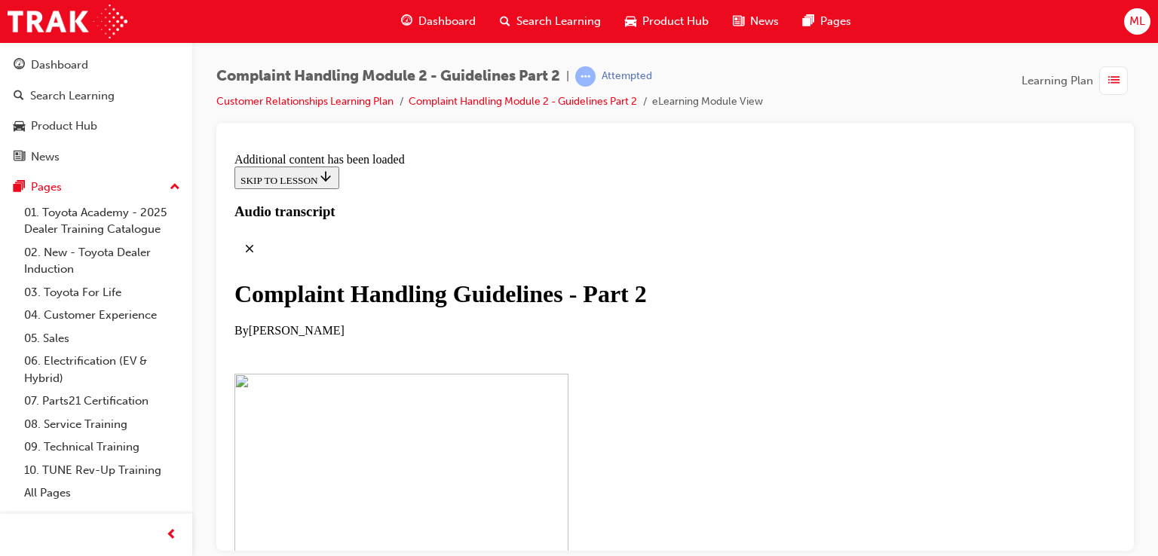
scroll to position [3086, 0]
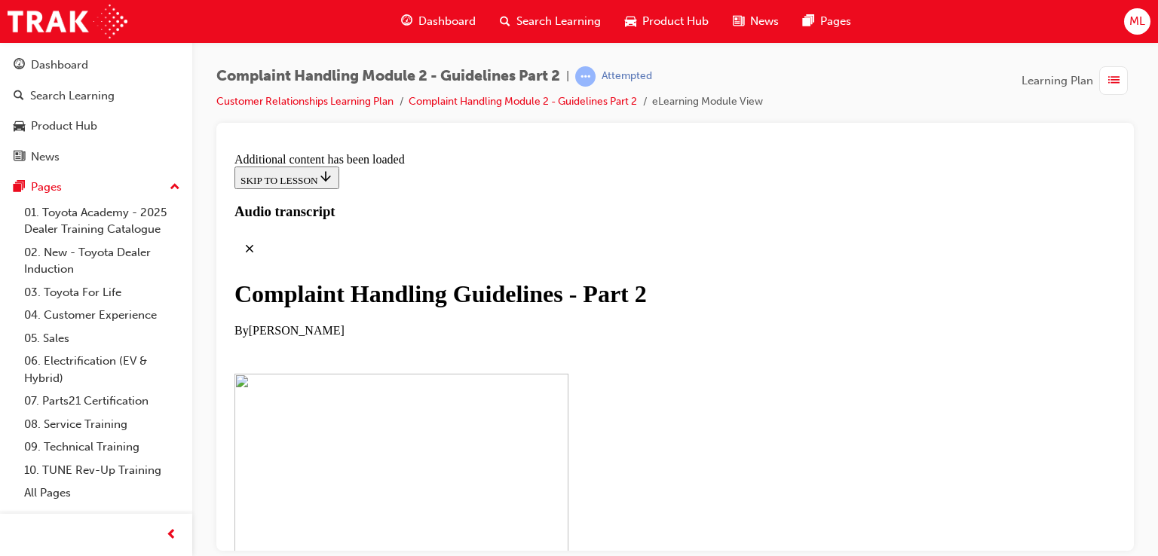
drag, startPoint x: 789, startPoint y: 449, endPoint x: 795, endPoint y: 455, distance: 8.5
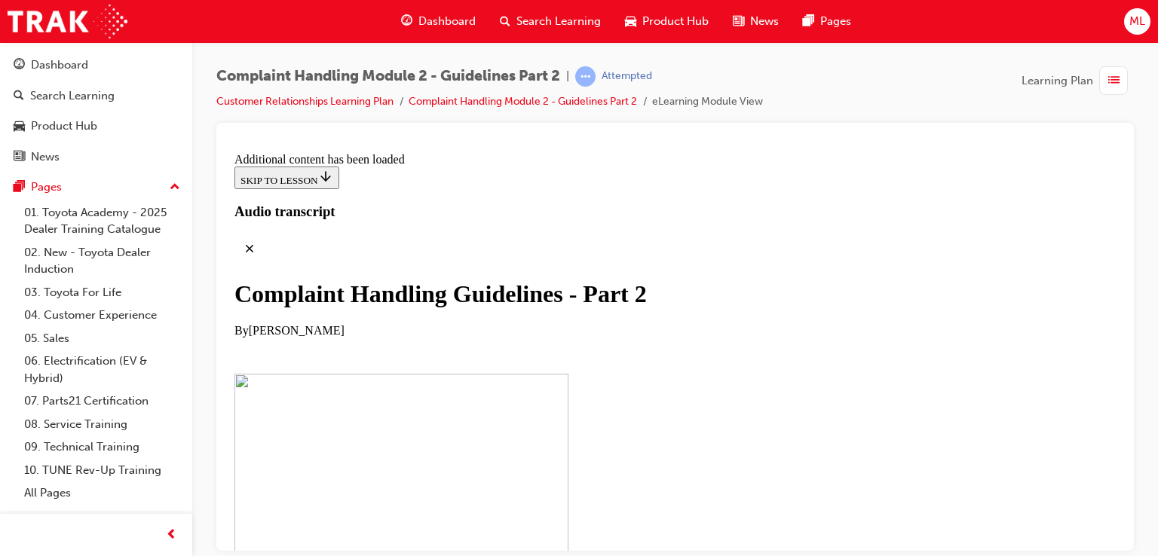
scroll to position [7160, 0]
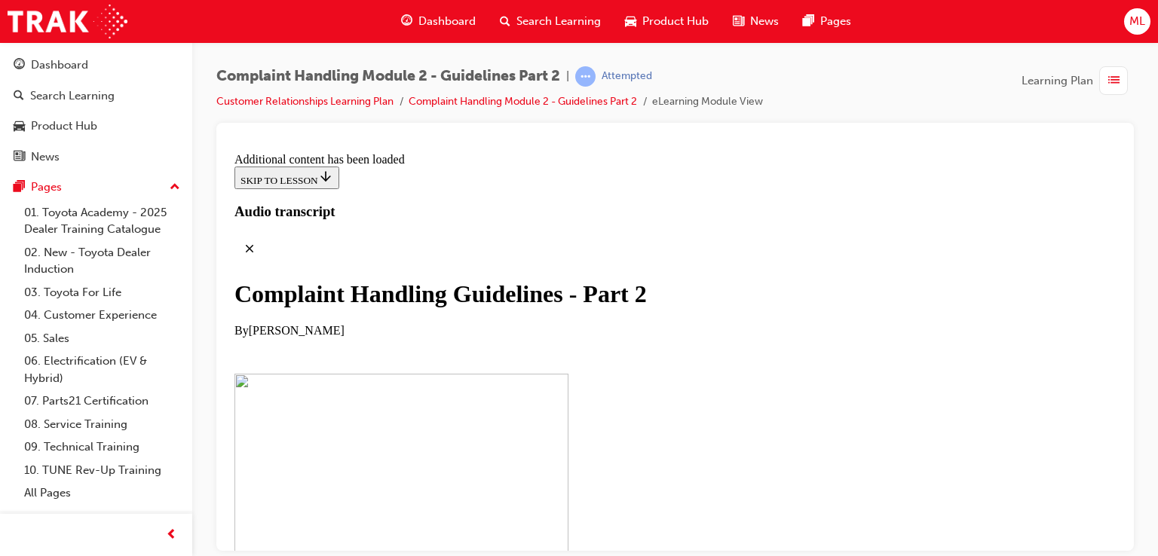
scroll to position [7395, 0]
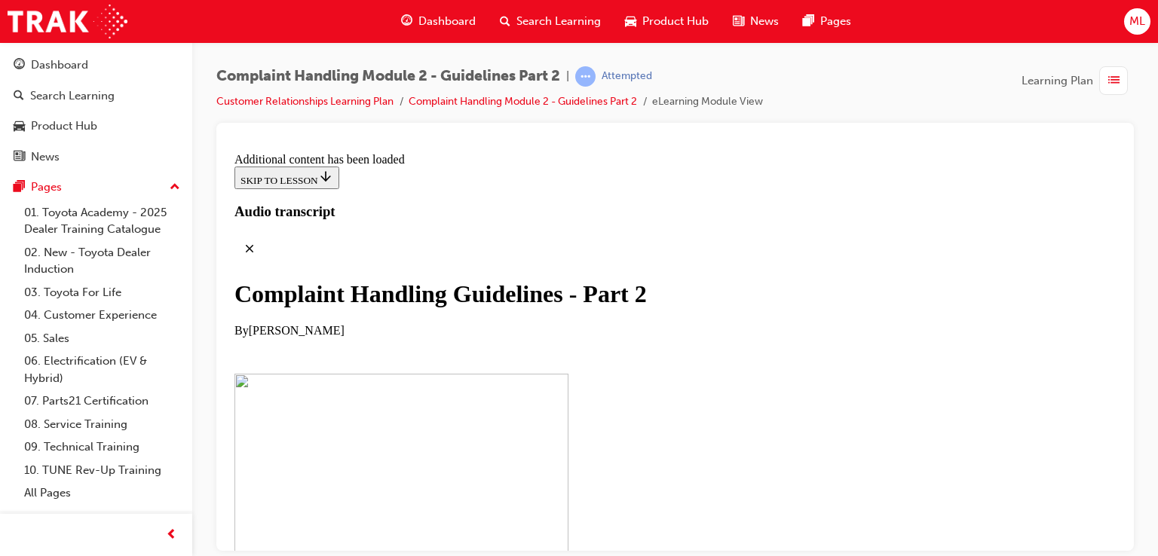
scroll to position [8723, 0]
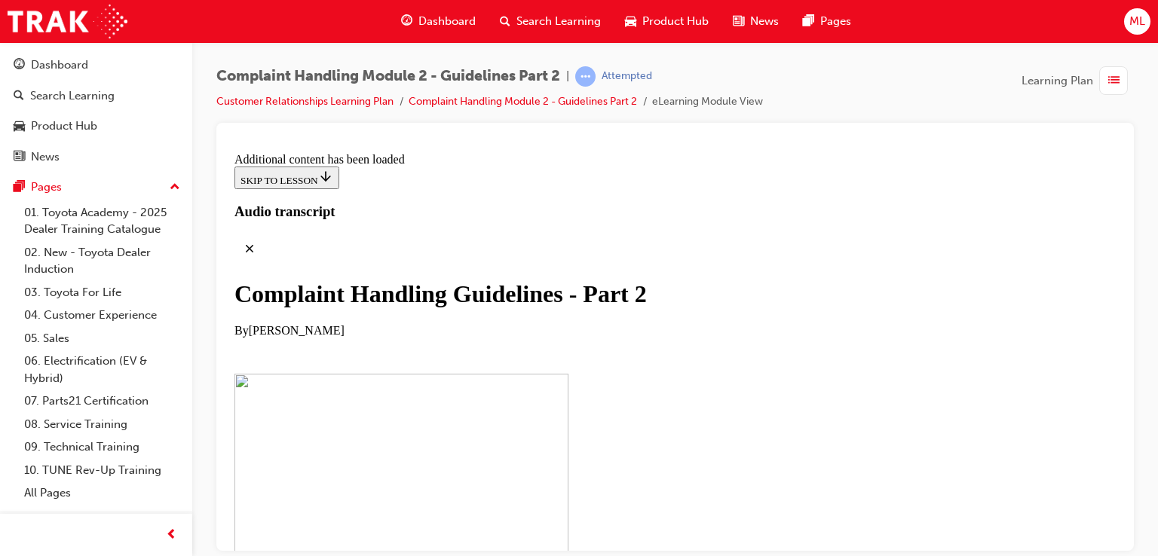
scroll to position [9579, 0]
checkbox input "true"
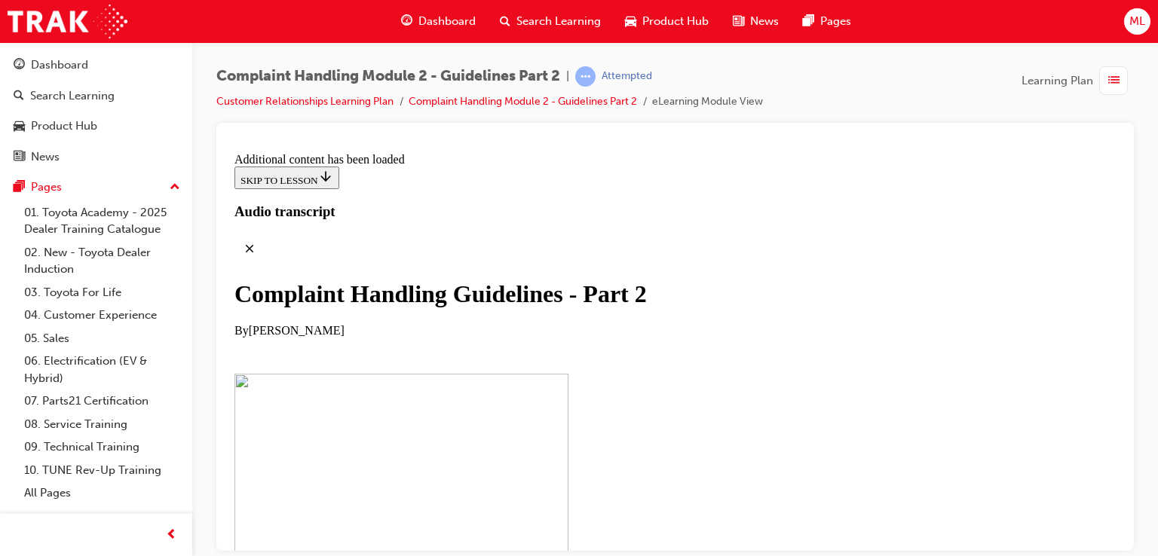
checkbox input "true"
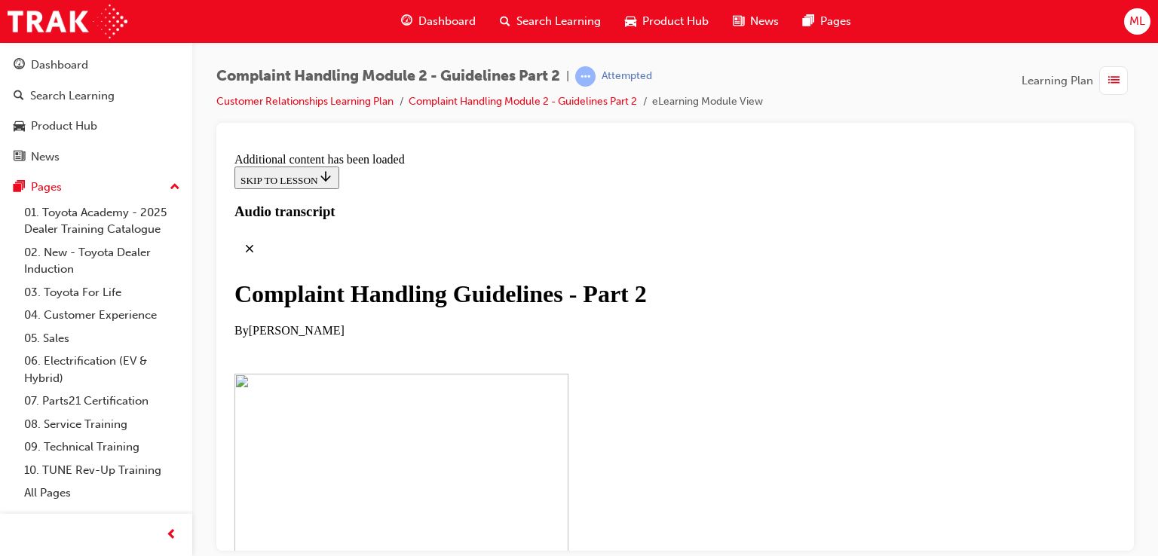
checkbox input "true"
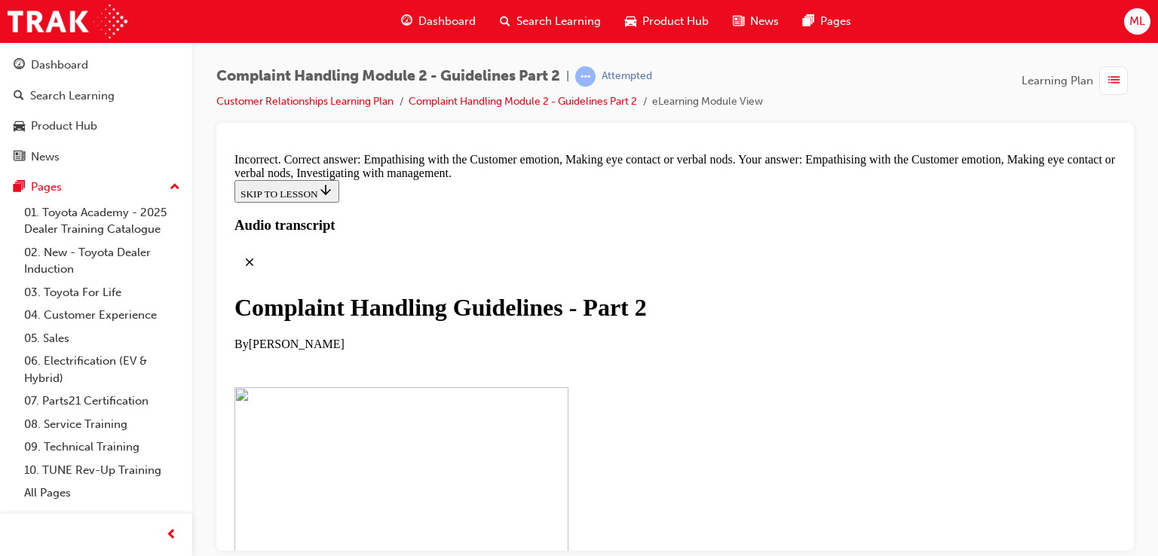
scroll to position [9734, 0]
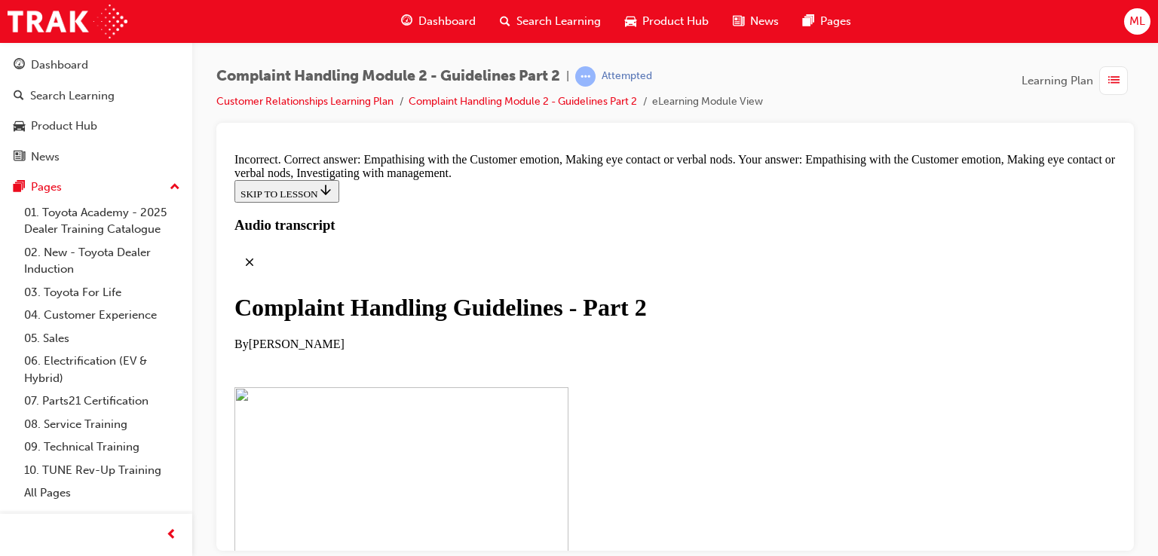
checkbox input "false"
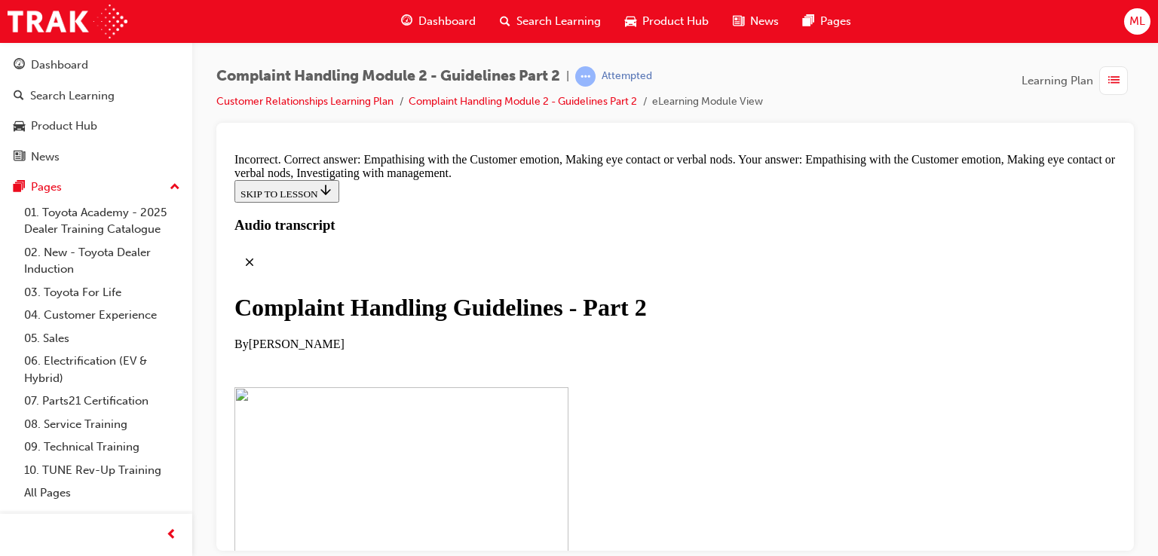
checkbox input "false"
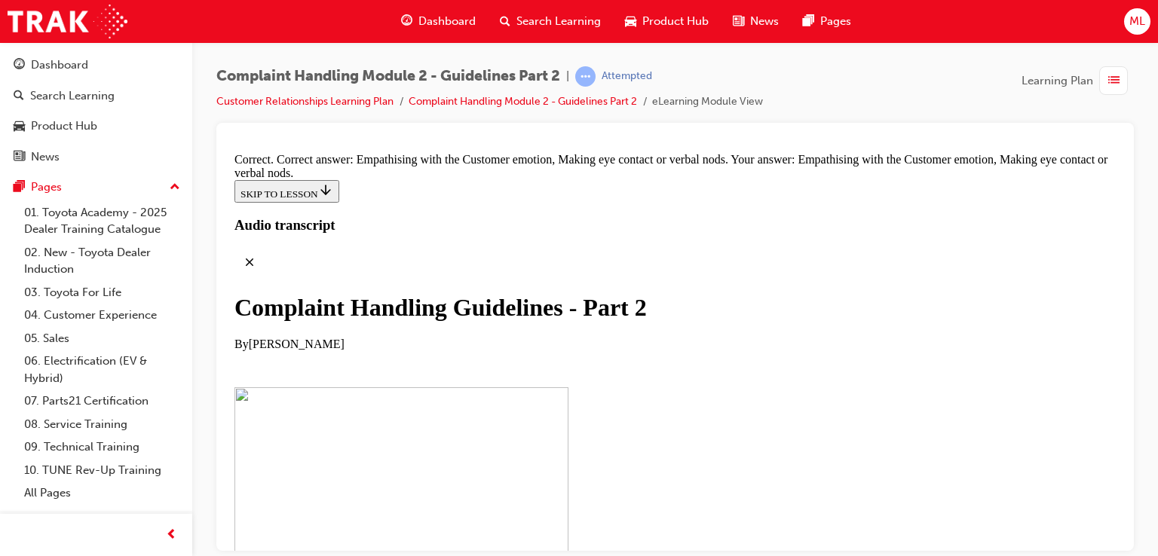
drag, startPoint x: 543, startPoint y: 415, endPoint x: 552, endPoint y: 253, distance: 162.4
drag, startPoint x: 562, startPoint y: 407, endPoint x: 817, endPoint y: 265, distance: 292.3
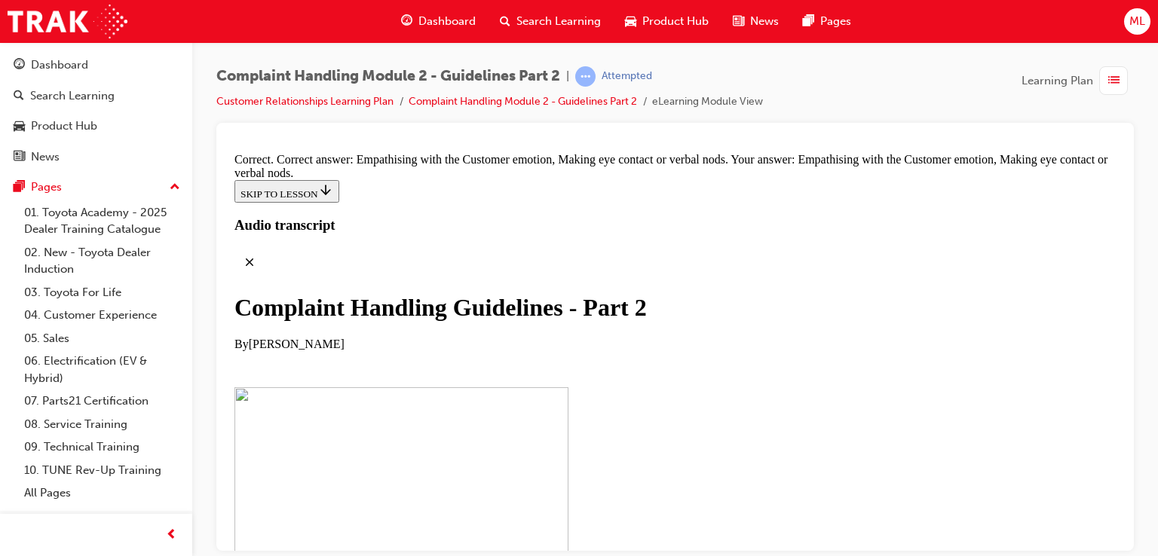
drag, startPoint x: 578, startPoint y: 494, endPoint x: 826, endPoint y: 345, distance: 289.8
drag, startPoint x: 584, startPoint y: 513, endPoint x: 718, endPoint y: 297, distance: 254.0
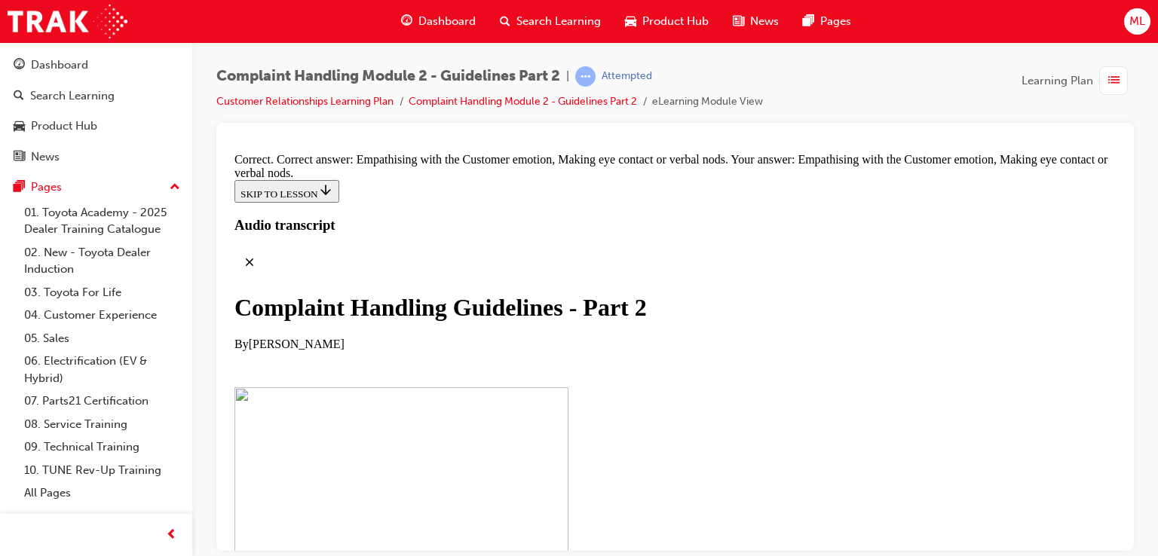
scroll to position [10481, 0]
drag, startPoint x: 593, startPoint y: 510, endPoint x: 706, endPoint y: 276, distance: 260.4
drag, startPoint x: 581, startPoint y: 378, endPoint x: 578, endPoint y: 362, distance: 16.1
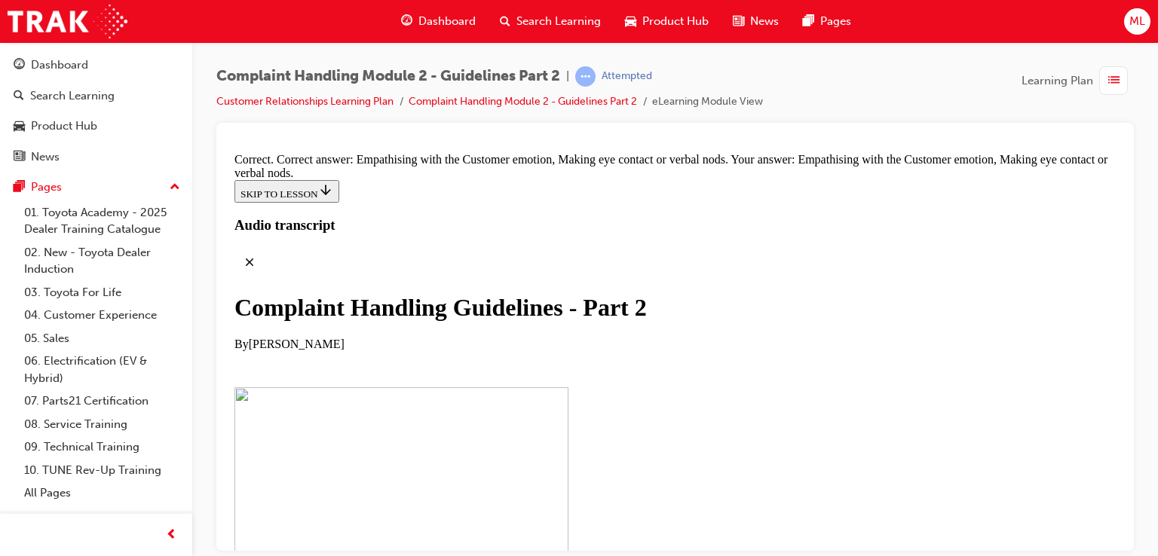
drag, startPoint x: 577, startPoint y: 362, endPoint x: 748, endPoint y: 366, distance: 171.2
drag, startPoint x: 590, startPoint y: 443, endPoint x: 713, endPoint y: 378, distance: 139.3
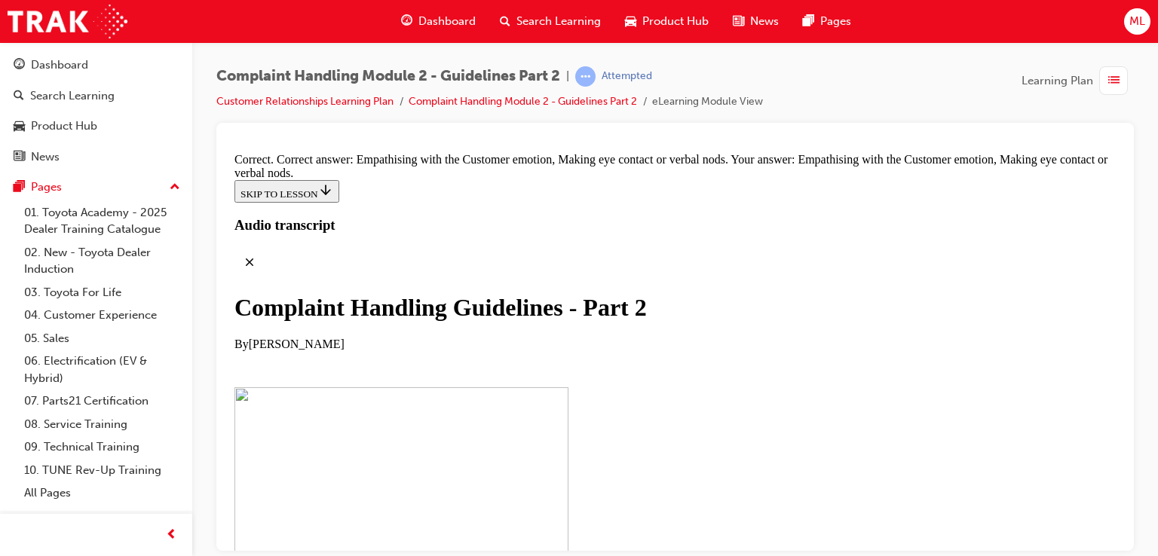
drag, startPoint x: 594, startPoint y: 424, endPoint x: 721, endPoint y: 431, distance: 126.9
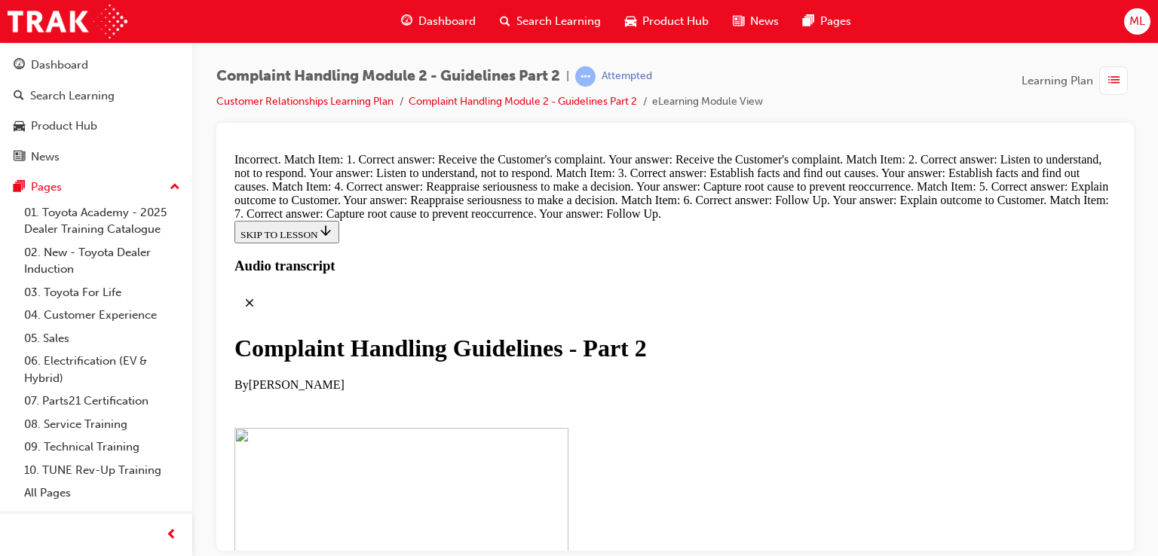
drag, startPoint x: 580, startPoint y: 210, endPoint x: 761, endPoint y: 210, distance: 181.0
drag, startPoint x: 588, startPoint y: 429, endPoint x: 744, endPoint y: 259, distance: 231.1
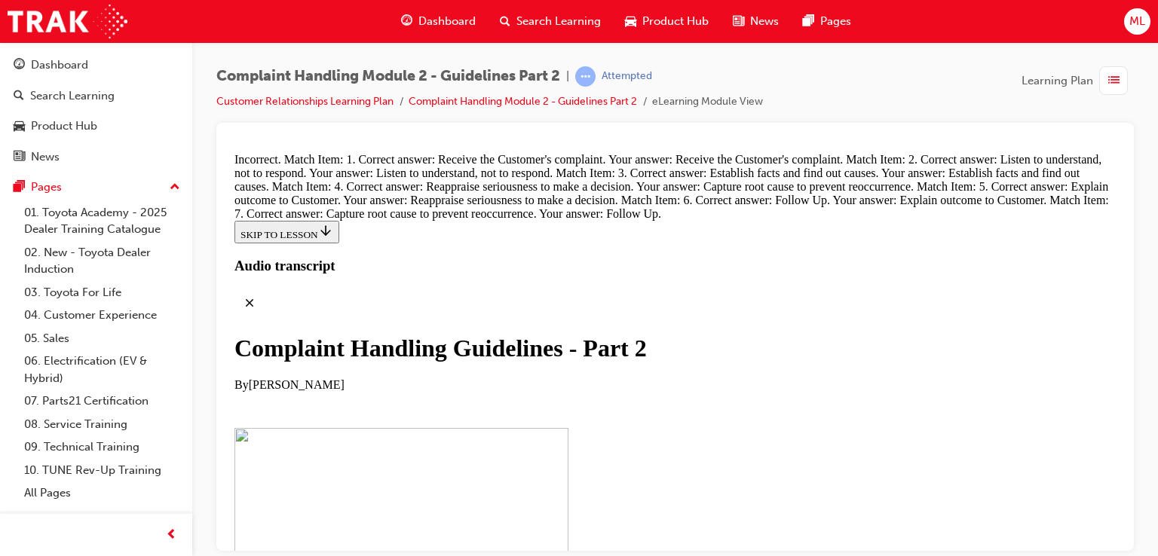
drag, startPoint x: 592, startPoint y: 281, endPoint x: 733, endPoint y: 283, distance: 141.0
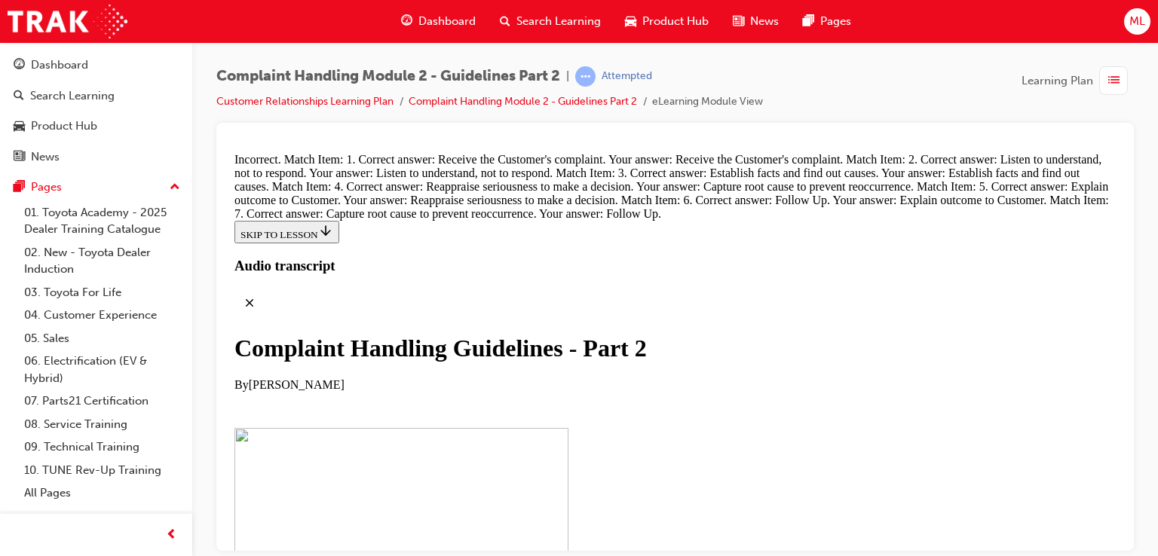
scroll to position [10479, 0]
drag, startPoint x: 592, startPoint y: 525, endPoint x: 713, endPoint y: 248, distance: 302.2
drag, startPoint x: 602, startPoint y: 372, endPoint x: 747, endPoint y: 370, distance: 144.8
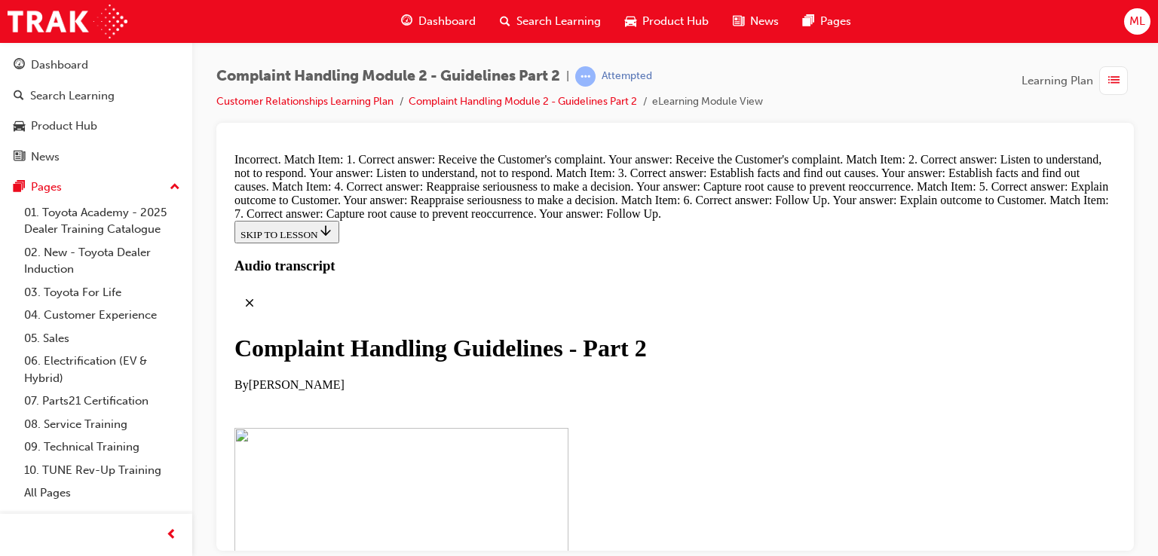
scroll to position [10554, 0]
drag, startPoint x: 664, startPoint y: 365, endPoint x: 781, endPoint y: 446, distance: 142.5
drag, startPoint x: 590, startPoint y: 443, endPoint x: 675, endPoint y: 452, distance: 85.6
drag, startPoint x: 593, startPoint y: 379, endPoint x: 754, endPoint y: 374, distance: 161.4
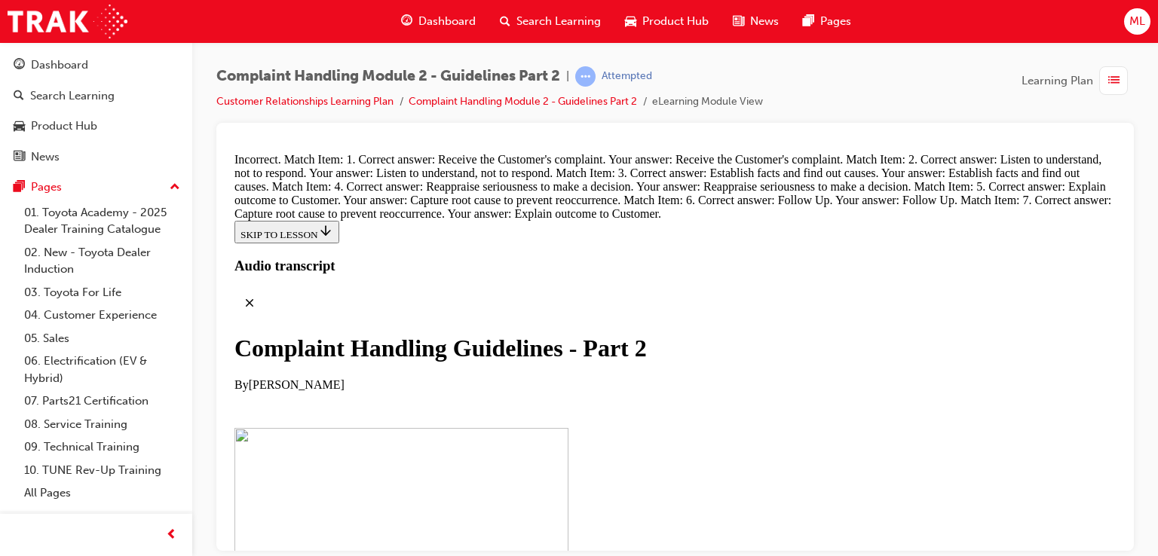
drag, startPoint x: 583, startPoint y: 507, endPoint x: 734, endPoint y: 258, distance: 291.4
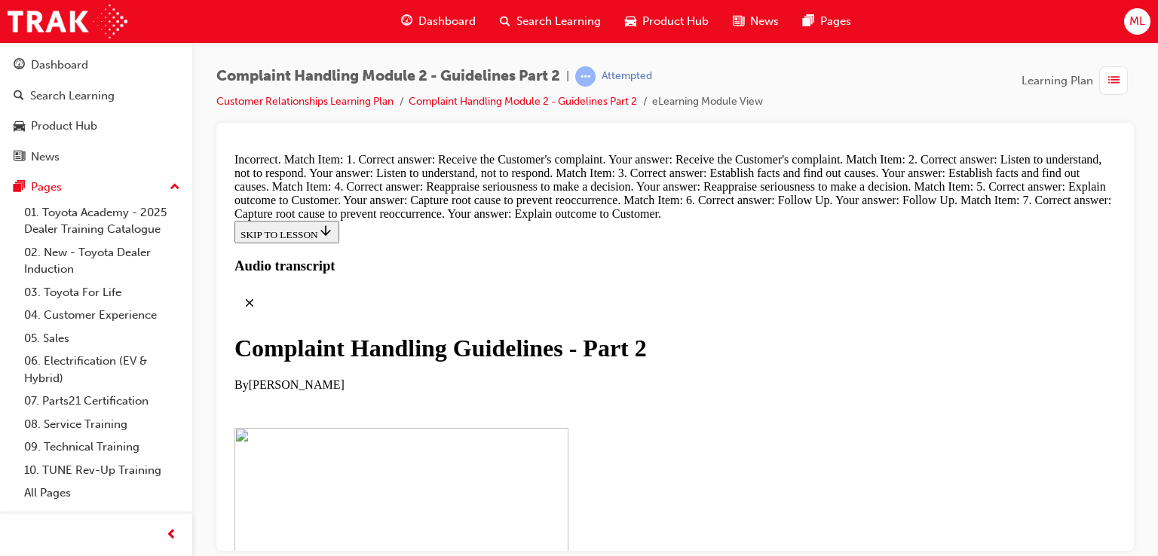
drag, startPoint x: 593, startPoint y: 428, endPoint x: 682, endPoint y: 413, distance: 90.2
drag, startPoint x: 600, startPoint y: 383, endPoint x: 732, endPoint y: 382, distance: 132.0
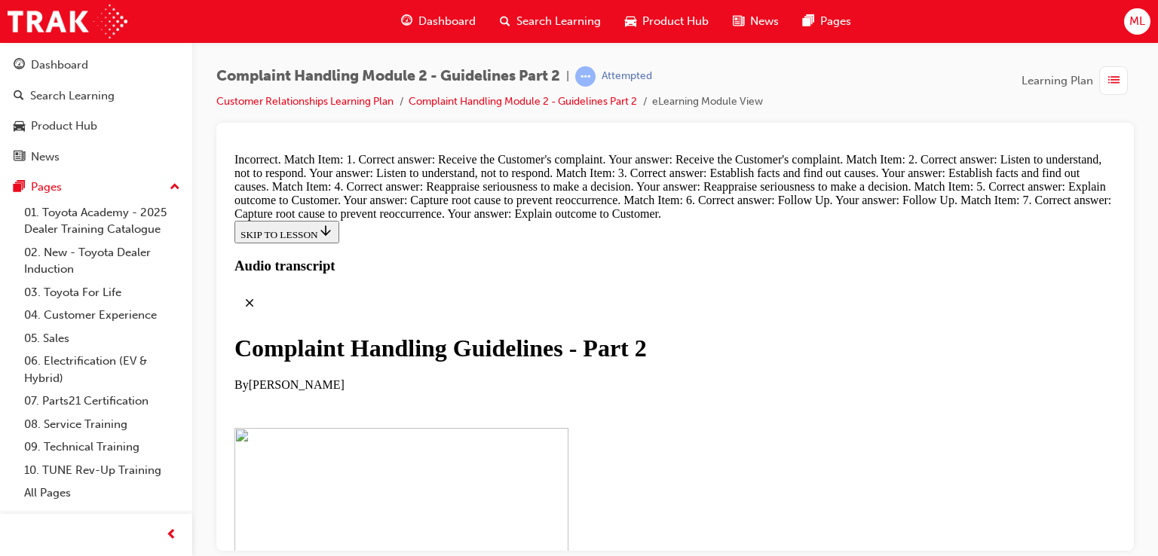
scroll to position [10361, 0]
drag, startPoint x: 541, startPoint y: 489, endPoint x: 700, endPoint y: 260, distance: 278.0
drag, startPoint x: 568, startPoint y: 443, endPoint x: 552, endPoint y: 444, distance: 15.9
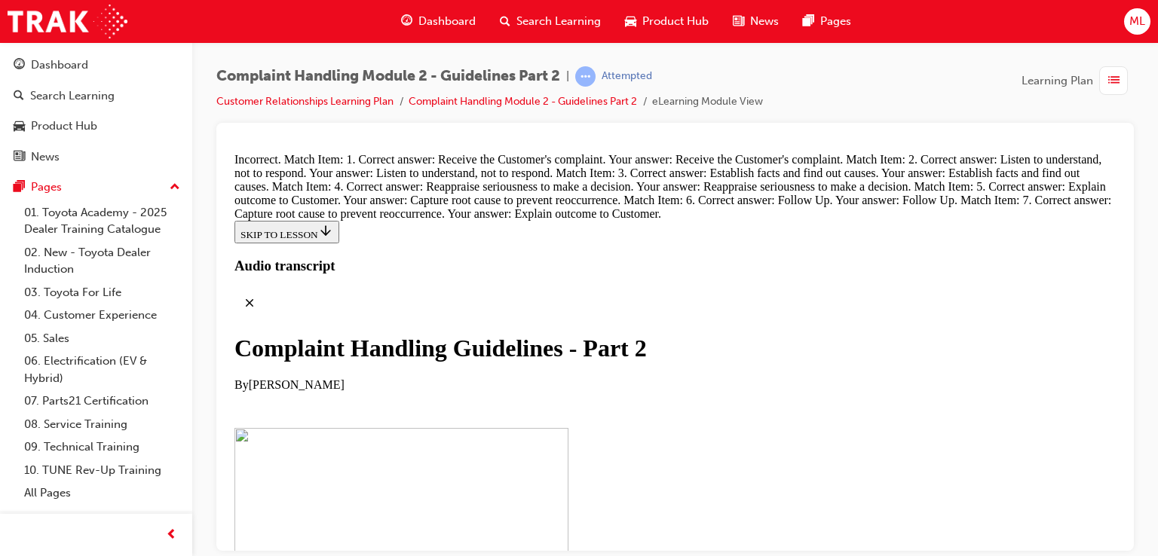
drag, startPoint x: 570, startPoint y: 449, endPoint x: 479, endPoint y: 444, distance: 91.4
drag, startPoint x: 536, startPoint y: 480, endPoint x: 691, endPoint y: 259, distance: 270.7
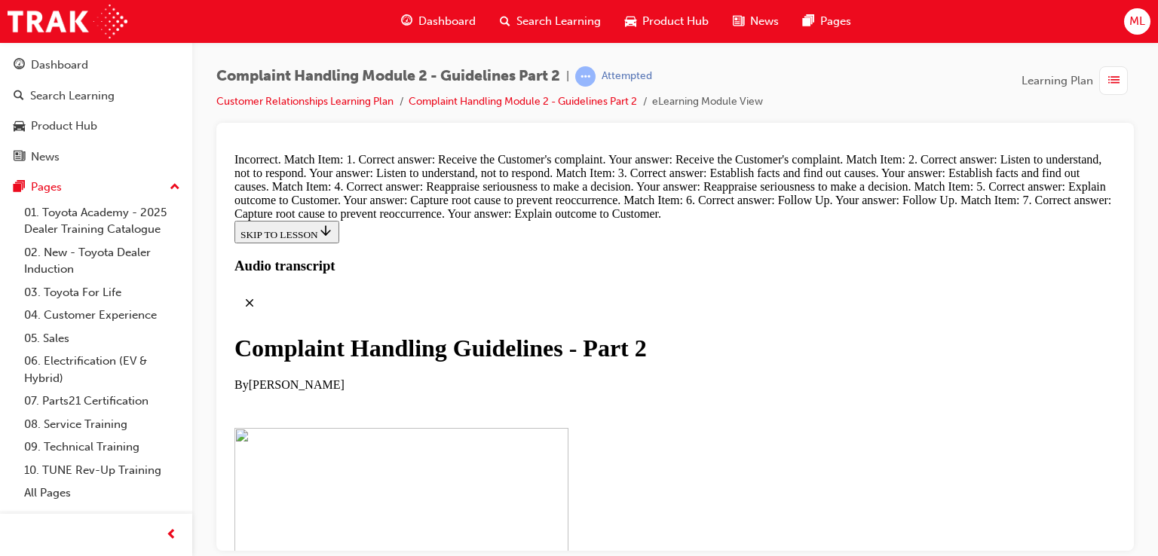
scroll to position [10461, 0]
drag, startPoint x: 612, startPoint y: 299, endPoint x: 733, endPoint y: 211, distance: 150.1
drag, startPoint x: 582, startPoint y: 287, endPoint x: 709, endPoint y: 448, distance: 205.2
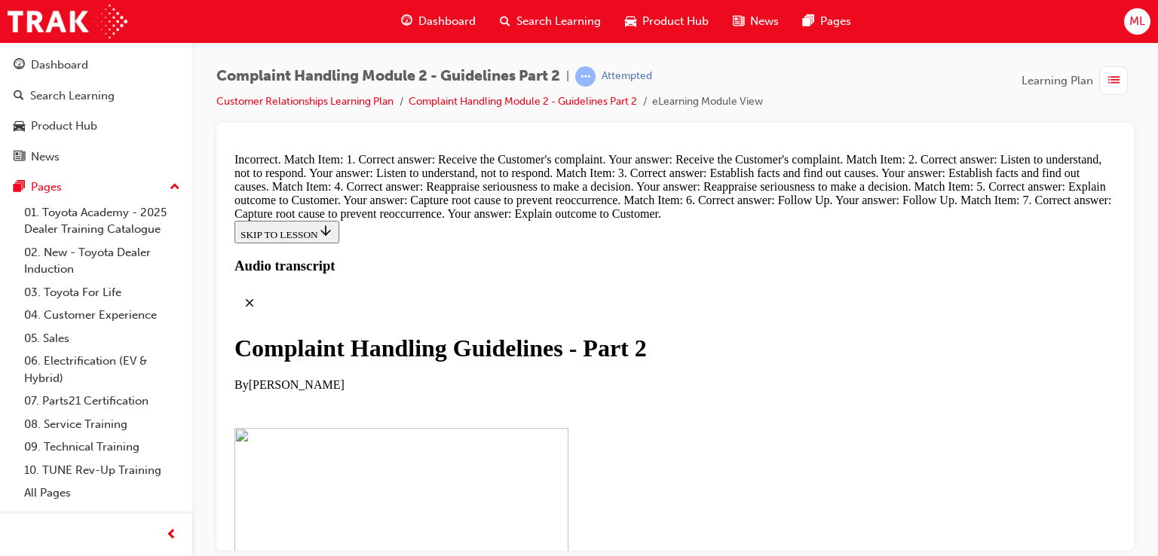
drag, startPoint x: 594, startPoint y: 210, endPoint x: 689, endPoint y: 369, distance: 185.3
drag, startPoint x: 612, startPoint y: 443, endPoint x: 768, endPoint y: 357, distance: 177.8
drag, startPoint x: 597, startPoint y: 417, endPoint x: 725, endPoint y: 422, distance: 128.3
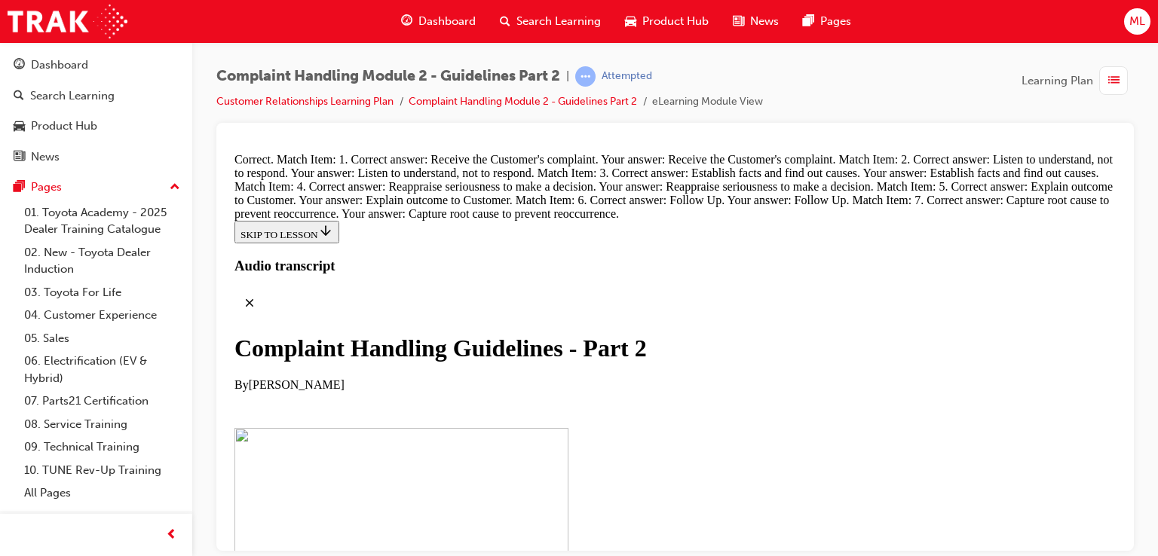
radio input "true"
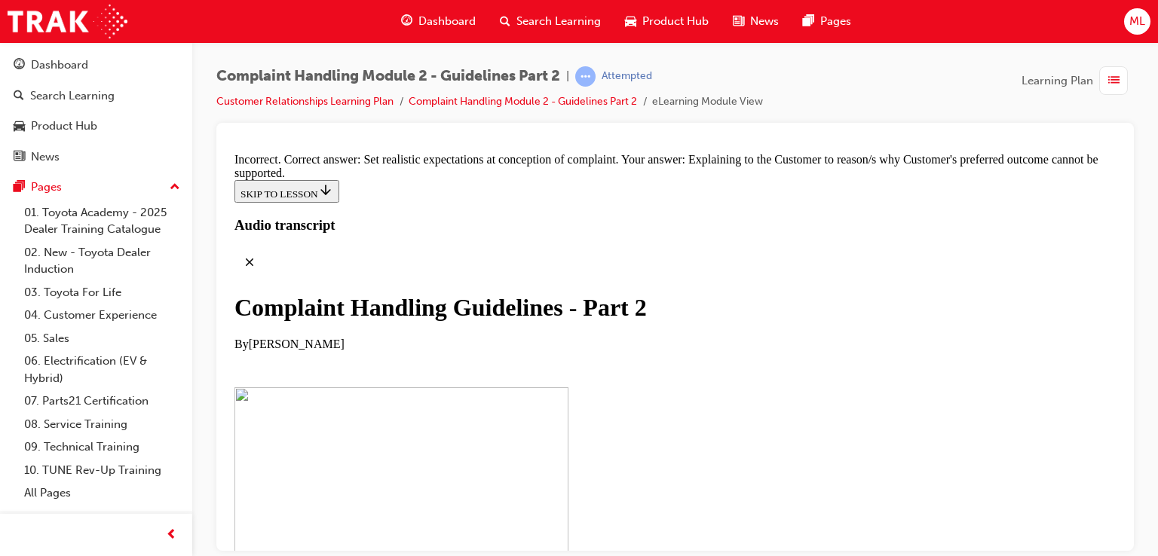
scroll to position [11380, 0]
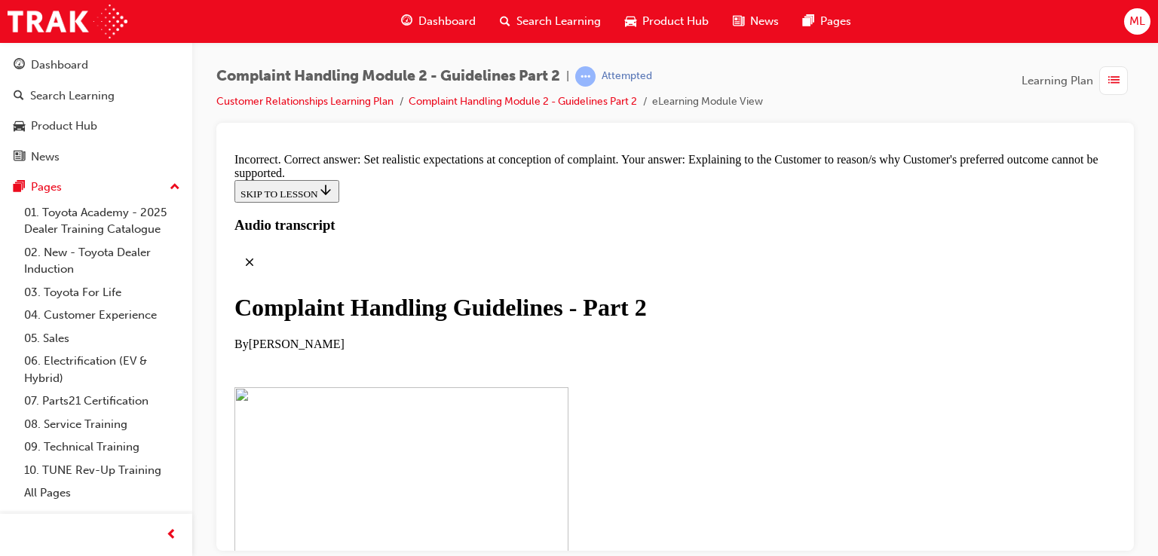
radio input "true"
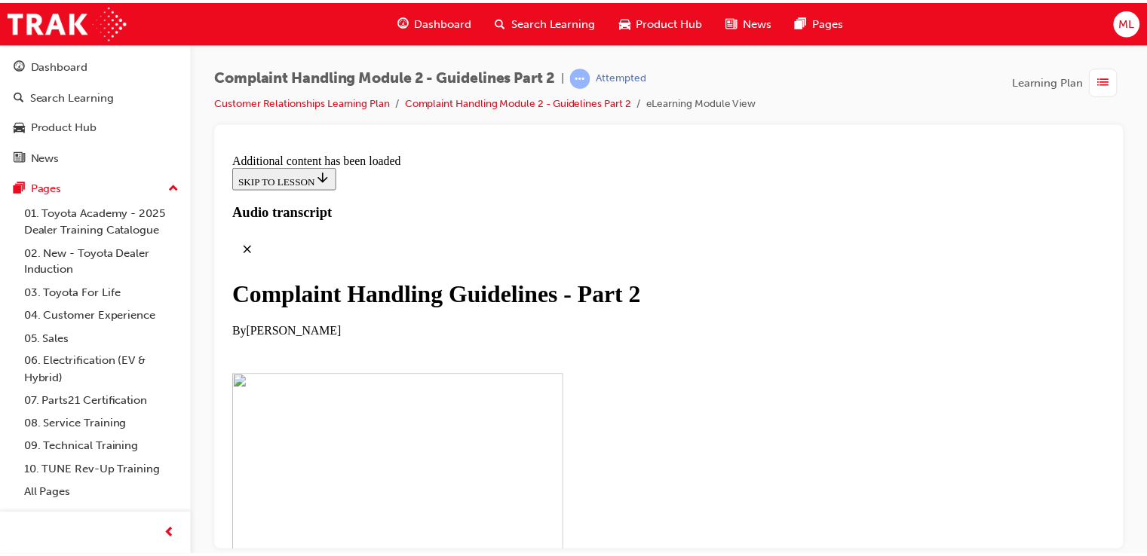
scroll to position [11875, 0]
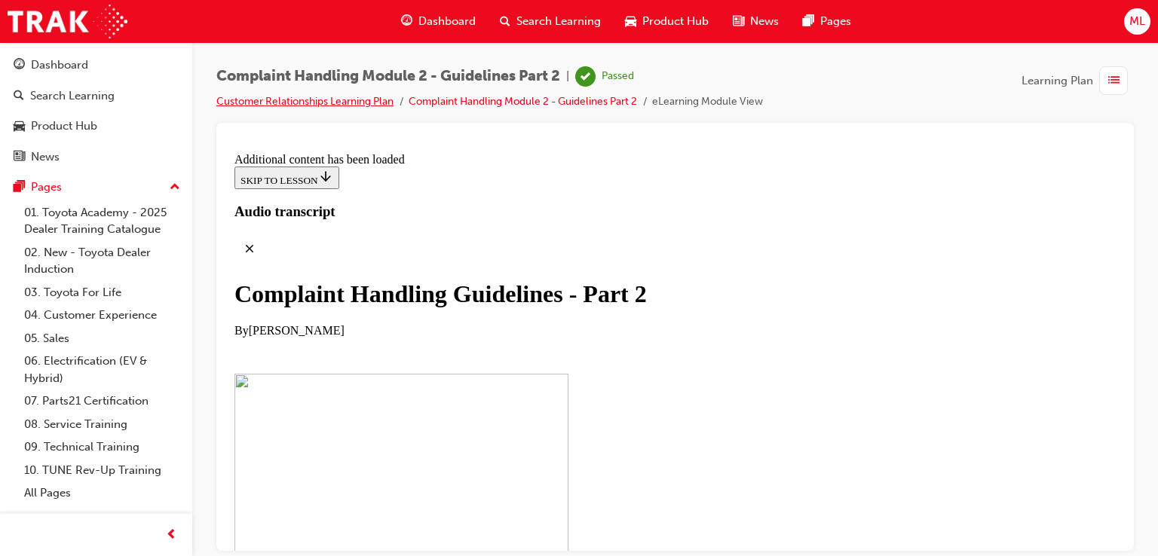
click at [348, 106] on link "Customer Relationships Learning Plan" at bounding box center [304, 101] width 177 height 13
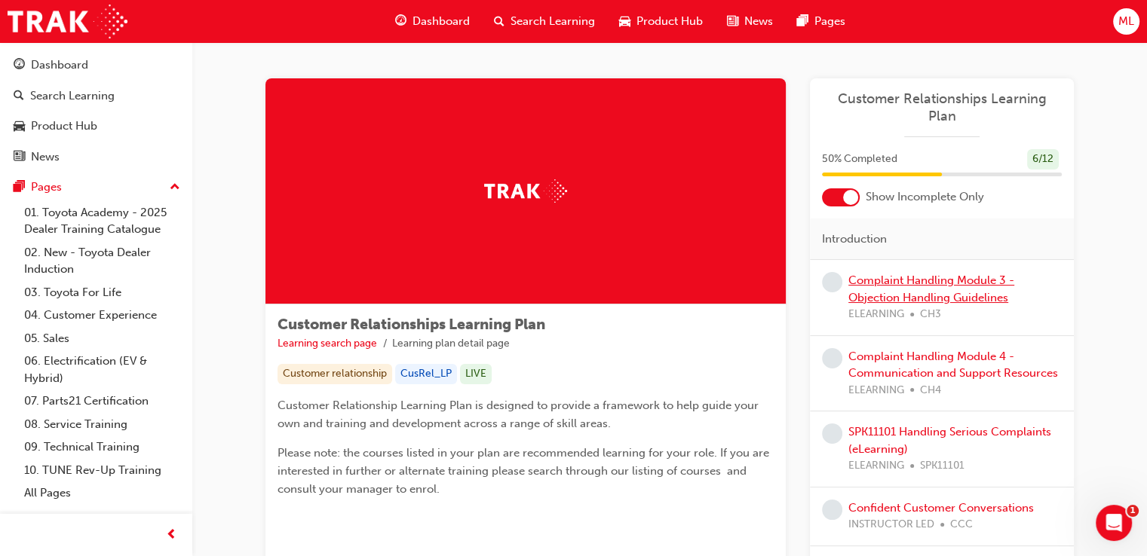
click at [959, 279] on link "Complaint Handling Module 3 - Objection Handling Guidelines" at bounding box center [931, 289] width 166 height 31
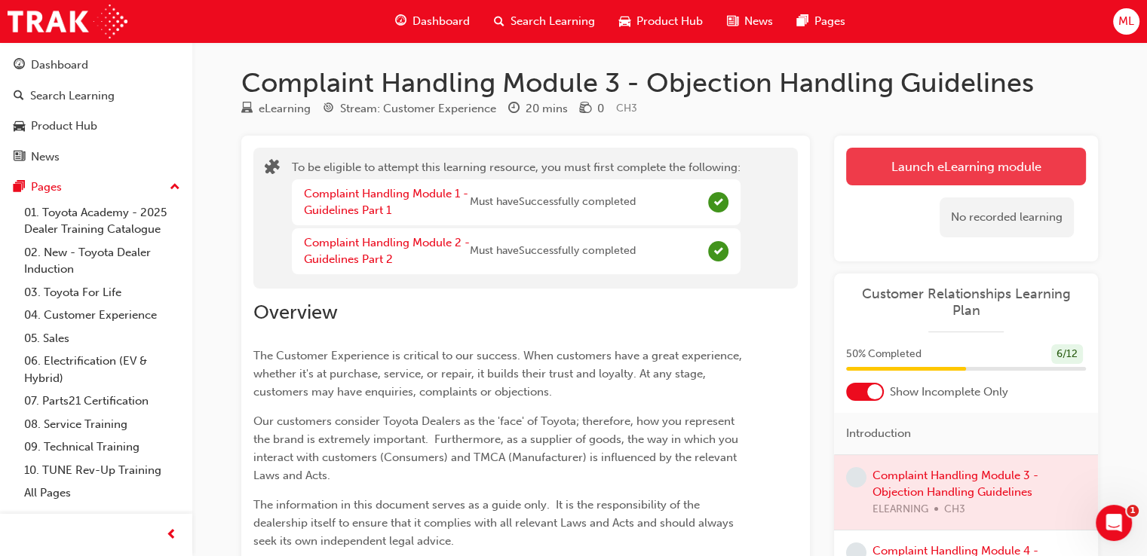
click at [907, 165] on button "Launch eLearning module" at bounding box center [966, 167] width 240 height 38
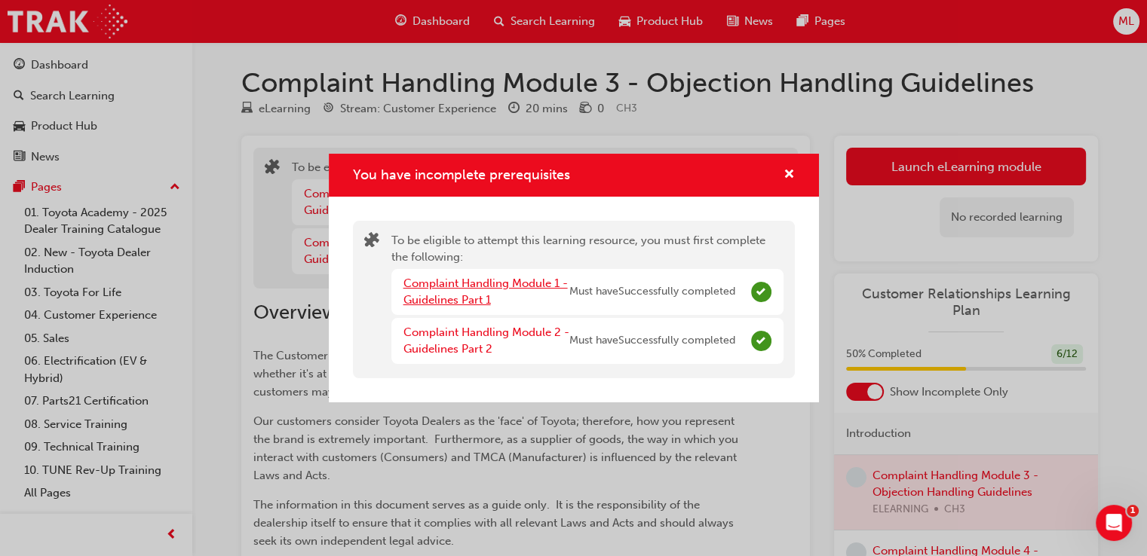
click at [462, 287] on link "Complaint Handling Module 1 - Guidelines Part 1" at bounding box center [485, 292] width 164 height 31
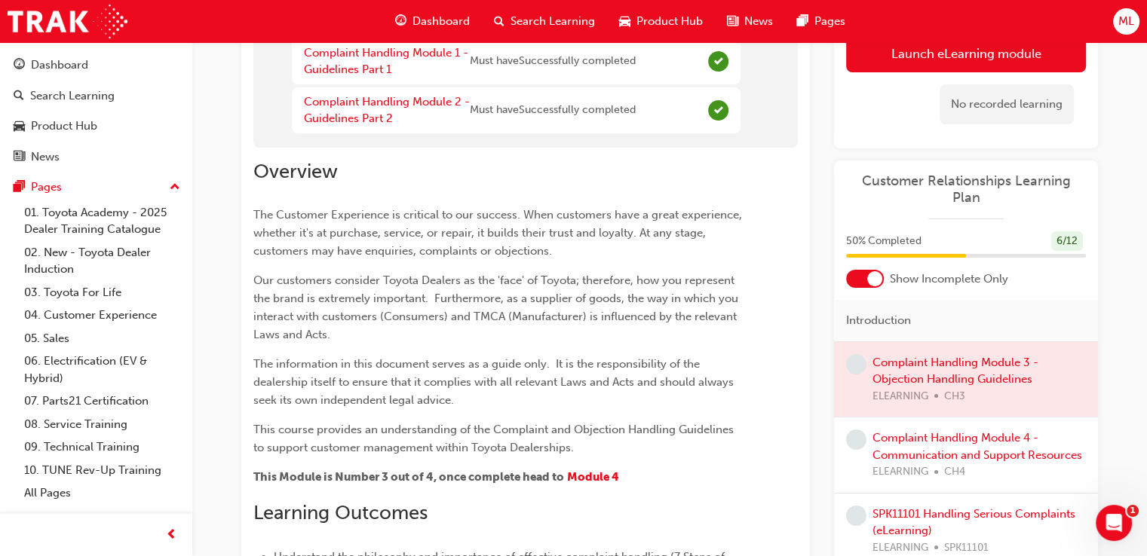
scroll to position [151, 0]
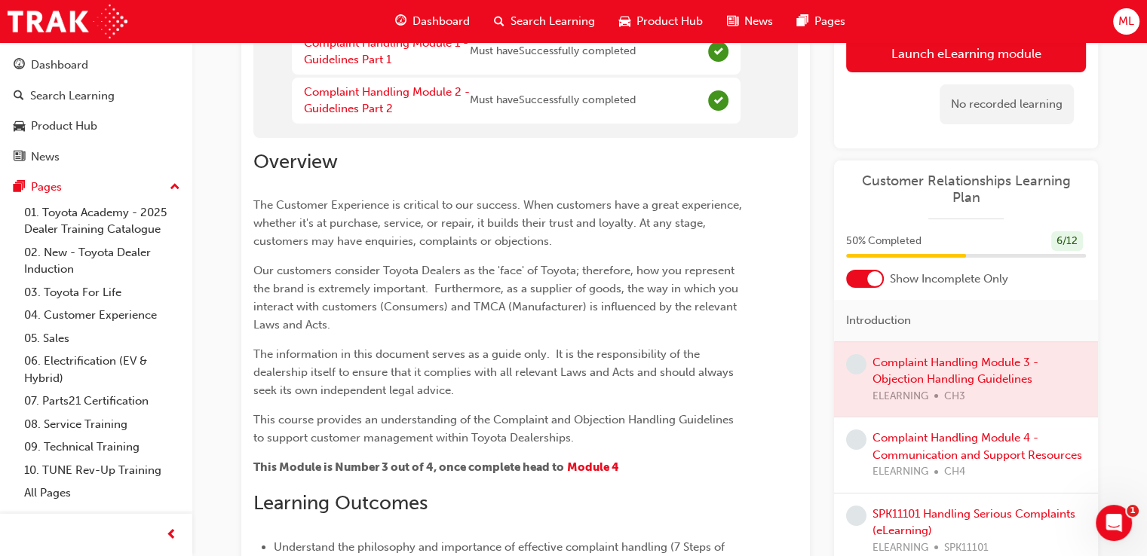
click at [919, 355] on div at bounding box center [966, 379] width 264 height 75
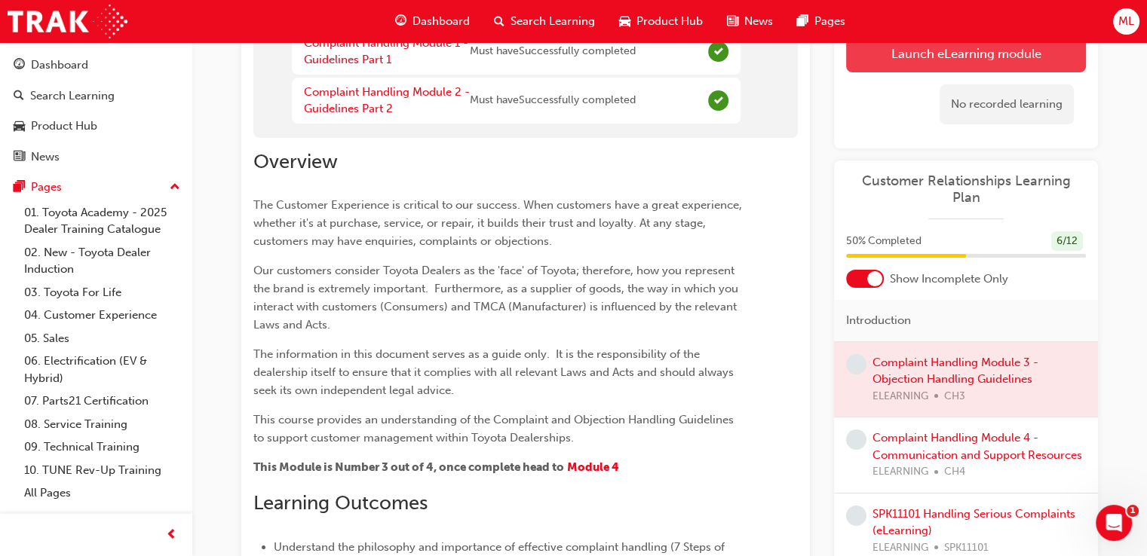
click at [956, 54] on button "Launch eLearning module" at bounding box center [966, 54] width 240 height 38
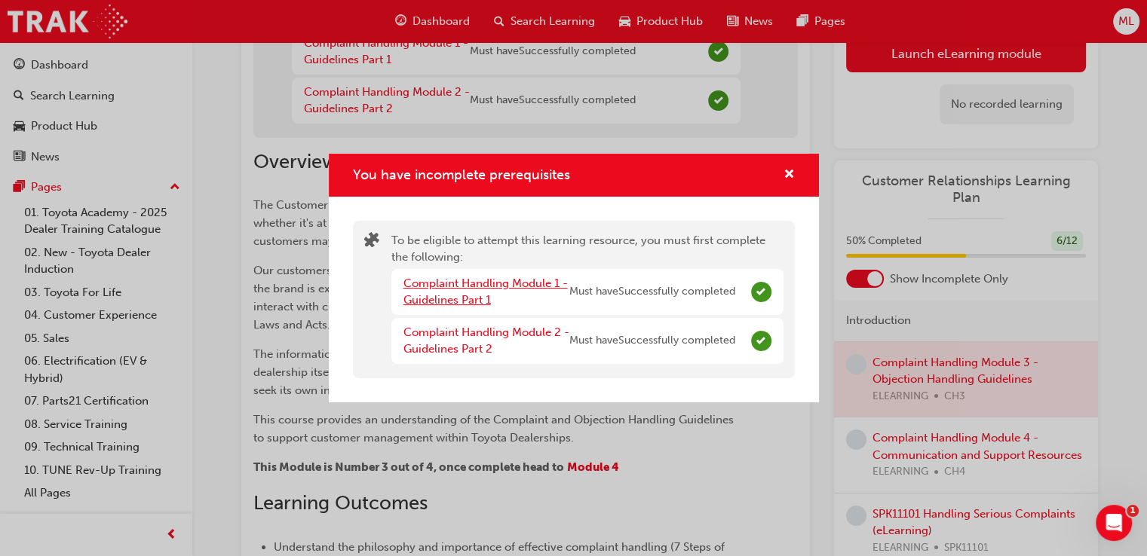
click at [484, 286] on link "Complaint Handling Module 1 - Guidelines Part 1" at bounding box center [485, 292] width 164 height 31
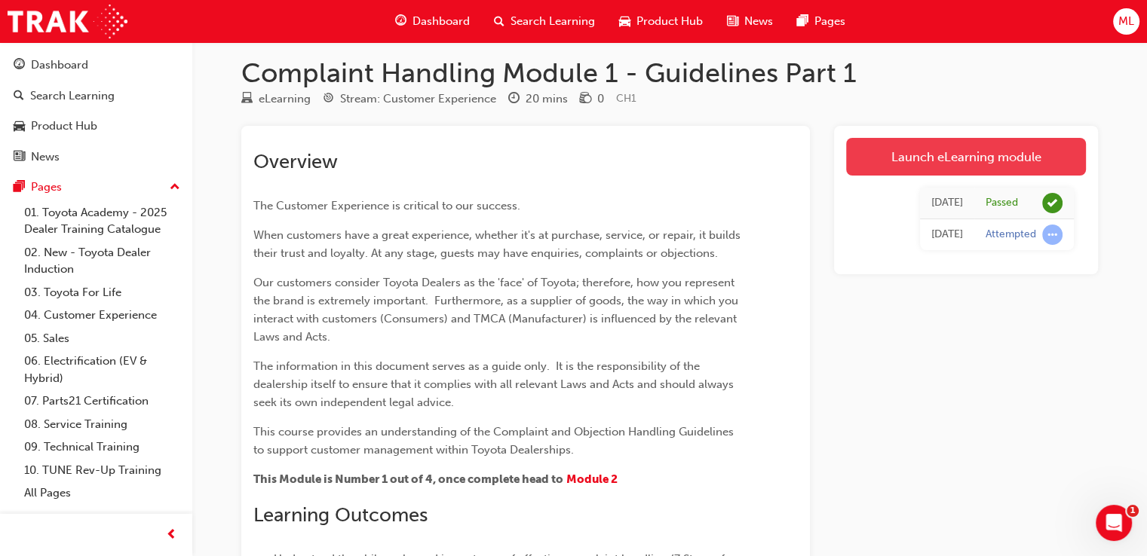
click at [952, 156] on link "Launch eLearning module" at bounding box center [966, 157] width 240 height 38
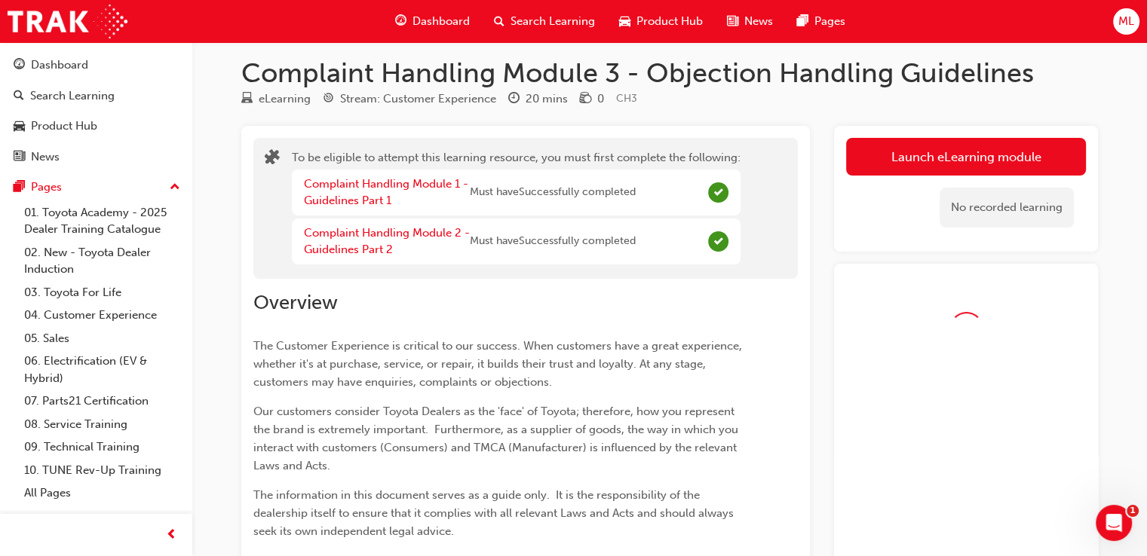
scroll to position [151, 0]
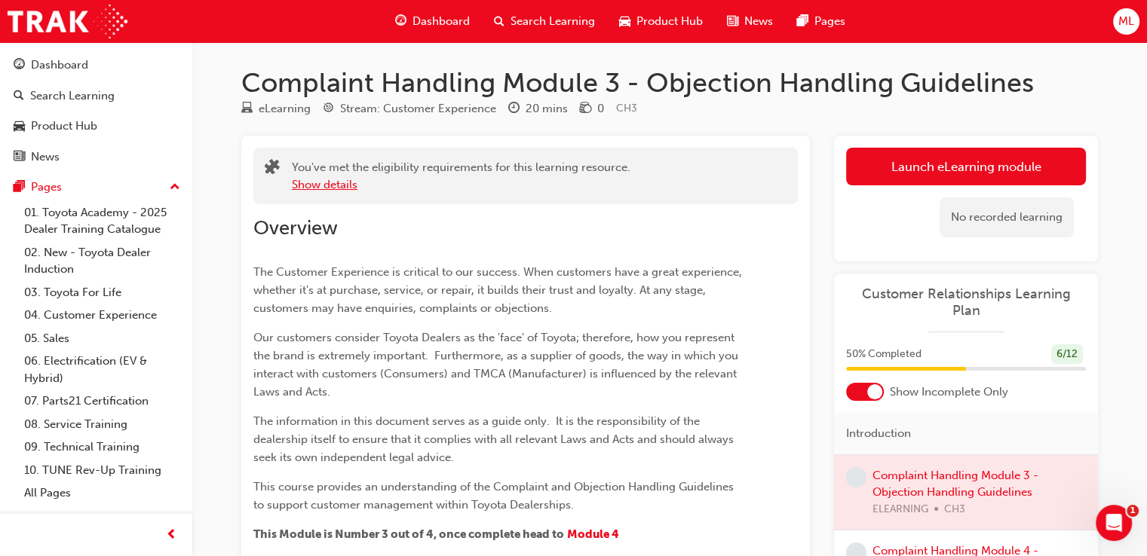
click at [311, 191] on button "Show details" at bounding box center [325, 184] width 66 height 17
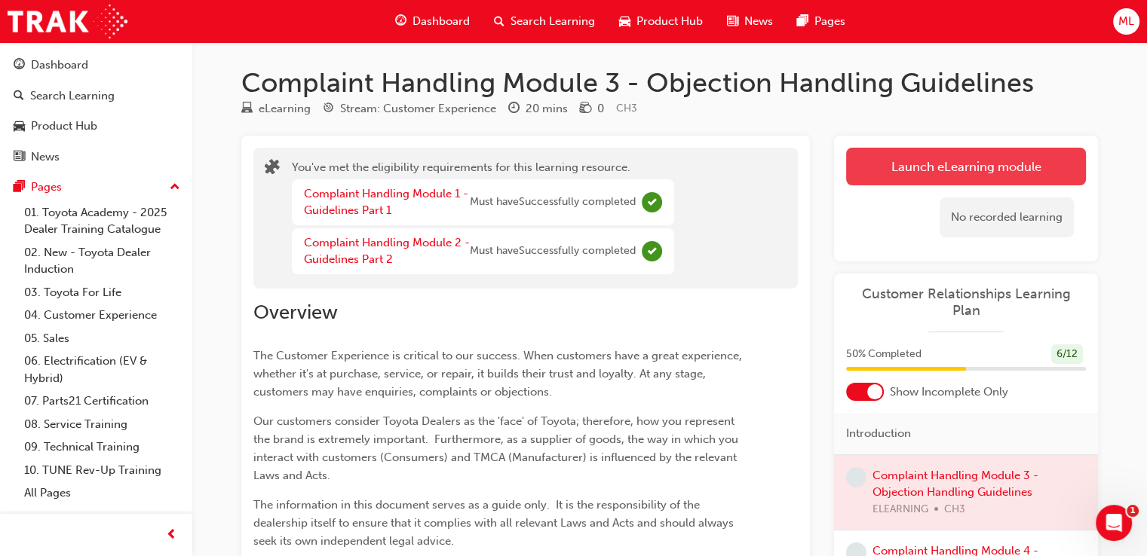
click at [952, 172] on link "Launch eLearning module" at bounding box center [966, 167] width 240 height 38
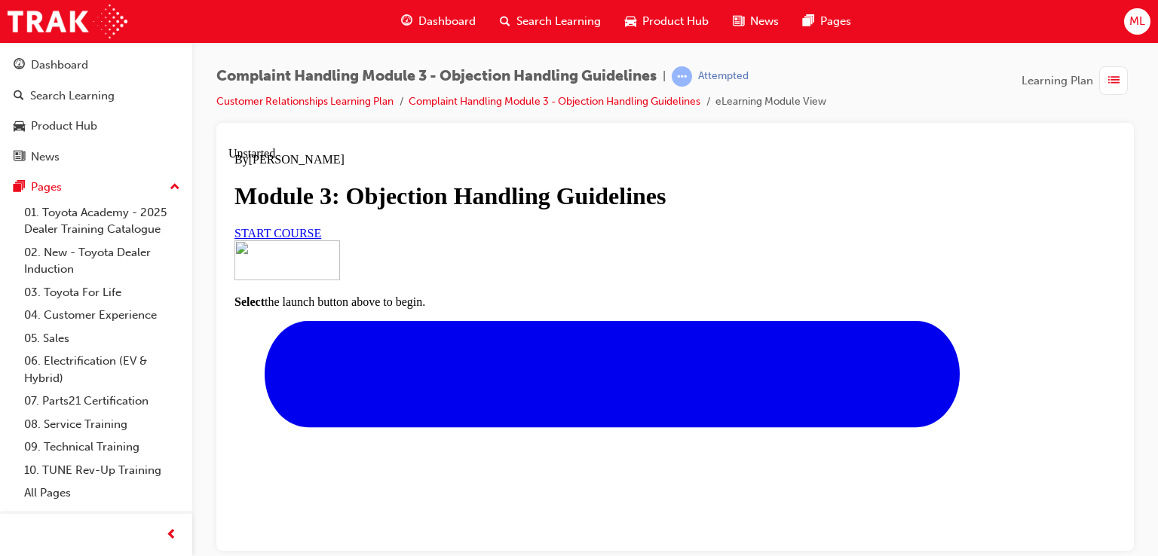
click at [321, 239] on link "START COURSE" at bounding box center [278, 232] width 87 height 13
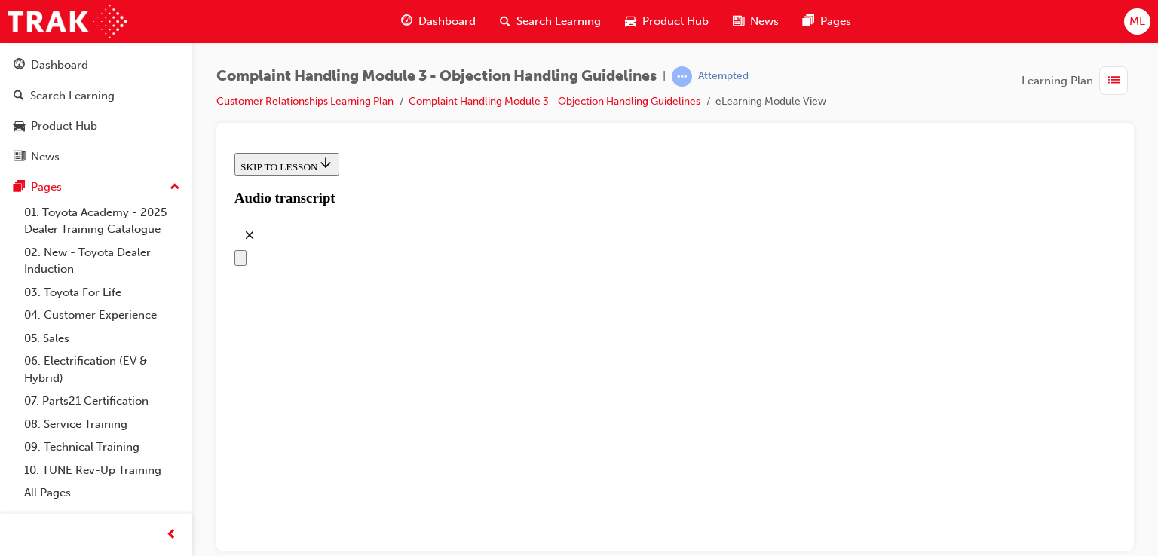
scroll to position [151, 0]
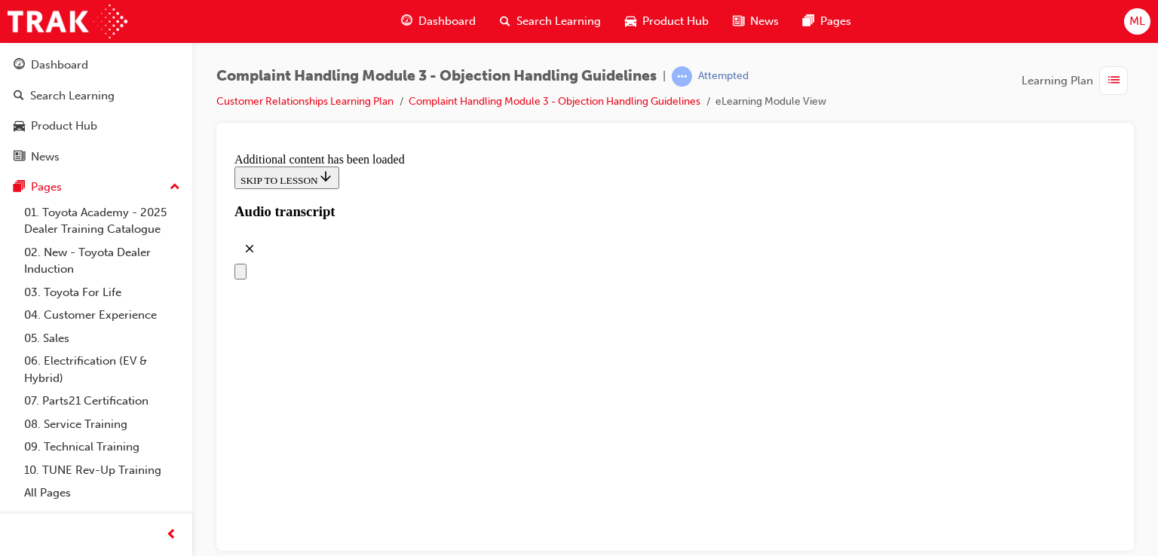
scroll to position [3647, 0]
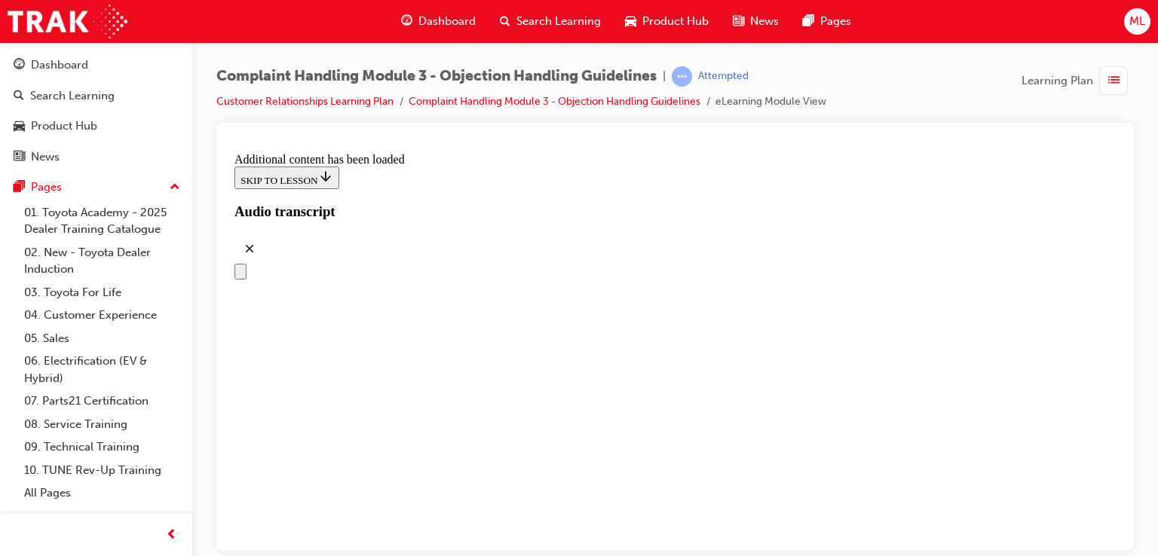
scroll to position [5731, 0]
drag, startPoint x: 602, startPoint y: 321, endPoint x: 766, endPoint y: 320, distance: 163.6
drag, startPoint x: 569, startPoint y: 328, endPoint x: 762, endPoint y: 241, distance: 211.2
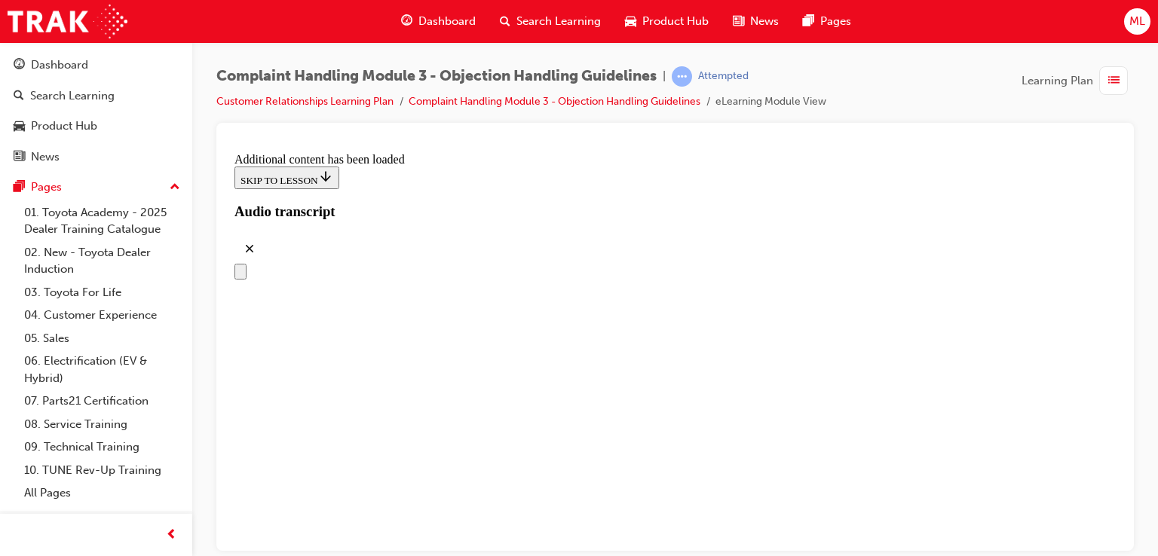
drag, startPoint x: 579, startPoint y: 321, endPoint x: 759, endPoint y: 321, distance: 180.2
drag, startPoint x: 582, startPoint y: 476, endPoint x: 711, endPoint y: 397, distance: 150.9
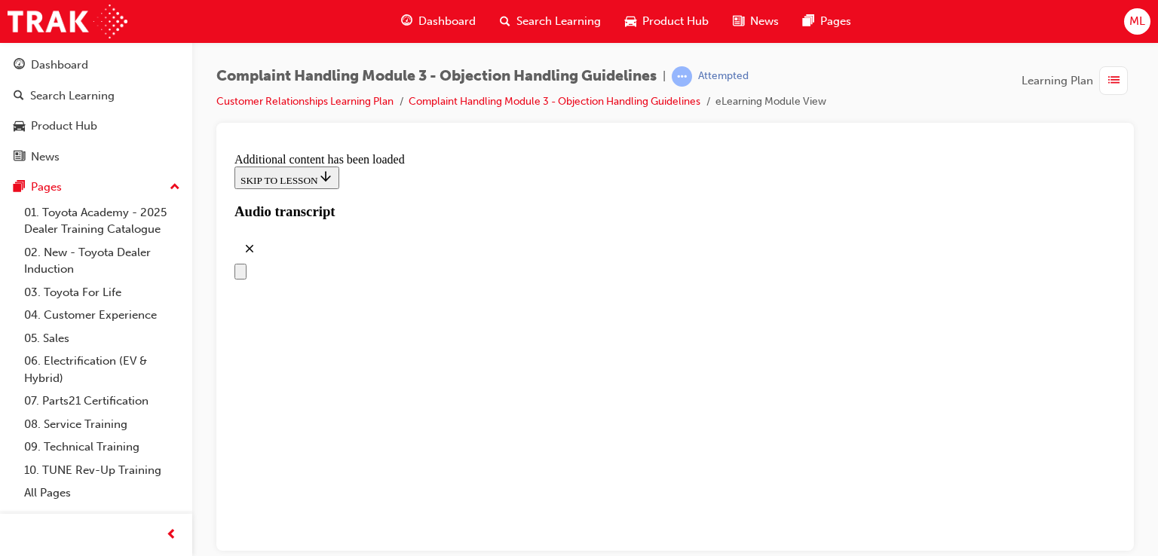
drag, startPoint x: 674, startPoint y: 477, endPoint x: 778, endPoint y: 483, distance: 104.2
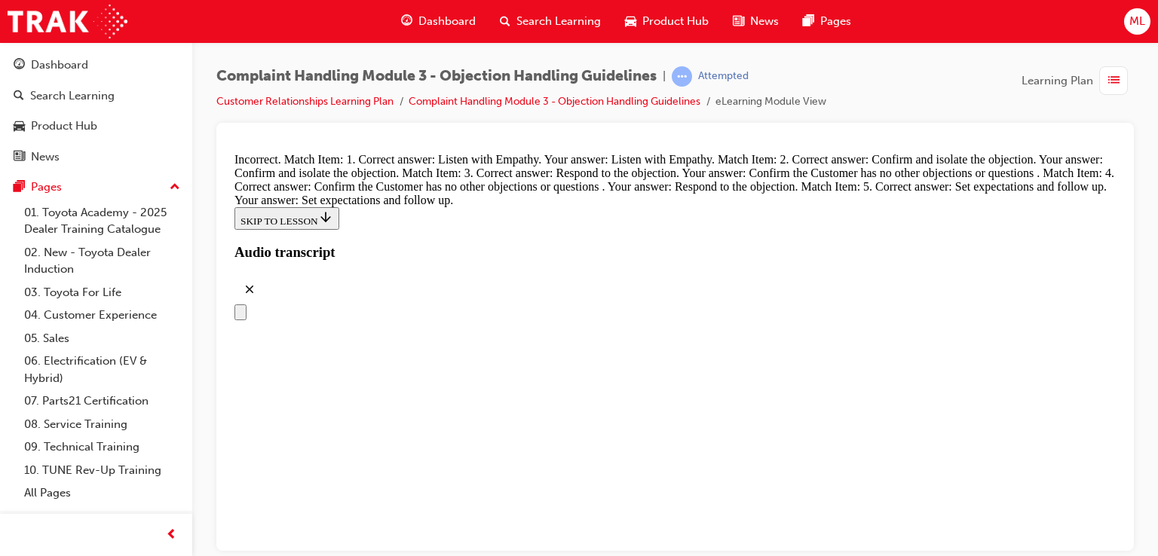
scroll to position [5957, 0]
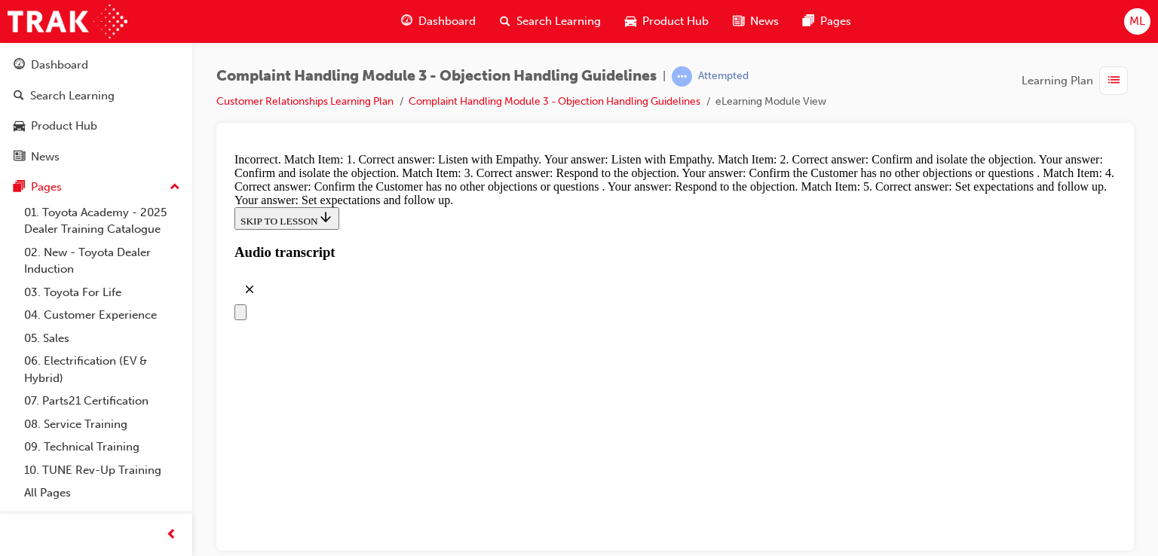
drag, startPoint x: 610, startPoint y: 281, endPoint x: 802, endPoint y: 294, distance: 192.8
drag, startPoint x: 590, startPoint y: 431, endPoint x: 725, endPoint y: 280, distance: 203.5
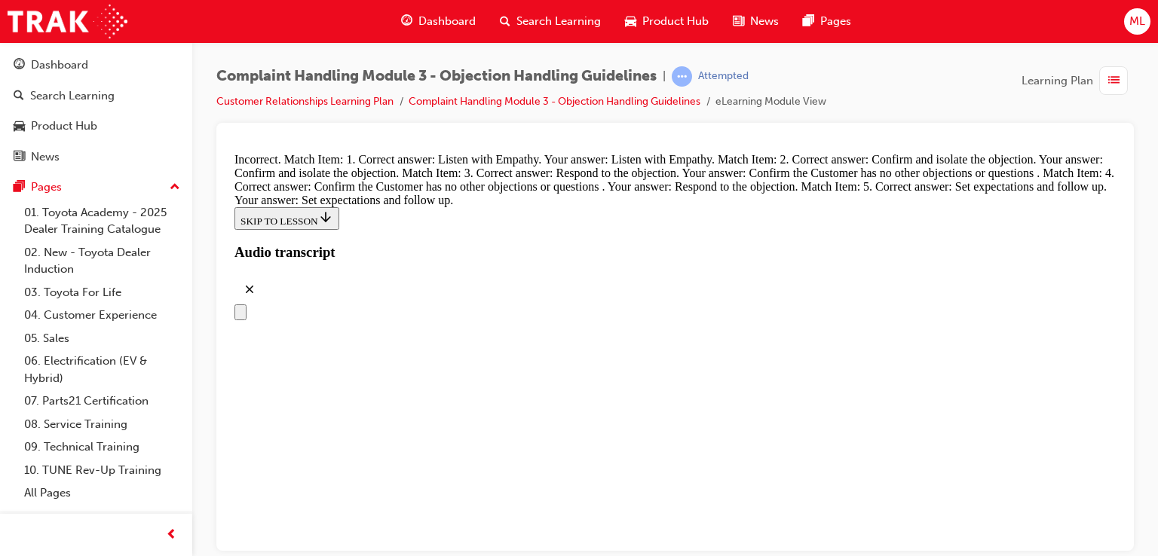
drag, startPoint x: 591, startPoint y: 451, endPoint x: 724, endPoint y: 380, distance: 150.5
drag, startPoint x: 606, startPoint y: 373, endPoint x: 763, endPoint y: 295, distance: 175.4
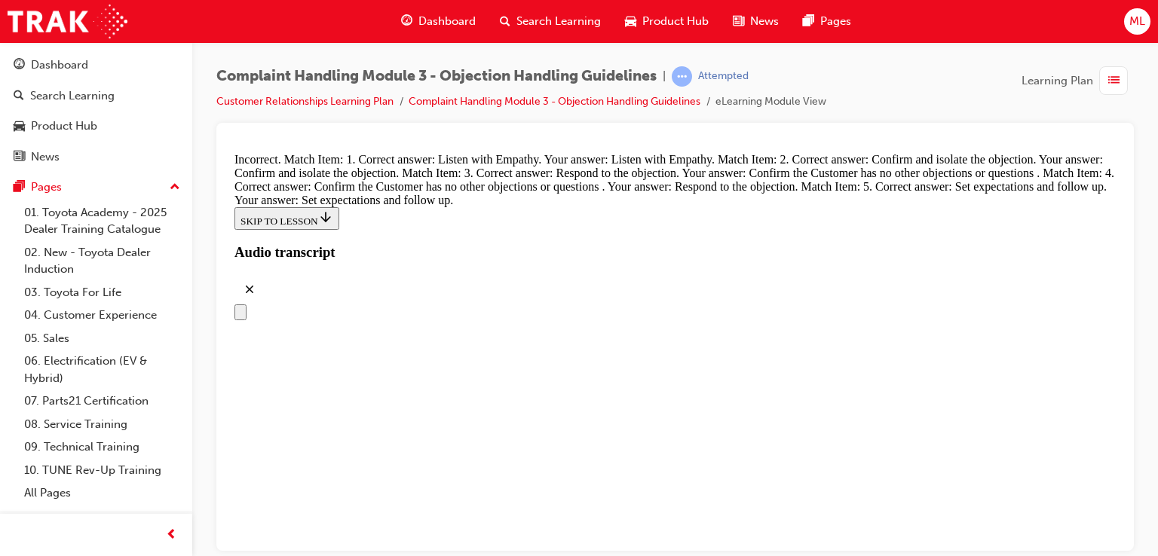
drag, startPoint x: 609, startPoint y: 376, endPoint x: 772, endPoint y: 374, distance: 162.9
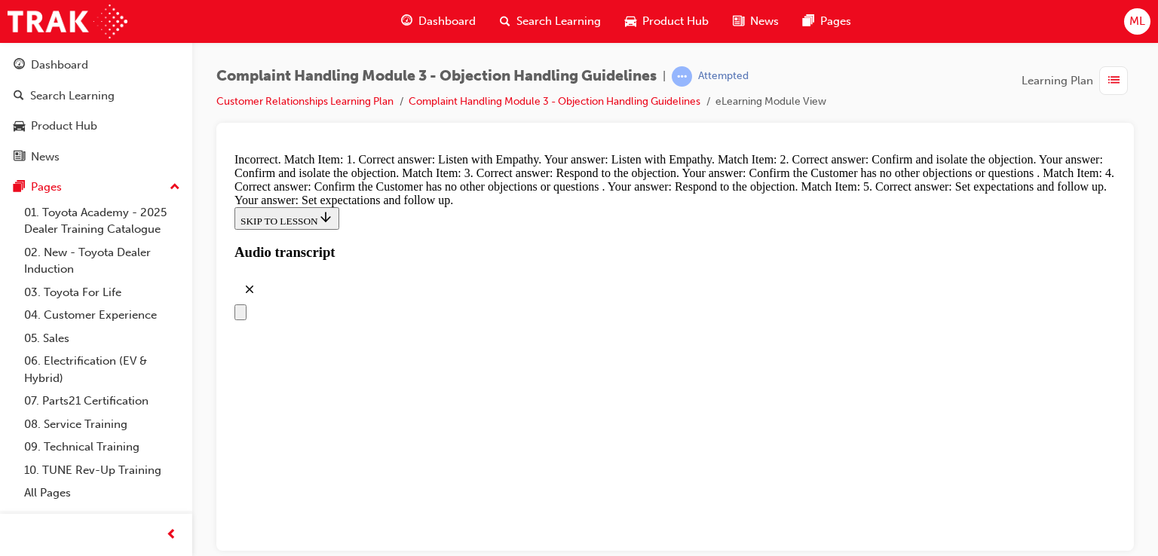
drag, startPoint x: 573, startPoint y: 268, endPoint x: 786, endPoint y: 276, distance: 213.5
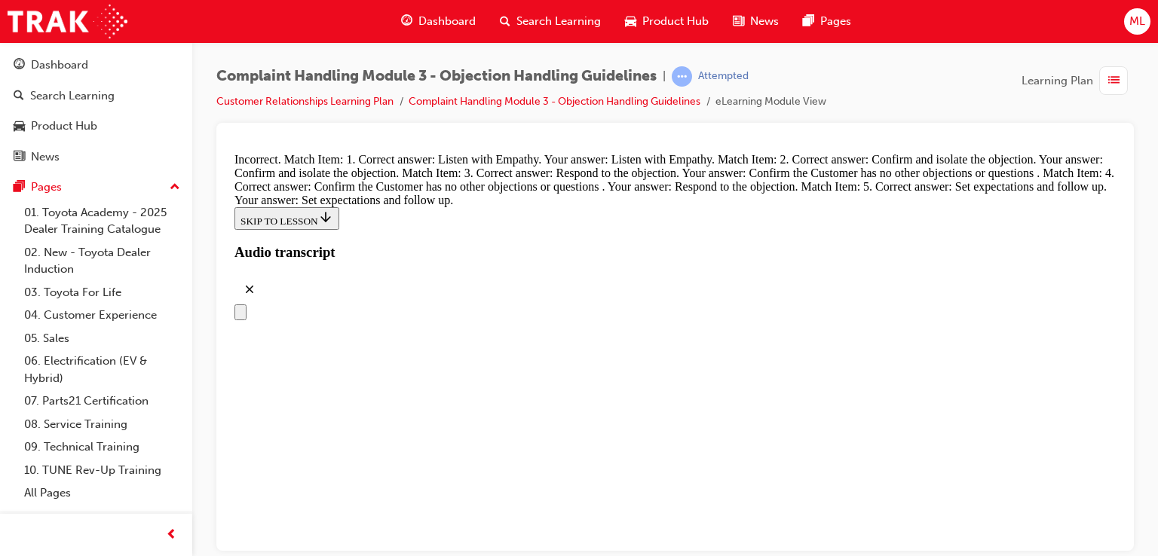
drag, startPoint x: 580, startPoint y: 201, endPoint x: 766, endPoint y: 209, distance: 186.4
drag, startPoint x: 606, startPoint y: 442, endPoint x: 778, endPoint y: 282, distance: 235.3
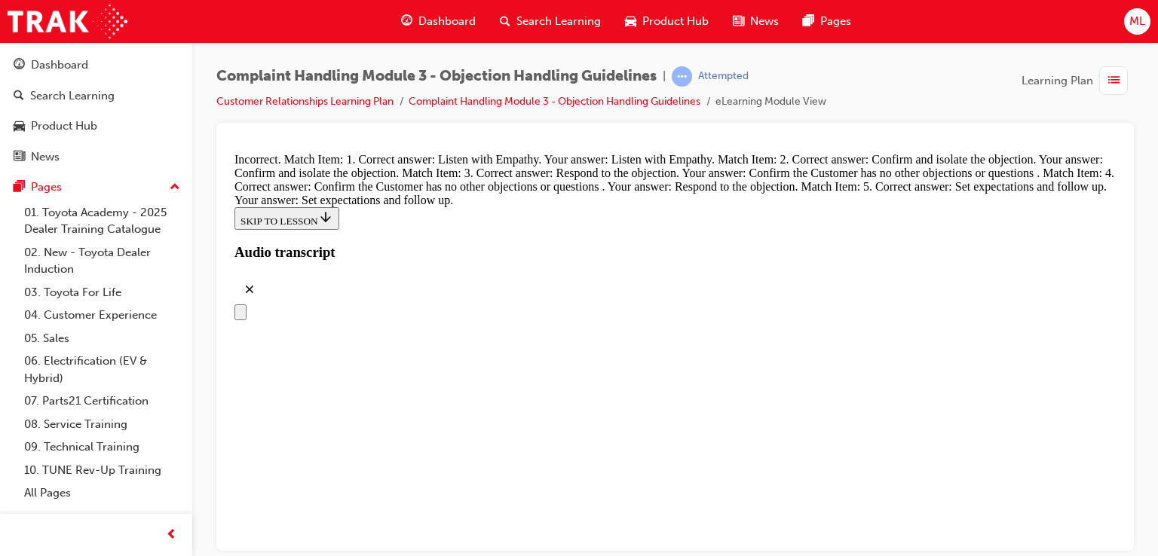
drag, startPoint x: 567, startPoint y: 431, endPoint x: 682, endPoint y: 352, distance: 139.5
drag, startPoint x: 645, startPoint y: 447, endPoint x: 727, endPoint y: 447, distance: 81.4
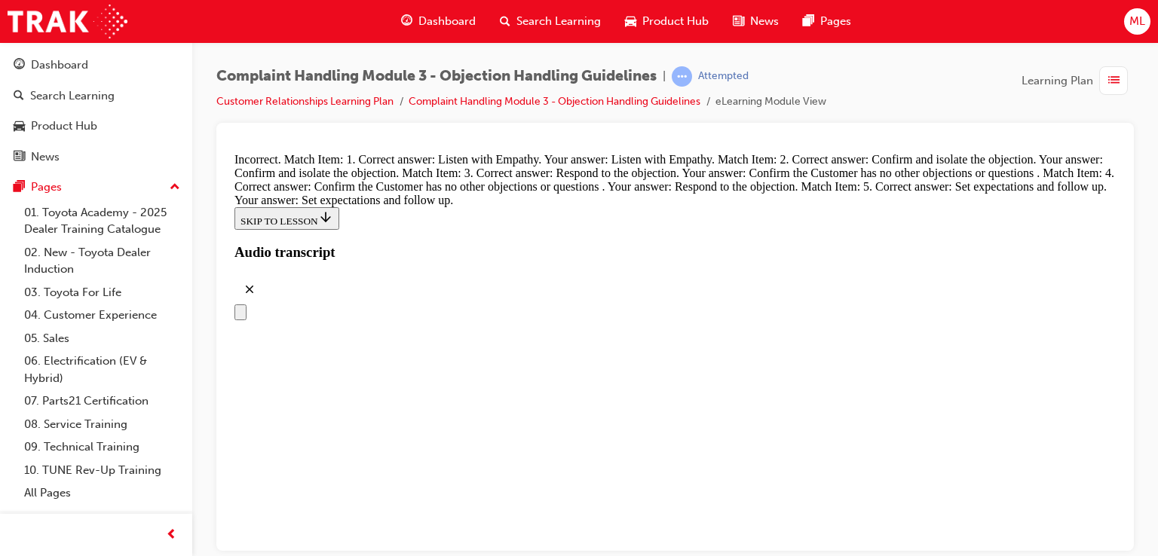
drag, startPoint x: 567, startPoint y: 446, endPoint x: 768, endPoint y: 285, distance: 257.0
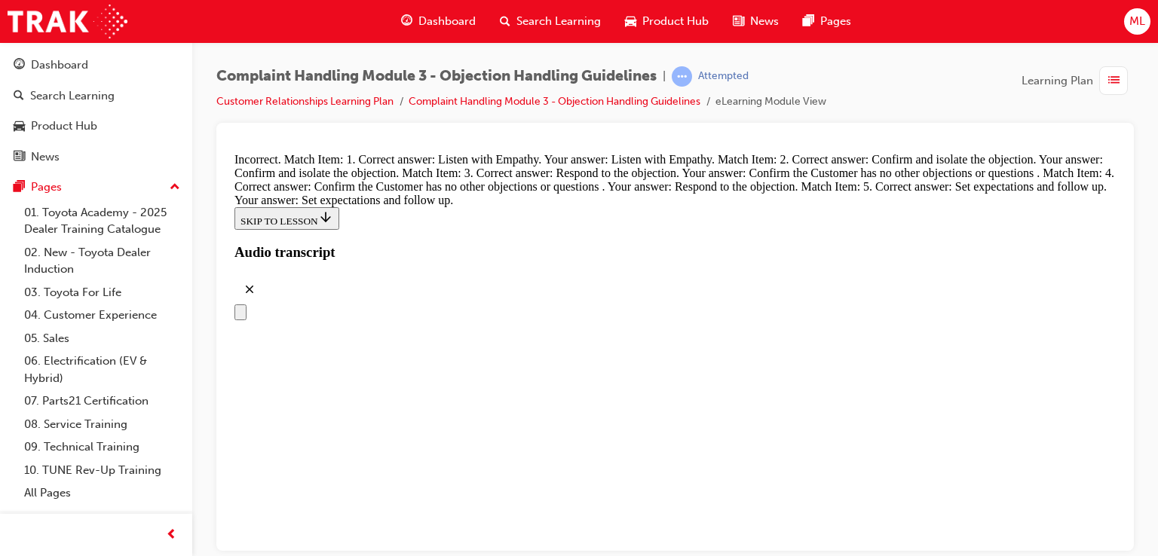
drag, startPoint x: 560, startPoint y: 432, endPoint x: 750, endPoint y: 357, distance: 204.2
drag, startPoint x: 586, startPoint y: 440, endPoint x: 817, endPoint y: 442, distance: 231.5
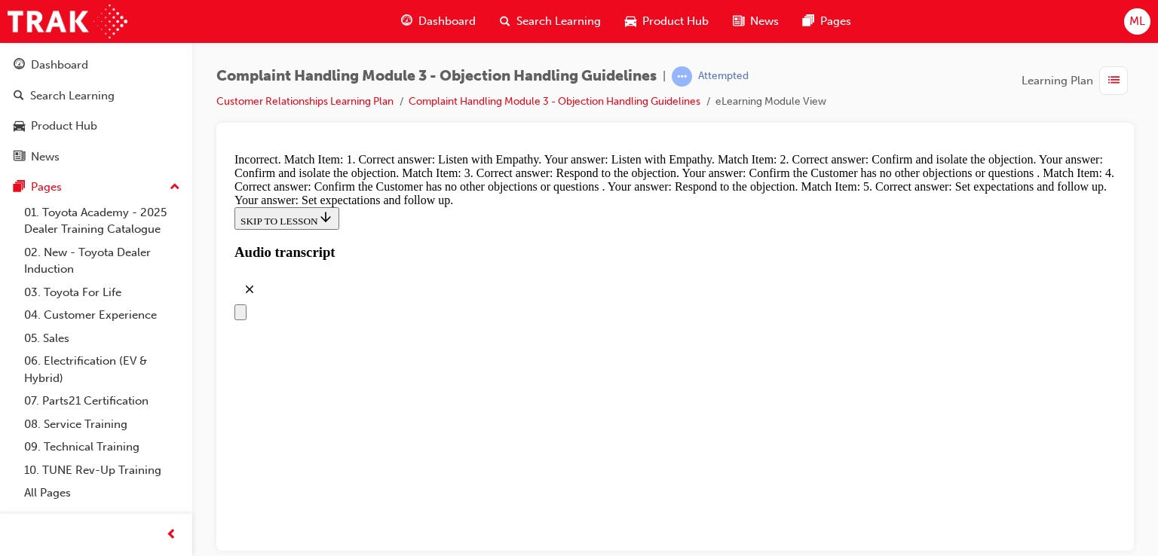
scroll to position [5765, 0]
drag, startPoint x: 859, startPoint y: 325, endPoint x: 808, endPoint y: 288, distance: 62.6
drag, startPoint x: 578, startPoint y: 370, endPoint x: 801, endPoint y: 367, distance: 223.2
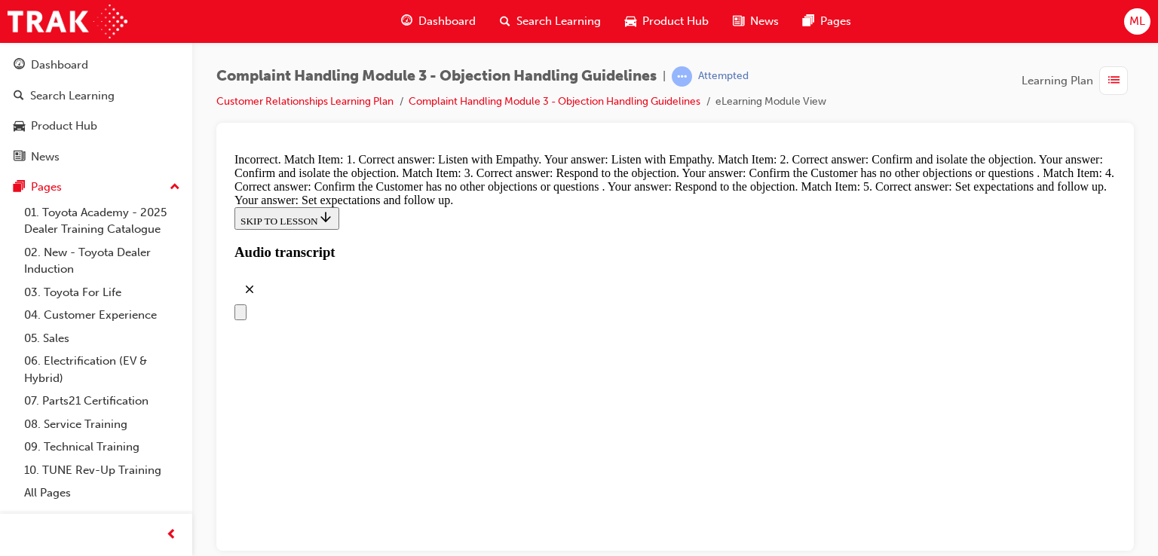
scroll to position [6142, 0]
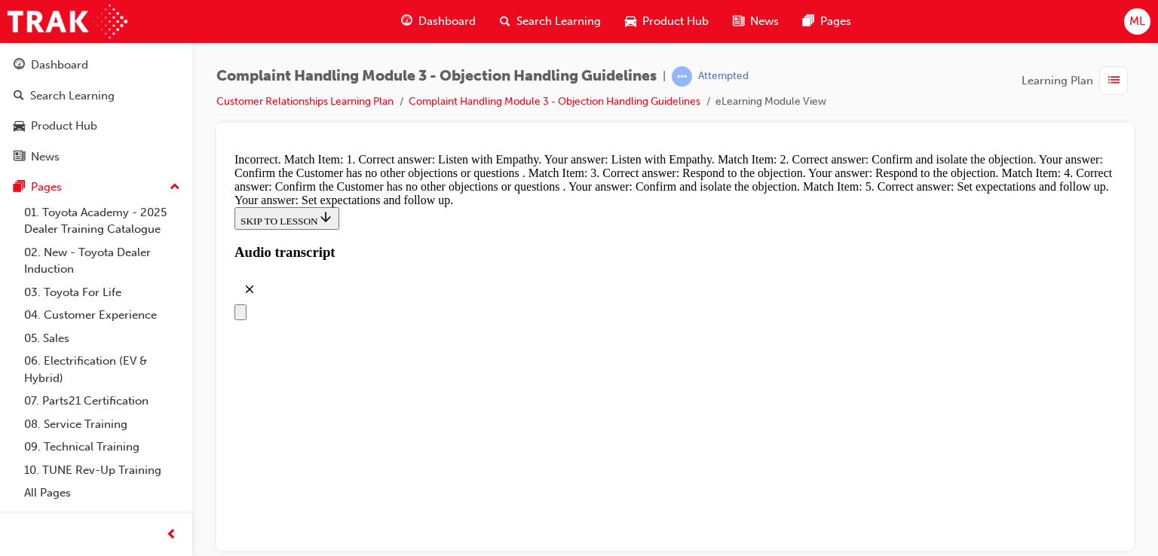
drag, startPoint x: 561, startPoint y: 279, endPoint x: 734, endPoint y: 493, distance: 275.6
drag, startPoint x: 553, startPoint y: 479, endPoint x: 715, endPoint y: 259, distance: 273.0
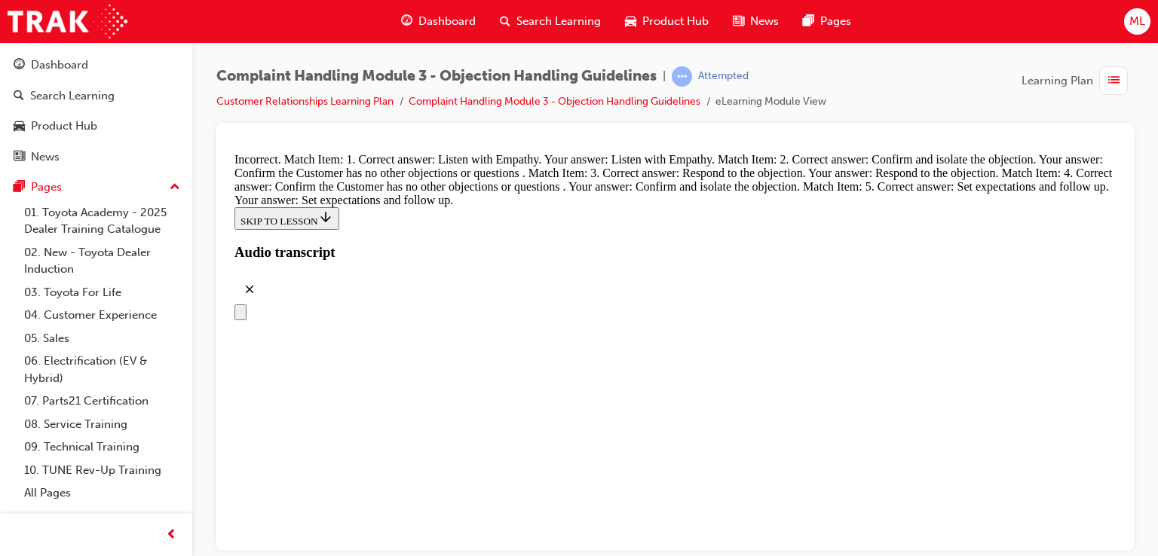
drag, startPoint x: 566, startPoint y: 425, endPoint x: 703, endPoint y: 262, distance: 213.0
drag, startPoint x: 569, startPoint y: 349, endPoint x: 789, endPoint y: 443, distance: 238.5
drag, startPoint x: 605, startPoint y: 415, endPoint x: 721, endPoint y: 354, distance: 131.2
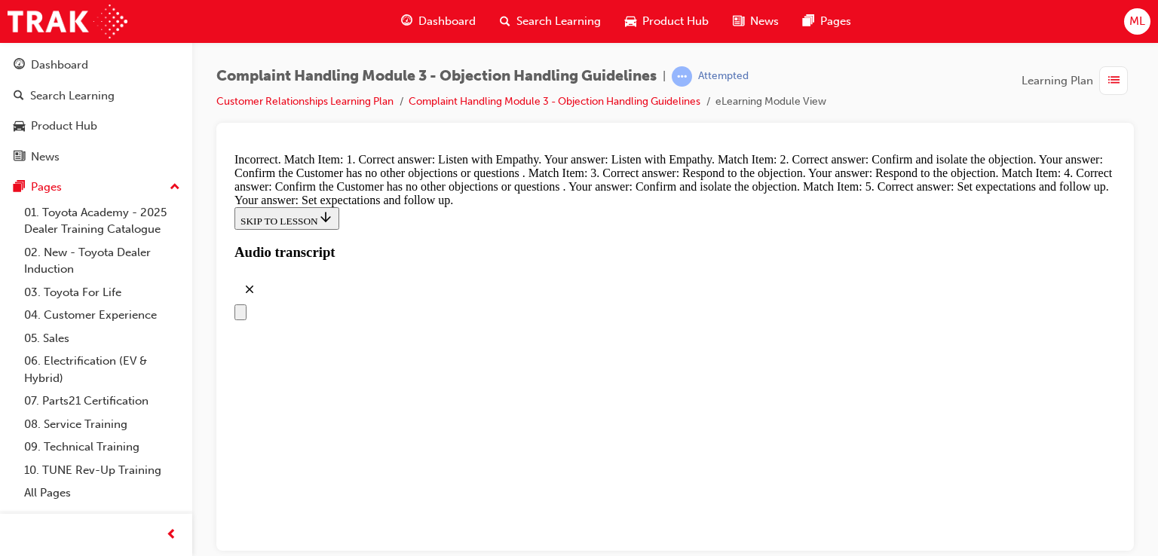
drag, startPoint x: 588, startPoint y: 431, endPoint x: 730, endPoint y: 437, distance: 141.9
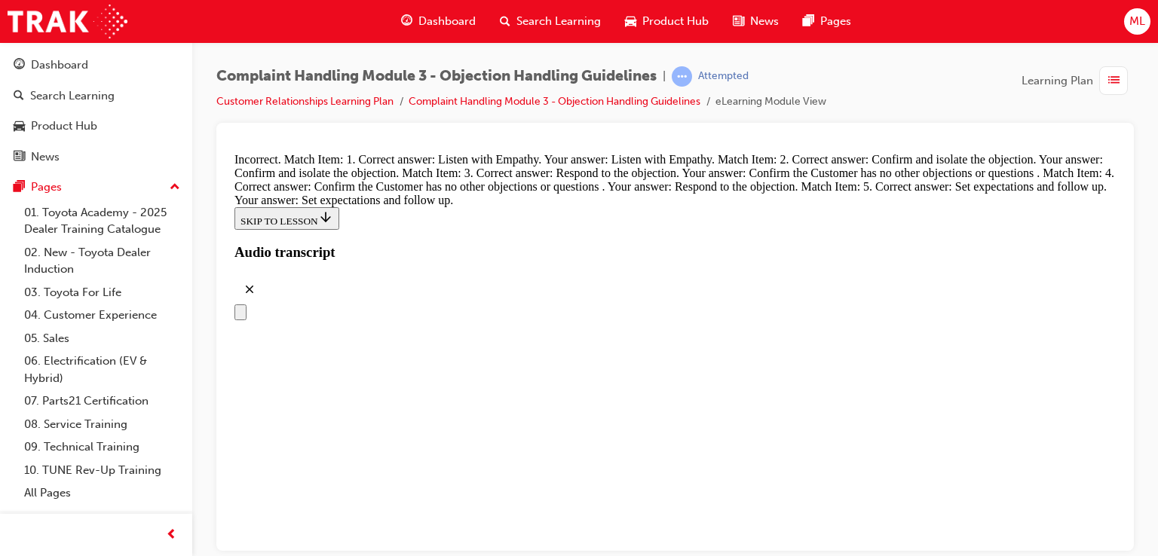
drag, startPoint x: 602, startPoint y: 388, endPoint x: 763, endPoint y: 427, distance: 165.3
drag, startPoint x: 594, startPoint y: 371, endPoint x: 603, endPoint y: 359, distance: 15.1
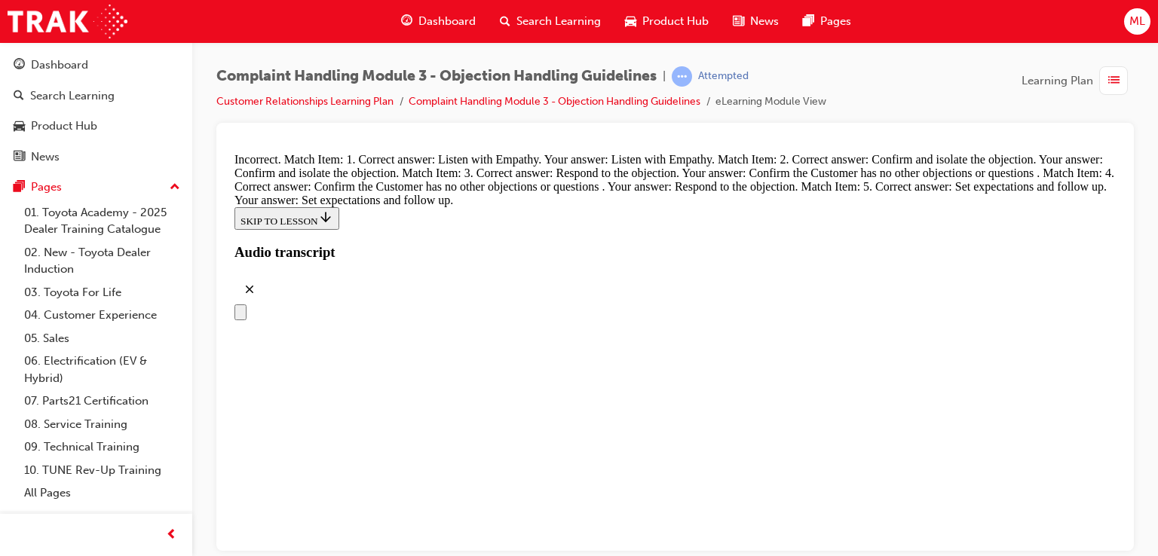
scroll to position [5690, 0]
drag, startPoint x: 546, startPoint y: 492, endPoint x: 709, endPoint y: 342, distance: 221.5
drag, startPoint x: 610, startPoint y: 443, endPoint x: 846, endPoint y: 280, distance: 286.8
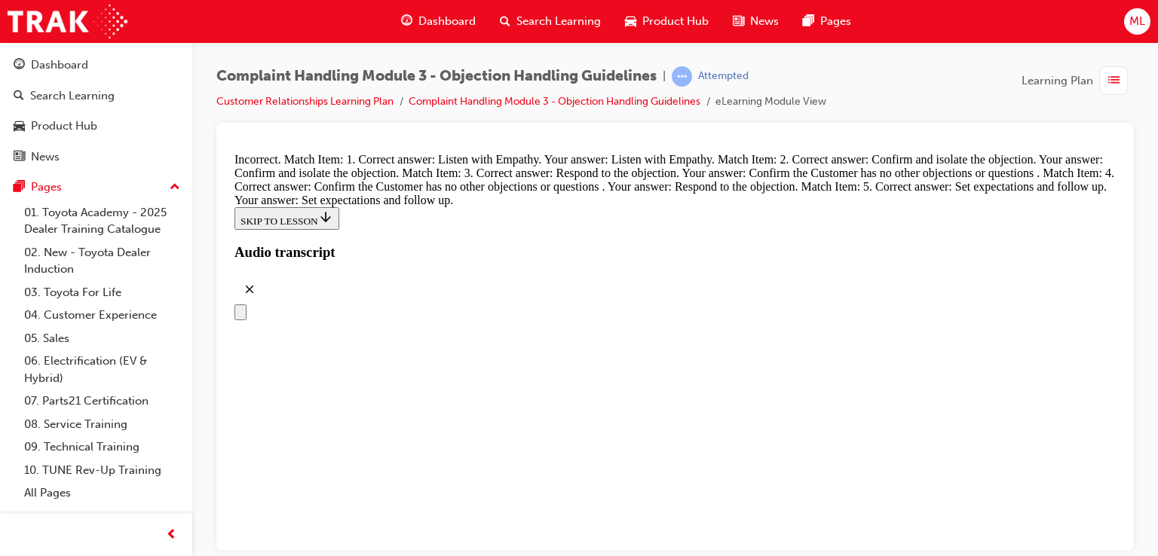
drag, startPoint x: 612, startPoint y: 377, endPoint x: 789, endPoint y: 272, distance: 205.9
drag, startPoint x: 696, startPoint y: 359, endPoint x: 895, endPoint y: 370, distance: 199.4
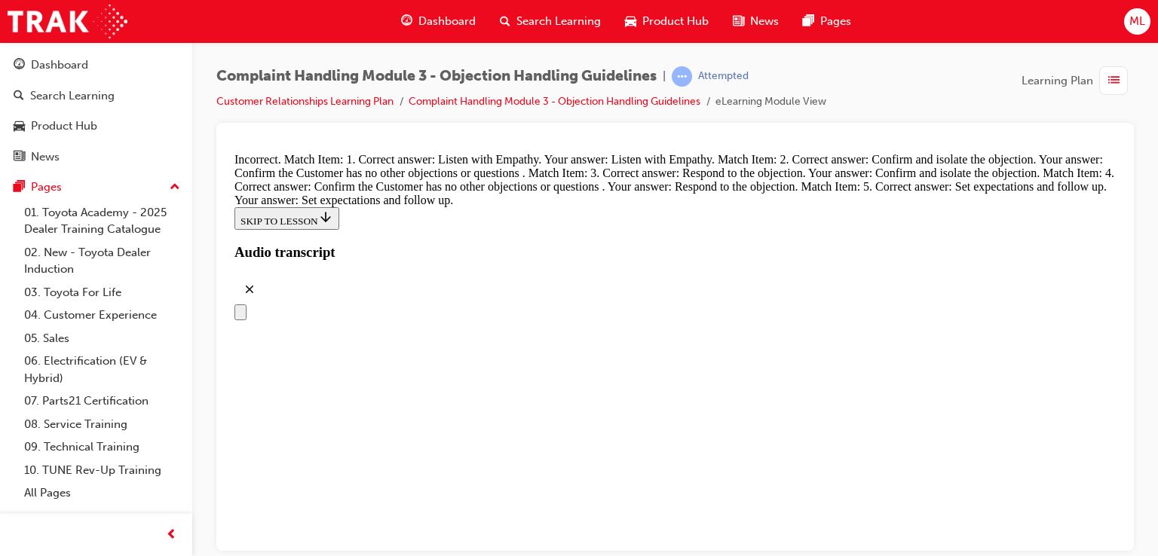
drag, startPoint x: 575, startPoint y: 517, endPoint x: 718, endPoint y: 201, distance: 346.9
drag, startPoint x: 593, startPoint y: 213, endPoint x: 715, endPoint y: 477, distance: 290.5
drag, startPoint x: 1157, startPoint y: 152, endPoint x: 1157, endPoint y: 170, distance: 18.1
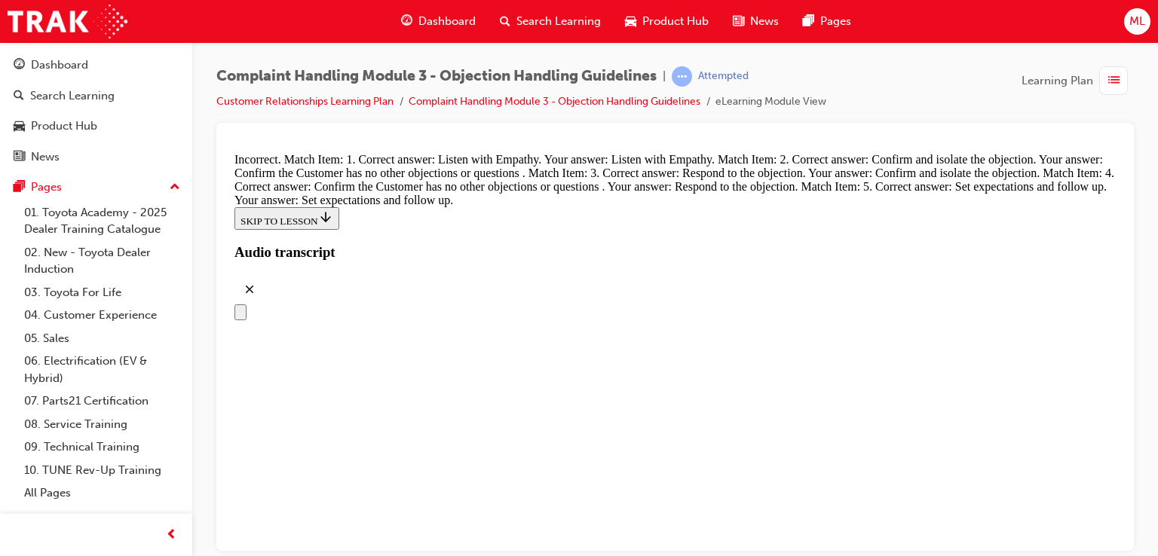
scroll to position [5845, 0]
drag, startPoint x: 618, startPoint y: 290, endPoint x: 742, endPoint y: 289, distance: 124.4
drag, startPoint x: 638, startPoint y: 363, endPoint x: 755, endPoint y: 293, distance: 136.3
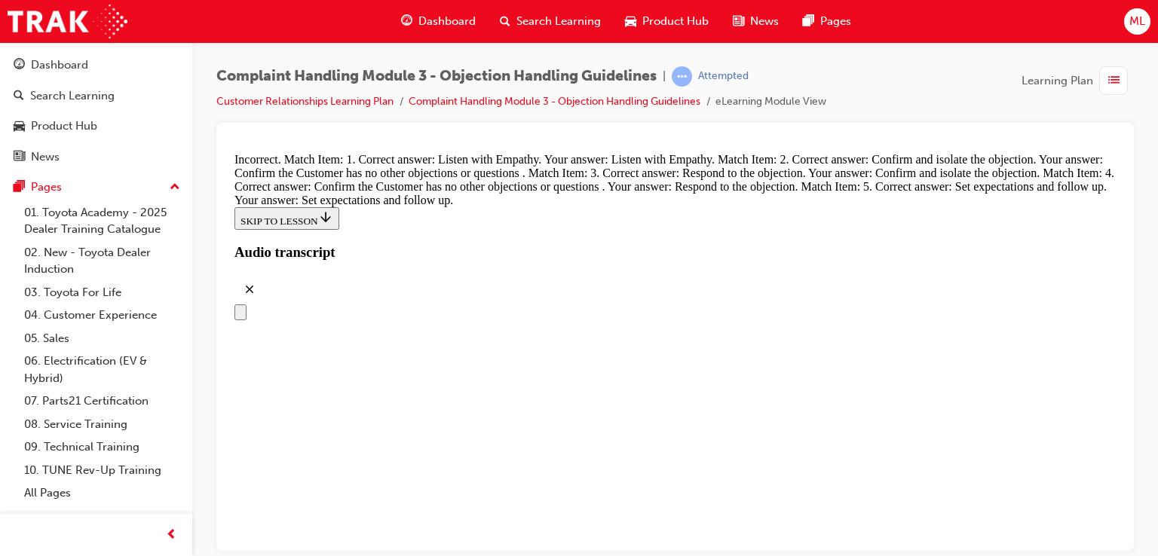
drag, startPoint x: 627, startPoint y: 358, endPoint x: 730, endPoint y: 355, distance: 102.6
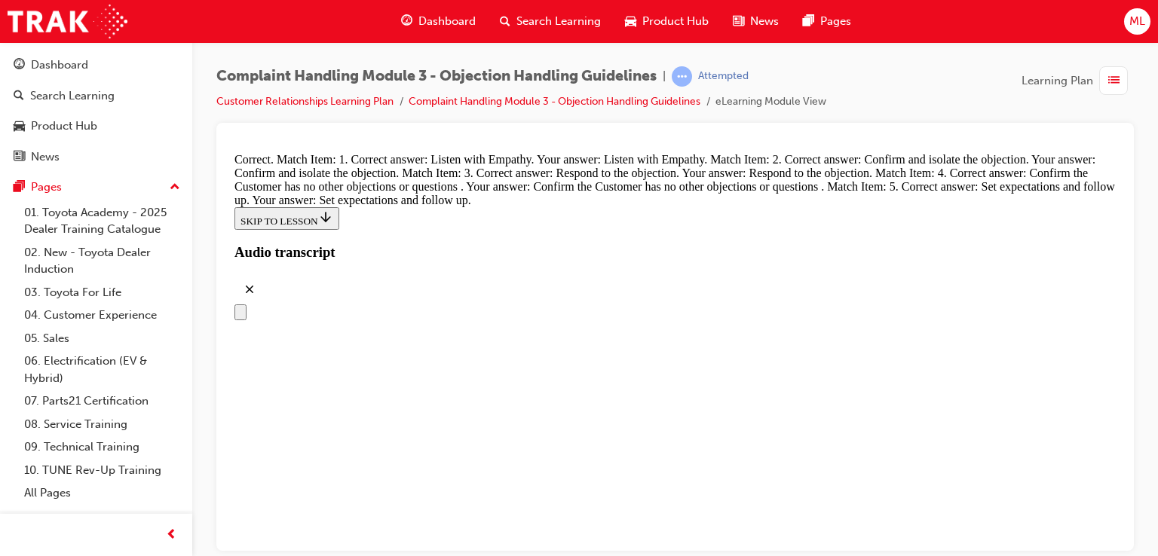
radio input "true"
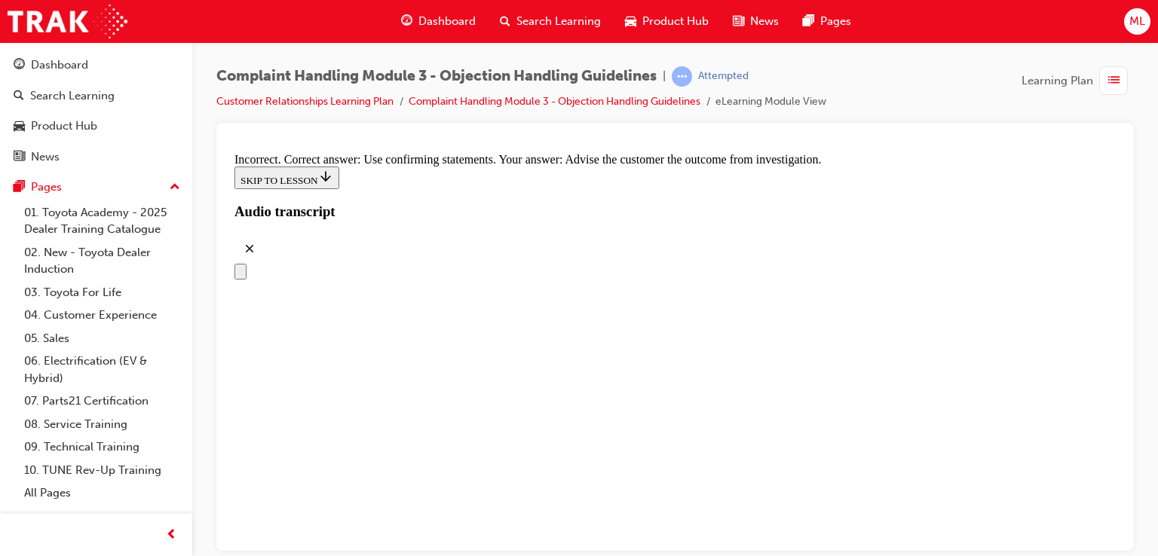
radio input "true"
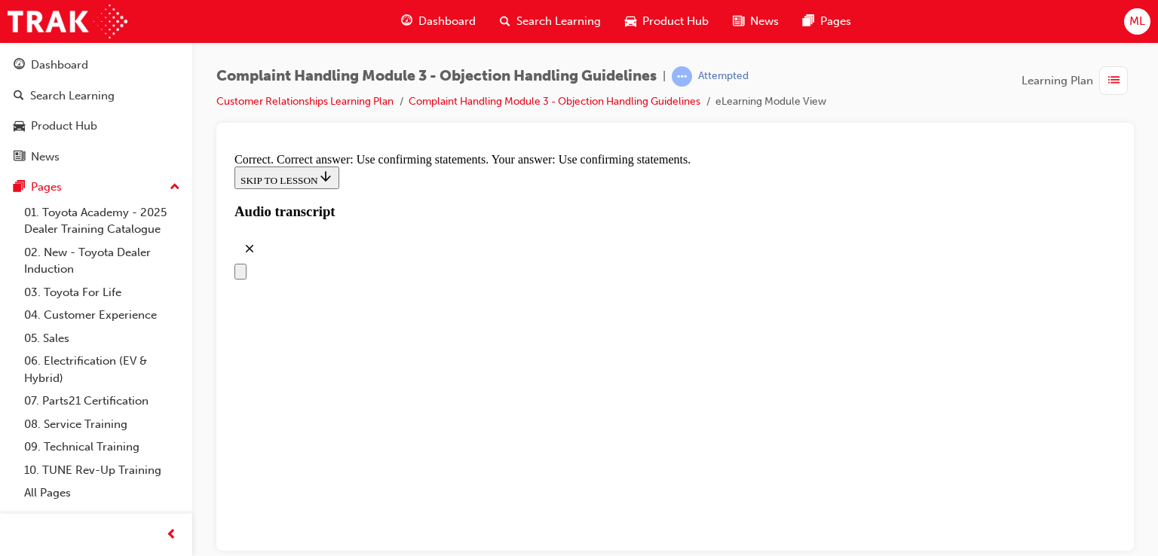
radio input "true"
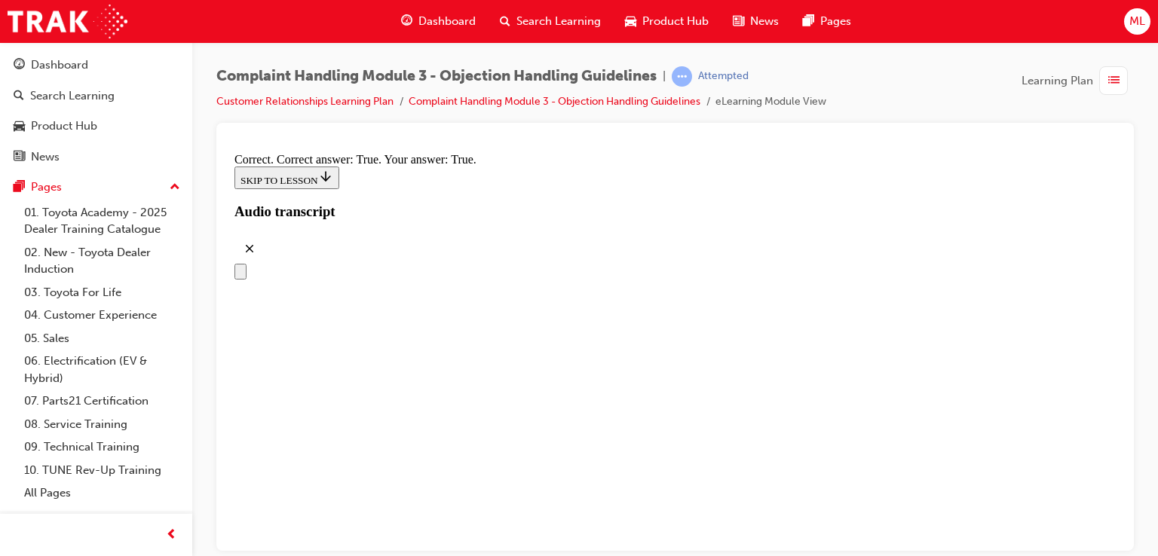
scroll to position [7688, 0]
checkbox input "true"
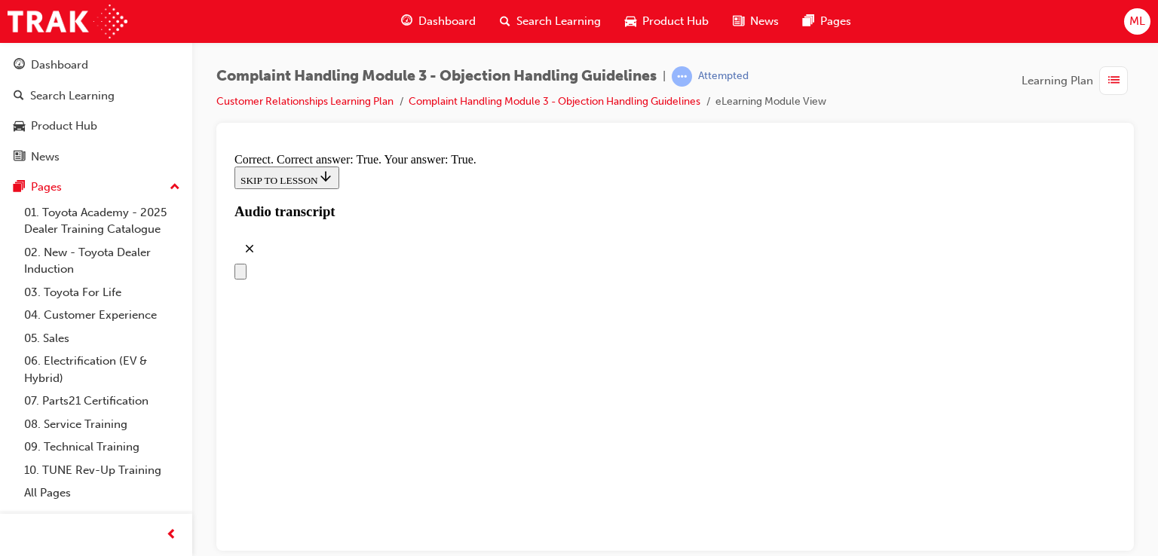
scroll to position [7929, 0]
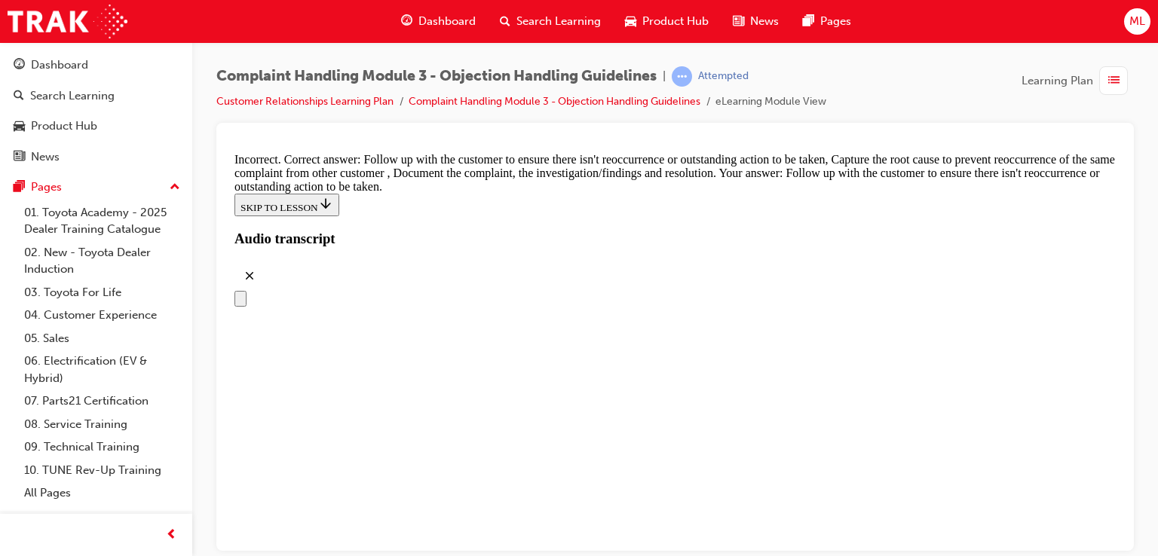
checkbox input "true"
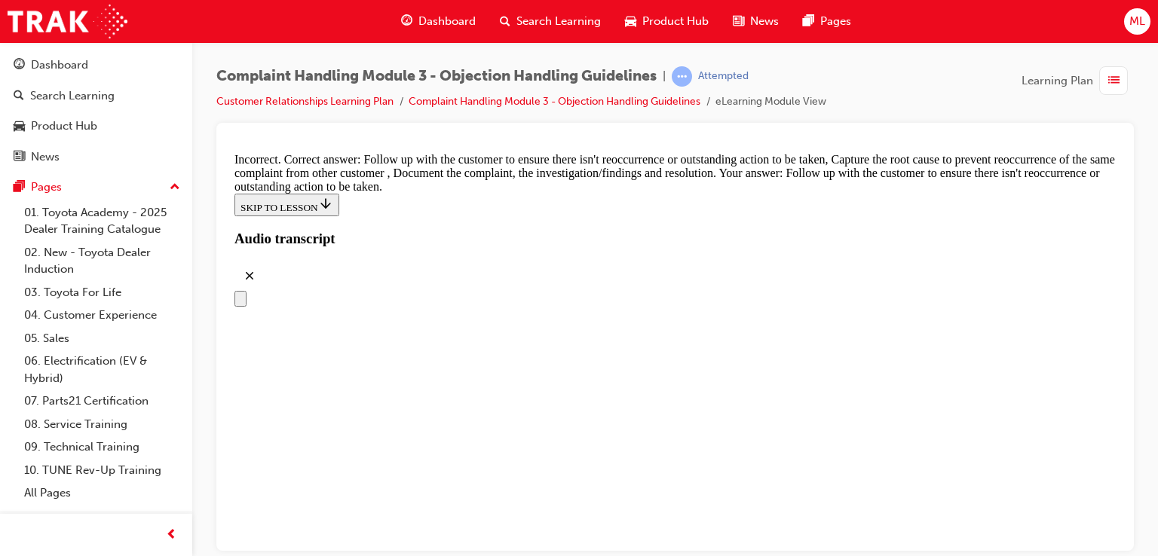
scroll to position [7850, 0]
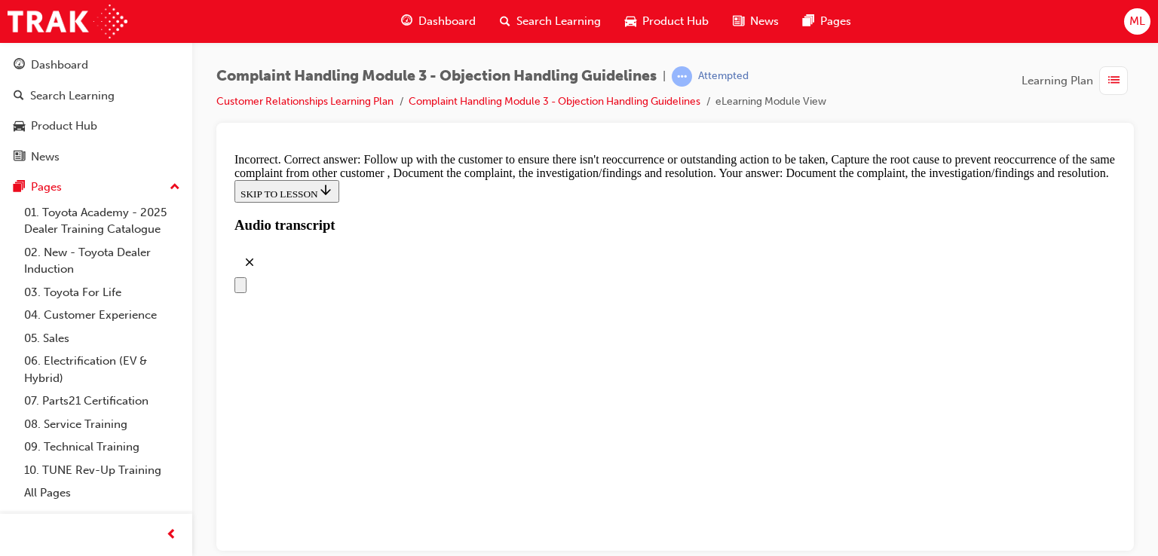
checkbox input "false"
checkbox input "true"
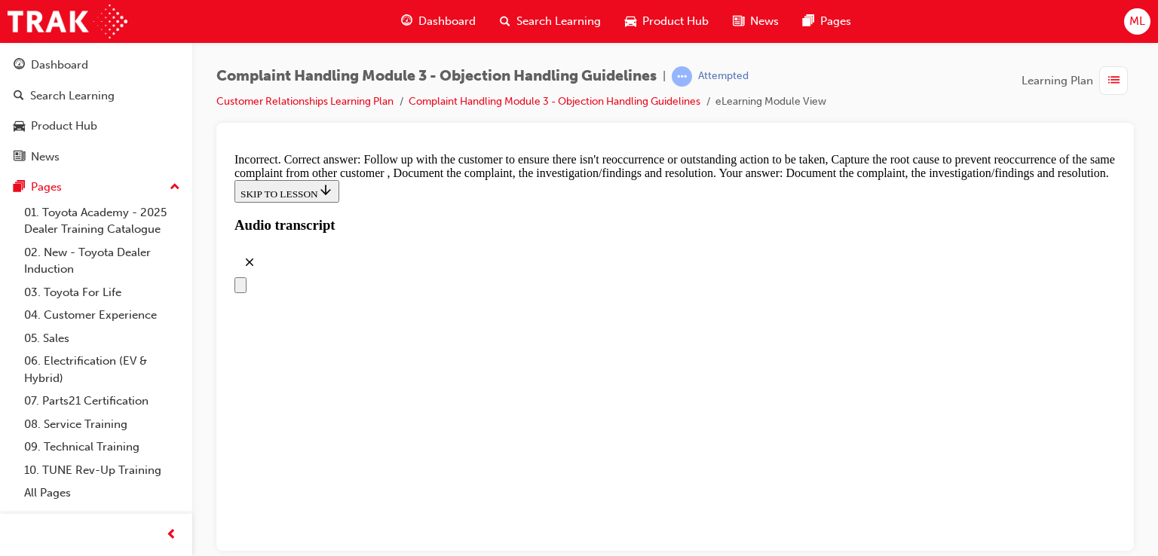
checkbox input "false"
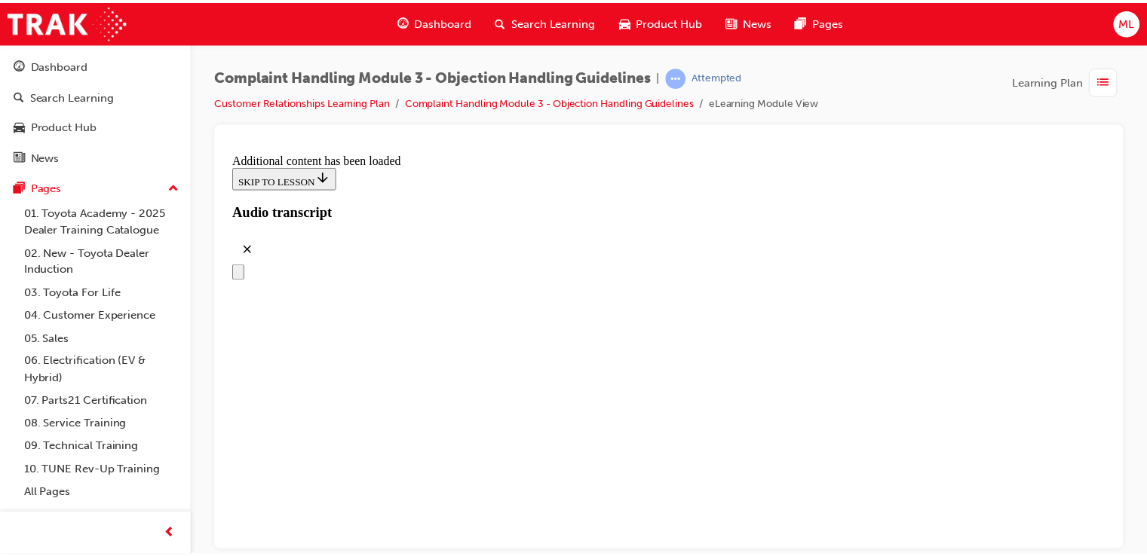
scroll to position [8466, 0]
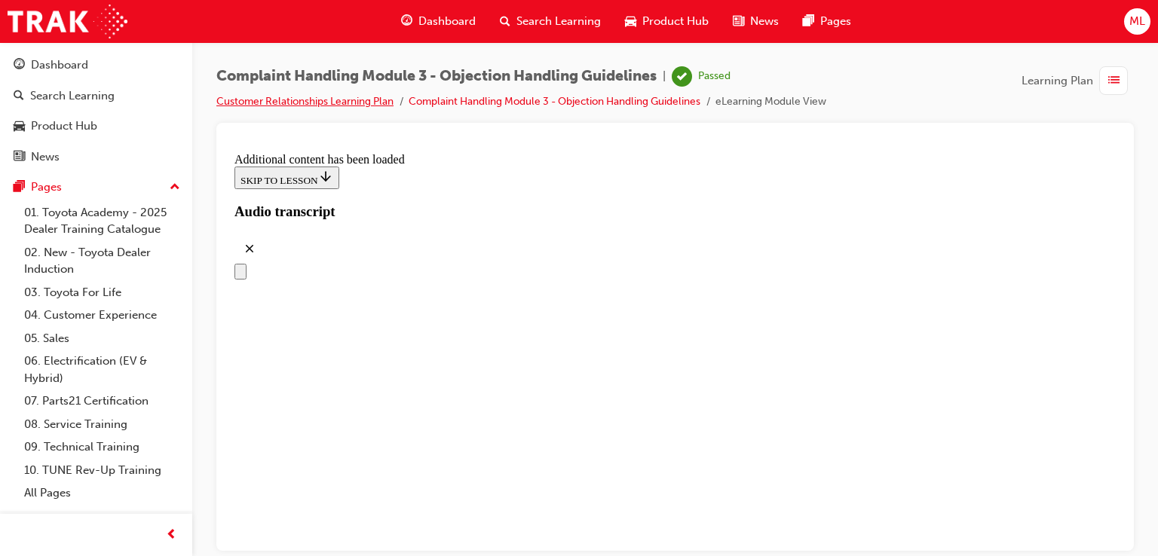
click at [311, 101] on link "Customer Relationships Learning Plan" at bounding box center [304, 101] width 177 height 13
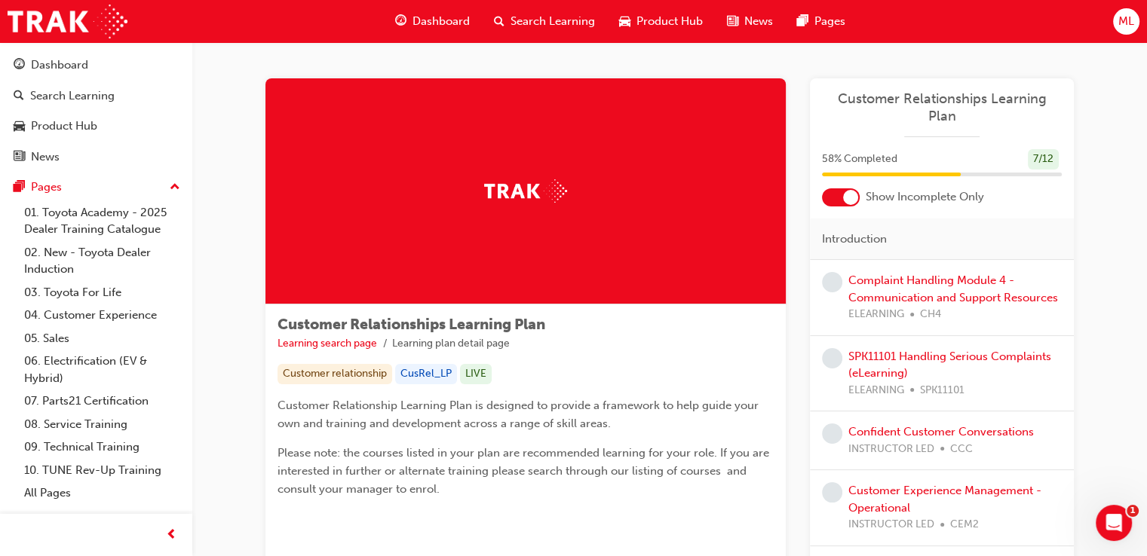
click at [920, 272] on div "Complaint Handling Module 4 - Communication and Support Resources ELEARNING CH4" at bounding box center [954, 297] width 213 height 51
click at [933, 274] on link "Complaint Handling Module 4 - Communication and Support Resources" at bounding box center [953, 289] width 210 height 31
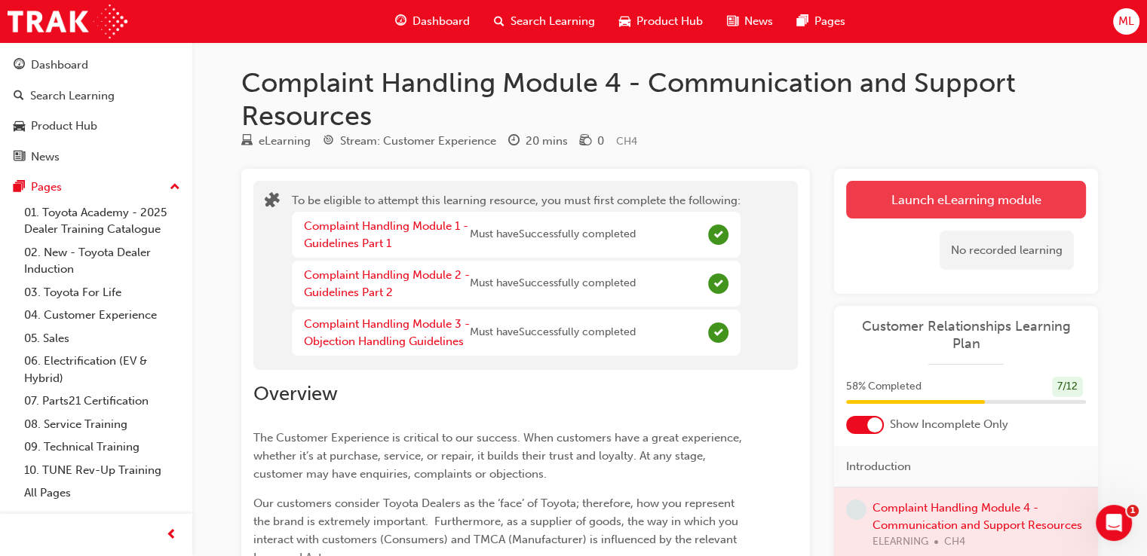
click at [945, 201] on button "Launch eLearning module" at bounding box center [966, 200] width 240 height 38
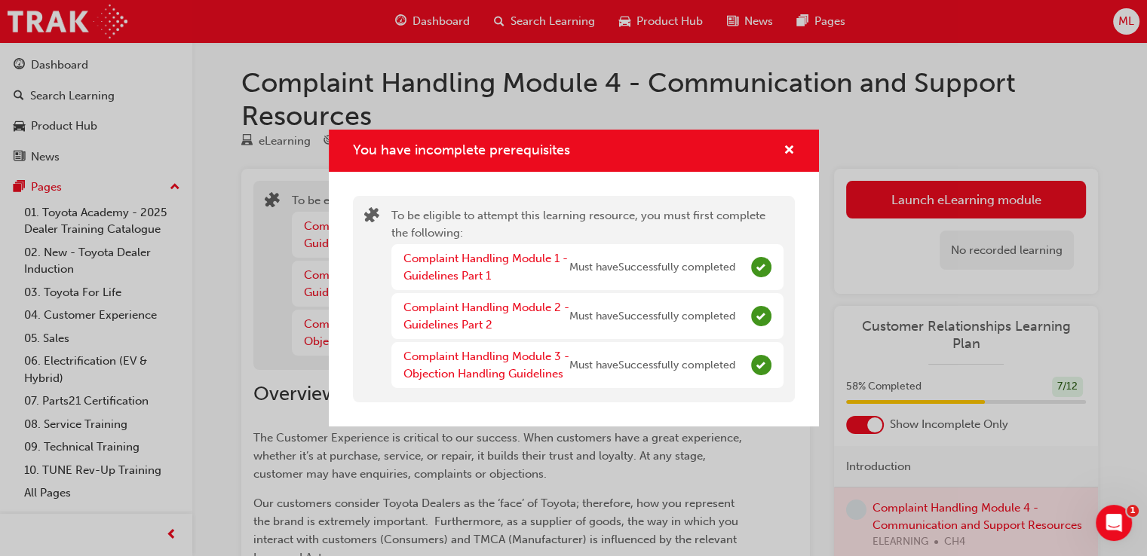
click at [777, 146] on div "You have incomplete prerequisites" at bounding box center [782, 151] width 23 height 19
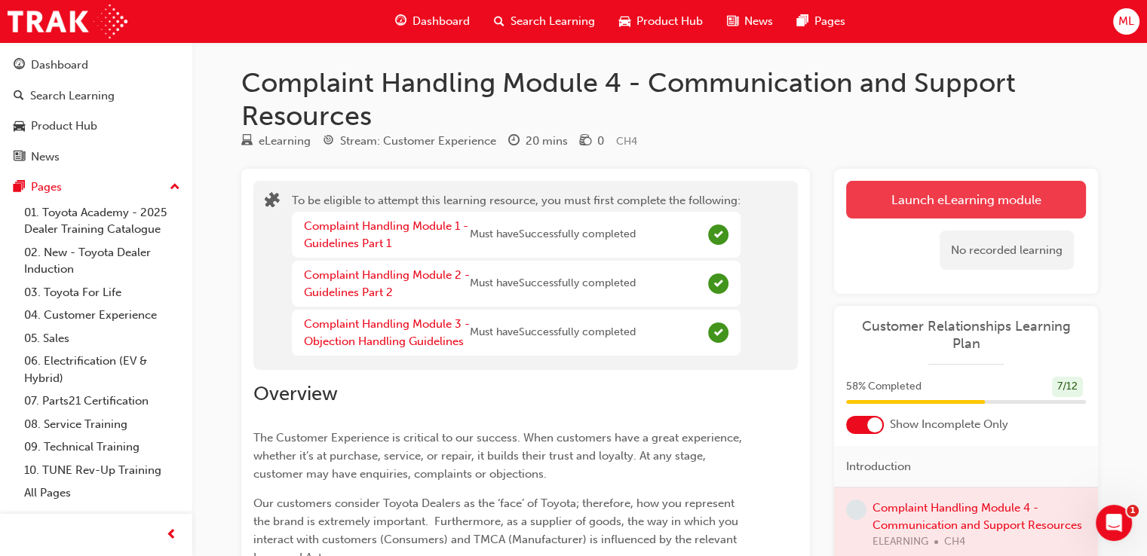
click at [877, 190] on button "Launch eLearning module" at bounding box center [966, 200] width 240 height 38
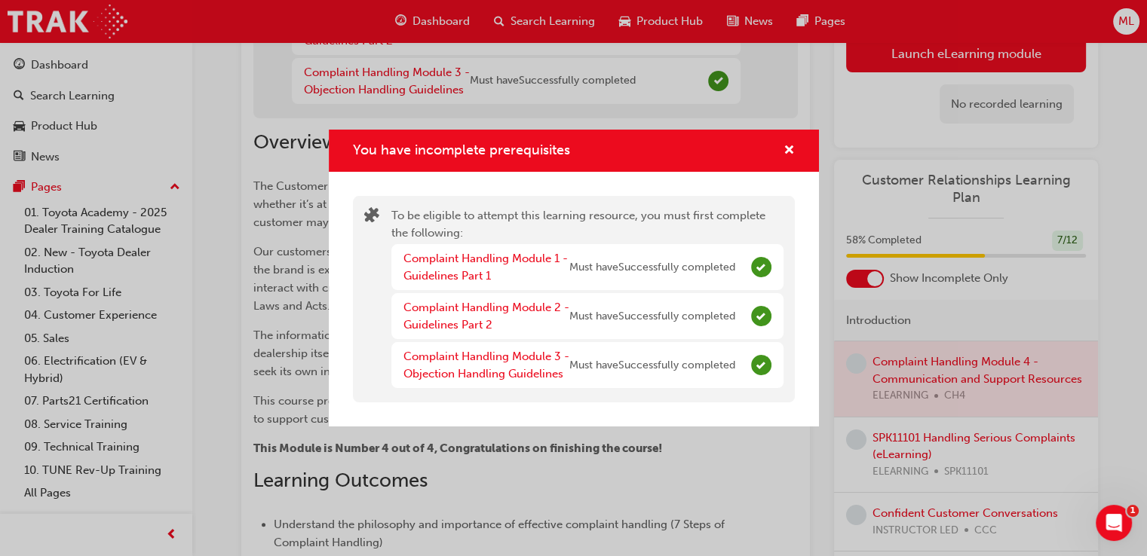
scroll to position [226, 0]
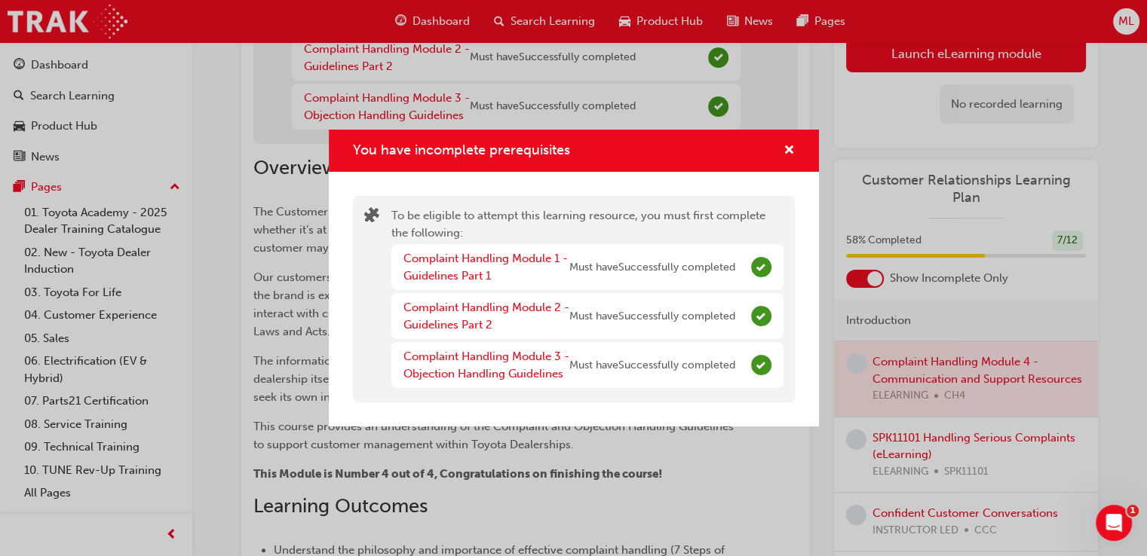
click at [709, 211] on div "To be eligible to attempt this learning resource, you must first complete the f…" at bounding box center [587, 299] width 392 height 184
click at [790, 147] on span "cross-icon" at bounding box center [788, 152] width 11 height 14
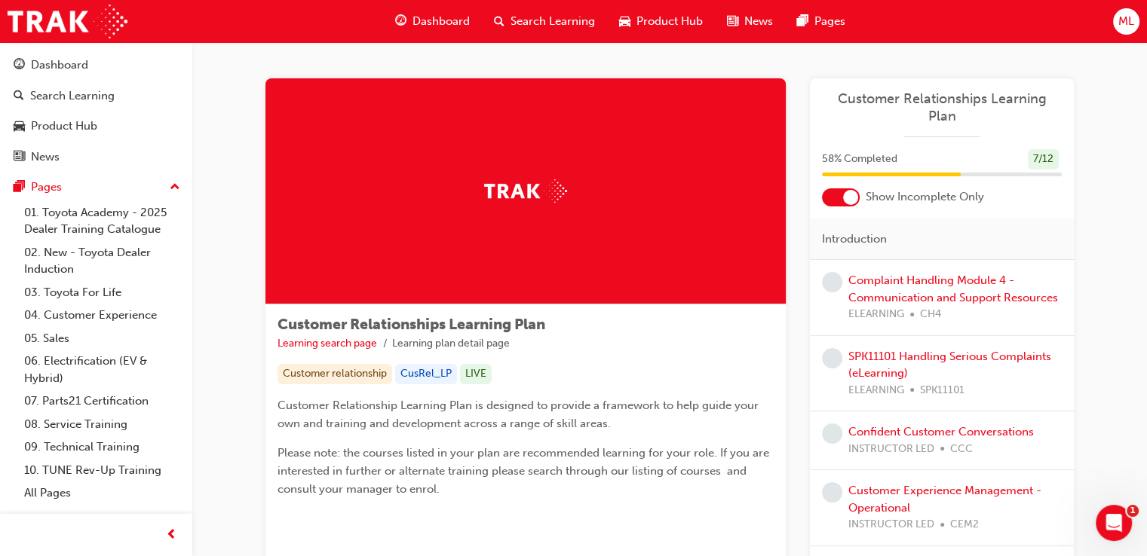
click at [936, 272] on div "Complaint Handling Module 4 - Communication and Support Resources ELEARNING CH4" at bounding box center [954, 297] width 213 height 51
click at [936, 274] on link "Complaint Handling Module 4 - Communication and Support Resources" at bounding box center [953, 289] width 210 height 31
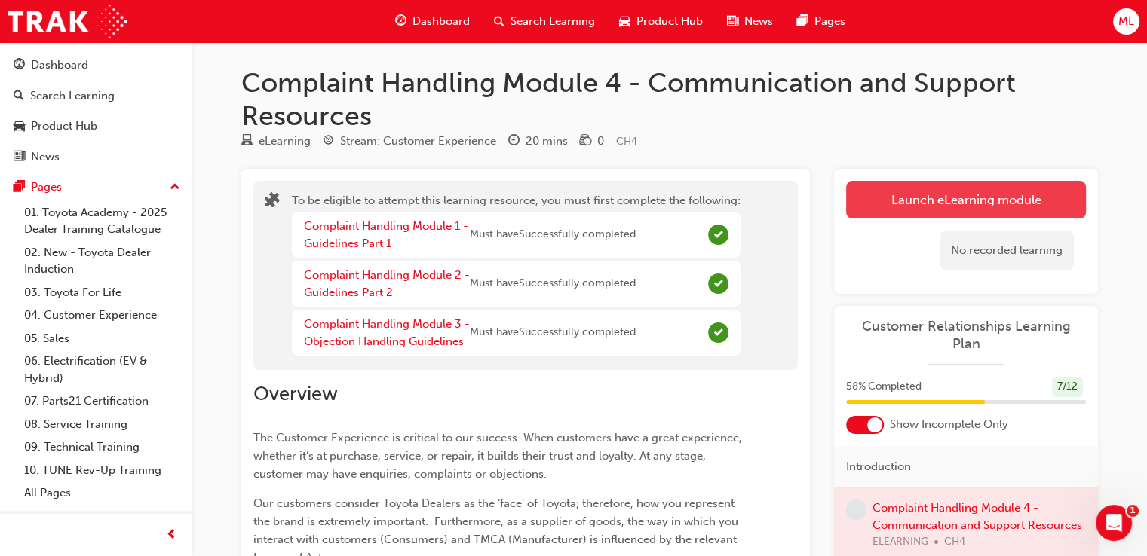
click at [961, 200] on button "Launch eLearning module" at bounding box center [966, 200] width 240 height 38
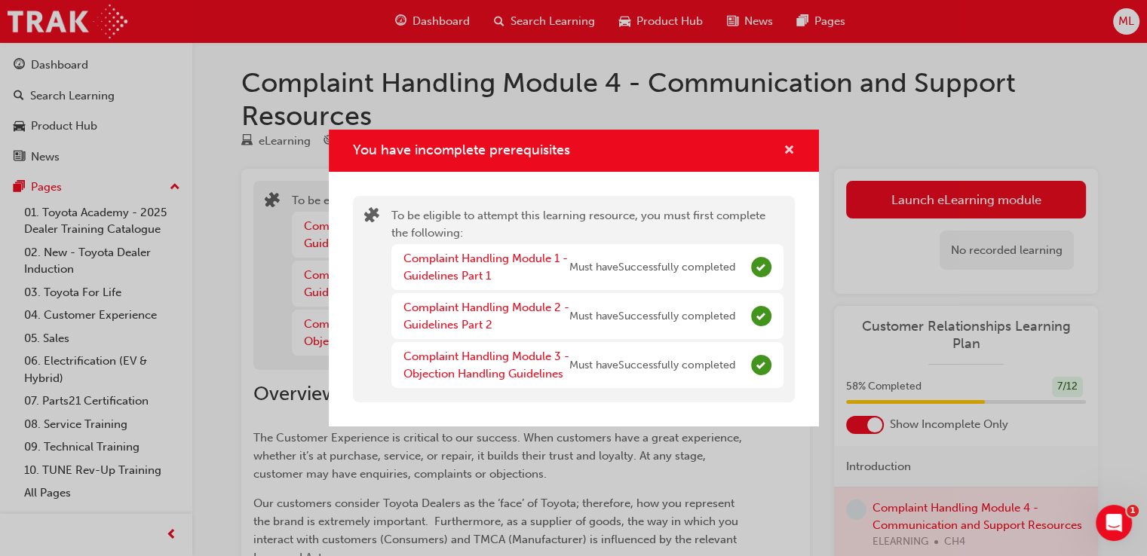
click at [793, 145] on span "cross-icon" at bounding box center [788, 152] width 11 height 14
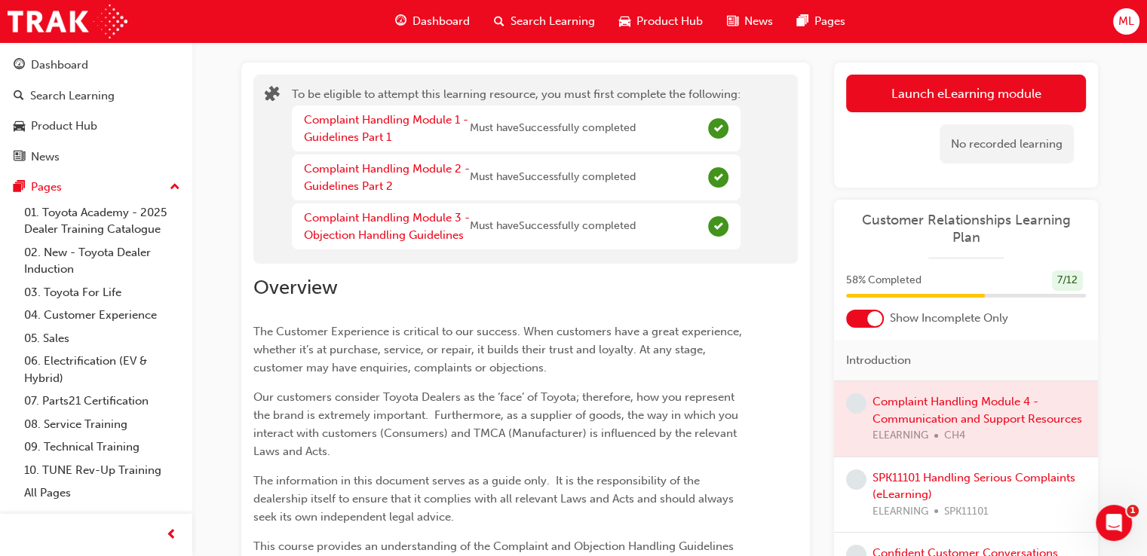
scroll to position [302, 0]
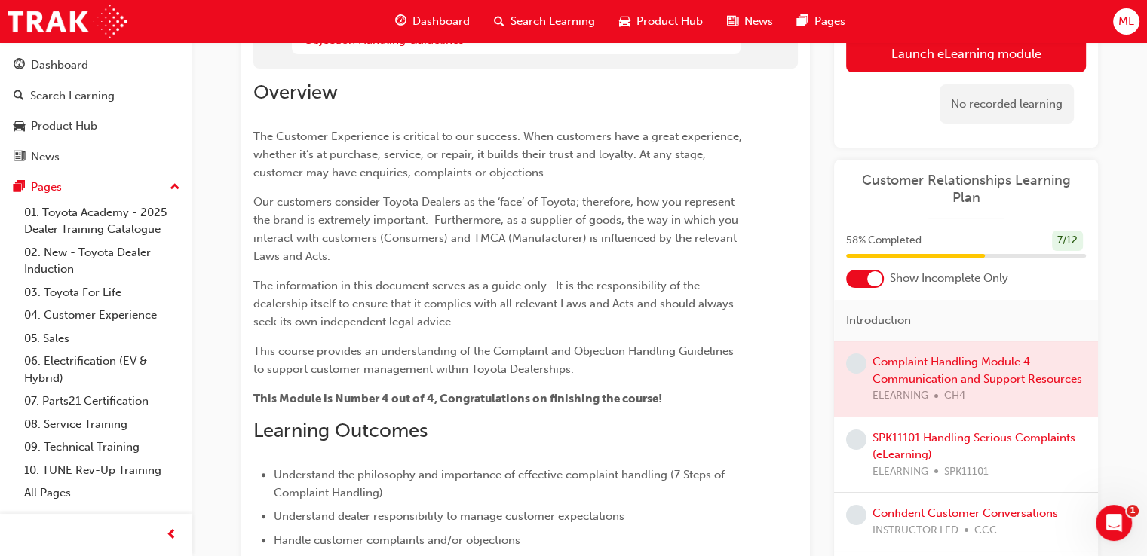
click at [930, 364] on div at bounding box center [966, 379] width 264 height 75
click at [860, 354] on span "learningRecordVerb_NONE-icon" at bounding box center [856, 364] width 20 height 20
click at [874, 271] on div at bounding box center [874, 278] width 15 height 15
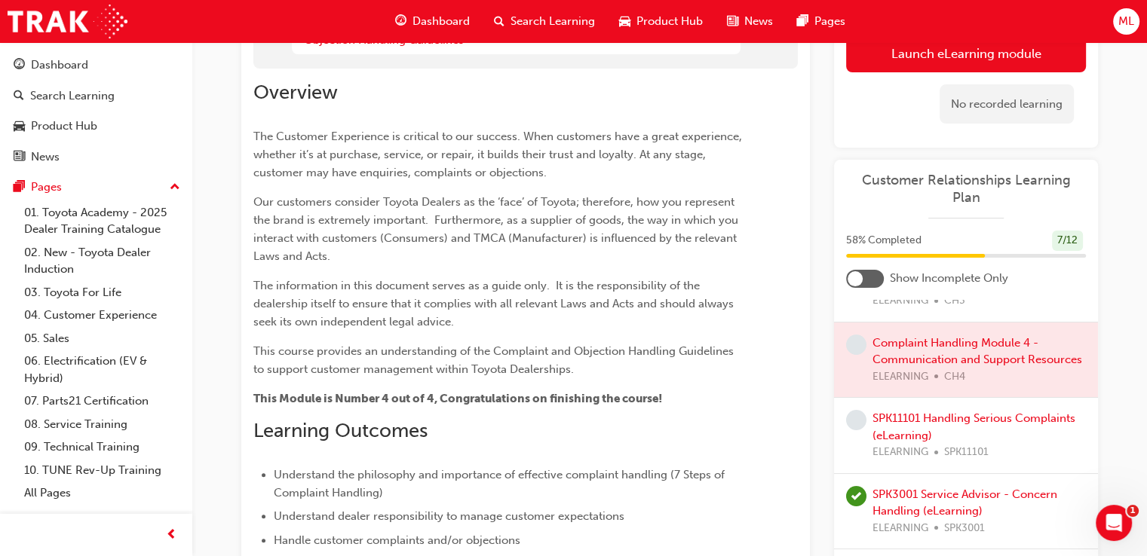
scroll to position [151, 0]
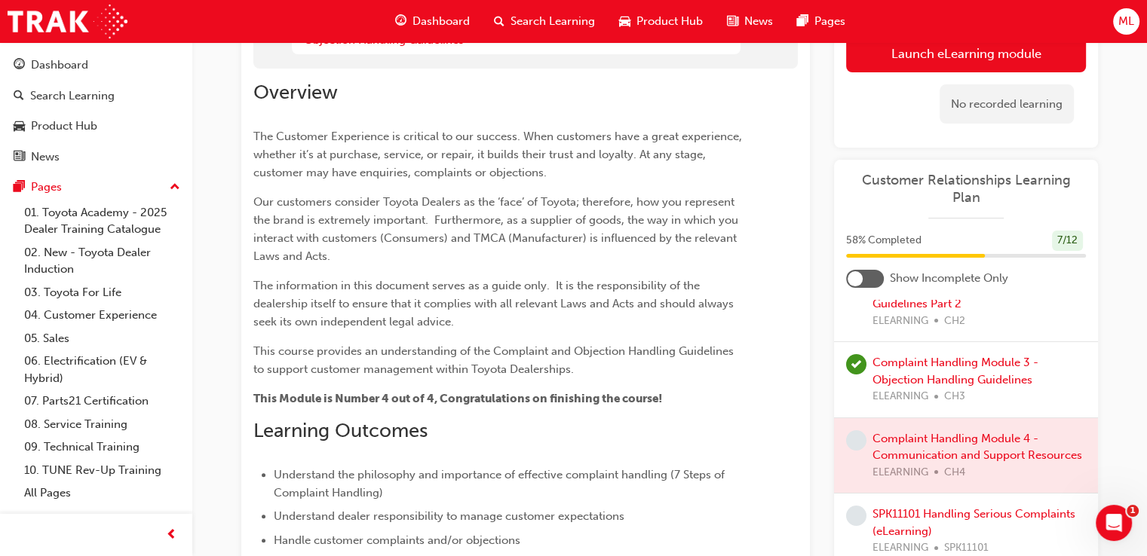
click at [913, 425] on div at bounding box center [966, 455] width 264 height 75
click at [896, 425] on div at bounding box center [966, 455] width 264 height 75
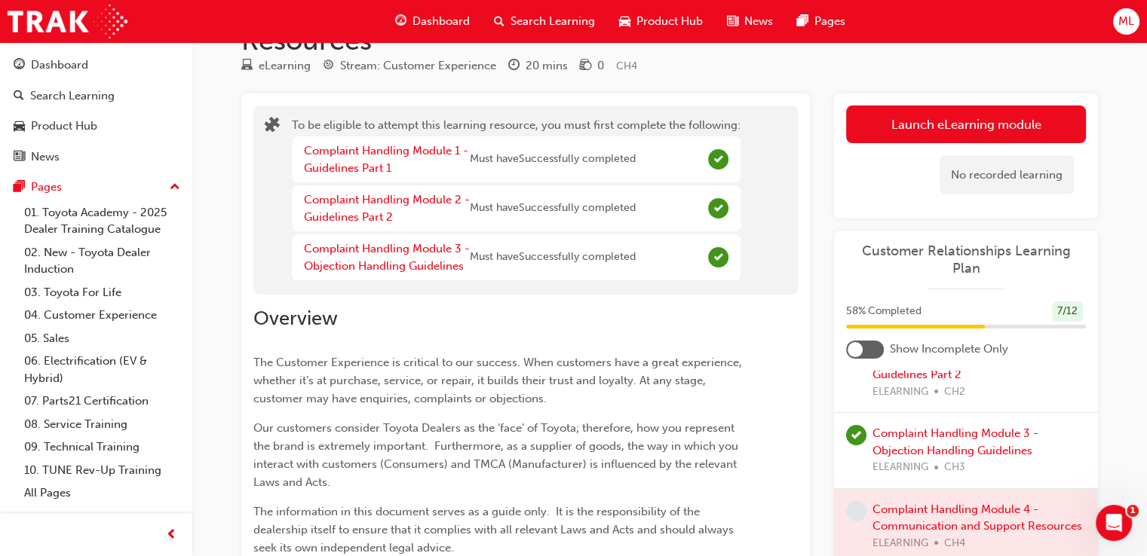
scroll to position [0, 0]
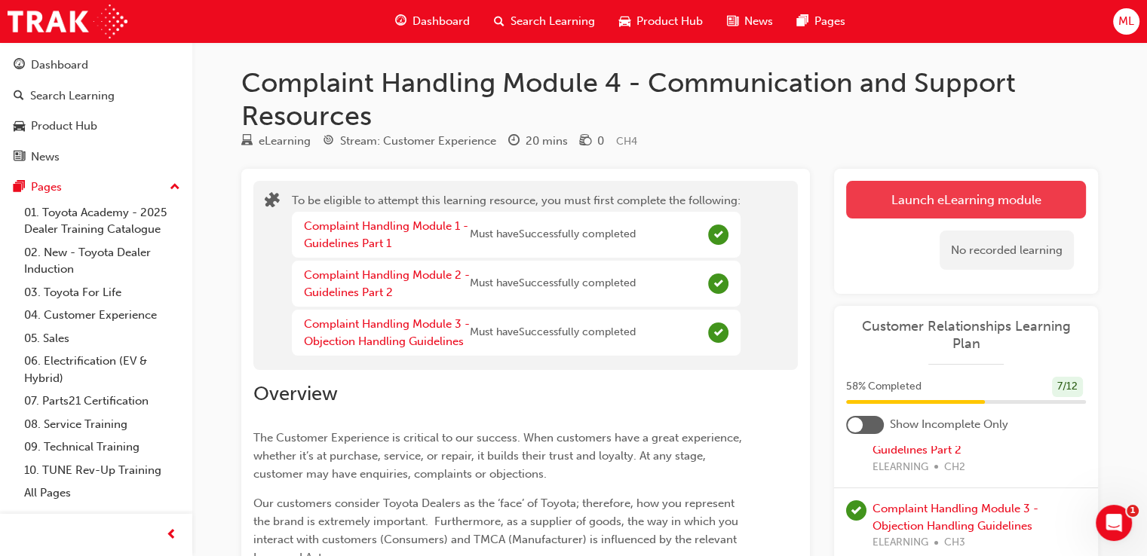
click at [970, 207] on button "Launch eLearning module" at bounding box center [966, 200] width 240 height 38
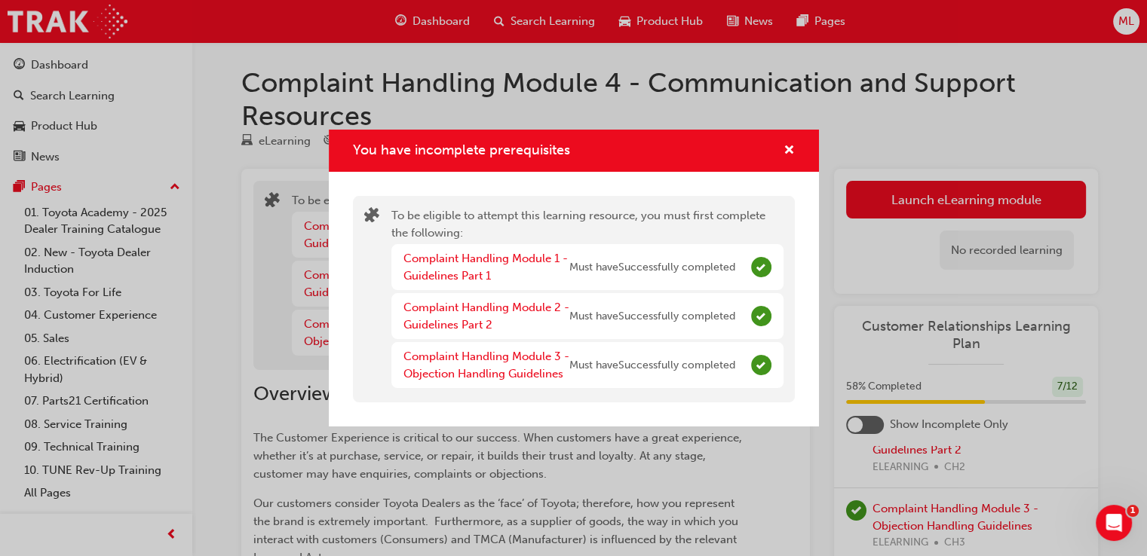
click at [772, 145] on div "You have incomplete prerequisites" at bounding box center [782, 151] width 23 height 19
click at [793, 149] on span "cross-icon" at bounding box center [788, 152] width 11 height 14
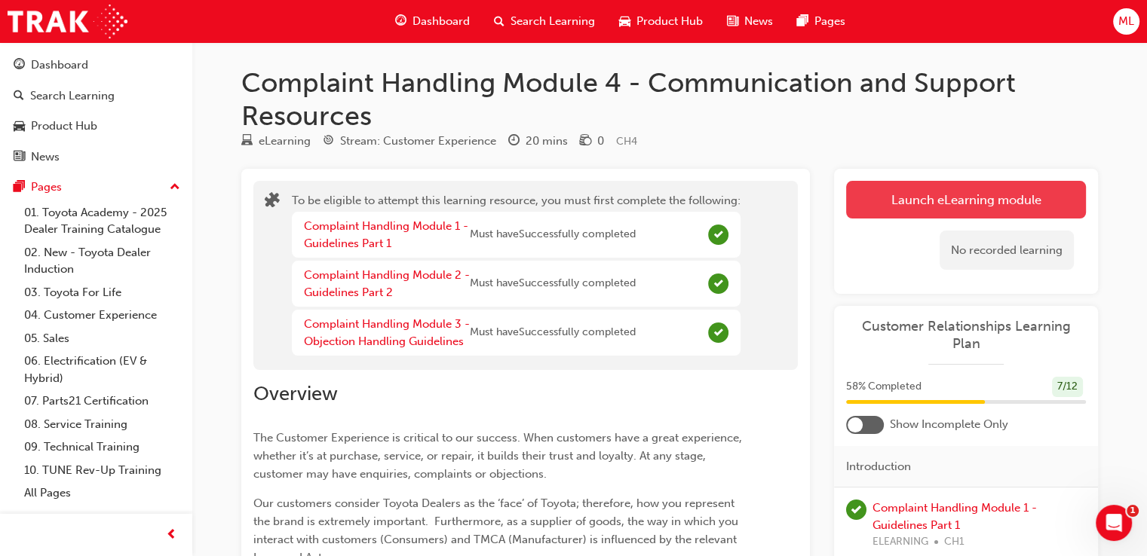
click at [934, 206] on button "Launch eLearning module" at bounding box center [966, 200] width 240 height 38
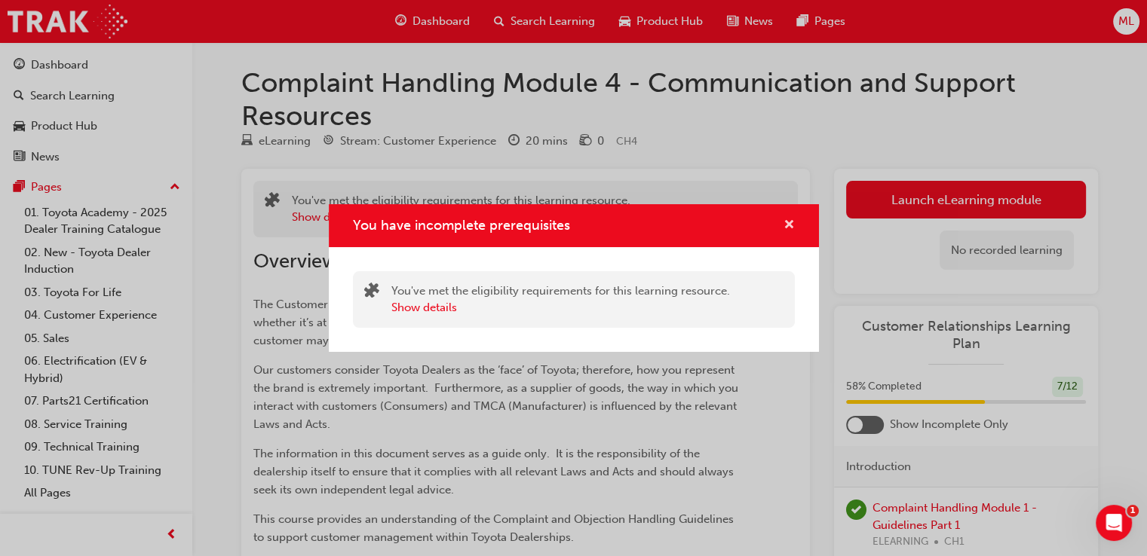
click at [793, 224] on span "cross-icon" at bounding box center [788, 226] width 11 height 14
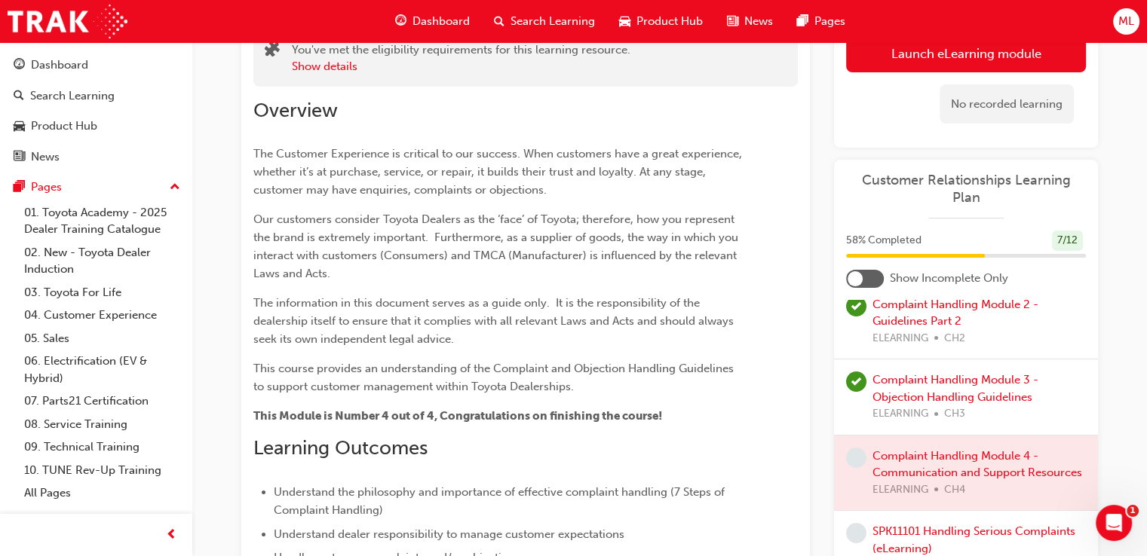
scroll to position [151, 0]
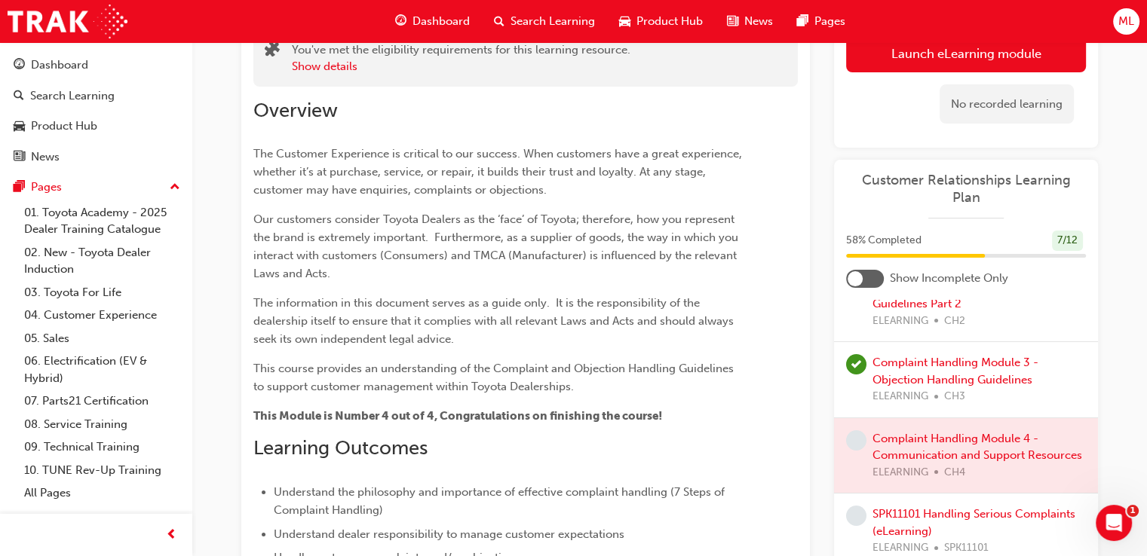
click at [891, 426] on div at bounding box center [966, 455] width 264 height 75
drag, startPoint x: 894, startPoint y: 415, endPoint x: 900, endPoint y: 367, distance: 47.9
click at [896, 418] on div at bounding box center [966, 455] width 264 height 75
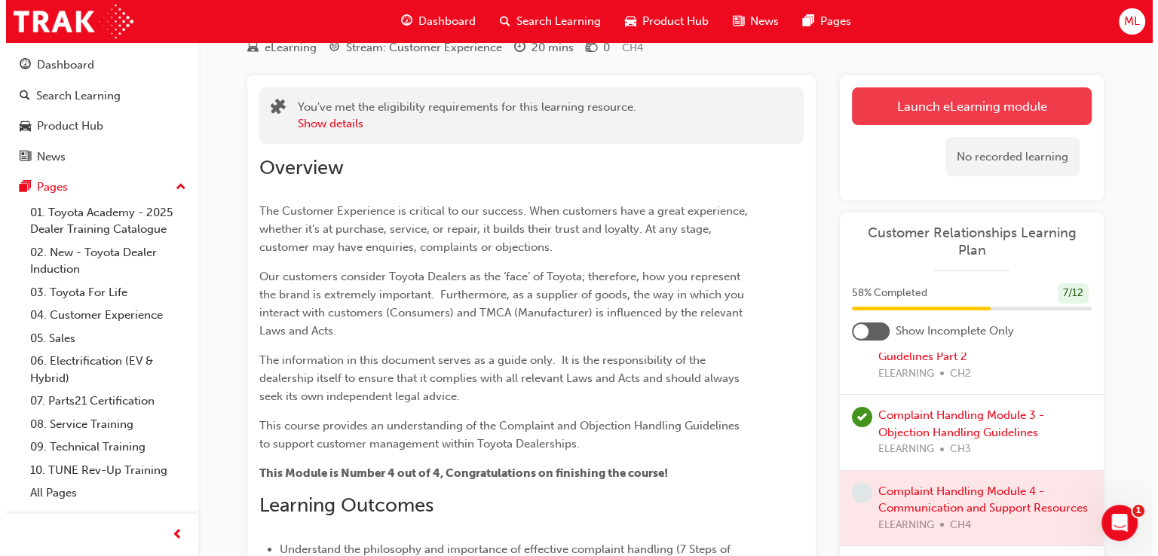
scroll to position [0, 0]
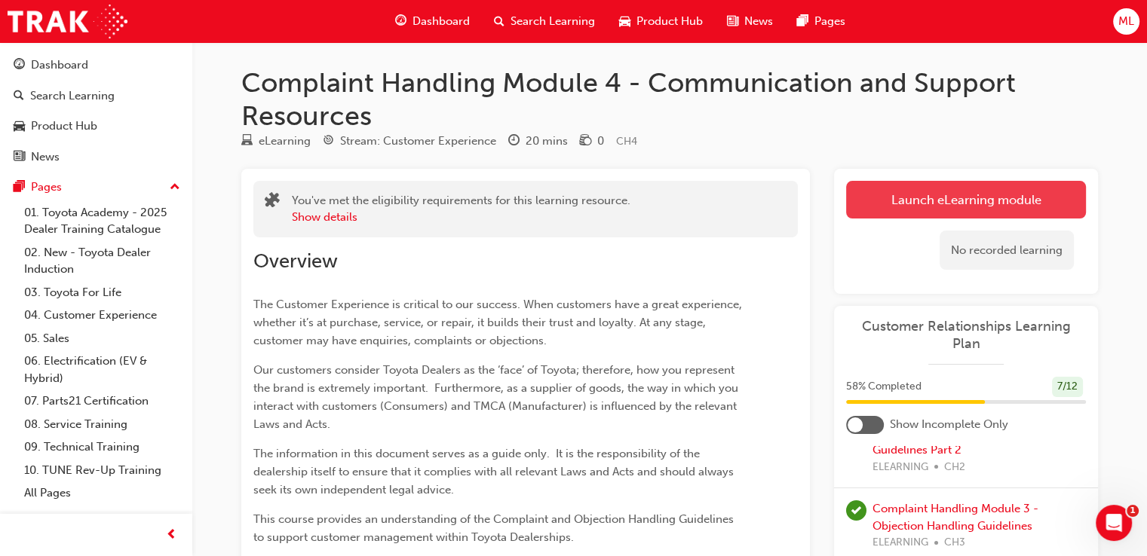
click at [918, 202] on button "Launch eLearning module" at bounding box center [966, 200] width 240 height 38
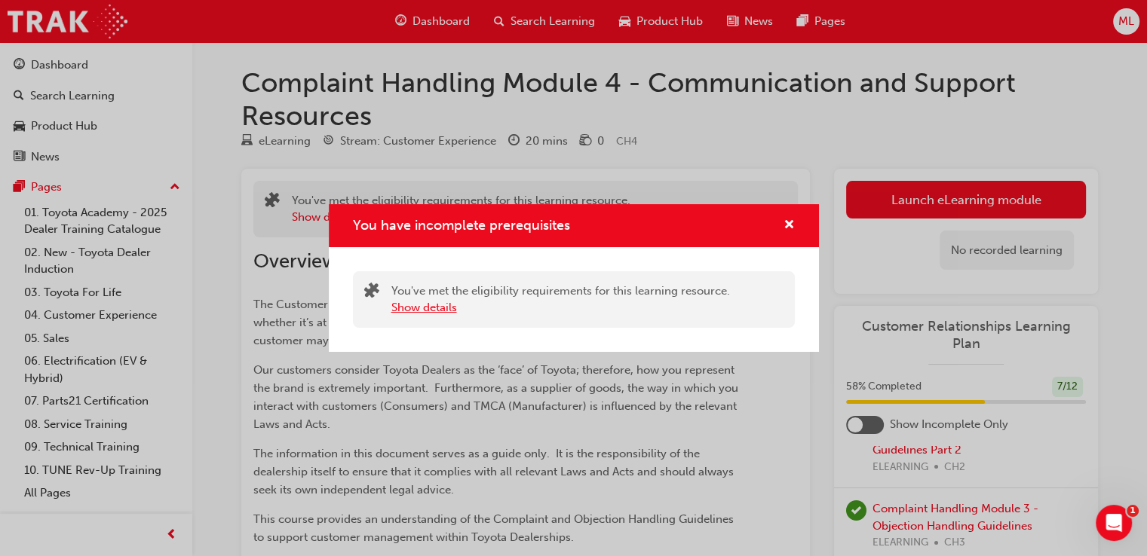
click at [433, 311] on button "Show details" at bounding box center [424, 307] width 66 height 17
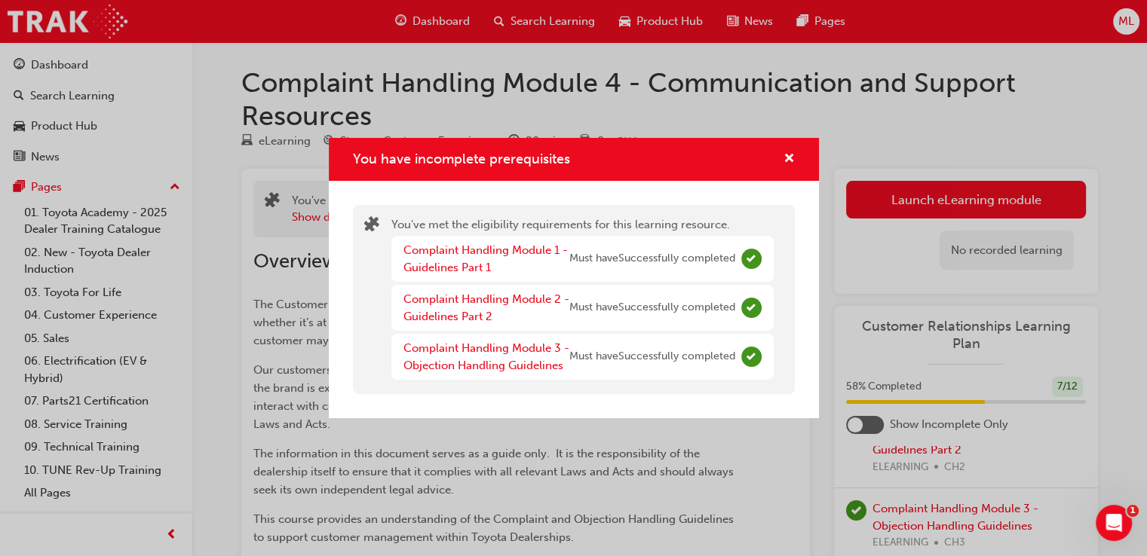
click at [780, 161] on div "You have incomplete prerequisites" at bounding box center [782, 159] width 23 height 19
click at [796, 149] on div "You have incomplete prerequisites" at bounding box center [574, 159] width 490 height 43
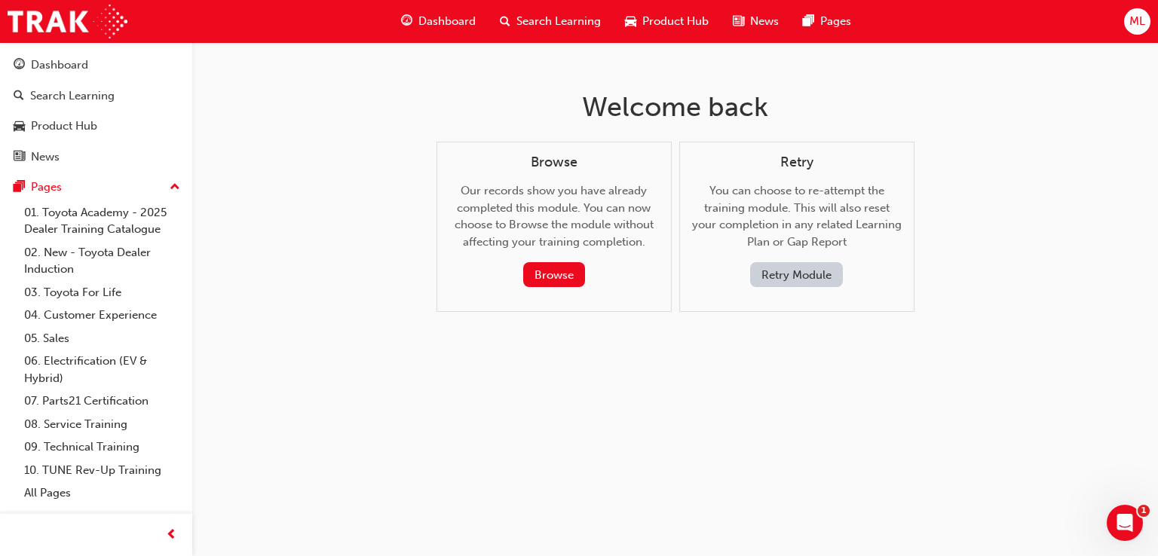
click at [564, 28] on span "Search Learning" at bounding box center [559, 21] width 84 height 17
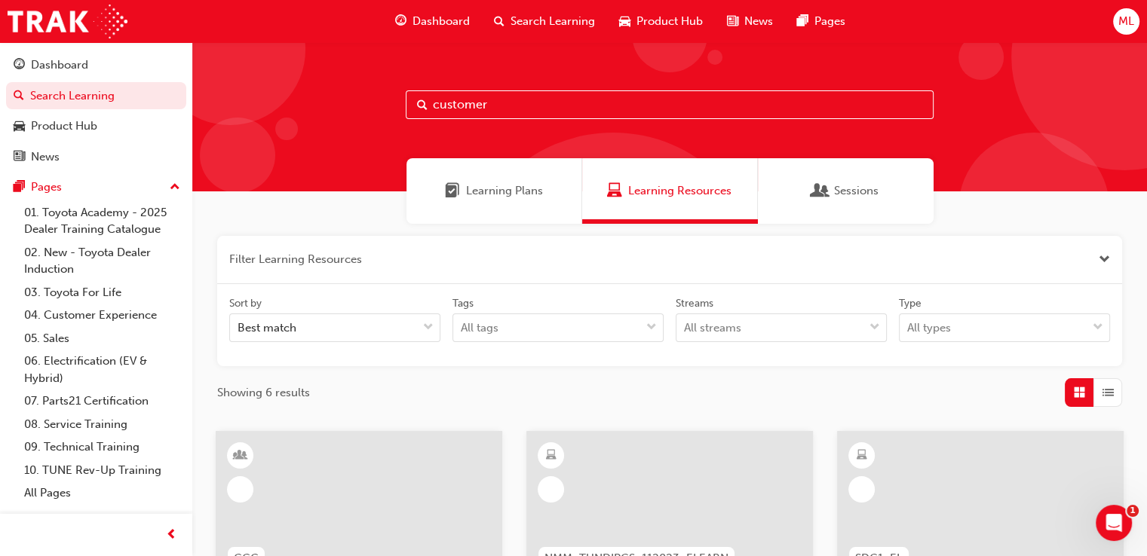
click at [581, 97] on input "customer" at bounding box center [670, 104] width 528 height 29
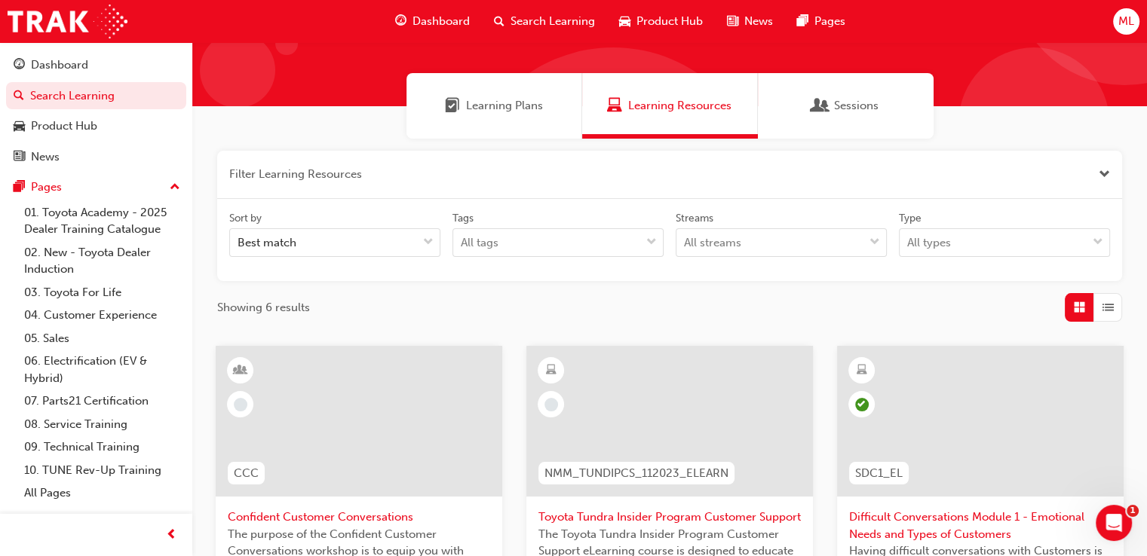
scroll to position [151, 0]
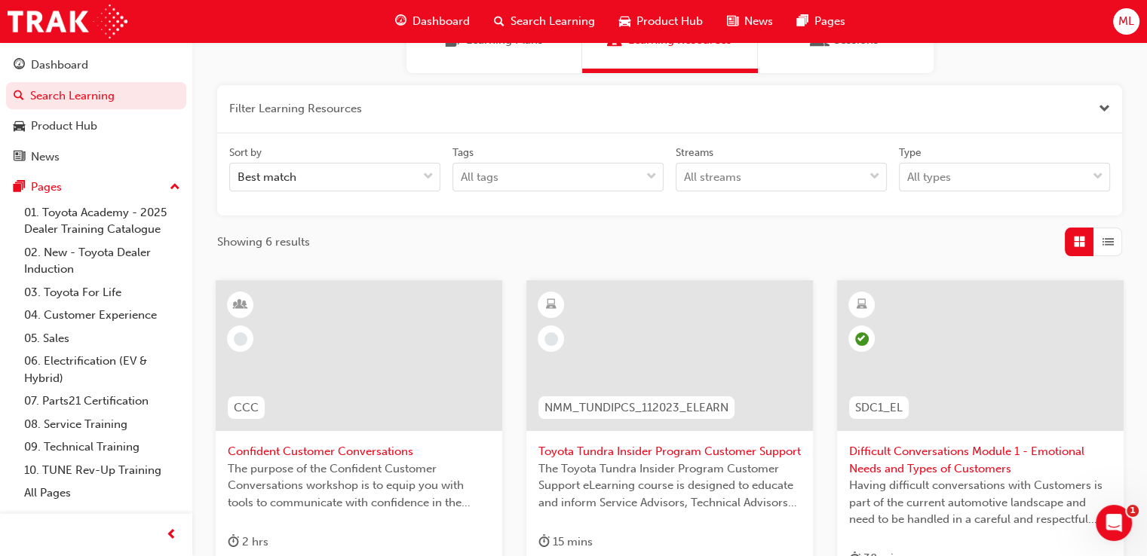
click at [953, 406] on div at bounding box center [980, 356] width 287 height 151
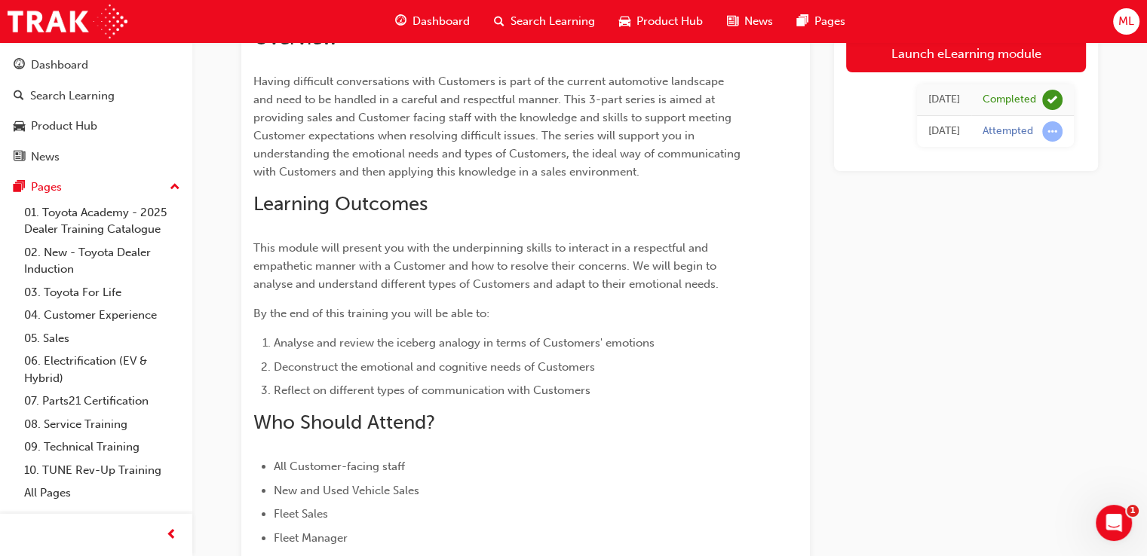
scroll to position [75, 0]
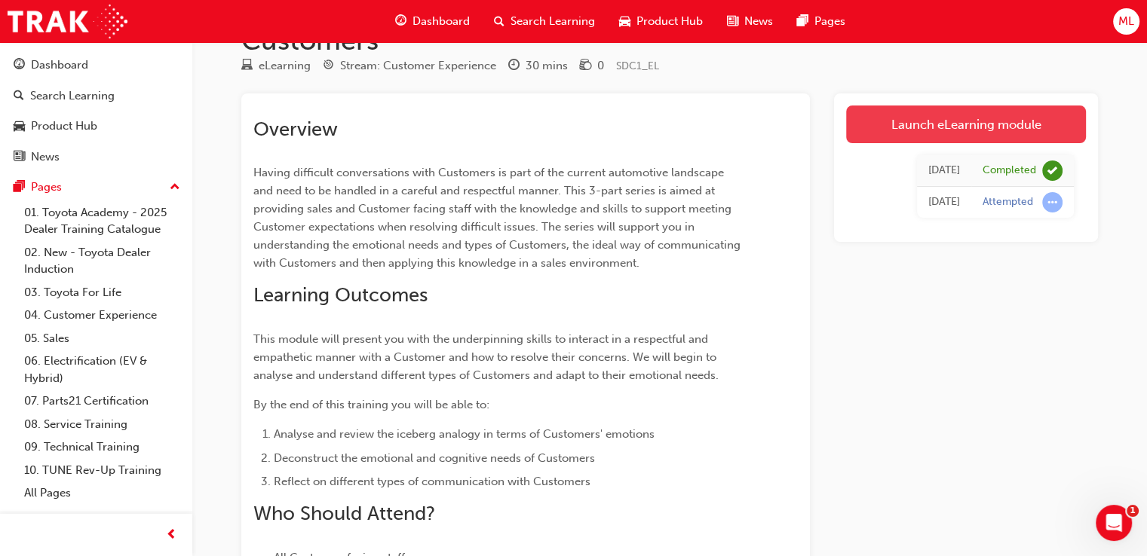
click at [920, 133] on link "Launch eLearning module" at bounding box center [966, 125] width 240 height 38
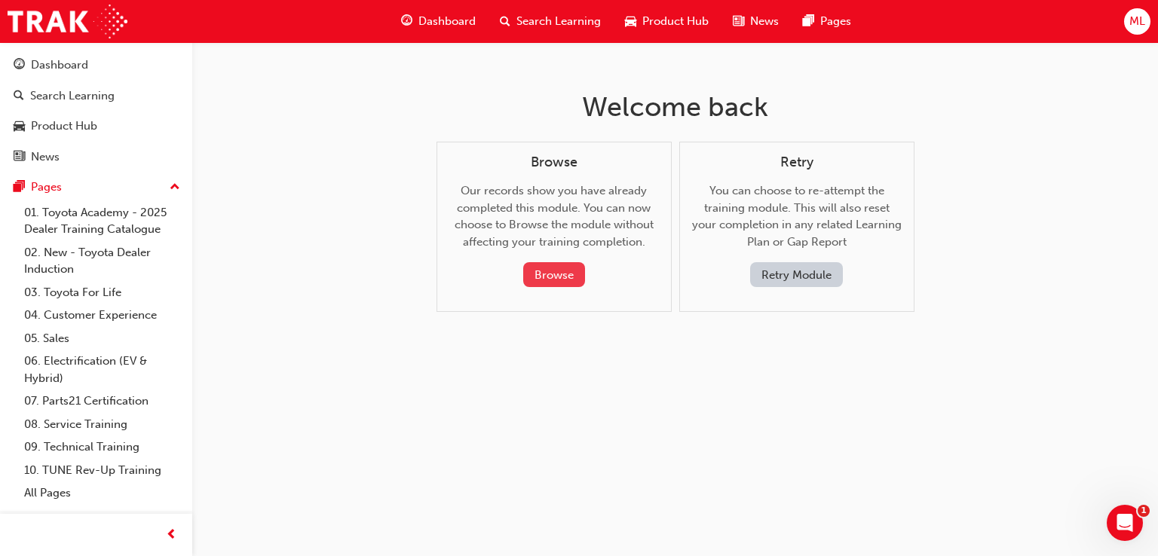
click at [568, 284] on button "Browse" at bounding box center [554, 274] width 62 height 25
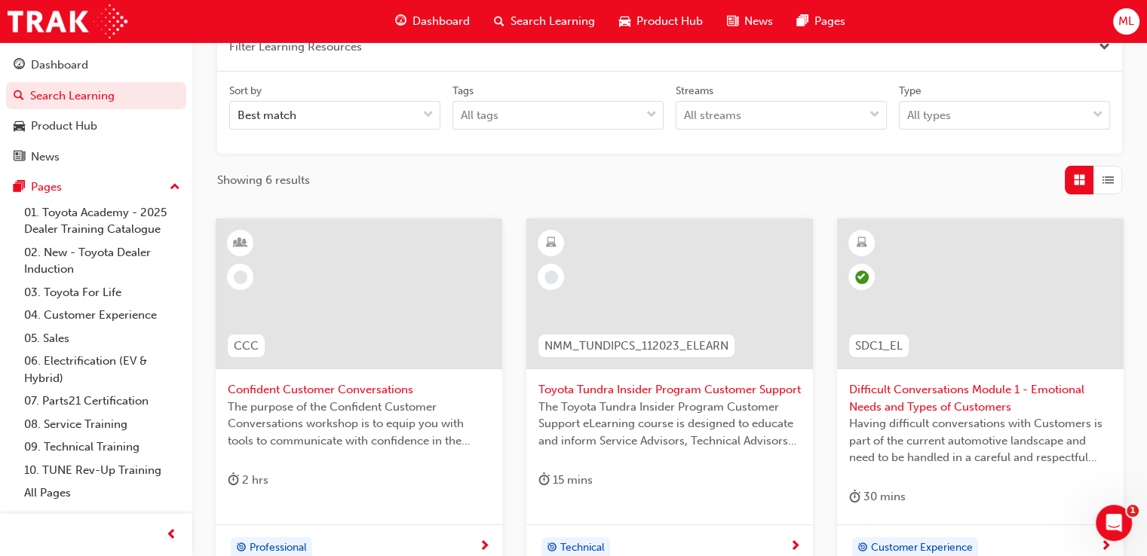
scroll to position [377, 0]
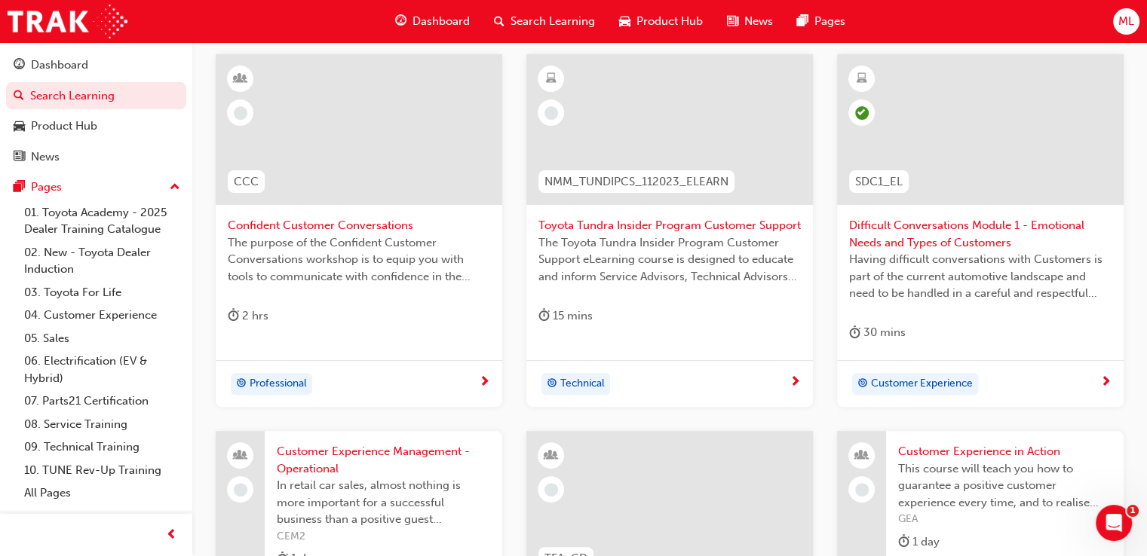
click at [1105, 382] on span "next-icon" at bounding box center [1105, 383] width 11 height 14
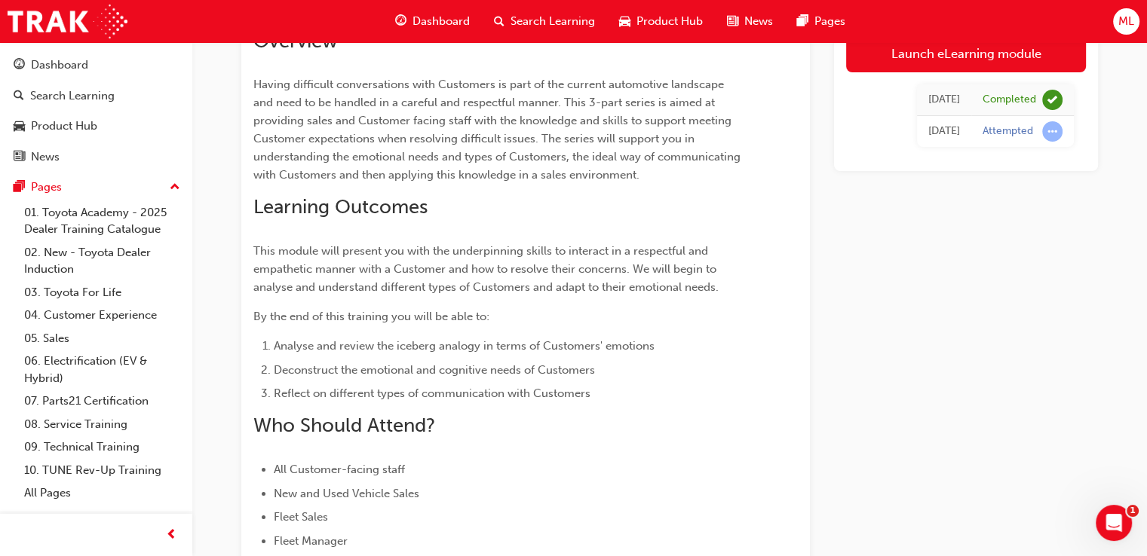
scroll to position [351, 0]
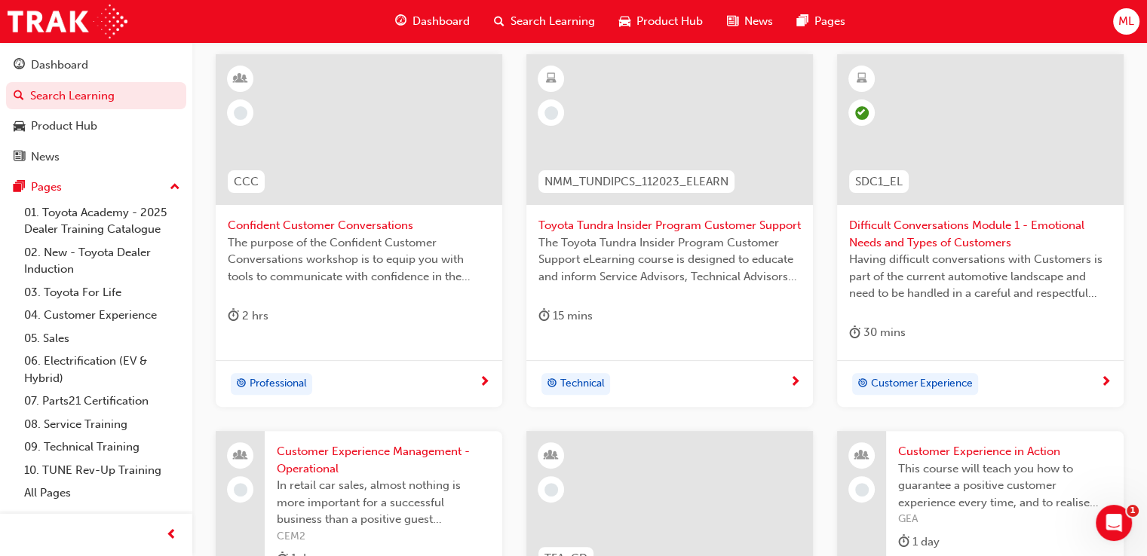
scroll to position [452, 0]
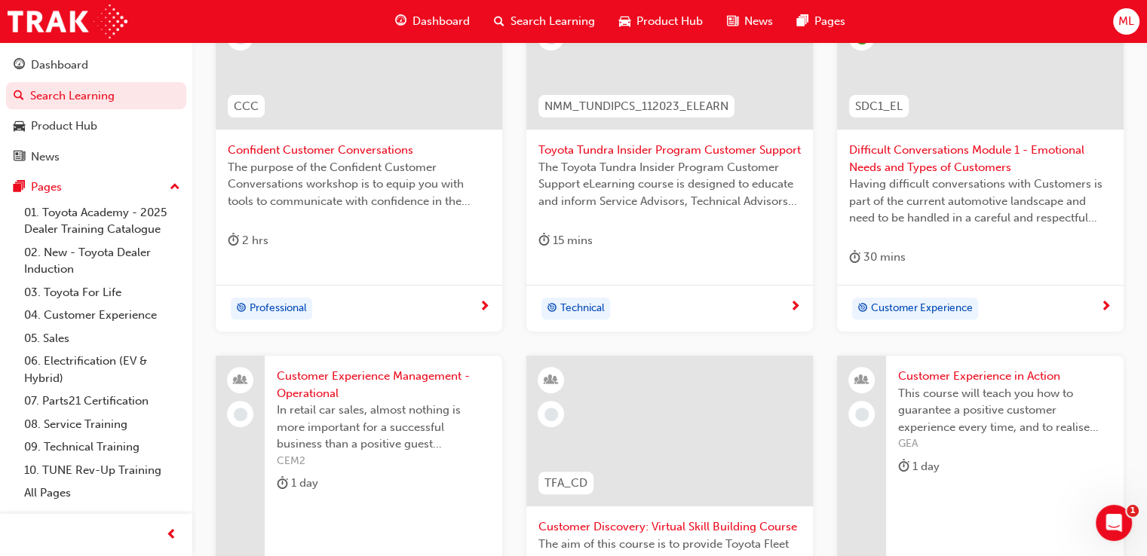
click at [917, 156] on span "Difficult Conversations Module 1 - Emotional Needs and Types of Customers" at bounding box center [980, 159] width 262 height 34
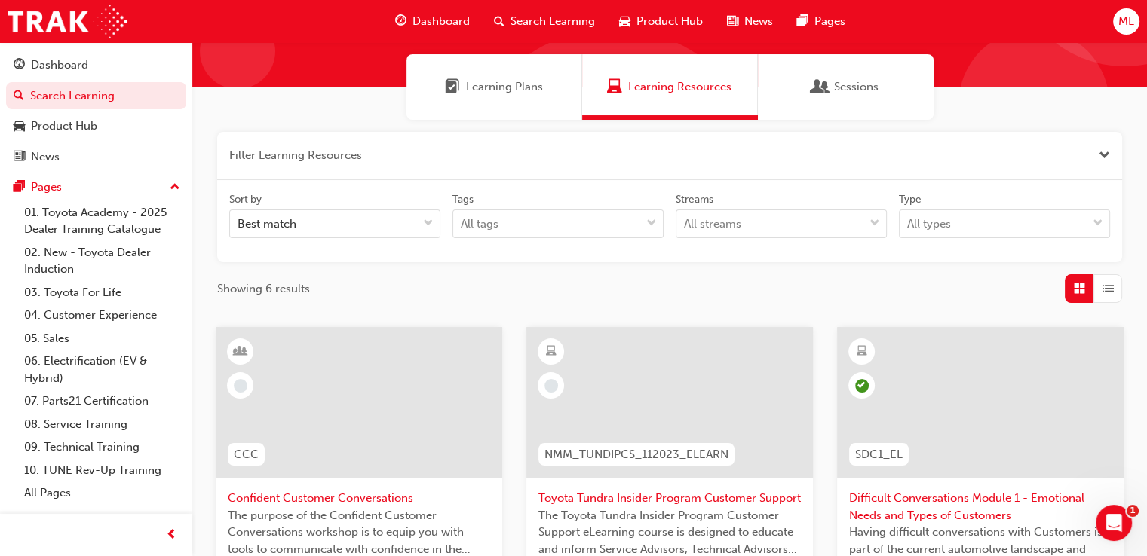
scroll to position [103, 0]
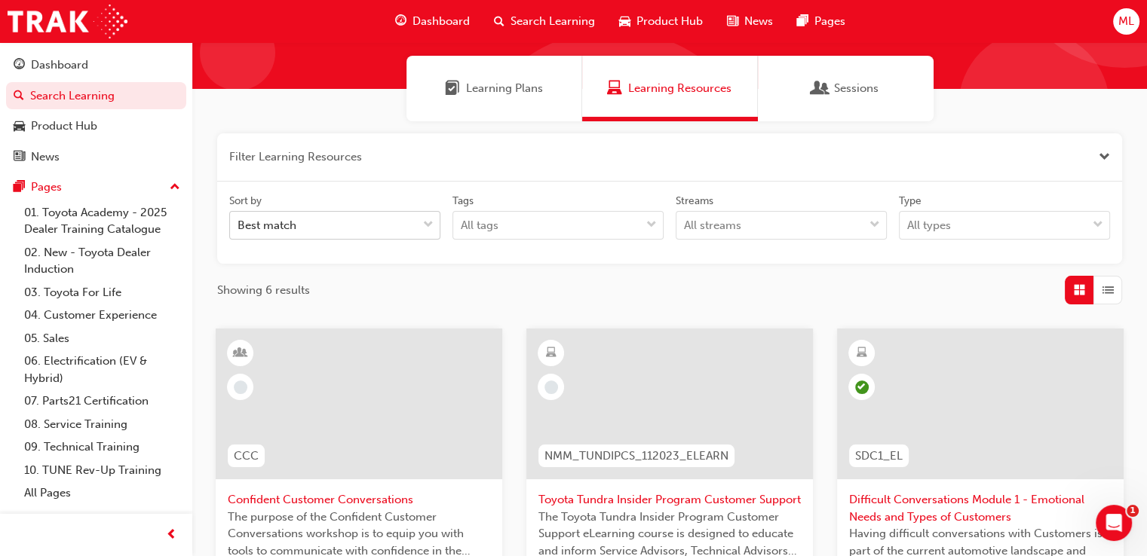
click at [353, 227] on div "Best match" at bounding box center [323, 226] width 187 height 26
click at [239, 227] on input "Sort by Best match" at bounding box center [239, 225] width 2 height 13
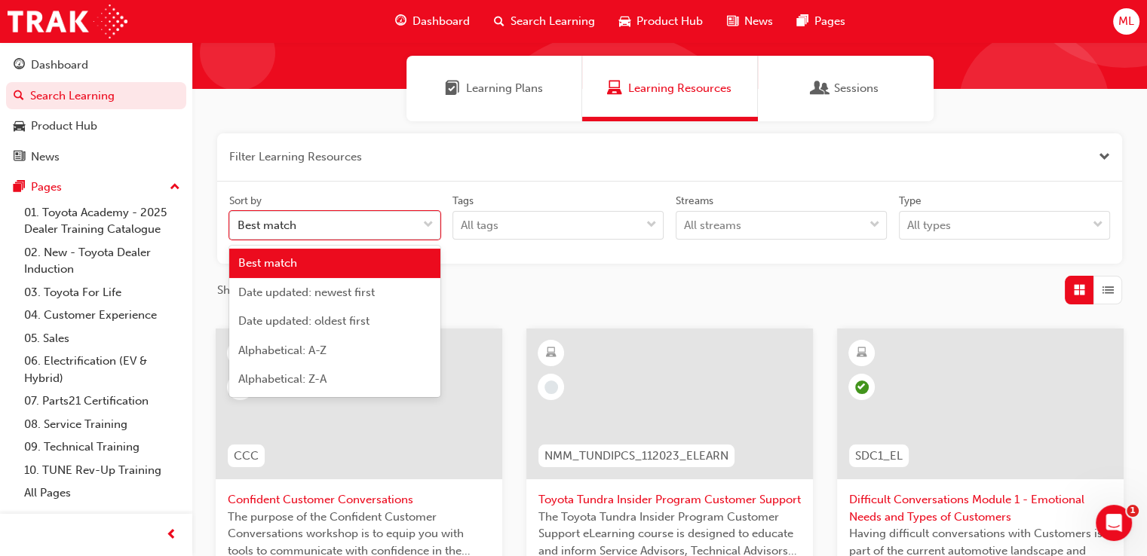
click at [697, 134] on button "button" at bounding box center [669, 157] width 905 height 48
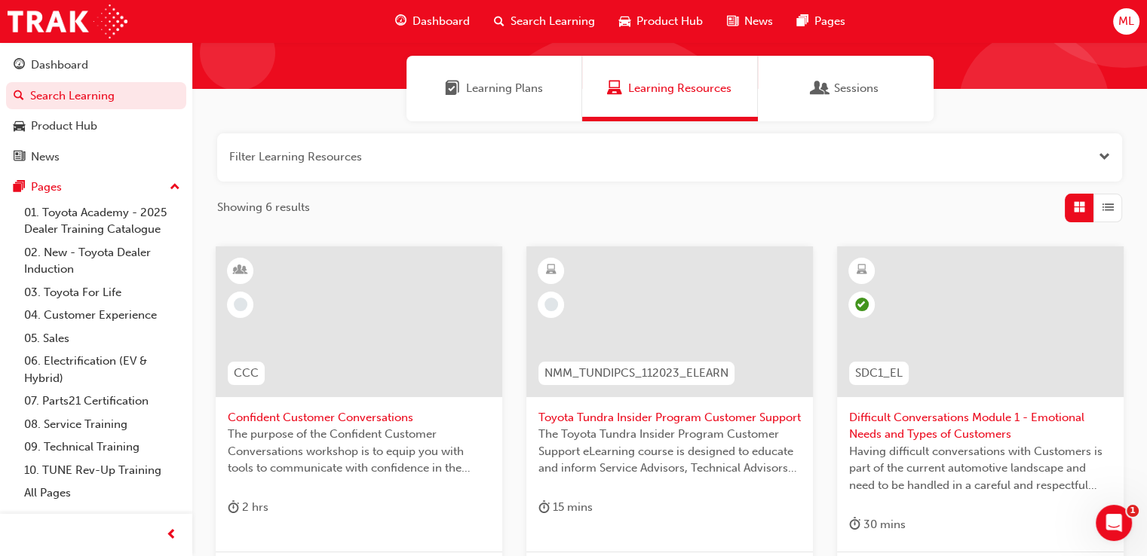
click at [851, 139] on button "button" at bounding box center [669, 157] width 905 height 48
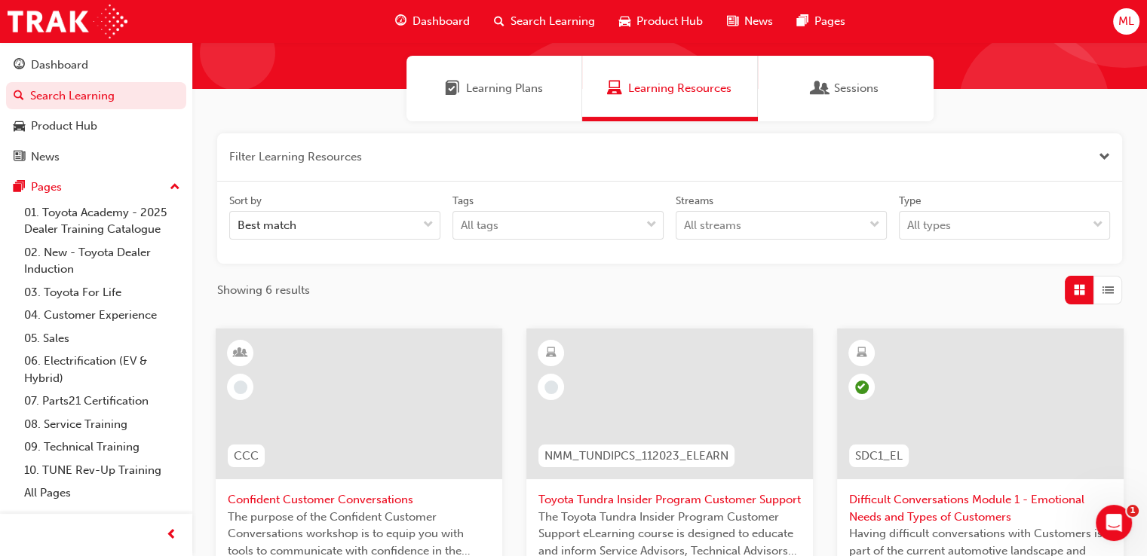
click at [685, 88] on span "Learning Resources" at bounding box center [679, 88] width 103 height 17
click at [646, 91] on span "Learning Resources" at bounding box center [679, 88] width 103 height 17
click at [461, 94] on div "Learning Plans" at bounding box center [494, 88] width 98 height 17
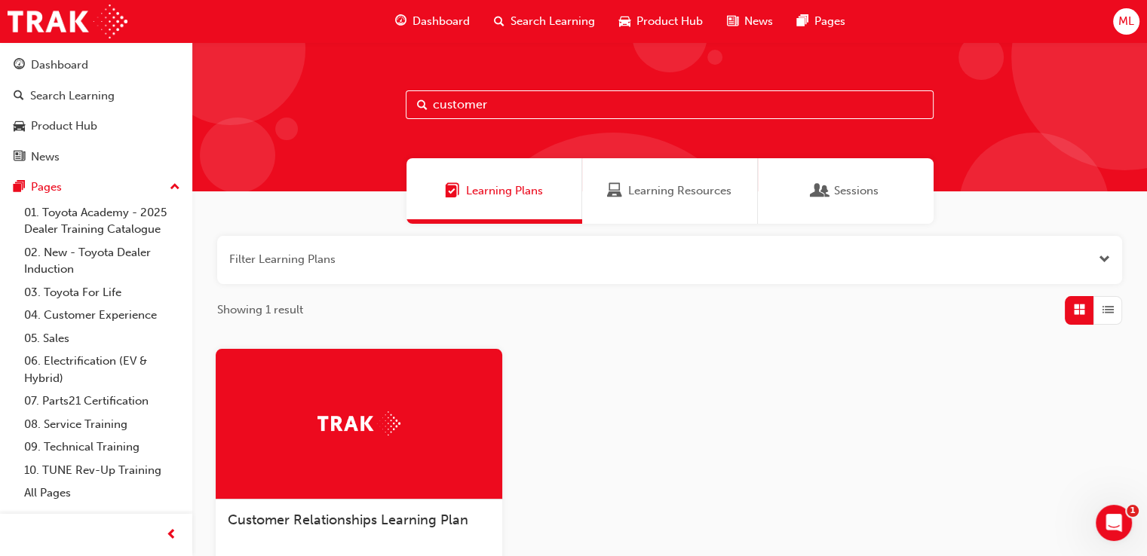
click at [542, 118] on input "customer" at bounding box center [670, 104] width 528 height 29
click at [544, 112] on input "customer" at bounding box center [670, 104] width 528 height 29
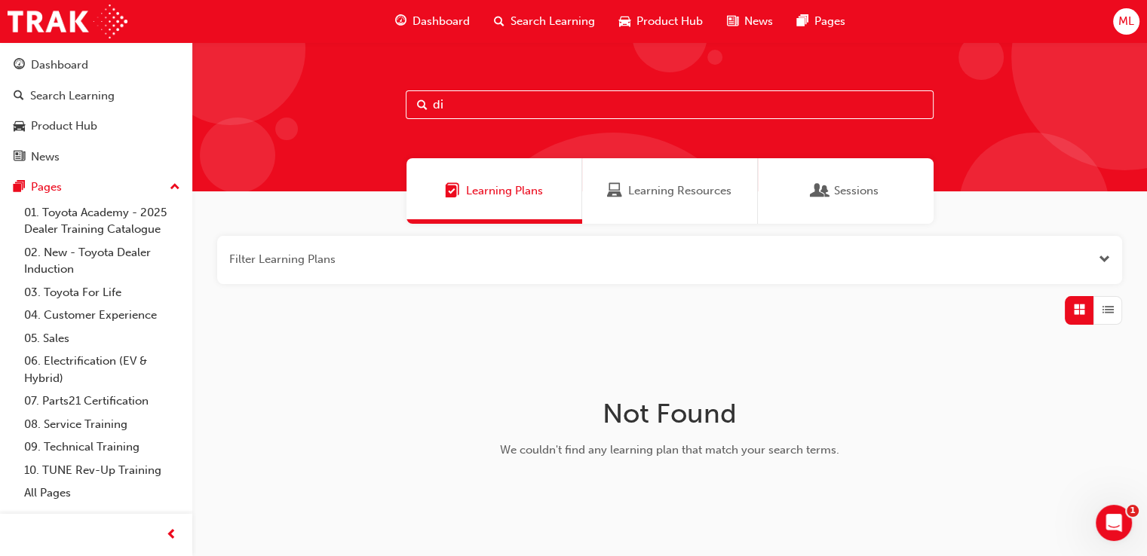
type input "d"
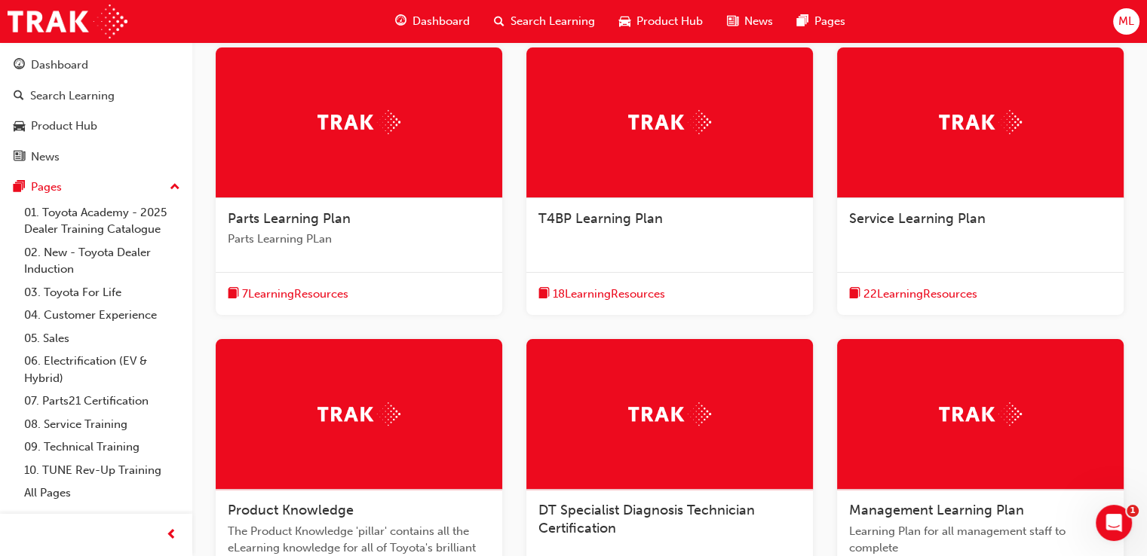
scroll to position [571, 0]
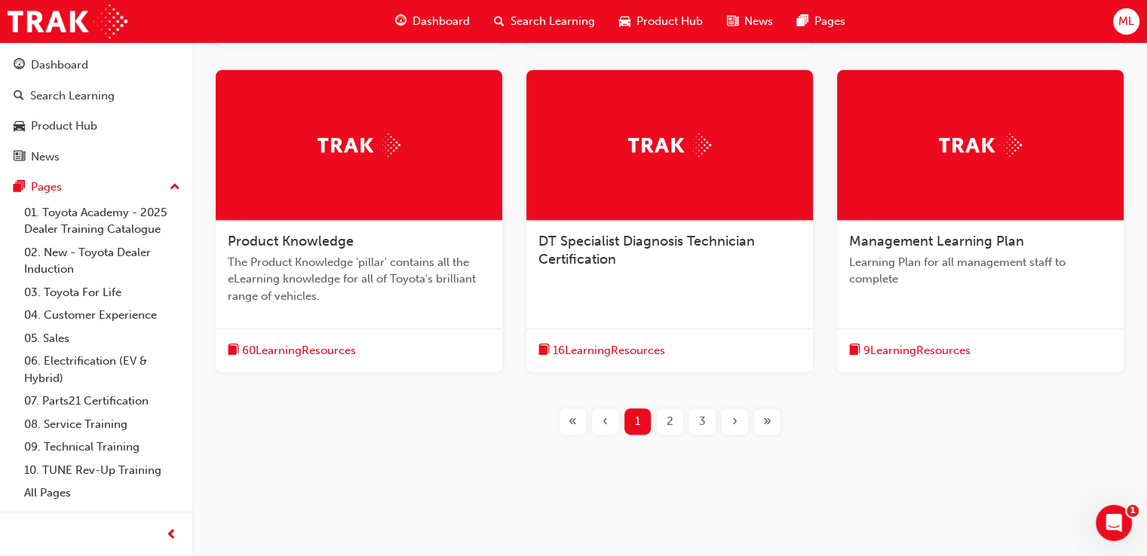
click at [671, 418] on span "2" at bounding box center [670, 421] width 7 height 17
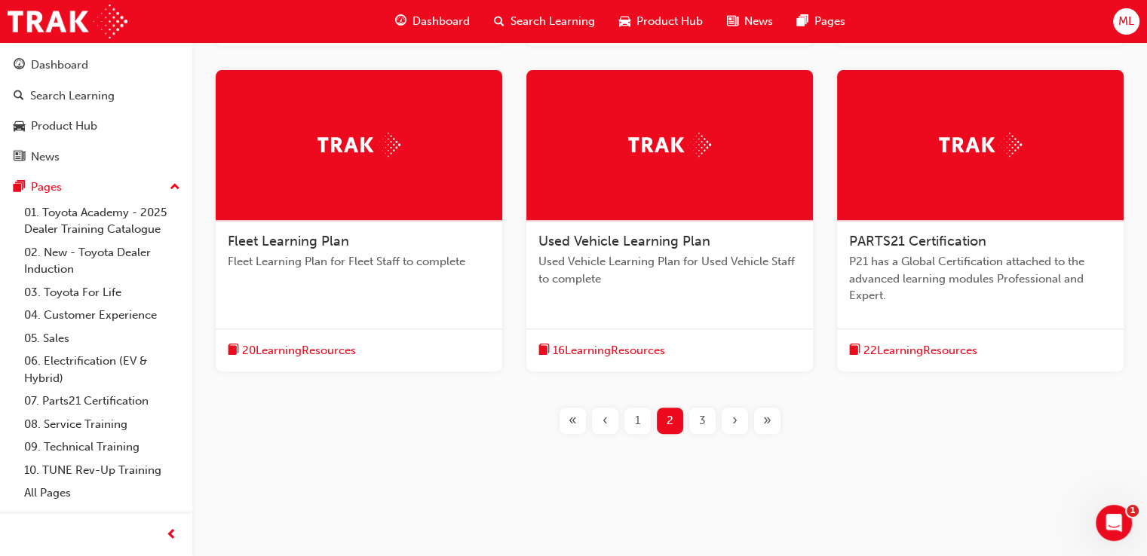
click at [700, 420] on span "3" at bounding box center [702, 420] width 7 height 17
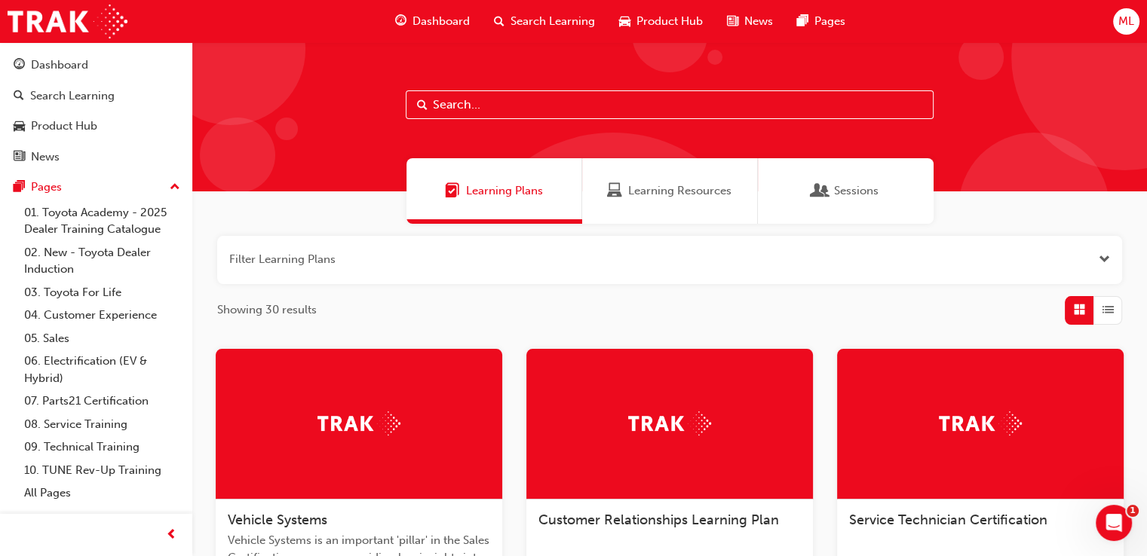
drag, startPoint x: 541, startPoint y: 110, endPoint x: 575, endPoint y: 113, distance: 33.3
click at [541, 110] on input "text" at bounding box center [670, 104] width 528 height 29
type input "customer"
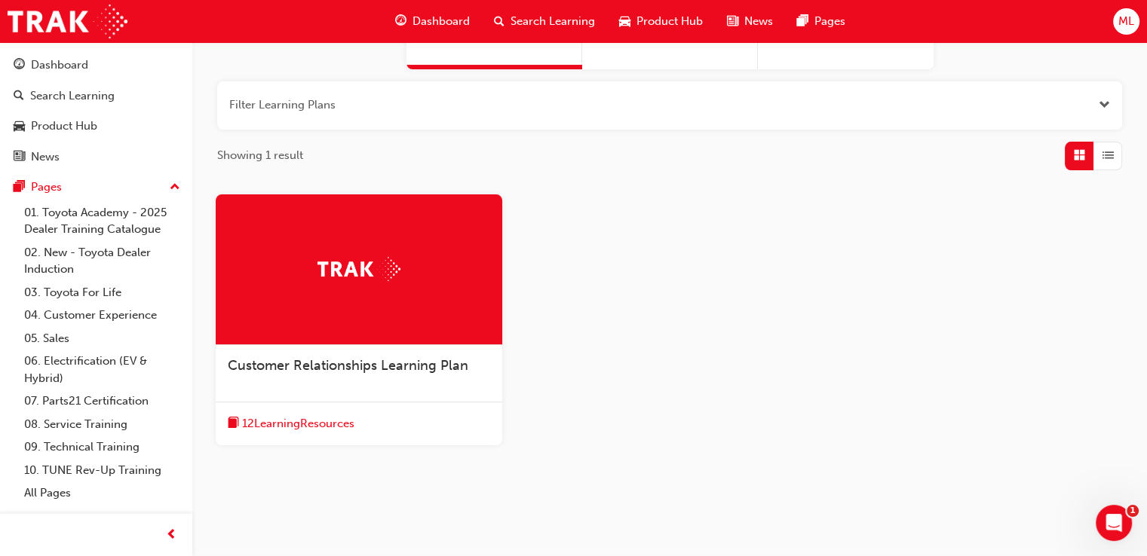
scroll to position [190, 0]
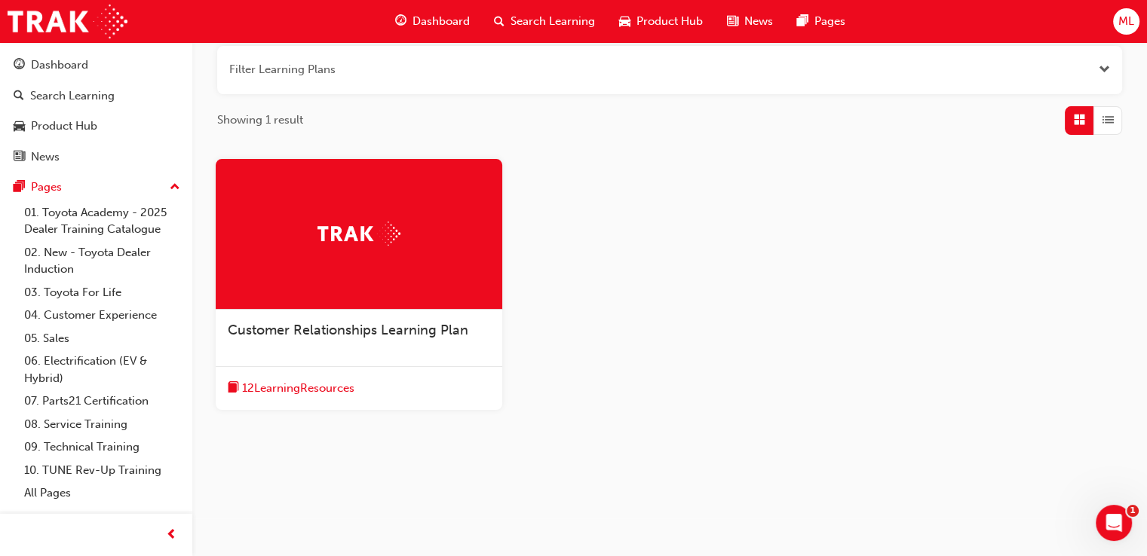
click at [396, 336] on span "Customer Relationships Learning Plan" at bounding box center [348, 330] width 241 height 17
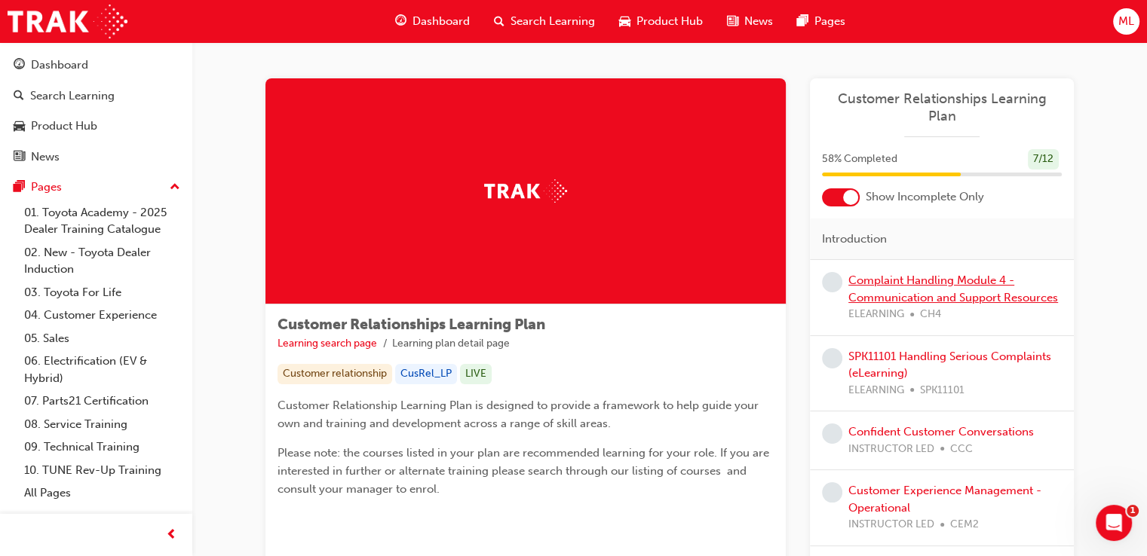
click at [980, 274] on link "Complaint Handling Module 4 - Communication and Support Resources" at bounding box center [953, 289] width 210 height 31
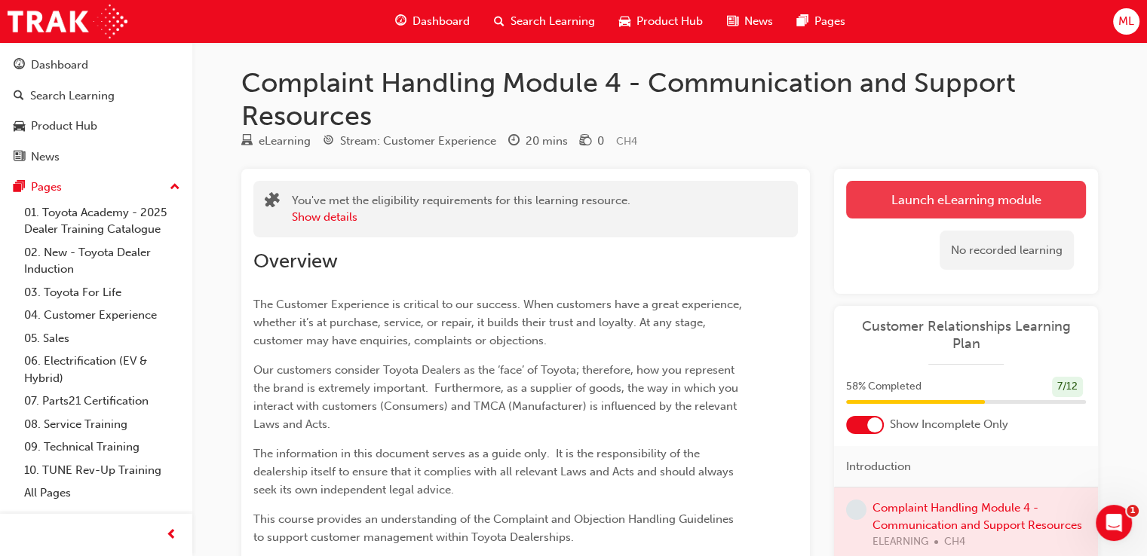
click at [982, 202] on link "Launch eLearning module" at bounding box center [966, 200] width 240 height 38
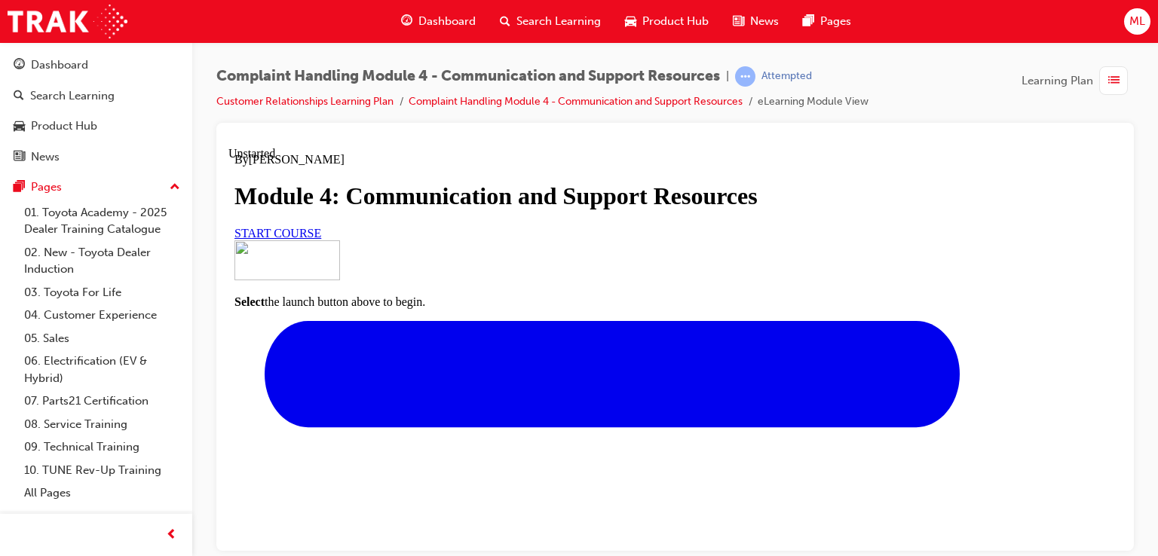
click at [321, 239] on span "START COURSE" at bounding box center [278, 232] width 87 height 13
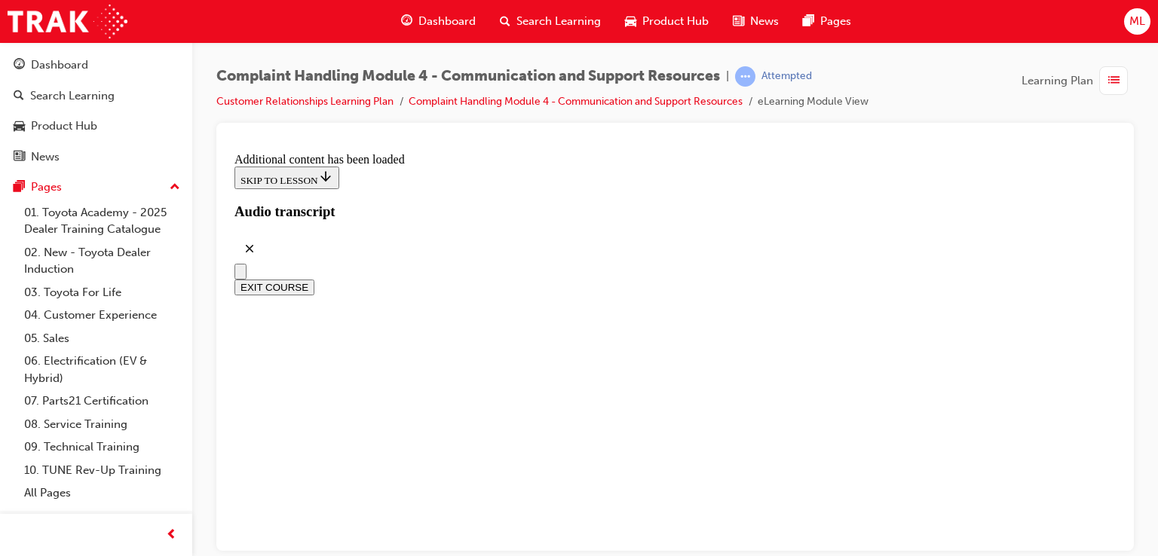
scroll to position [2609, 0]
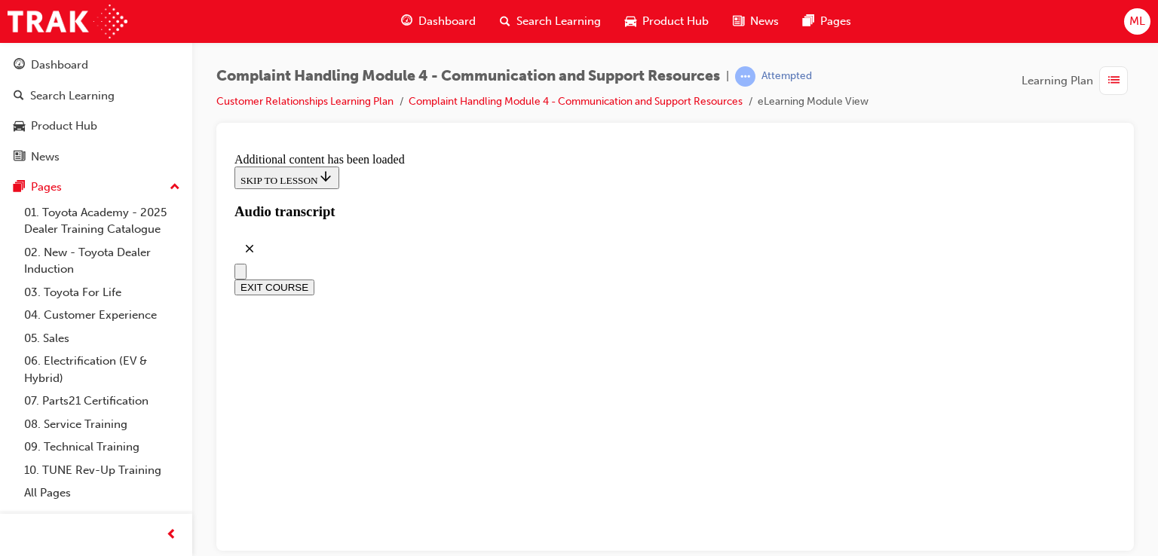
radio input "true"
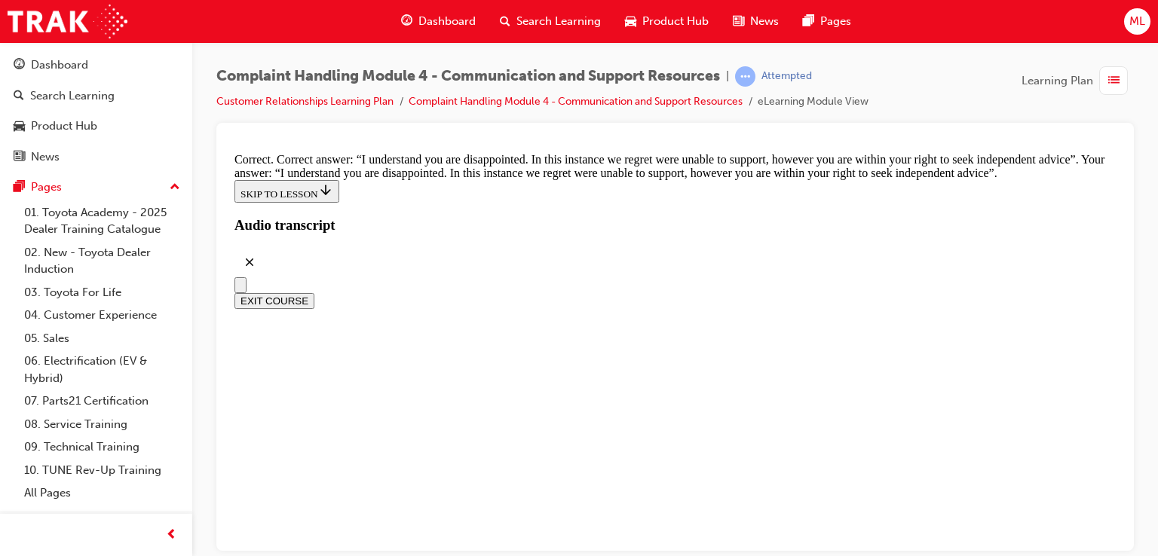
checkbox input "true"
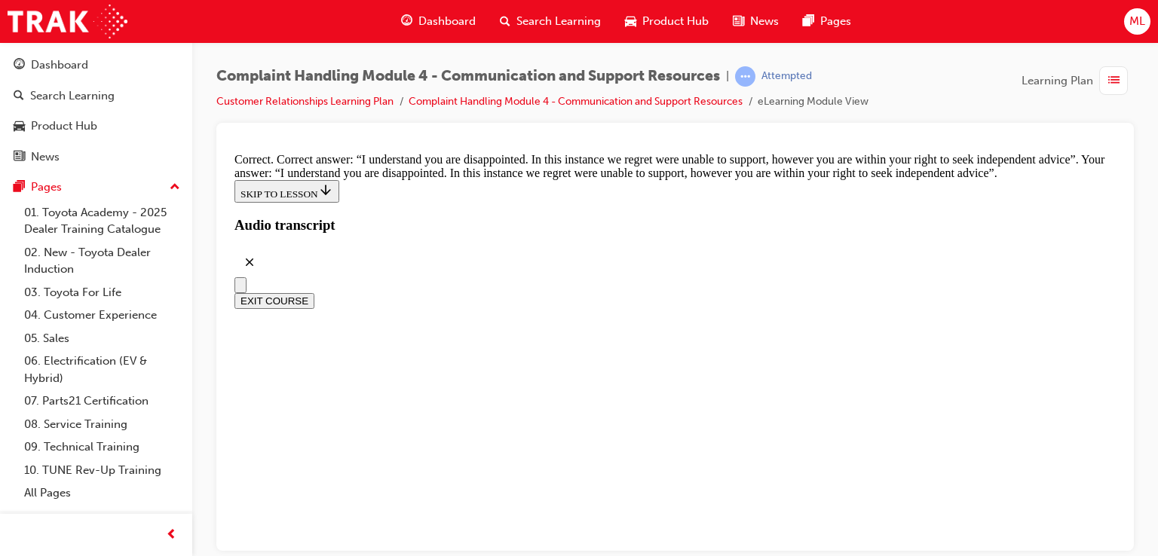
scroll to position [10141, 0]
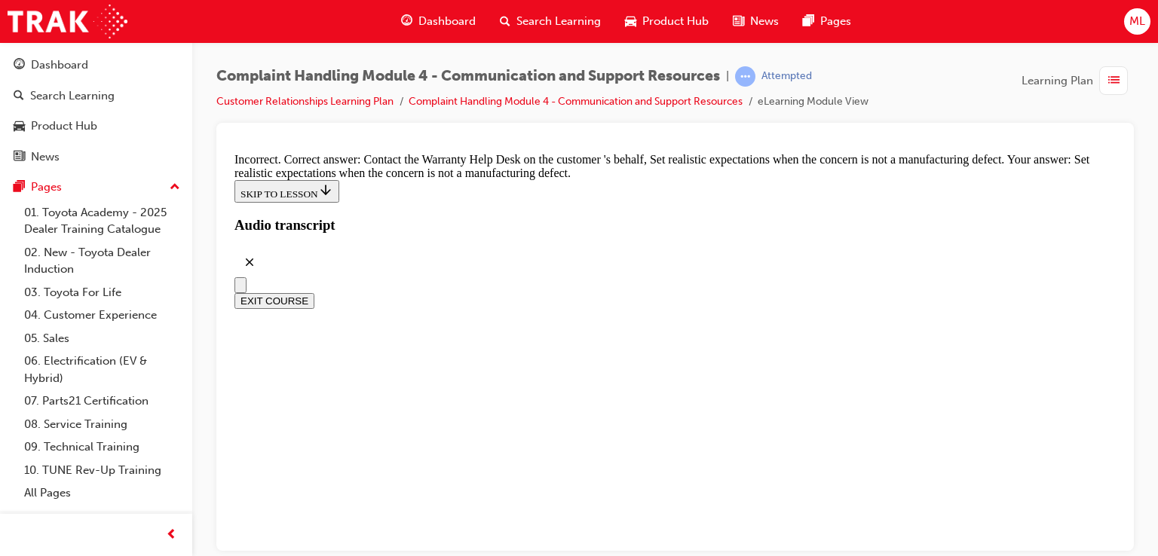
checkbox input "true"
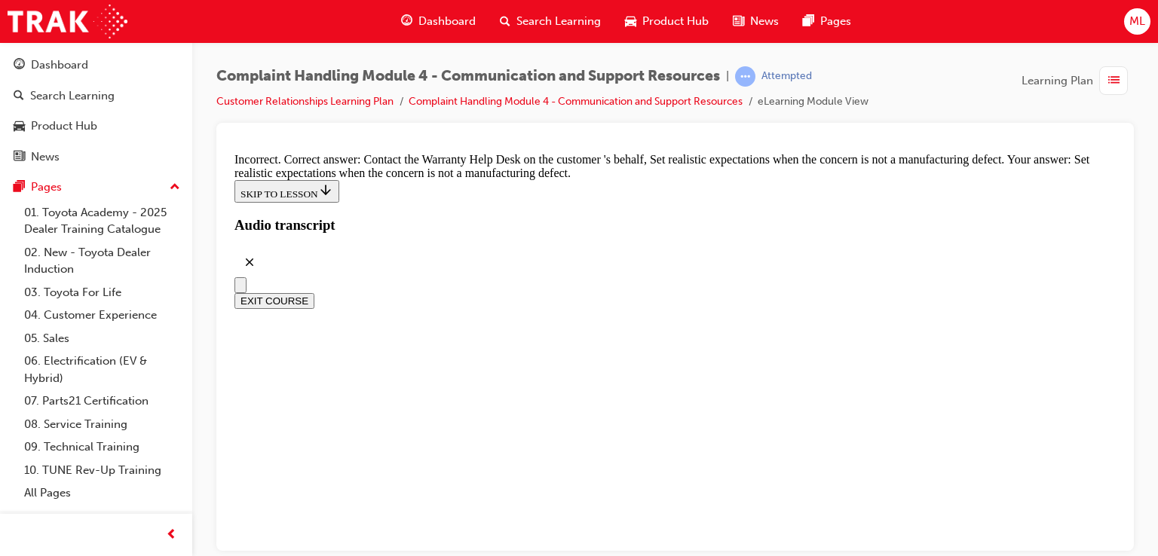
checkbox input "false"
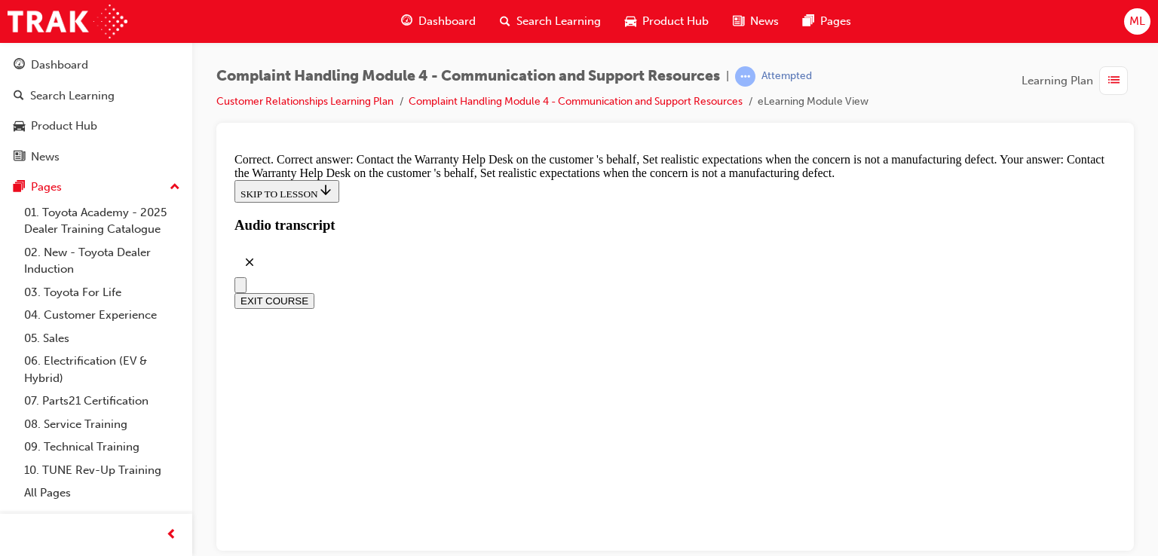
checkbox input "true"
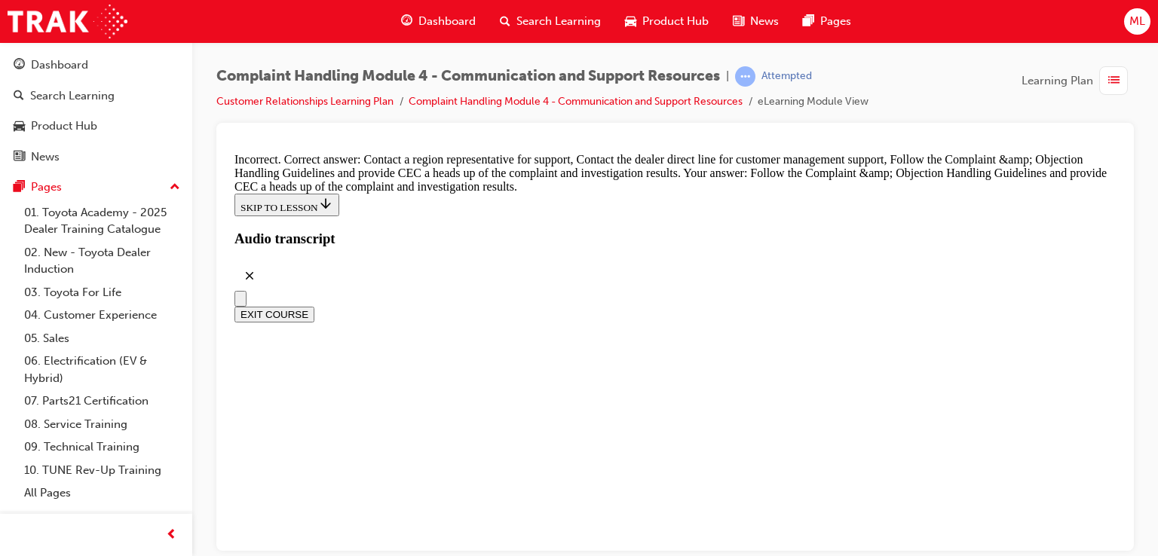
drag, startPoint x: 673, startPoint y: 499, endPoint x: 673, endPoint y: 476, distance: 23.4
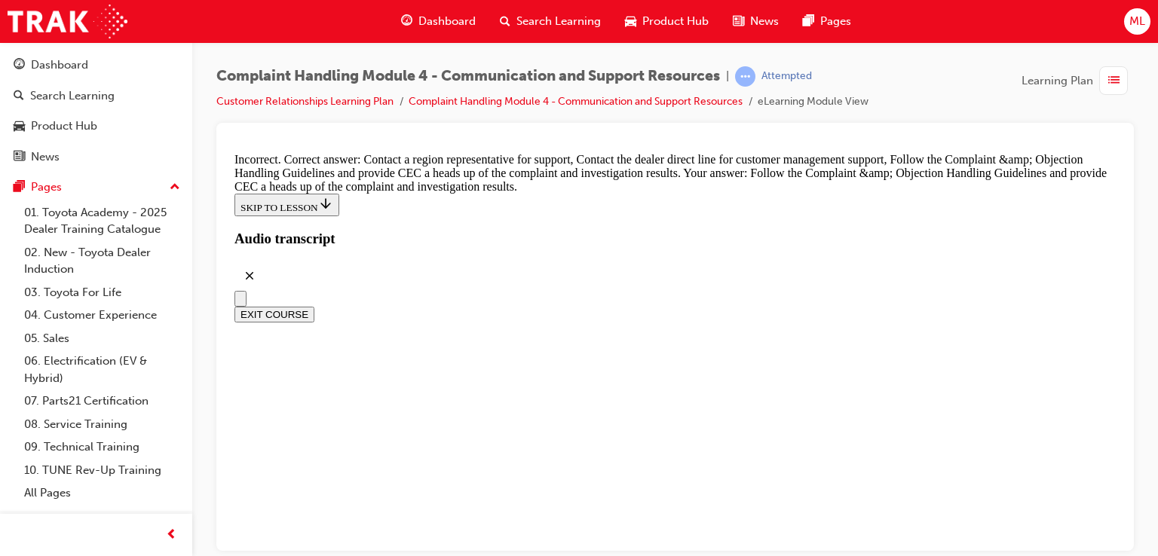
checkbox input "true"
drag, startPoint x: 586, startPoint y: 404, endPoint x: 584, endPoint y: 429, distance: 25.0
checkbox input "true"
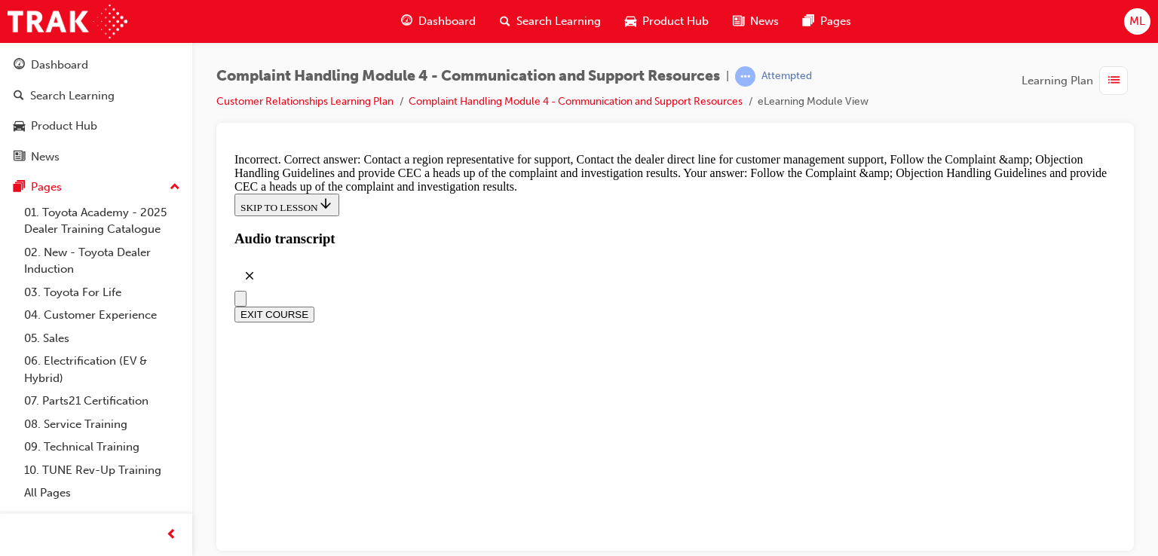
checkbox input "false"
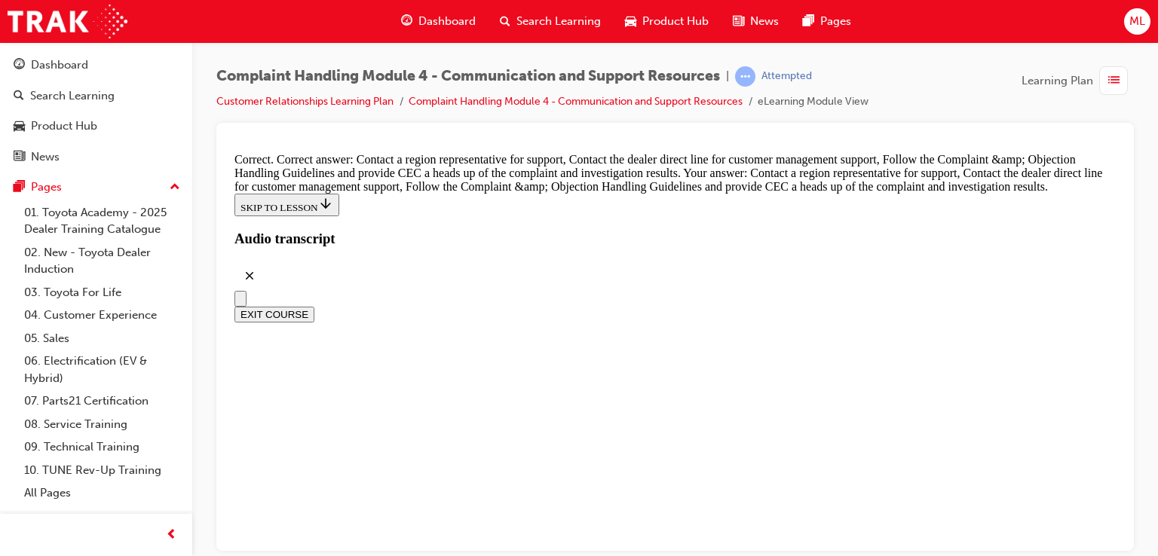
scroll to position [11130, 0]
radio input "true"
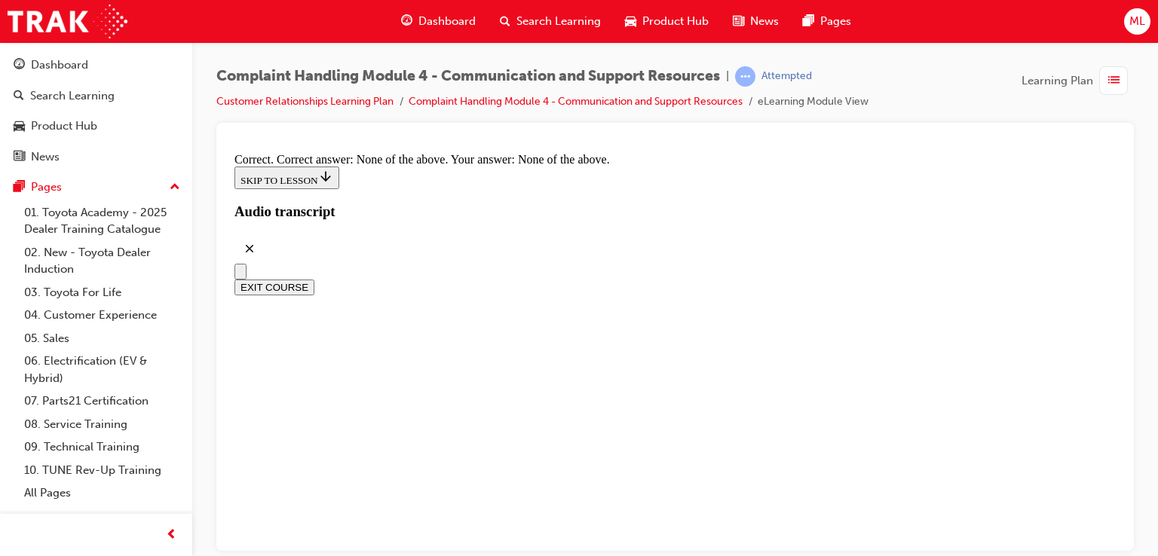
click at [302, 100] on link "Customer Relationships Learning Plan" at bounding box center [304, 101] width 177 height 13
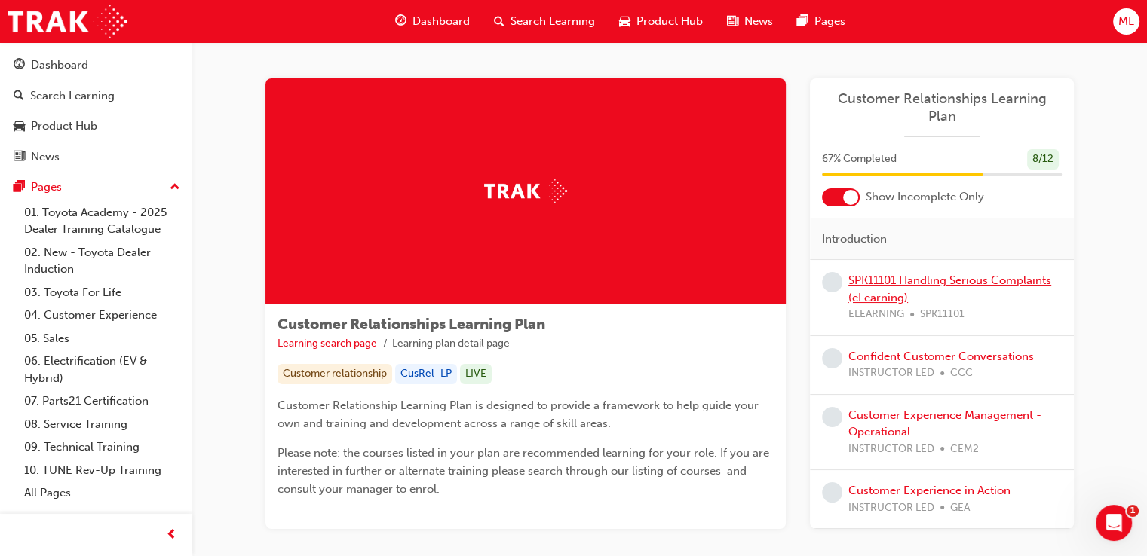
click at [911, 274] on link "SPK11101 Handling Serious Complaints (eLearning)" at bounding box center [949, 289] width 203 height 31
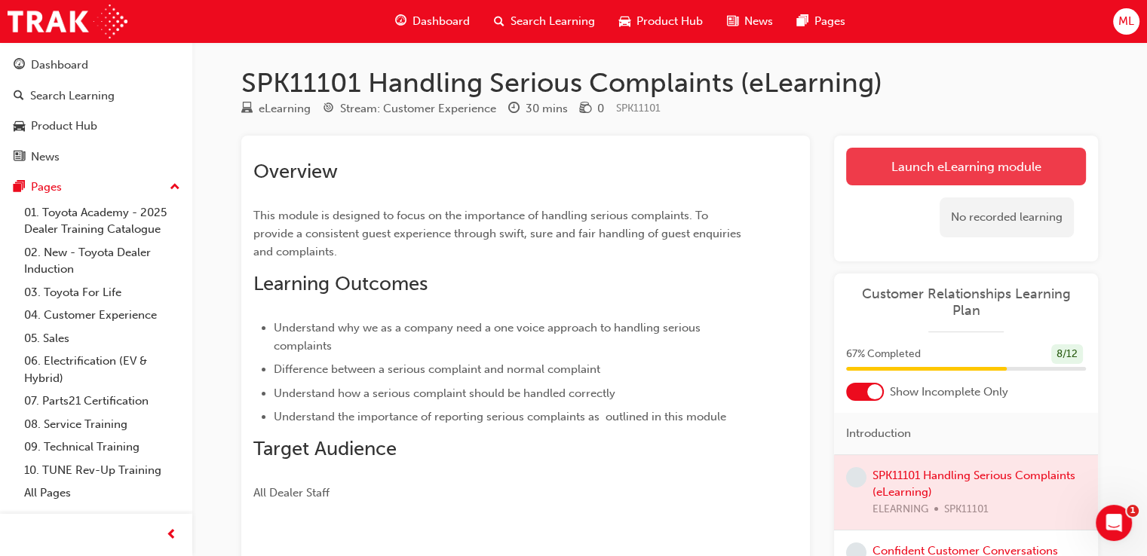
click at [940, 172] on link "Launch eLearning module" at bounding box center [966, 167] width 240 height 38
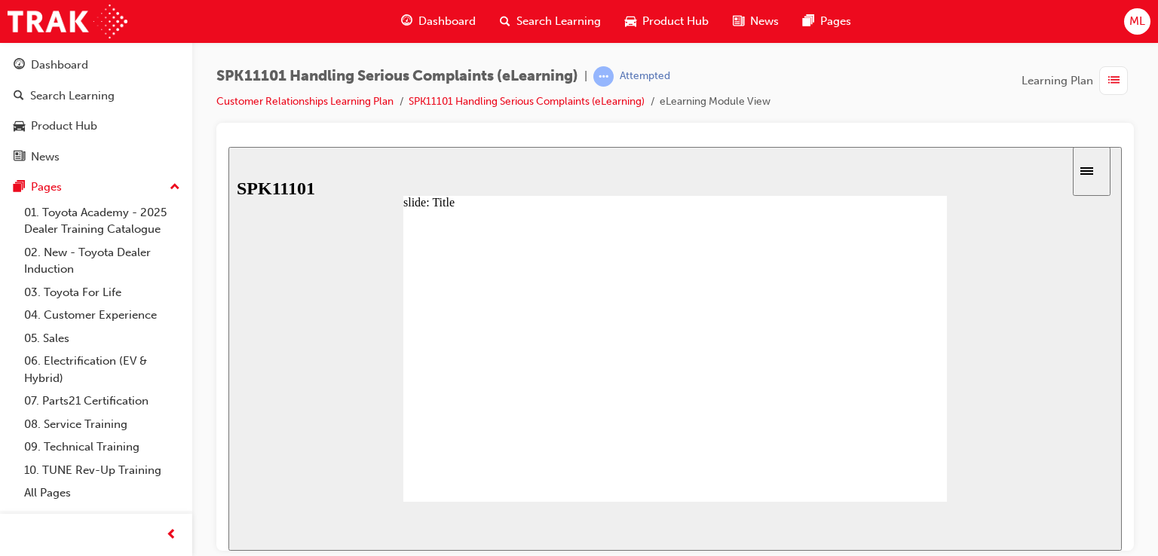
drag, startPoint x: 479, startPoint y: 265, endPoint x: 627, endPoint y: 273, distance: 148.8
drag, startPoint x: 881, startPoint y: 467, endPoint x: 869, endPoint y: 468, distance: 11.3
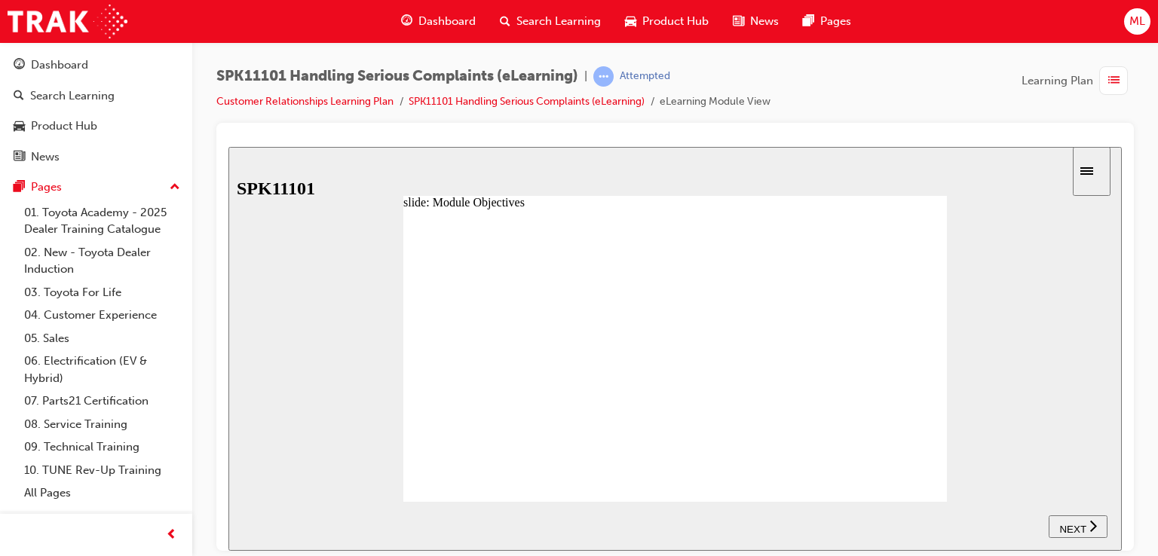
click at [1078, 523] on span "NEXT" at bounding box center [1072, 528] width 26 height 11
click at [1078, 523] on section "SUBMIT NEXT PREV" at bounding box center [675, 525] width 894 height 49
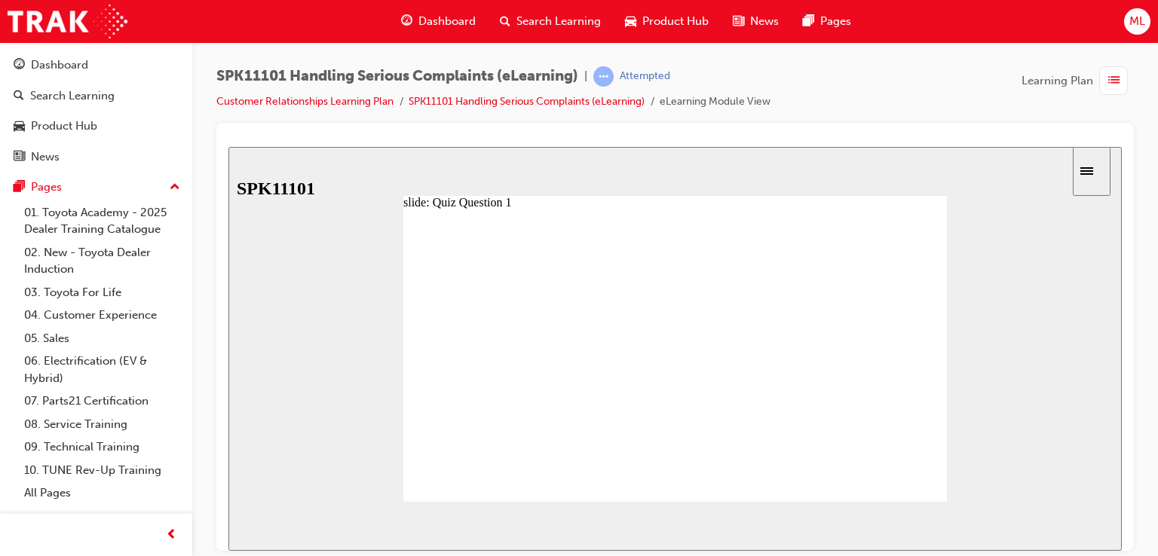
radio input "true"
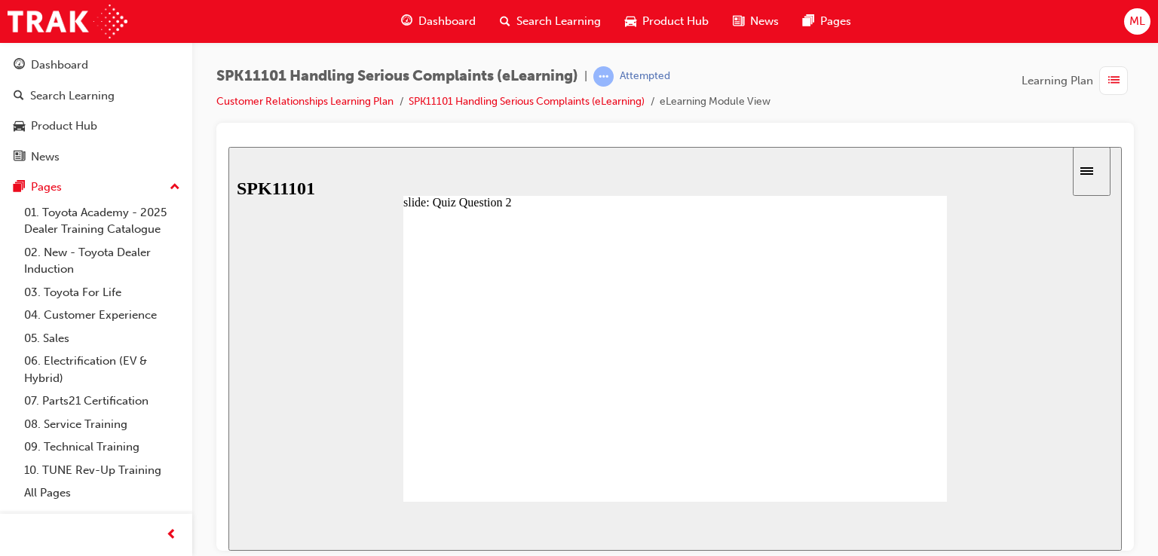
radio input "true"
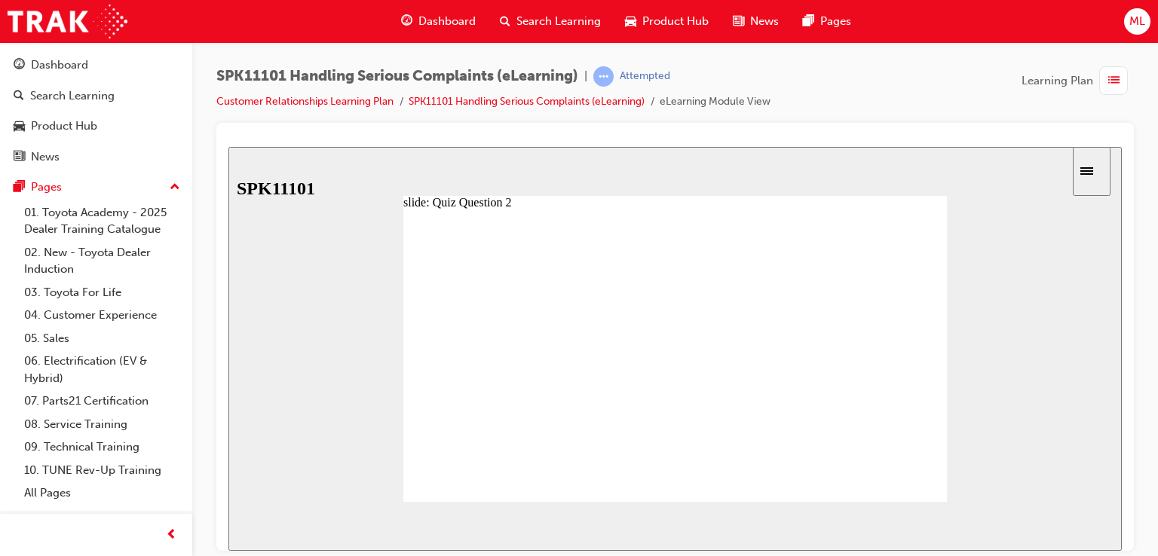
click at [1075, 526] on span "NEXT" at bounding box center [1072, 528] width 26 height 11
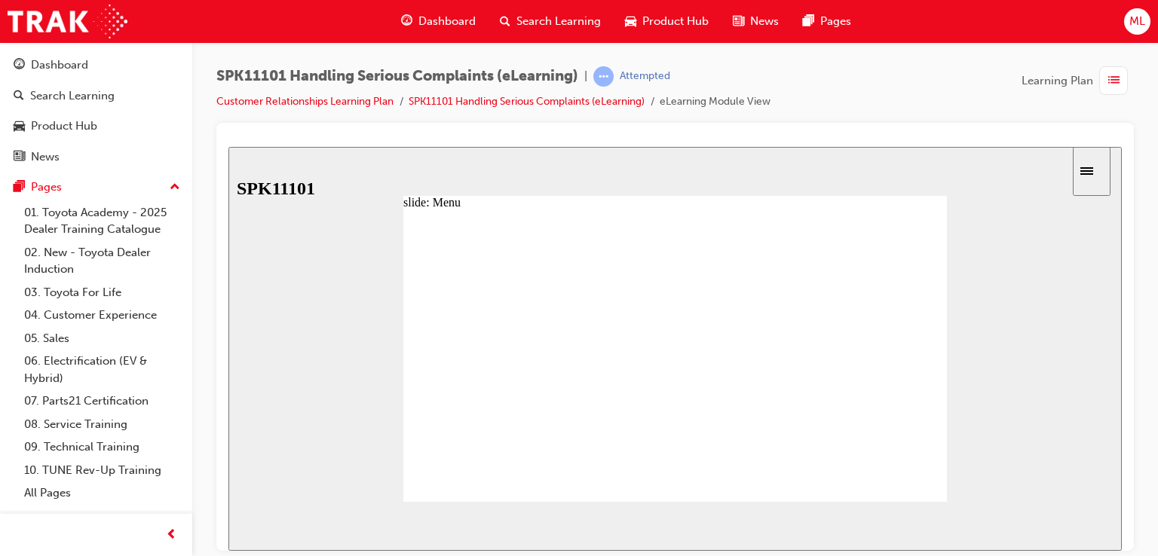
type input "7"
drag, startPoint x: 477, startPoint y: 391, endPoint x: 954, endPoint y: 426, distance: 478.6
click at [954, 426] on div "slide: Background Slider Back to top SUBMIT NEXT PREV Menu Introduction Title M…" at bounding box center [675, 348] width 894 height 404
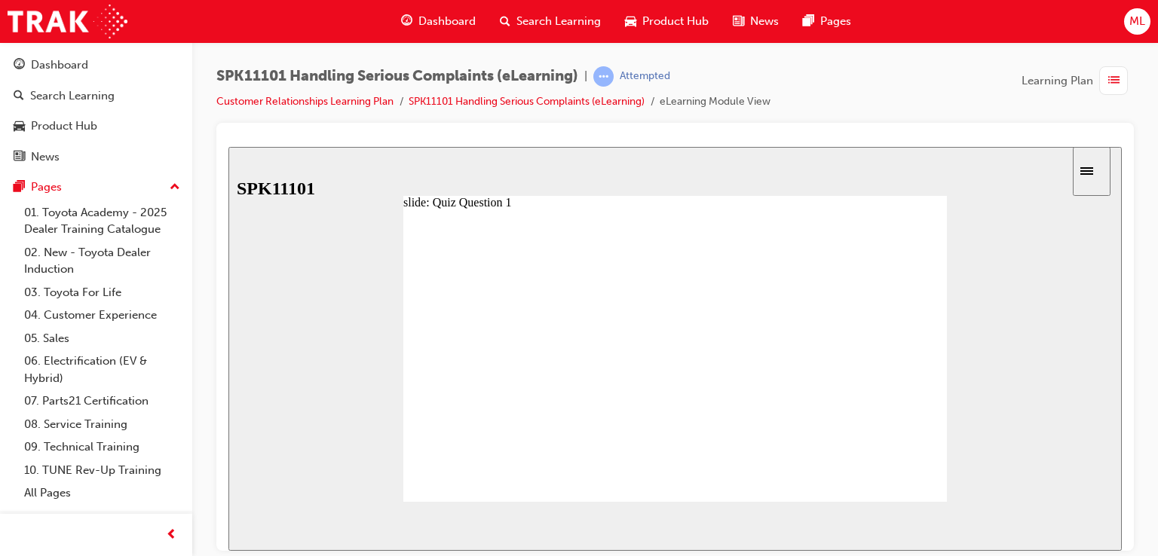
radio input "true"
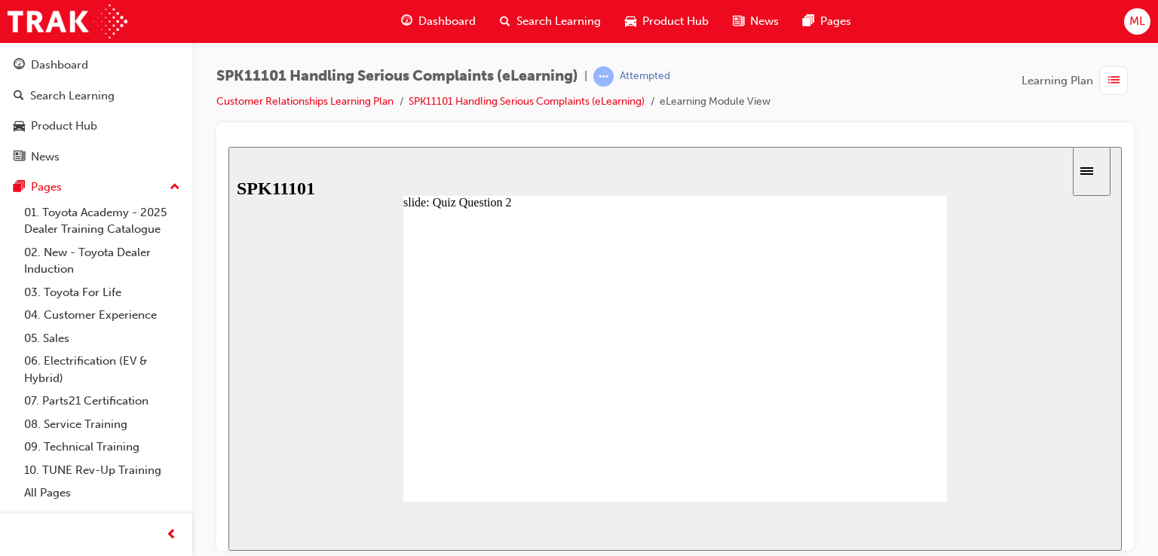
drag, startPoint x: 587, startPoint y: 376, endPoint x: 583, endPoint y: 384, distance: 8.4
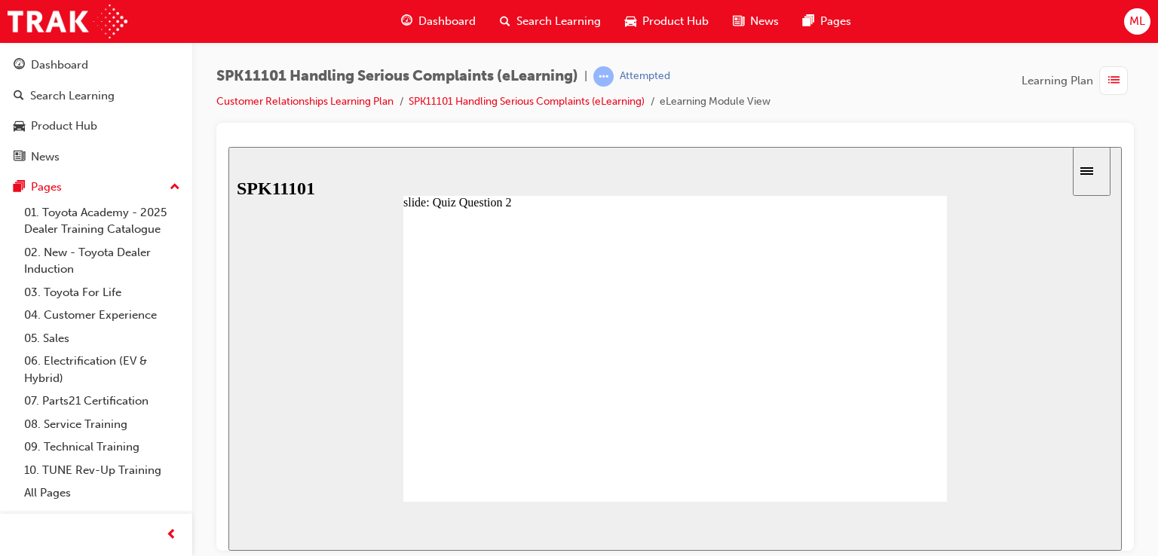
radio input "false"
radio input "true"
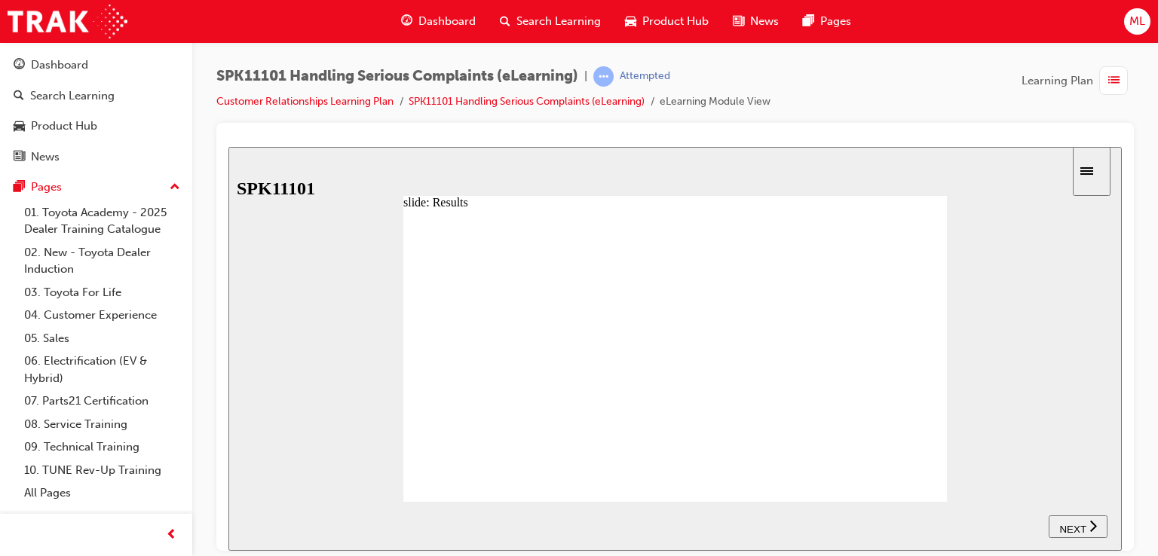
drag, startPoint x: 933, startPoint y: 482, endPoint x: 940, endPoint y: 492, distance: 13.0
click at [1079, 519] on button "NEXT" at bounding box center [1078, 526] width 59 height 23
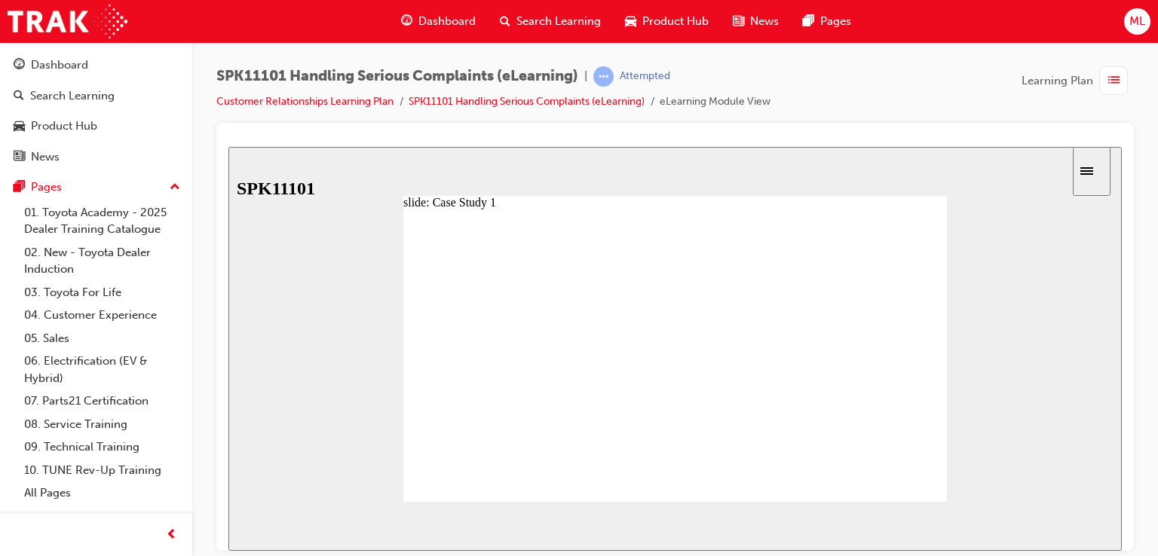
drag, startPoint x: 924, startPoint y: 475, endPoint x: 800, endPoint y: 394, distance: 148.3
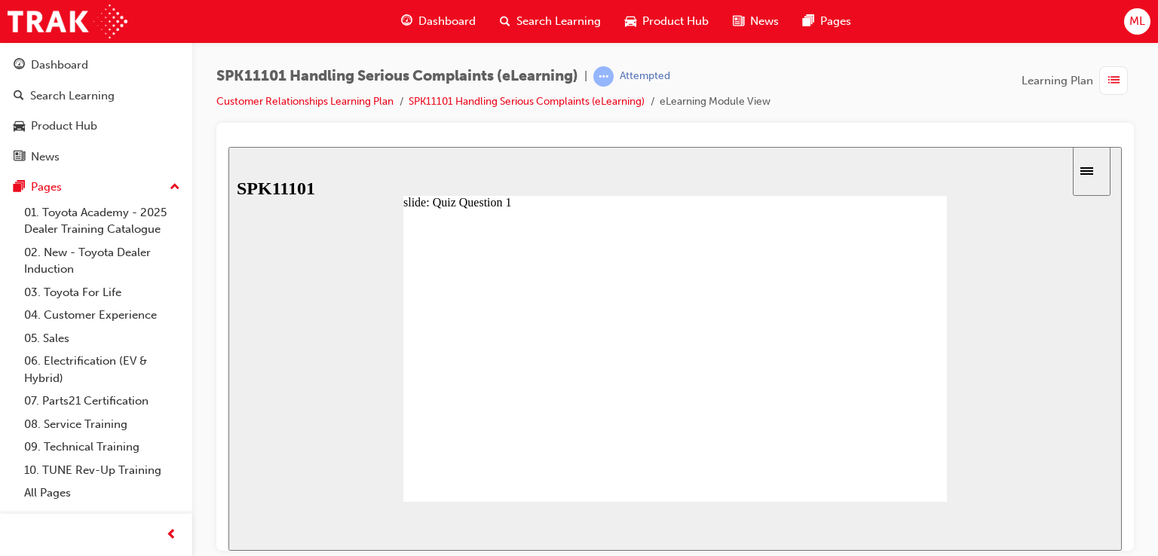
radio input "false"
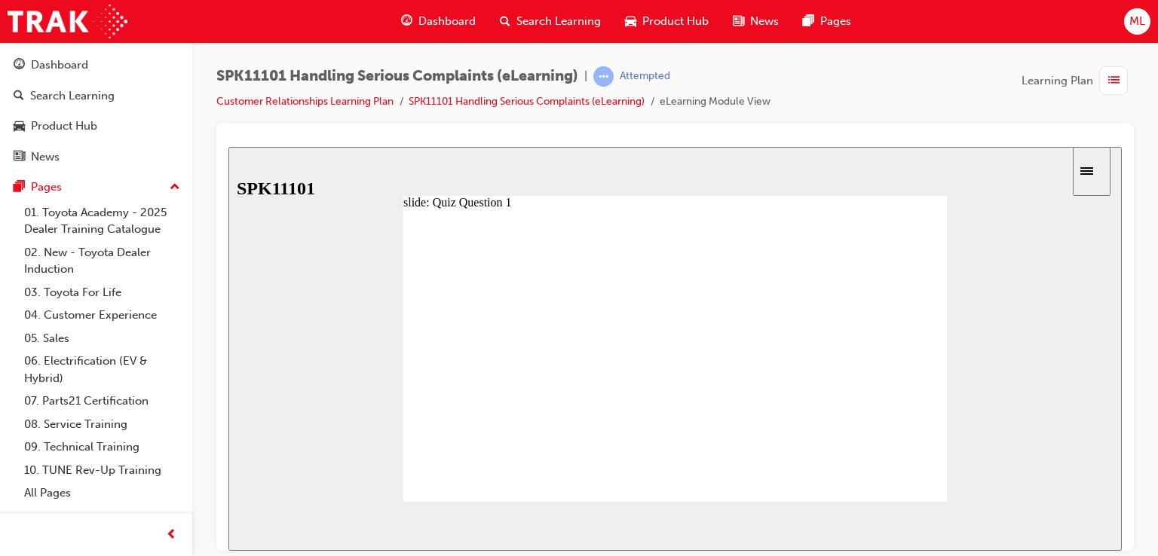
radio input "false"
radio input "true"
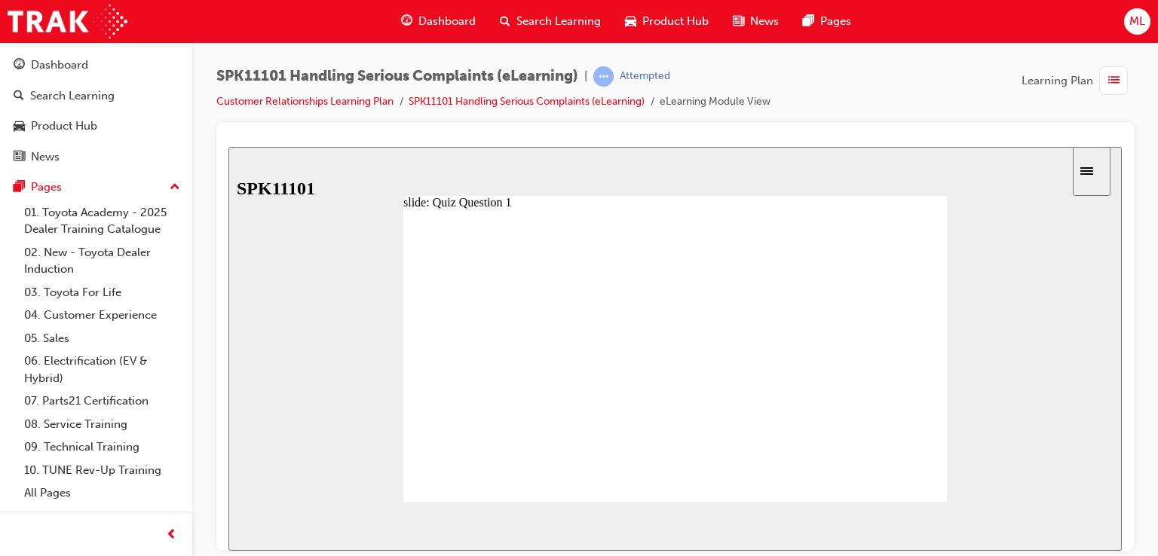
radio input "true"
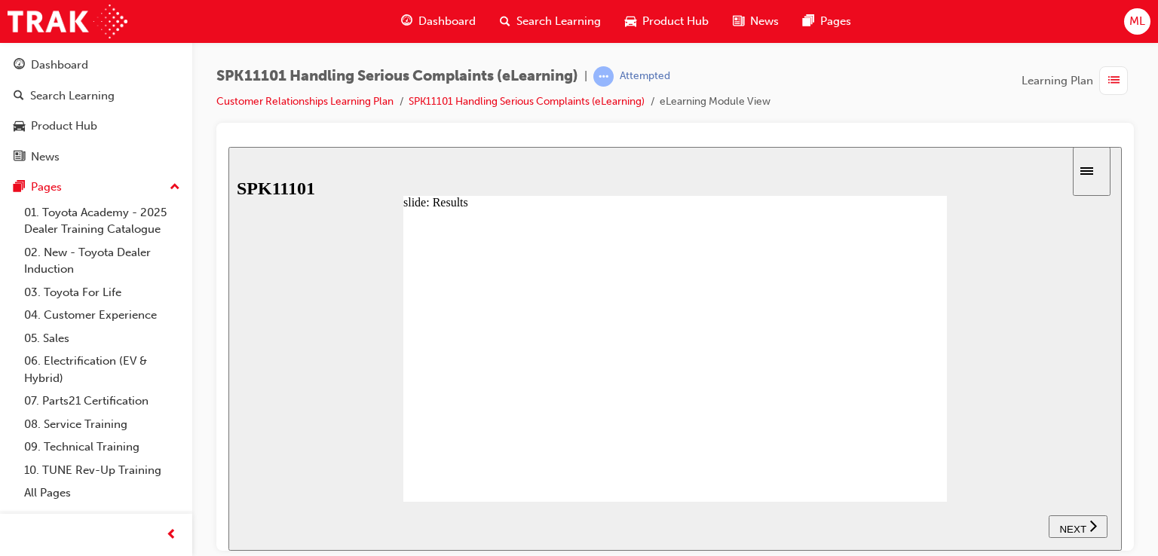
click at [1071, 523] on span "NEXT" at bounding box center [1072, 528] width 26 height 11
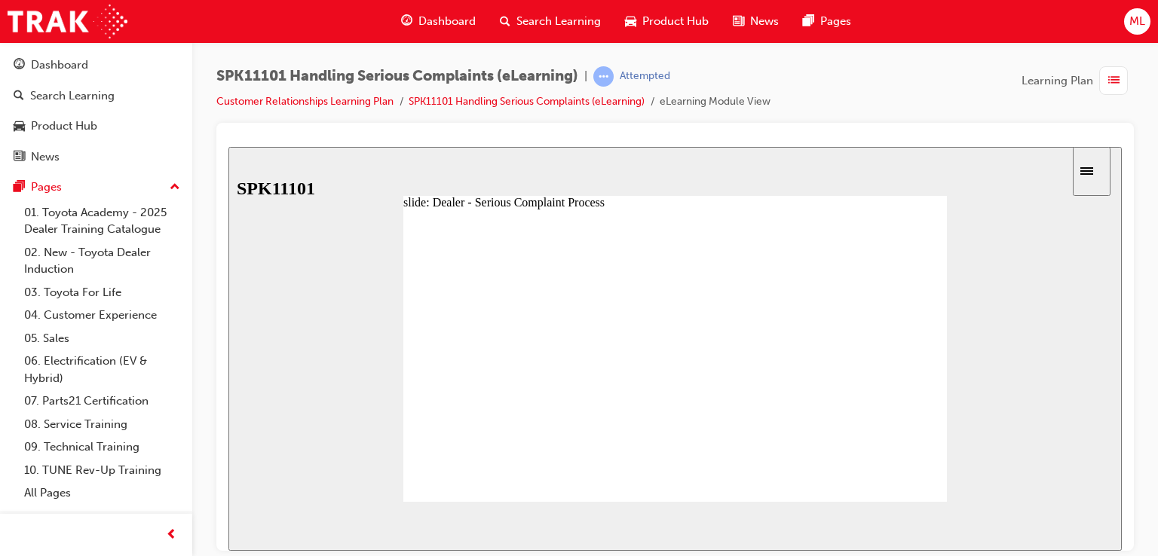
type input "7"
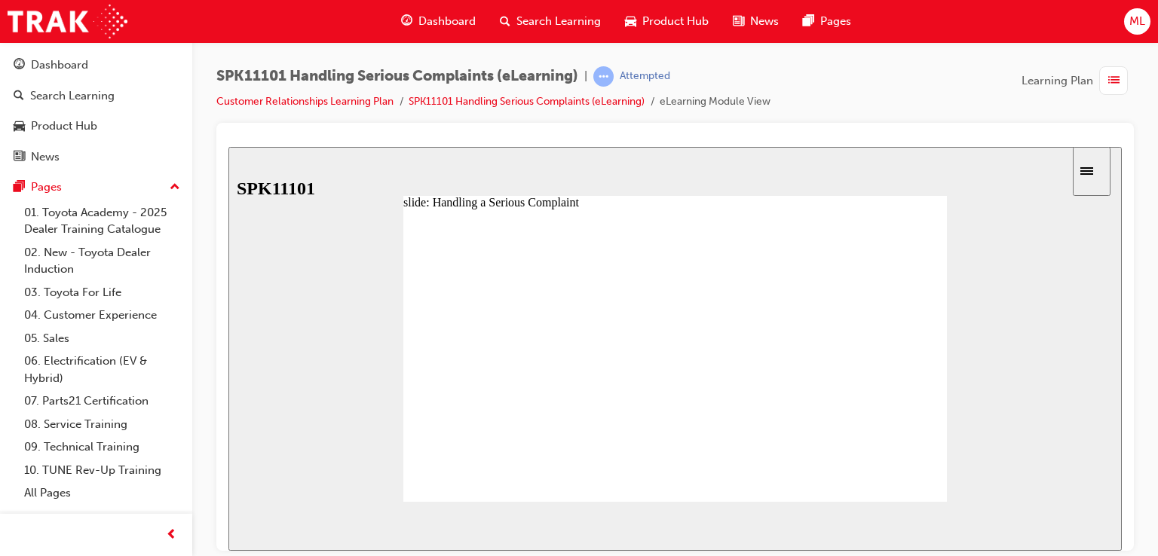
drag, startPoint x: 474, startPoint y: 314, endPoint x: 909, endPoint y: 343, distance: 435.3
click at [228, 146] on image at bounding box center [228, 146] width 0 height 0
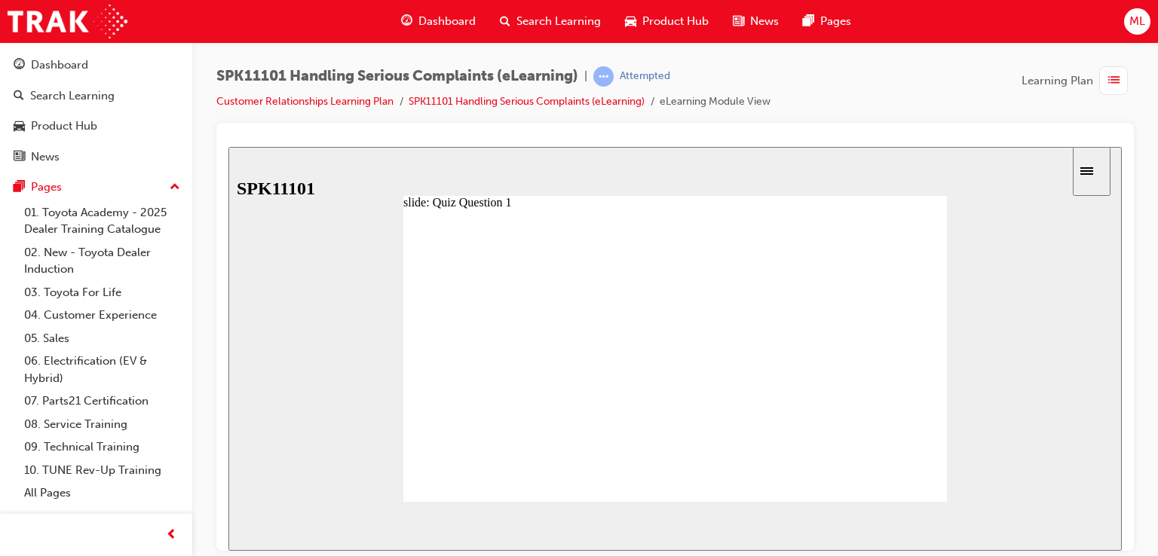
radio input "true"
drag, startPoint x: 623, startPoint y: 454, endPoint x: 621, endPoint y: 334, distance: 119.9
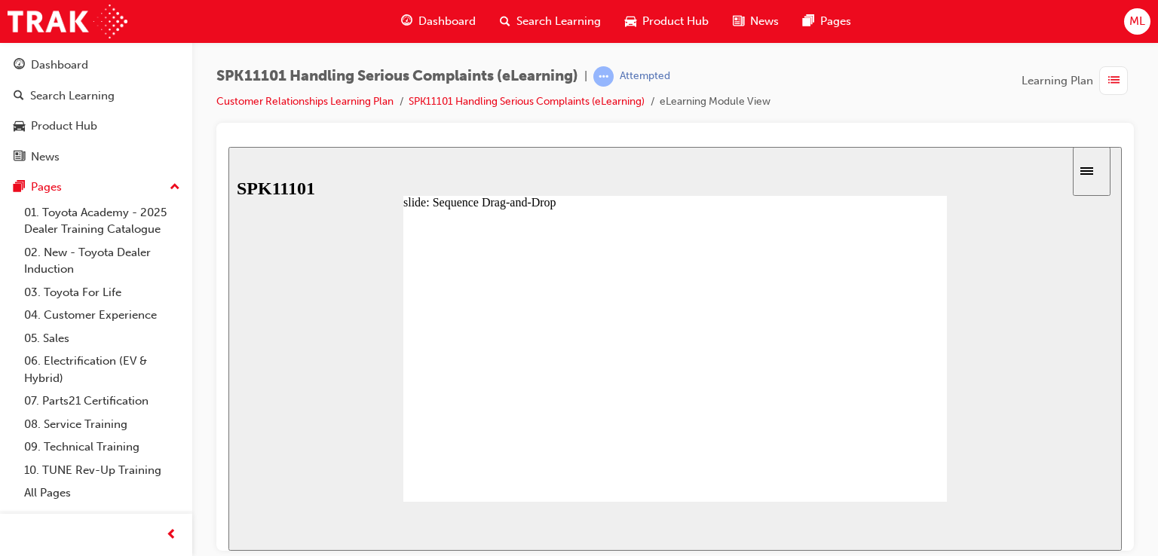
drag, startPoint x: 533, startPoint y: 455, endPoint x: 550, endPoint y: 360, distance: 96.6
drag, startPoint x: 544, startPoint y: 452, endPoint x: 552, endPoint y: 381, distance: 71.3
drag, startPoint x: 558, startPoint y: 433, endPoint x: 555, endPoint y: 402, distance: 31.1
drag, startPoint x: 563, startPoint y: 452, endPoint x: 567, endPoint y: 426, distance: 26.0
drag, startPoint x: 567, startPoint y: 458, endPoint x: 572, endPoint y: 401, distance: 57.6
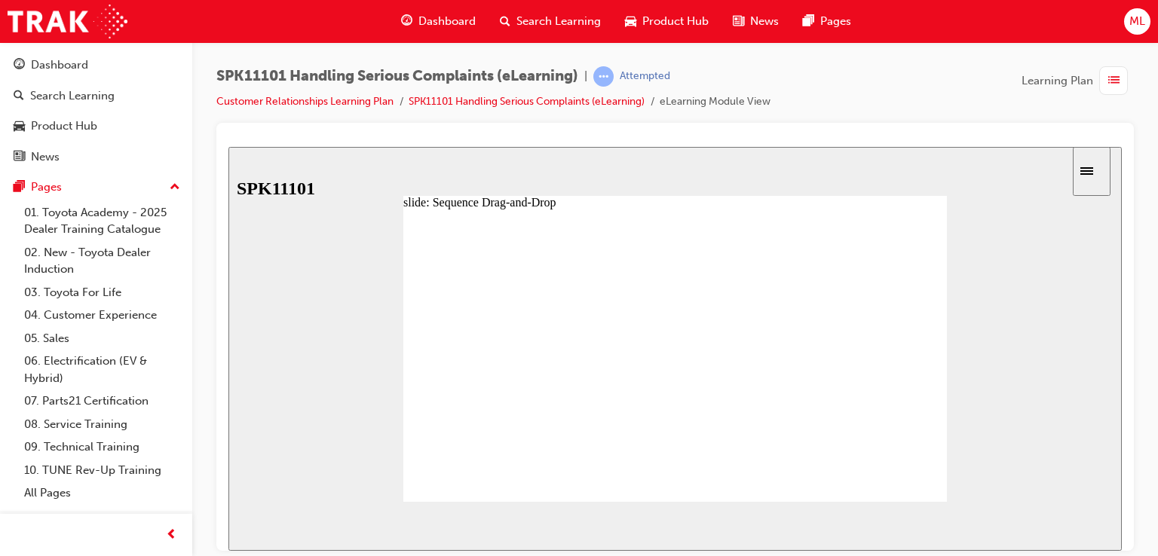
drag, startPoint x: 552, startPoint y: 406, endPoint x: 554, endPoint y: 373, distance: 33.3
drag, startPoint x: 706, startPoint y: 376, endPoint x: 760, endPoint y: 316, distance: 80.6
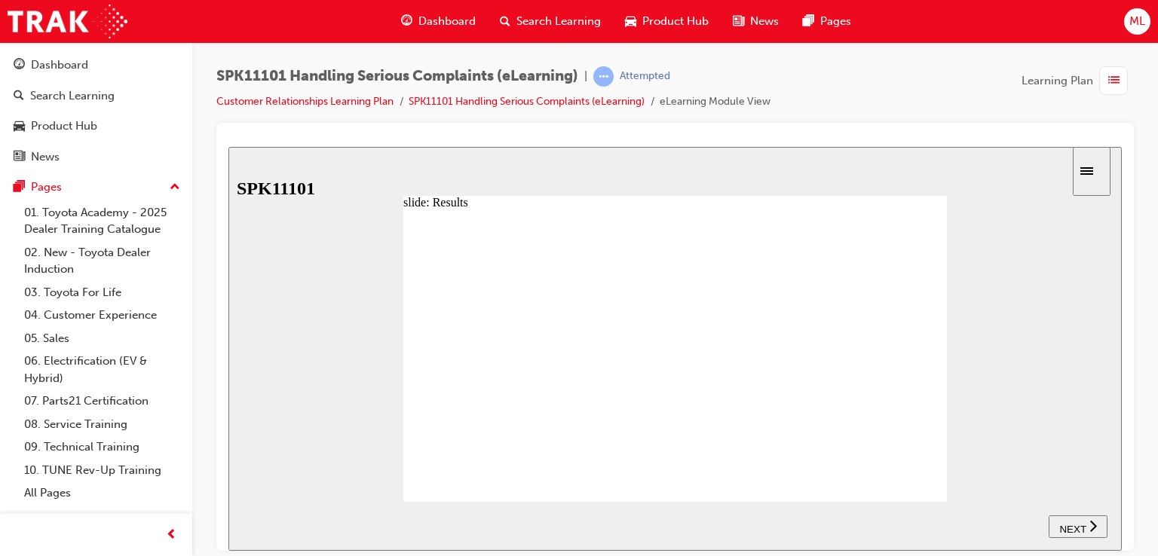
click at [1096, 526] on icon "next" at bounding box center [1093, 525] width 7 height 11
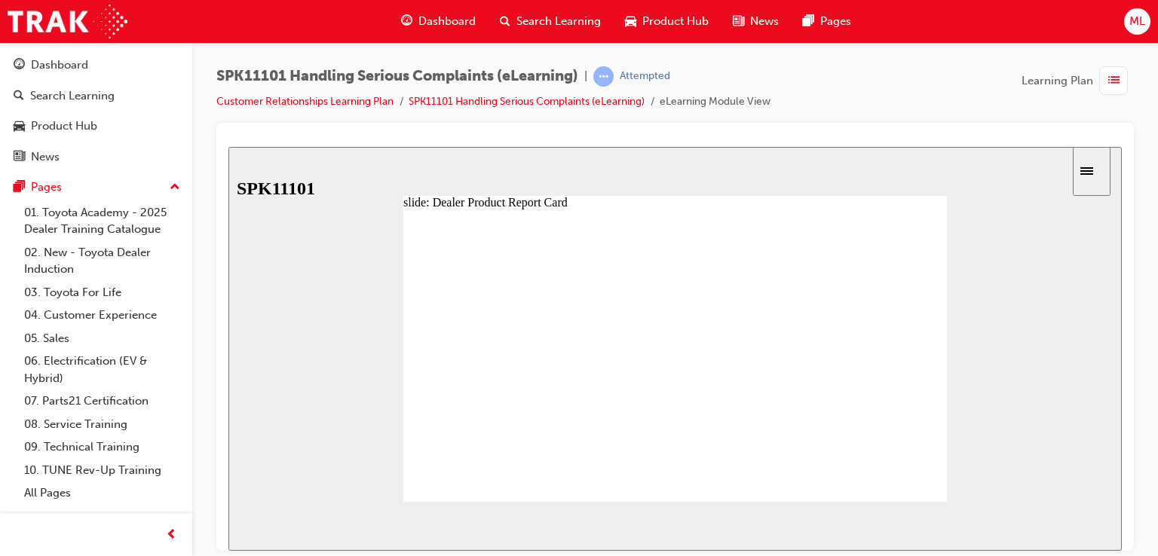
drag, startPoint x: 550, startPoint y: 317, endPoint x: 605, endPoint y: 318, distance: 54.3
type input "4"
drag, startPoint x: 602, startPoint y: 320, endPoint x: 826, endPoint y: 339, distance: 224.0
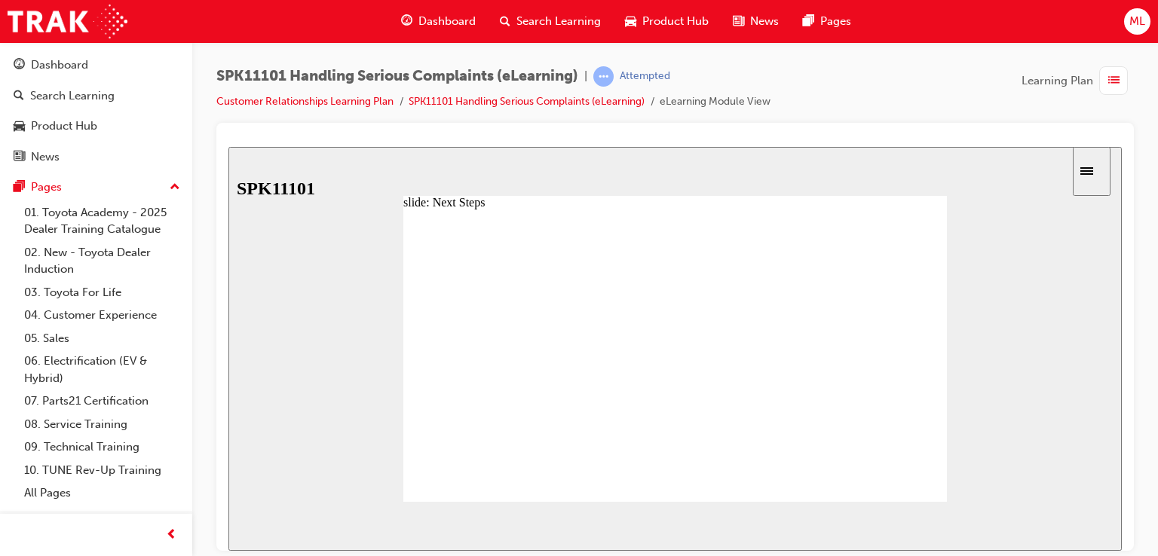
click at [820, 336] on div at bounding box center [675, 362] width 544 height 306
radio input "true"
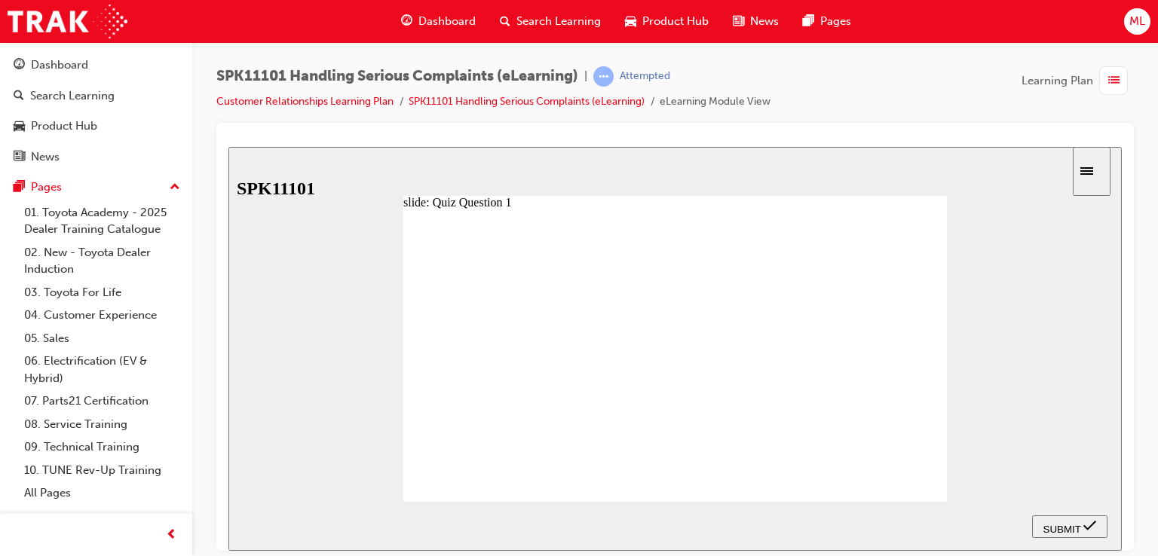
radio input "true"
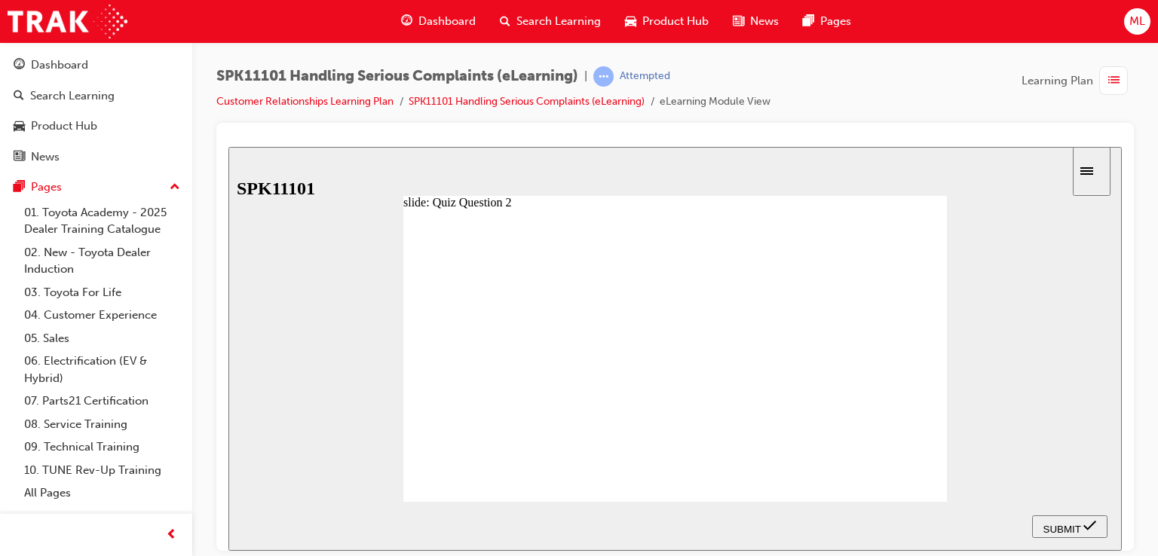
click at [297, 101] on link "Customer Relationships Learning Plan" at bounding box center [304, 101] width 177 height 13
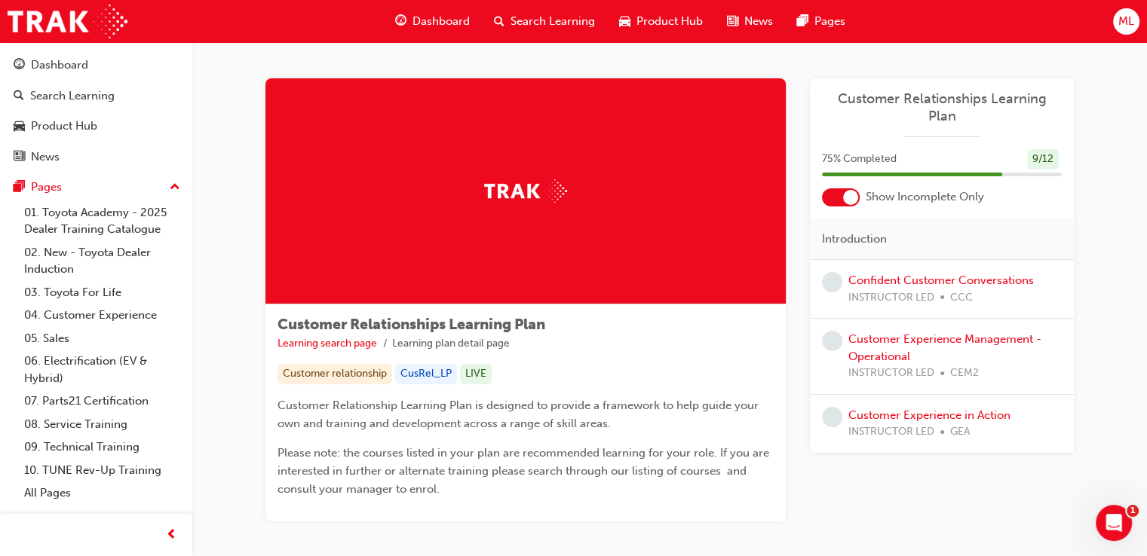
click at [858, 189] on div at bounding box center [841, 198] width 38 height 18
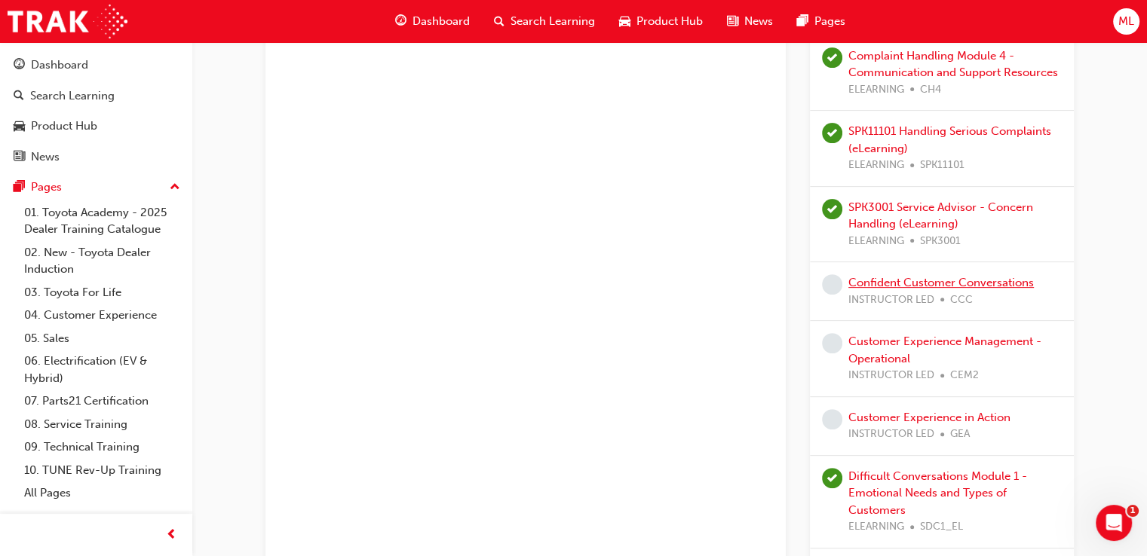
click at [931, 276] on link "Confident Customer Conversations" at bounding box center [940, 283] width 185 height 14
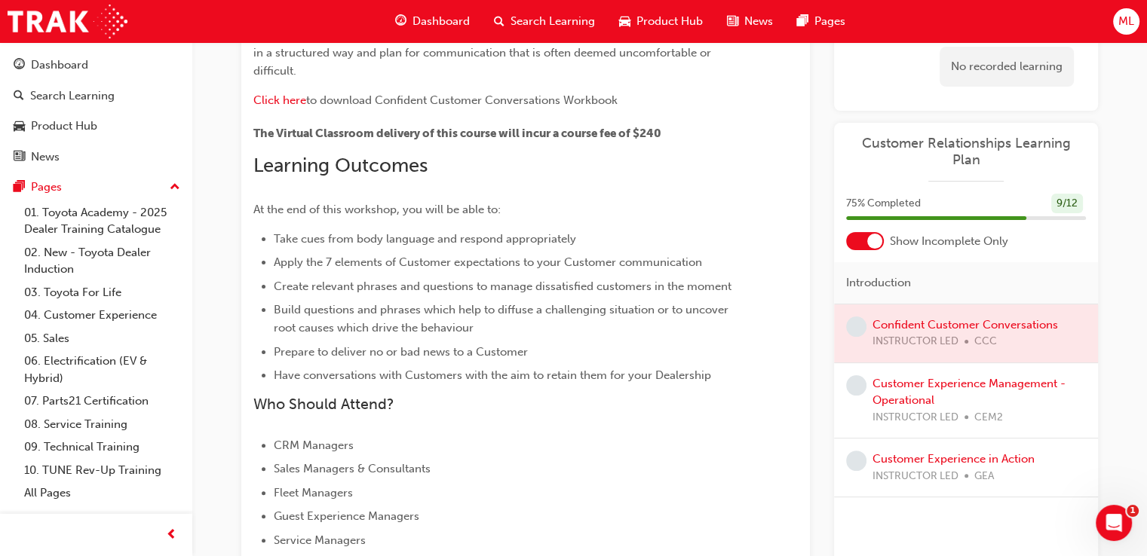
scroll to position [377, 0]
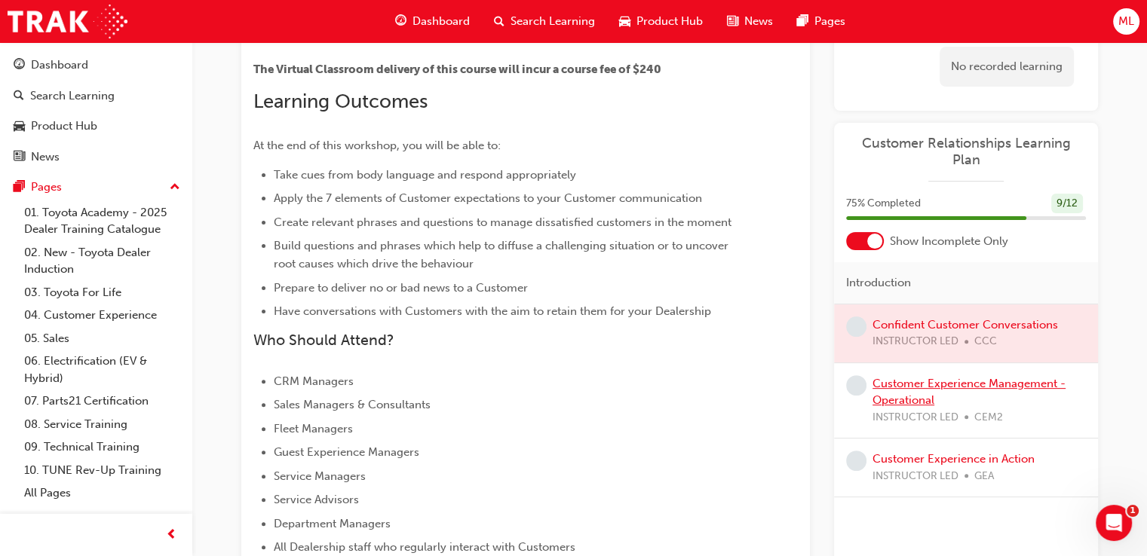
click at [899, 377] on link "Customer Experience Management - Operational" at bounding box center [968, 392] width 193 height 31
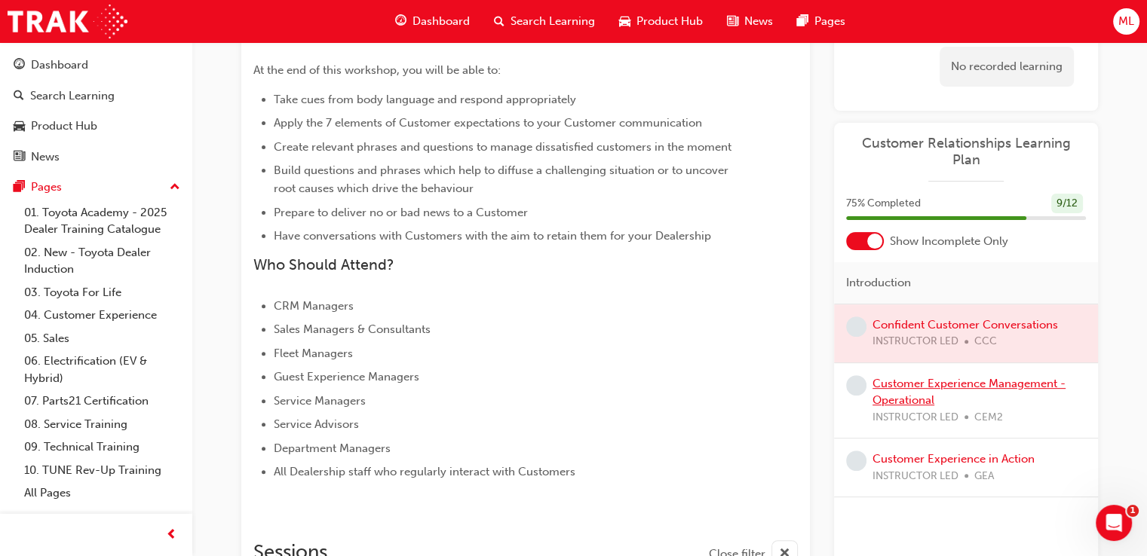
scroll to position [377, 0]
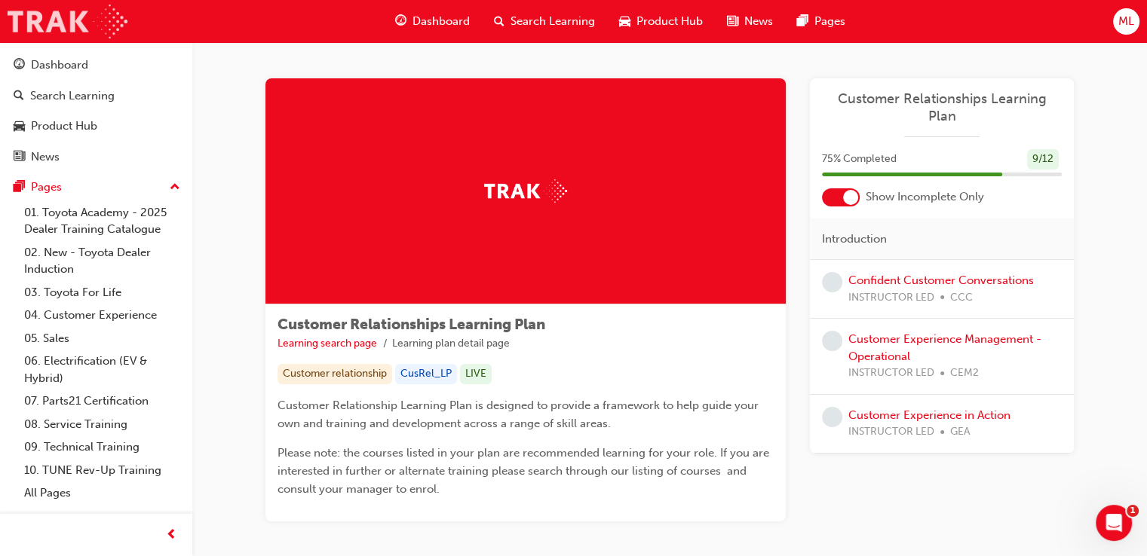
click at [75, 23] on img at bounding box center [68, 22] width 120 height 34
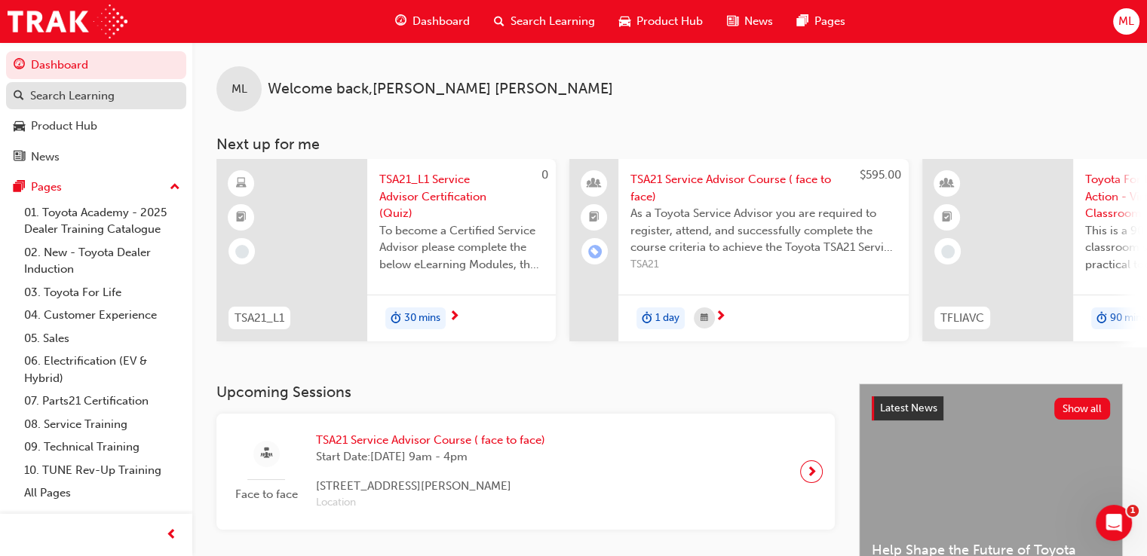
click at [63, 91] on div "Search Learning" at bounding box center [72, 95] width 84 height 17
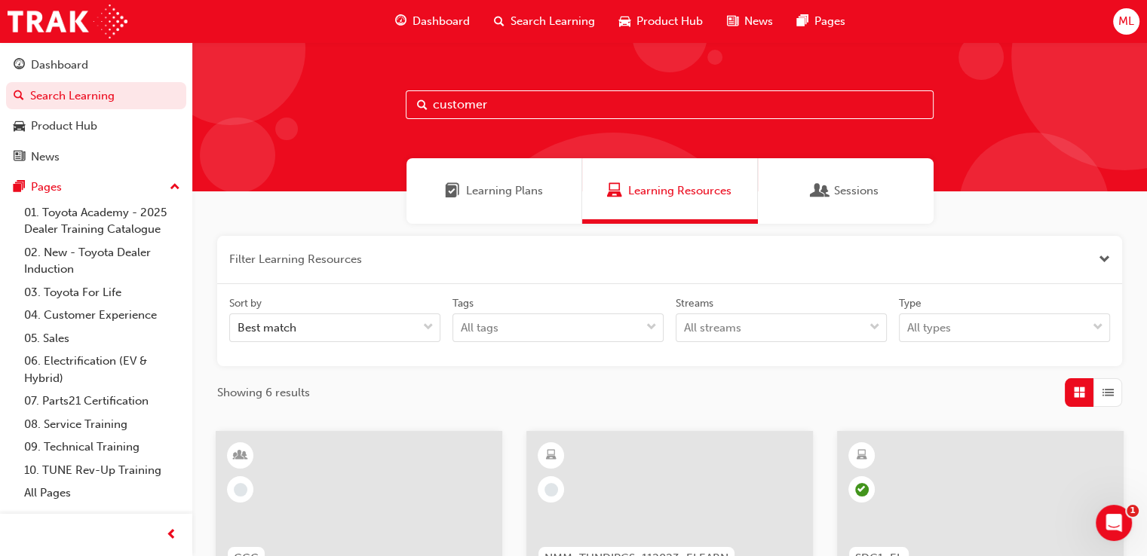
click at [531, 105] on input "customer" at bounding box center [670, 104] width 528 height 29
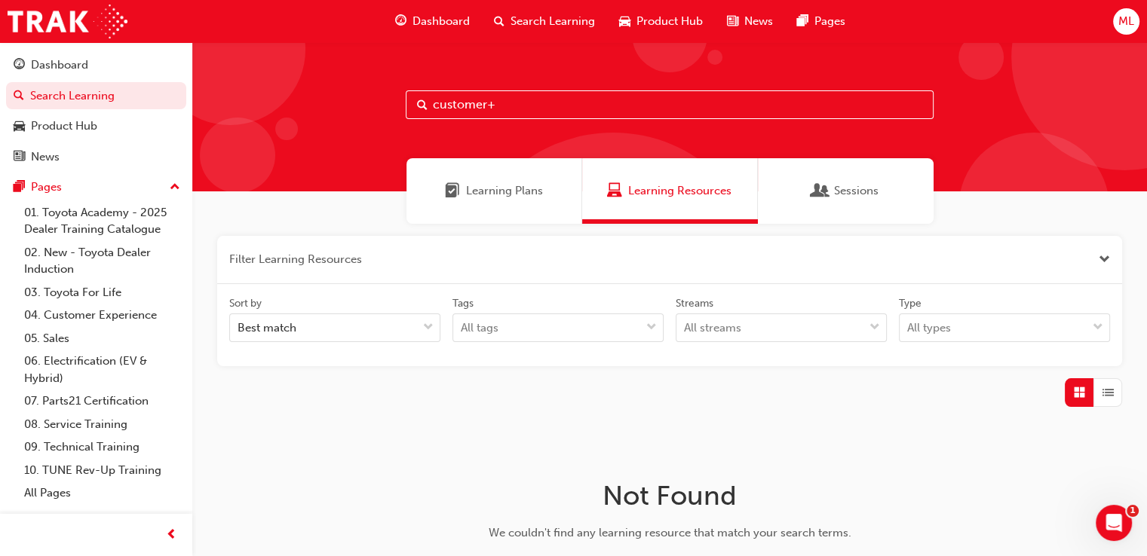
type input "customer"
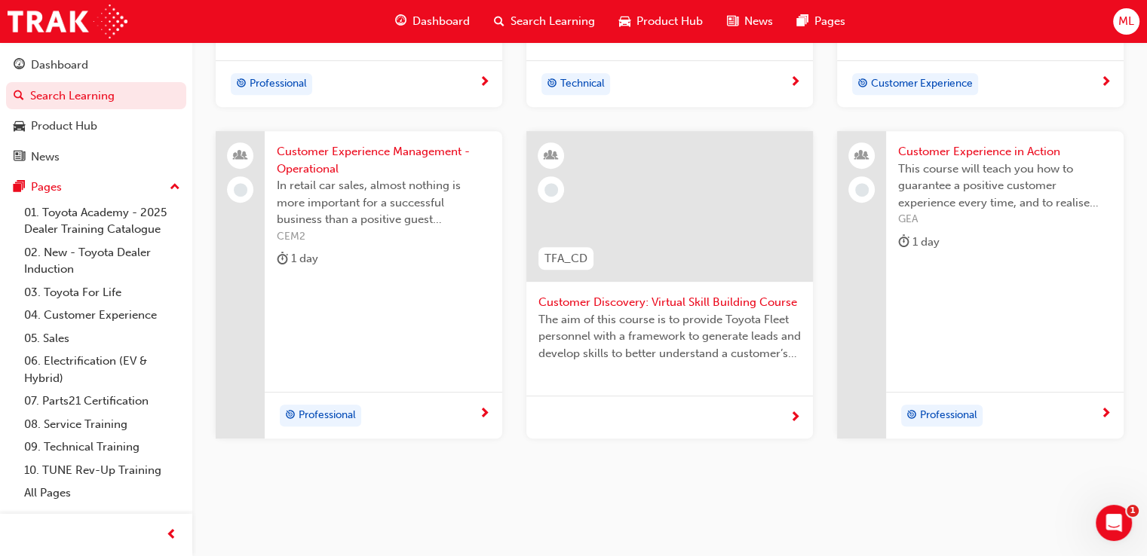
scroll to position [679, 0]
click at [374, 153] on span "Customer Experience Management - Operational" at bounding box center [383, 159] width 213 height 34
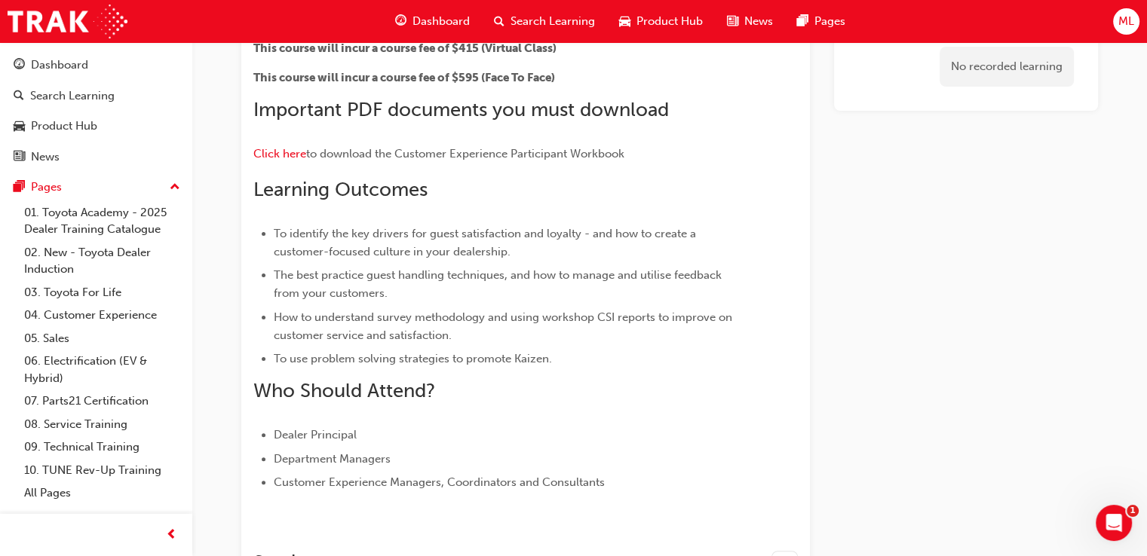
scroll to position [302, 0]
